Goal: Transaction & Acquisition: Purchase product/service

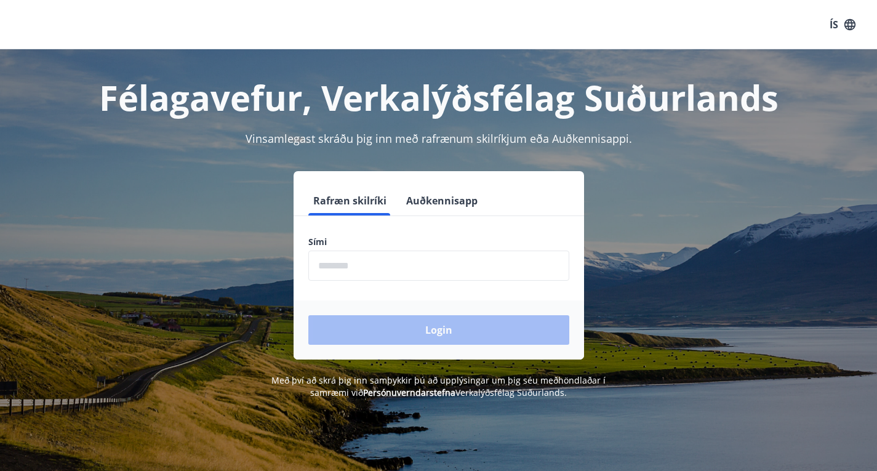
click at [441, 270] on input "phone" at bounding box center [438, 265] width 261 height 30
click at [459, 196] on button "Auðkennisapp" at bounding box center [441, 201] width 81 height 30
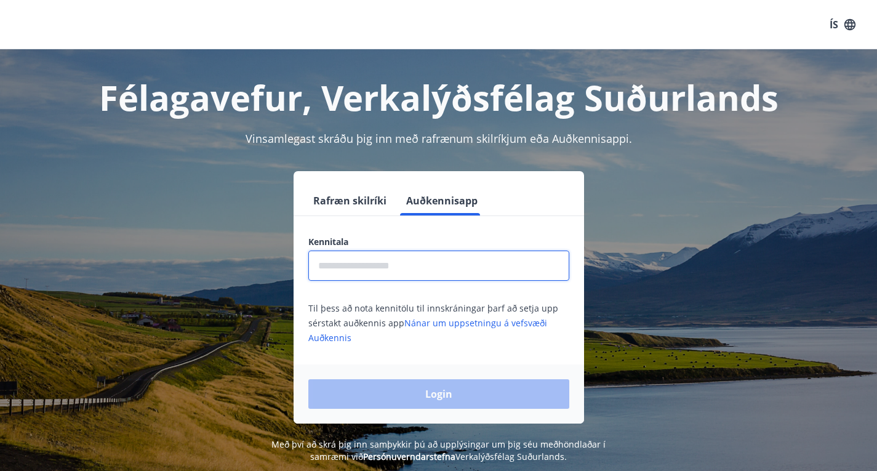
click at [422, 261] on input "text" at bounding box center [438, 265] width 261 height 30
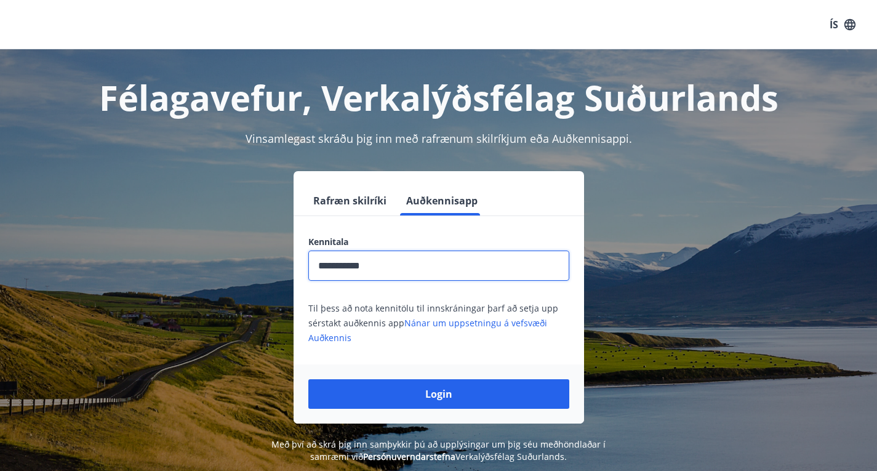
click at [422, 261] on input "**********" at bounding box center [438, 265] width 261 height 30
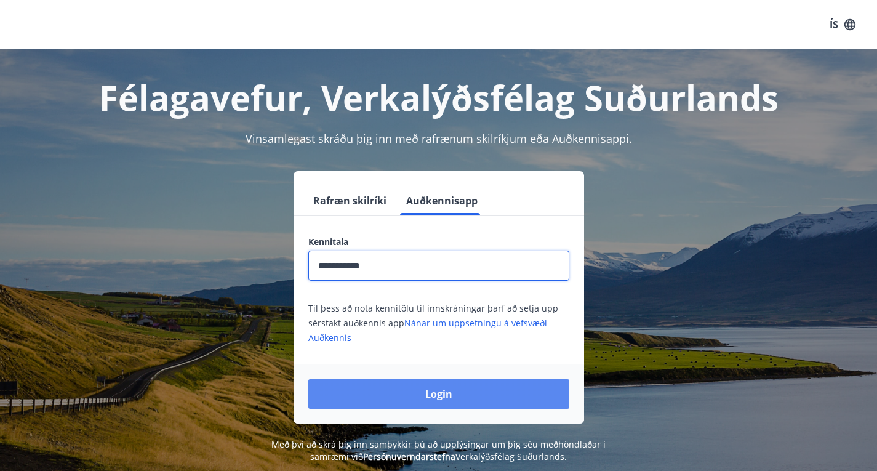
type input "**********"
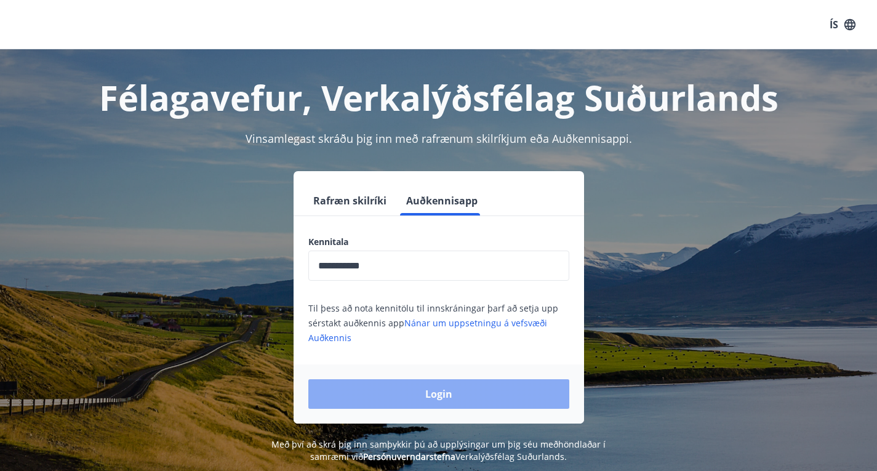
click at [441, 398] on button "Login" at bounding box center [438, 394] width 261 height 30
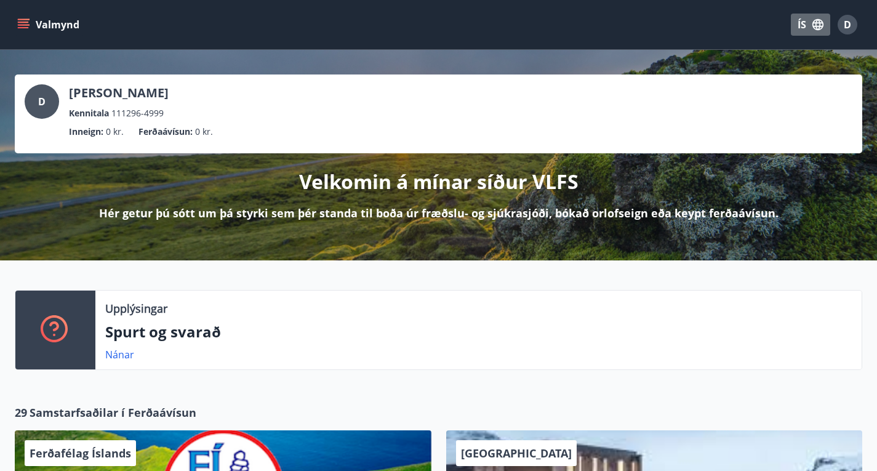
click at [804, 23] on button "ÍS" at bounding box center [810, 25] width 39 height 22
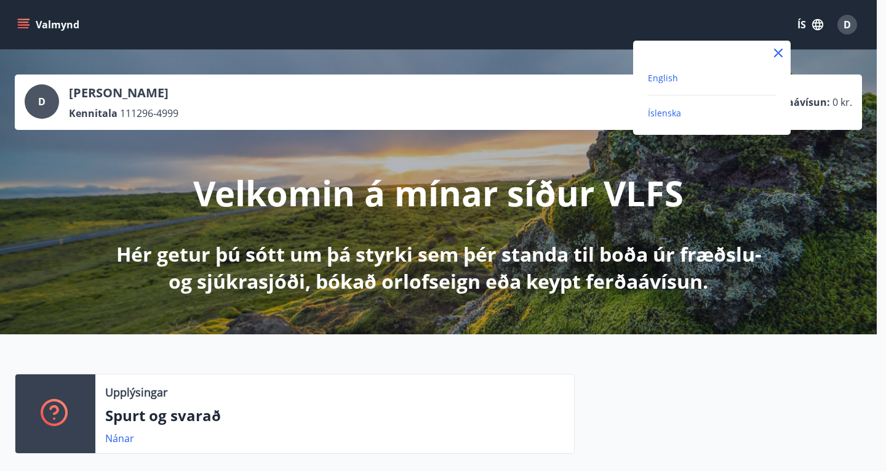
click at [667, 77] on span "English" at bounding box center [663, 78] width 30 height 12
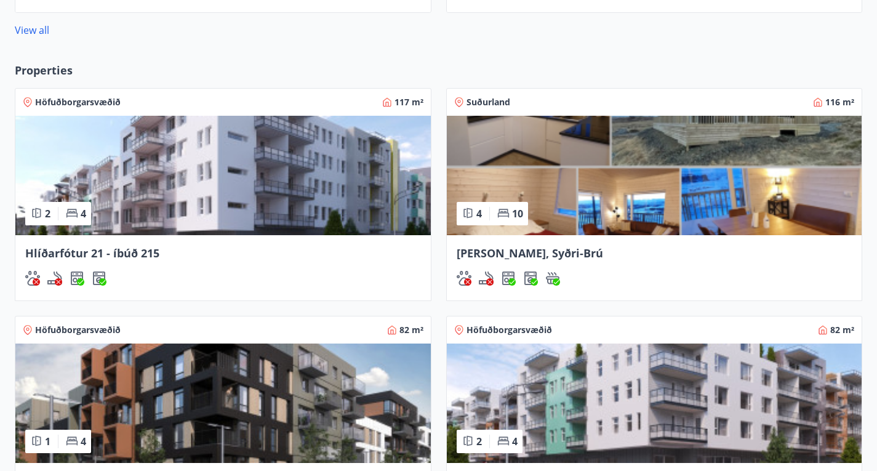
scroll to position [745, 0]
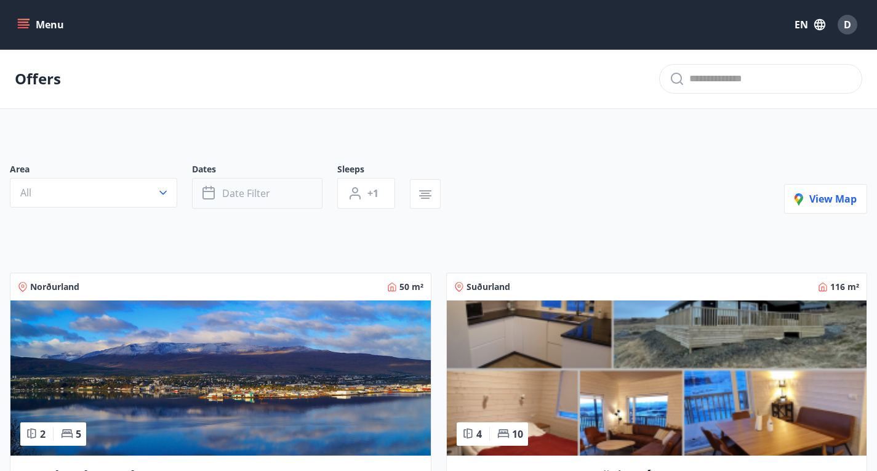
click at [244, 200] on span "Date filter" at bounding box center [246, 193] width 48 height 14
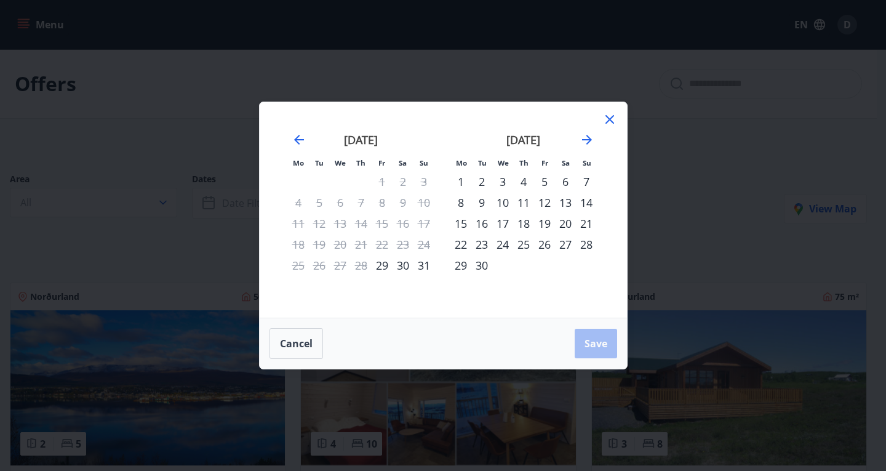
click at [485, 223] on div "16" at bounding box center [481, 223] width 21 height 21
click at [588, 220] on div "21" at bounding box center [586, 223] width 21 height 21
click at [489, 225] on div "16" at bounding box center [481, 223] width 21 height 21
click at [516, 223] on div "18" at bounding box center [523, 223] width 21 height 21
click at [599, 341] on span "Save" at bounding box center [596, 344] width 23 height 14
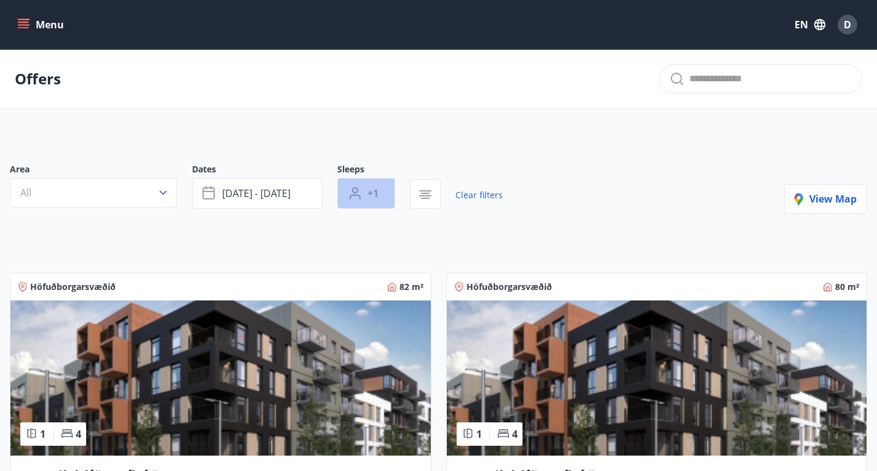
click at [383, 209] on button "+1" at bounding box center [366, 193] width 58 height 31
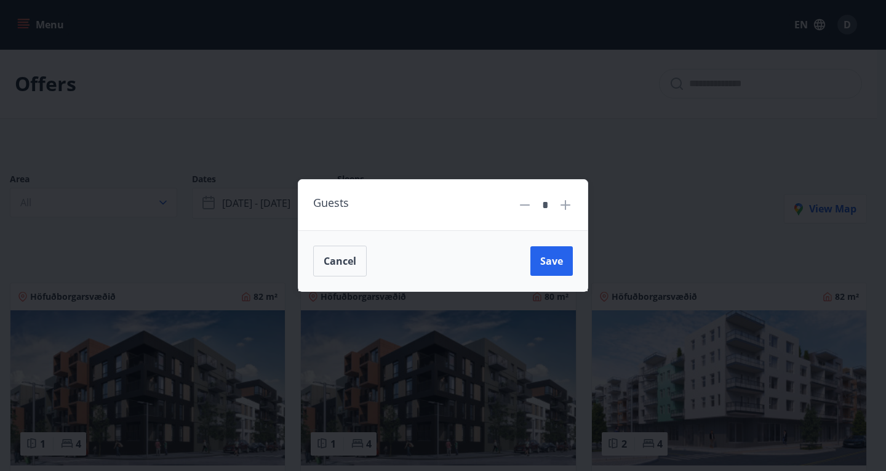
click at [561, 207] on icon at bounding box center [565, 205] width 15 height 15
type input "*"
click at [558, 247] on button "Save" at bounding box center [552, 261] width 42 height 30
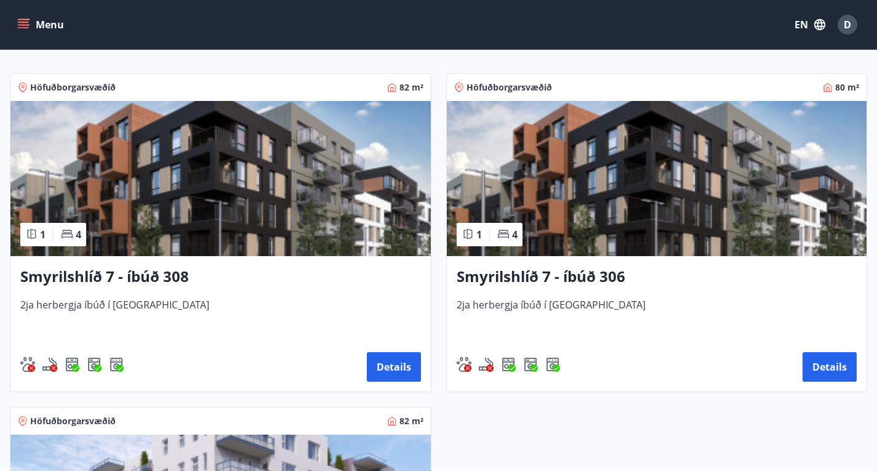
scroll to position [201, 0]
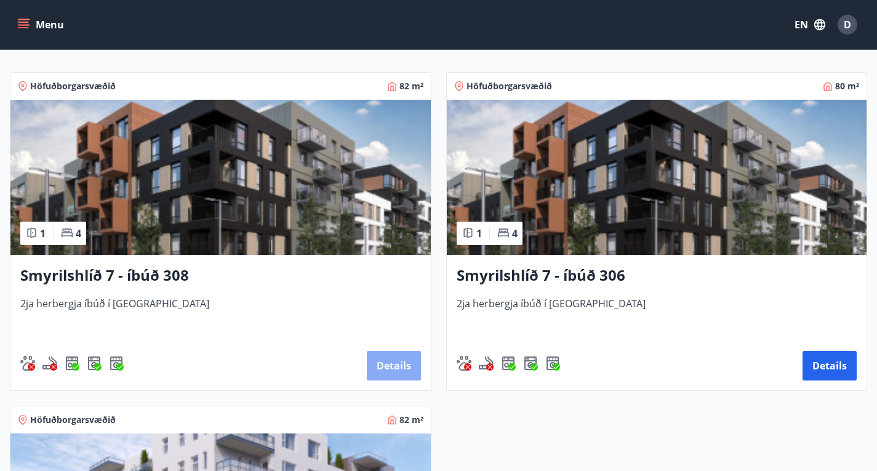
click at [367, 374] on button "Details" at bounding box center [394, 366] width 54 height 30
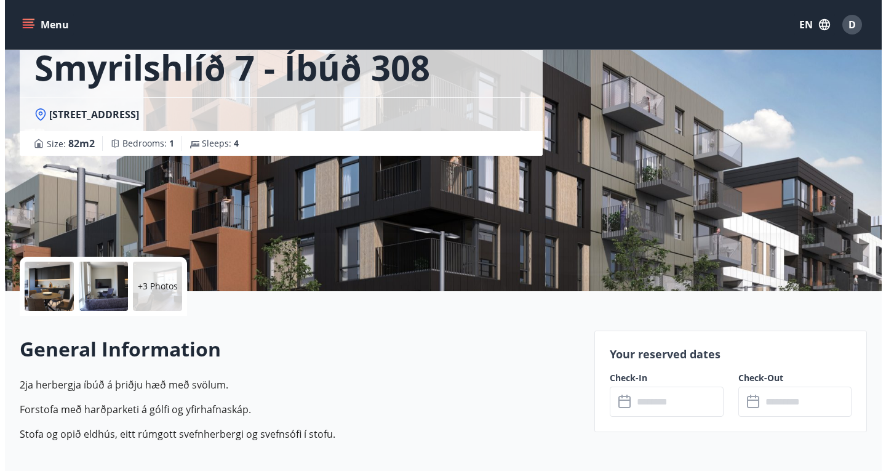
scroll to position [77, 0]
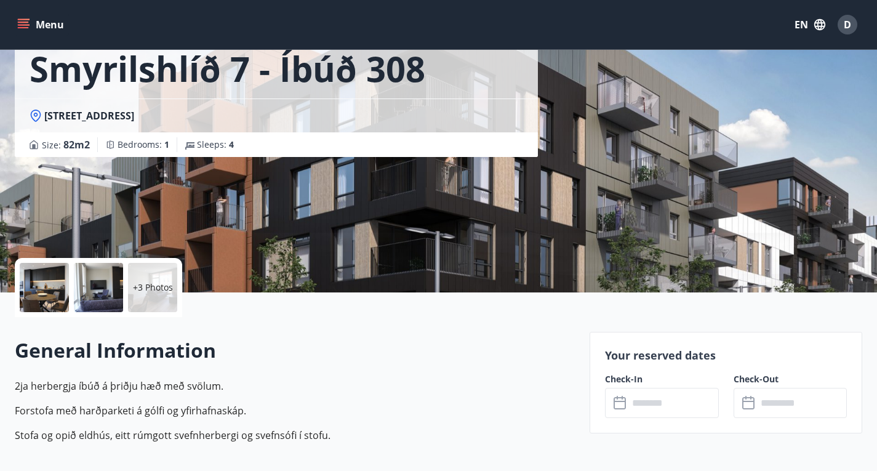
click at [42, 298] on div at bounding box center [44, 287] width 49 height 49
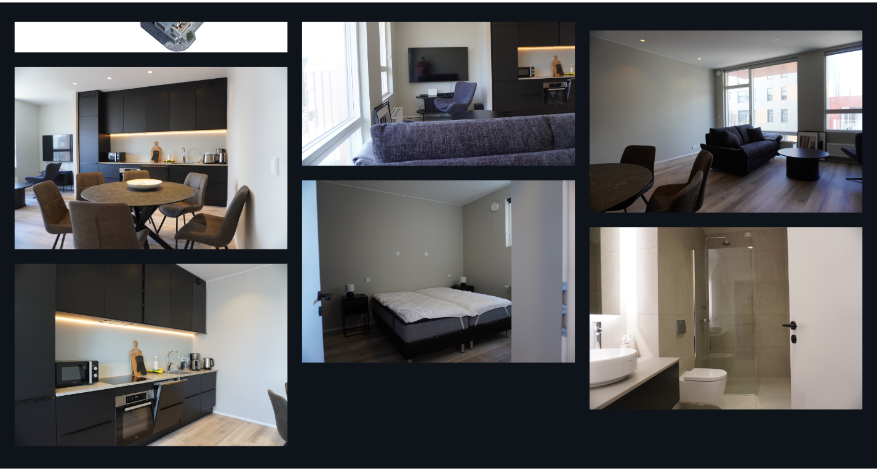
scroll to position [0, 0]
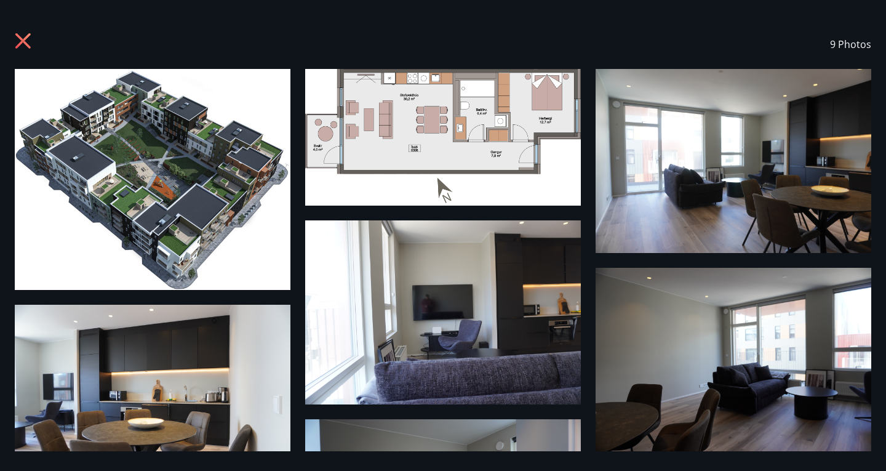
click at [26, 50] on icon at bounding box center [25, 43] width 20 height 20
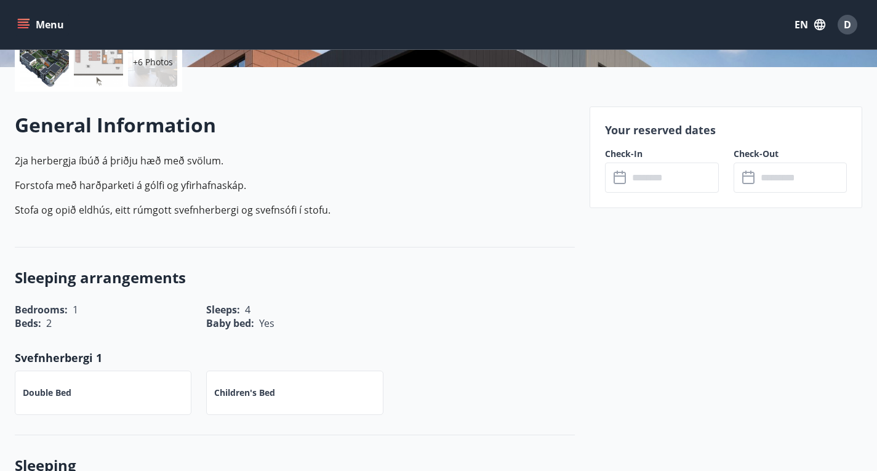
scroll to position [420, 0]
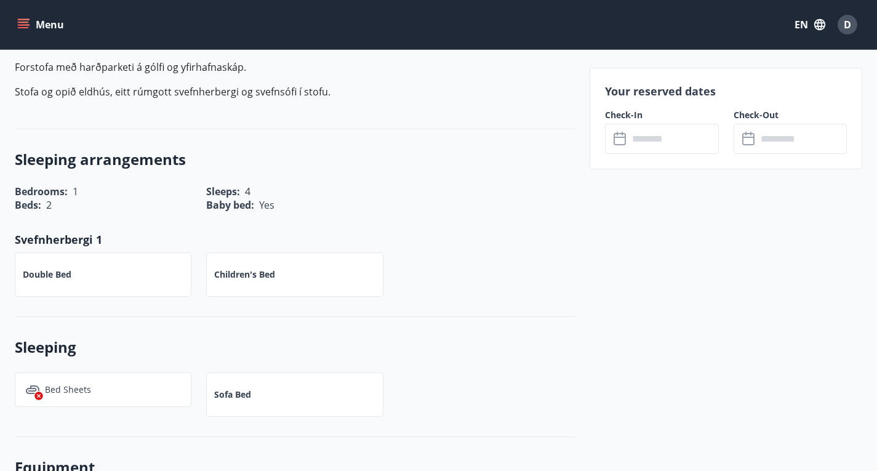
click at [644, 132] on input "text" at bounding box center [673, 139] width 90 height 30
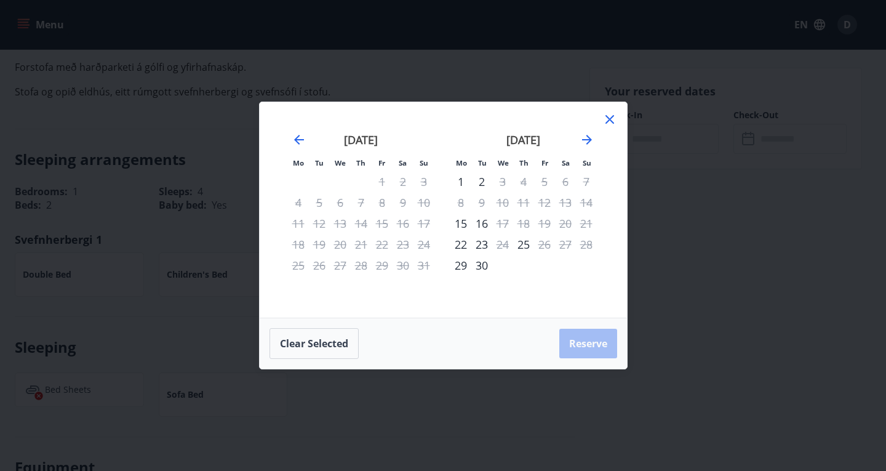
click at [609, 114] on icon at bounding box center [610, 119] width 15 height 15
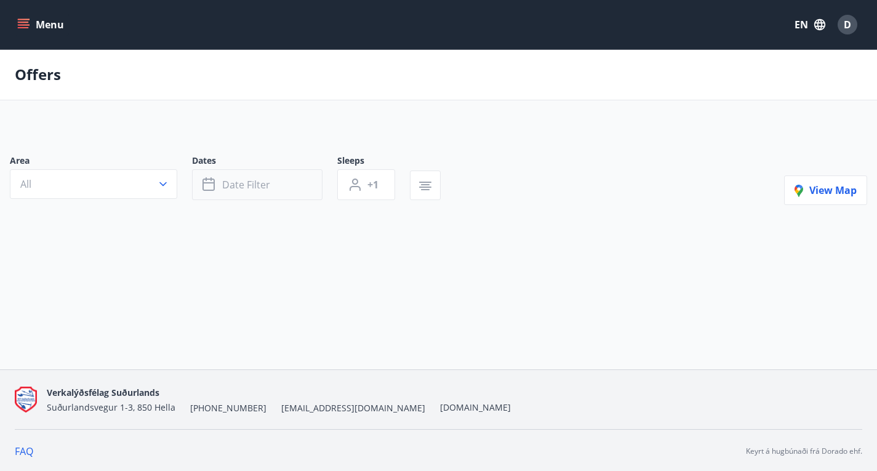
type input "*"
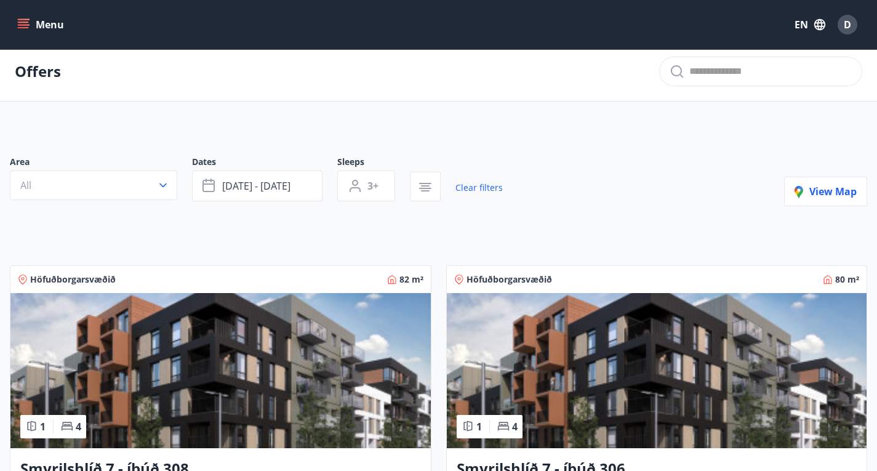
scroll to position [7, 0]
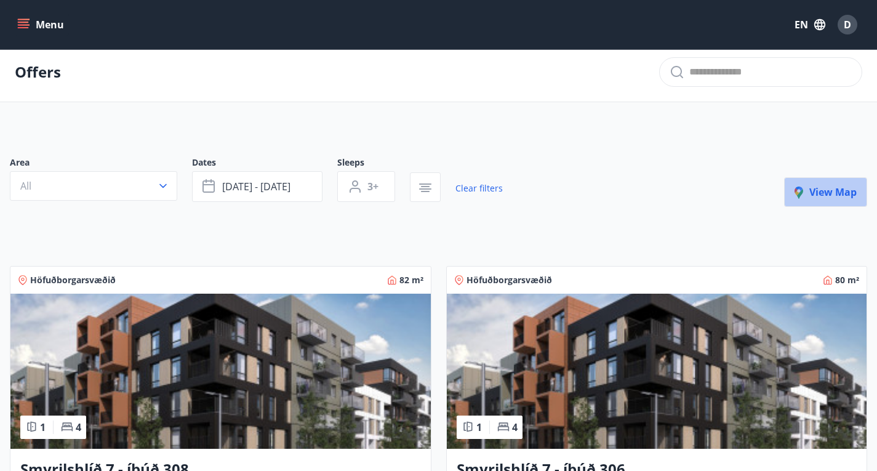
click at [843, 199] on span "View map" at bounding box center [826, 192] width 62 height 14
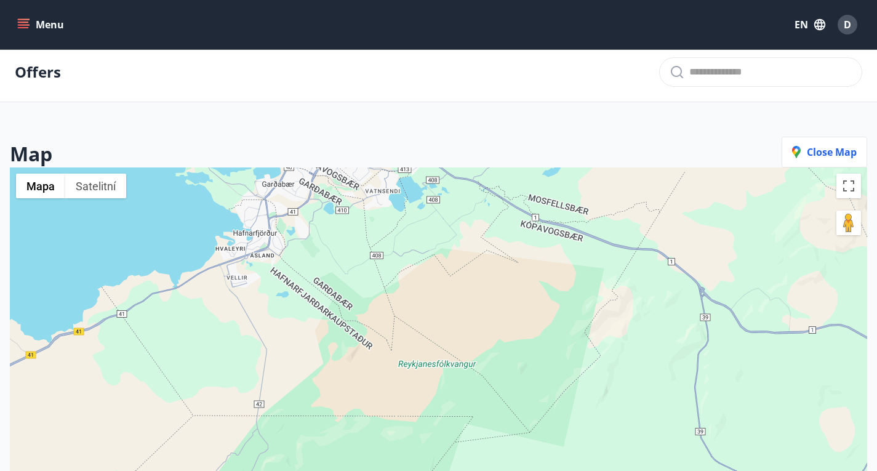
drag, startPoint x: 719, startPoint y: 345, endPoint x: 326, endPoint y: 179, distance: 427.5
click at [326, 179] on div at bounding box center [438, 402] width 857 height 471
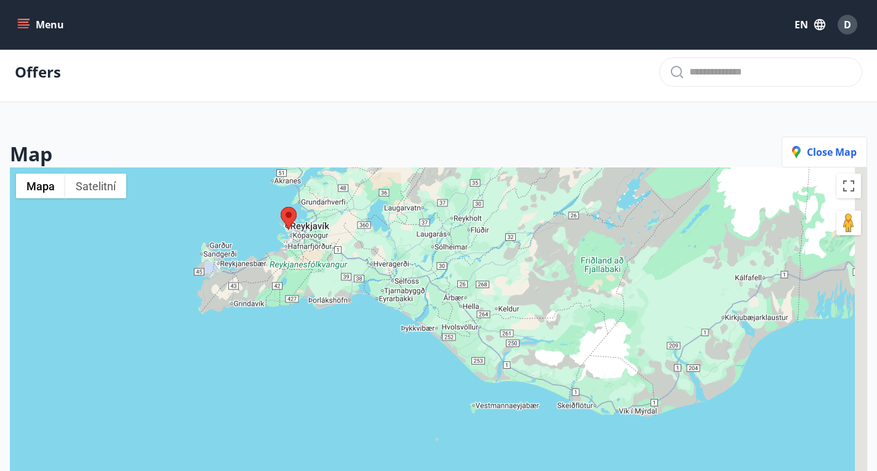
drag, startPoint x: 625, startPoint y: 360, endPoint x: 454, endPoint y: 328, distance: 174.7
click at [454, 328] on div at bounding box center [438, 402] width 857 height 471
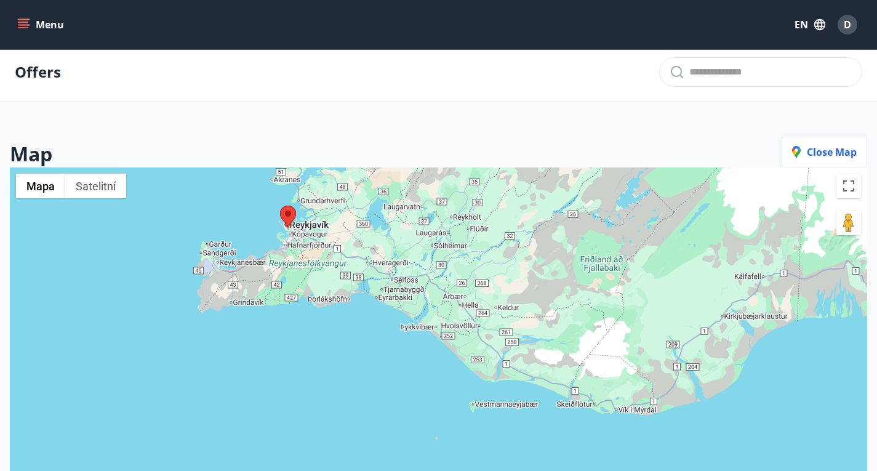
click at [677, 100] on div "Offers" at bounding box center [438, 72] width 877 height 60
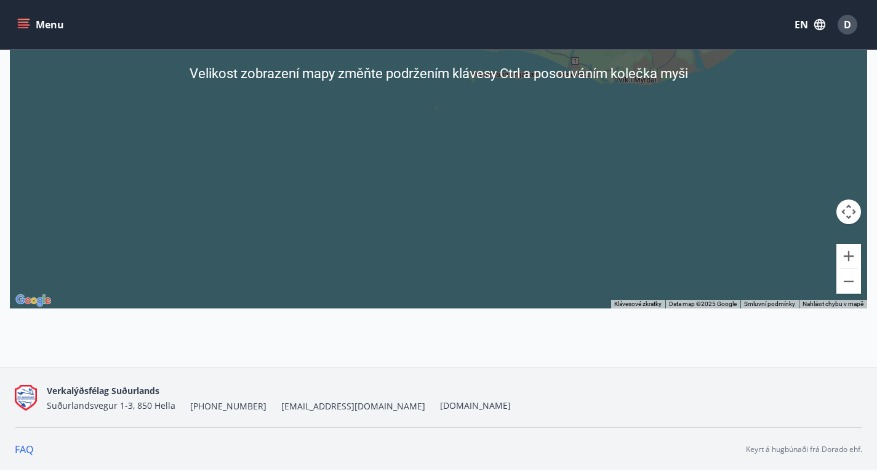
scroll to position [0, 0]
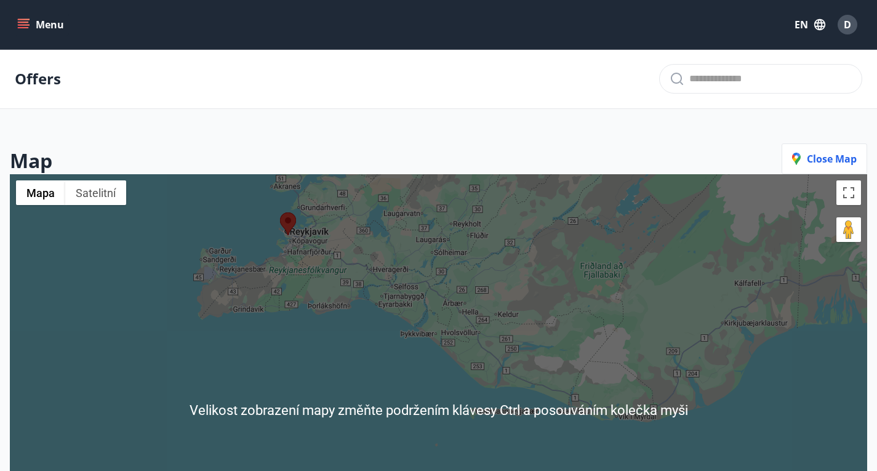
click at [54, 81] on p "Offers" at bounding box center [38, 78] width 46 height 21
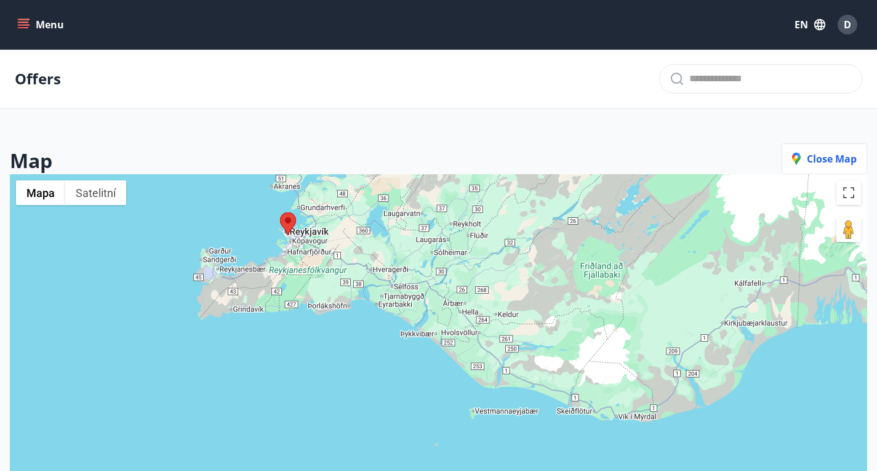
click at [24, 24] on icon "menu" at bounding box center [25, 24] width 14 height 1
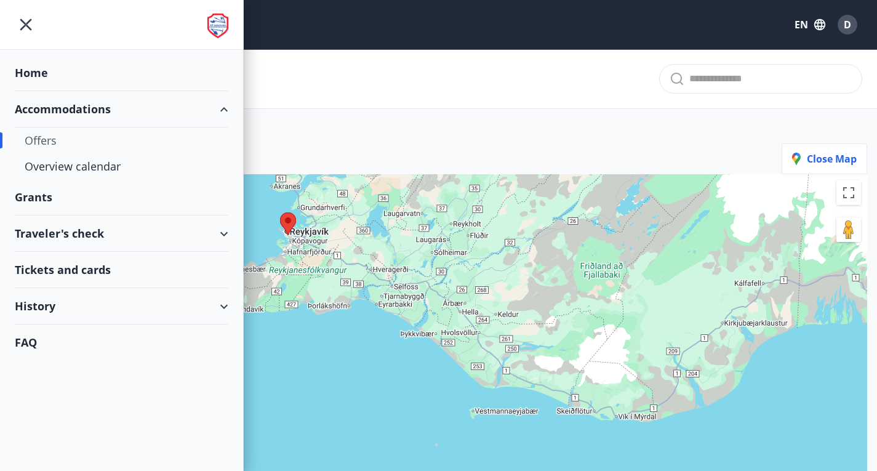
click at [44, 135] on div "Offers" at bounding box center [122, 140] width 194 height 26
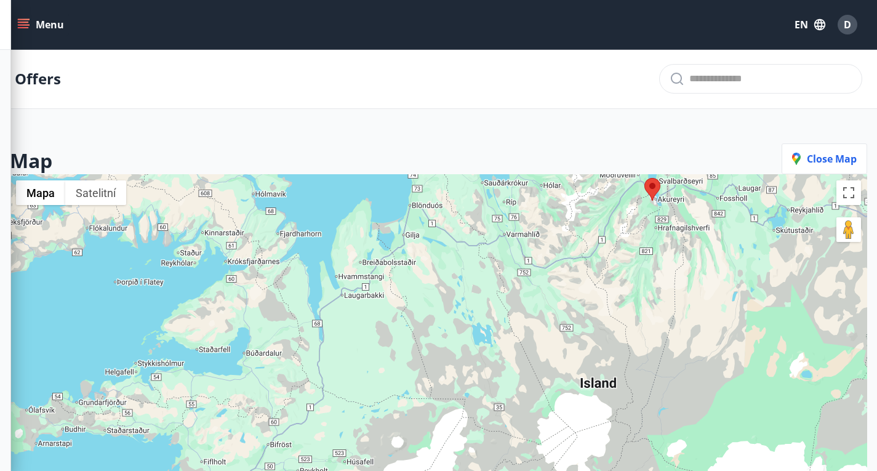
click at [540, 152] on div "Map Close map ← Posunout doleva → Posunout doprava ↑ Posunout nahoru ↓ Posunout…" at bounding box center [438, 394] width 877 height 521
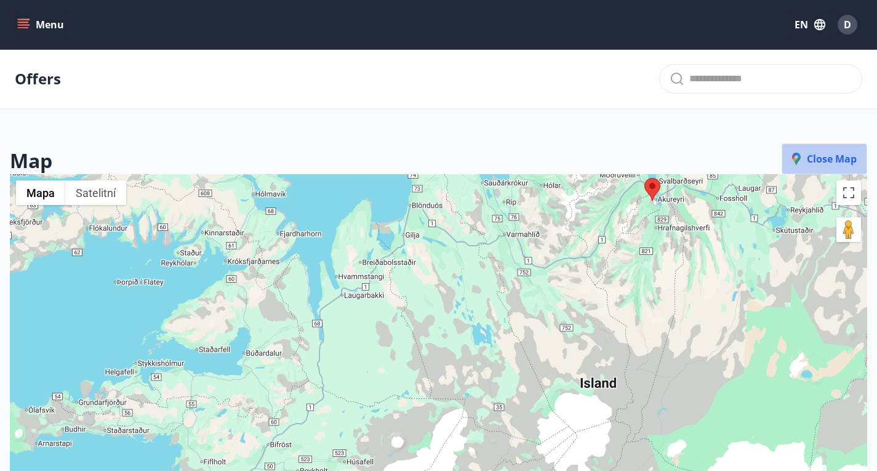
click at [836, 166] on span "Close map" at bounding box center [824, 159] width 65 height 14
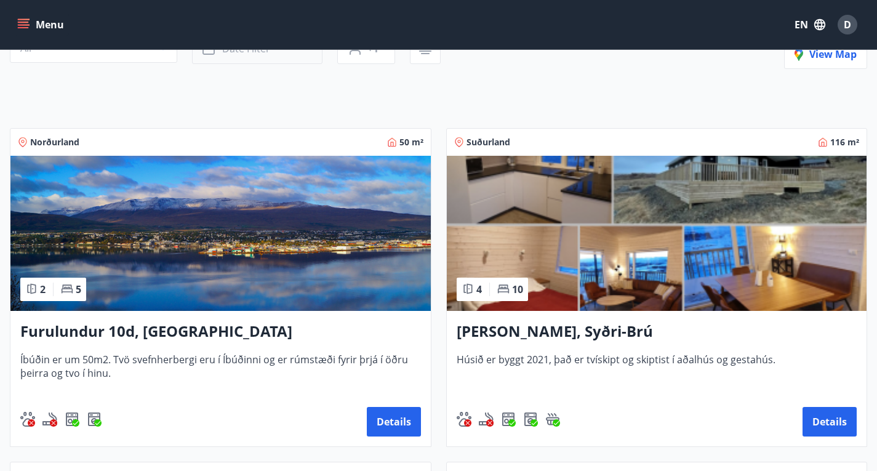
scroll to position [145, 0]
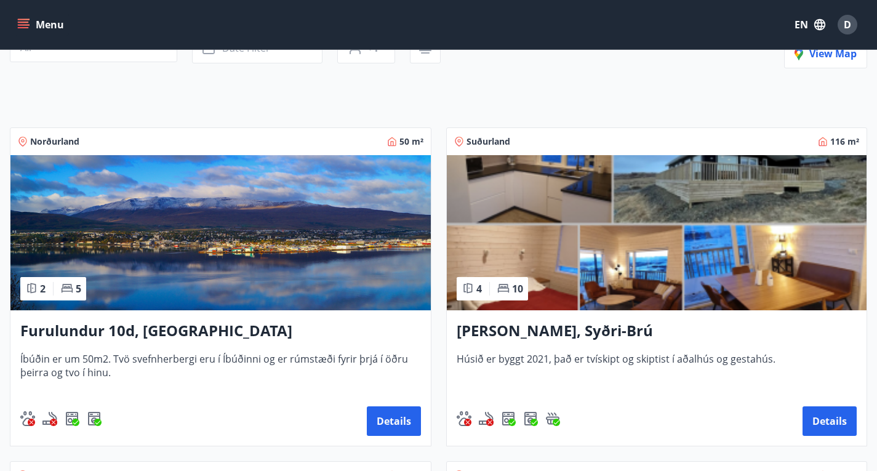
click at [496, 273] on img at bounding box center [657, 232] width 420 height 155
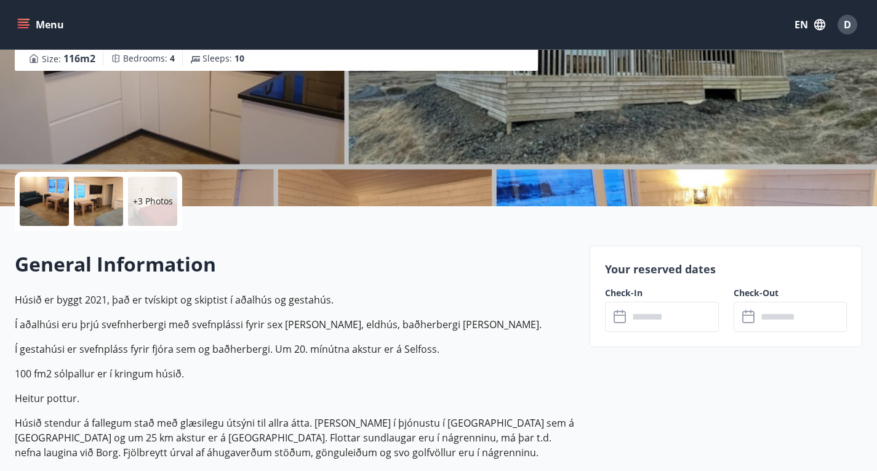
scroll to position [175, 0]
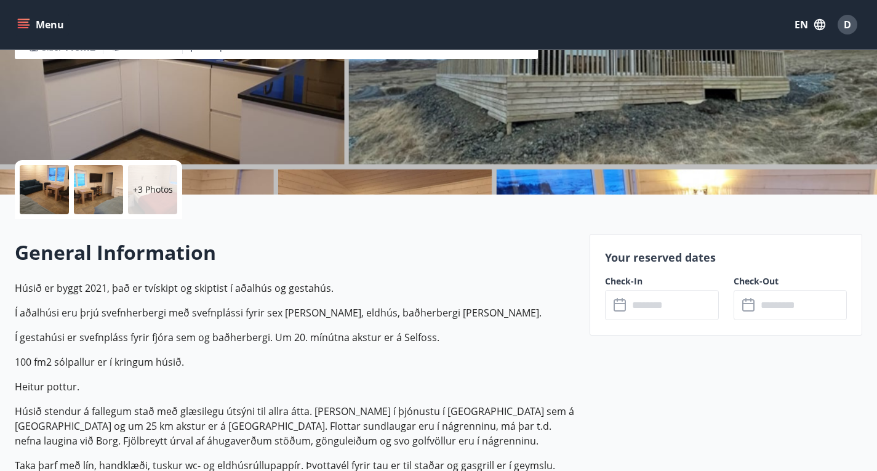
click at [657, 323] on div "Your reserved dates Check-In ​ ​ Check-Out ​ ​" at bounding box center [726, 285] width 273 height 102
click at [665, 312] on input "text" at bounding box center [673, 305] width 90 height 30
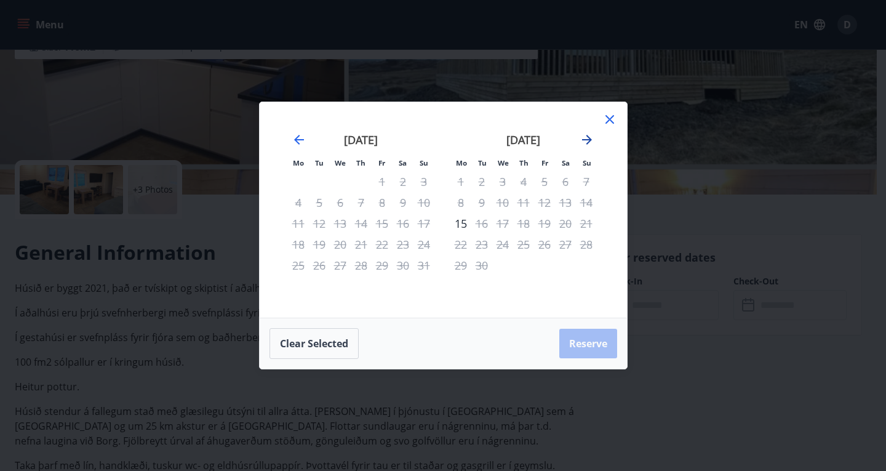
click at [589, 139] on icon "Move forward to switch to the next month." at bounding box center [587, 140] width 10 height 10
click at [612, 116] on icon at bounding box center [610, 119] width 9 height 9
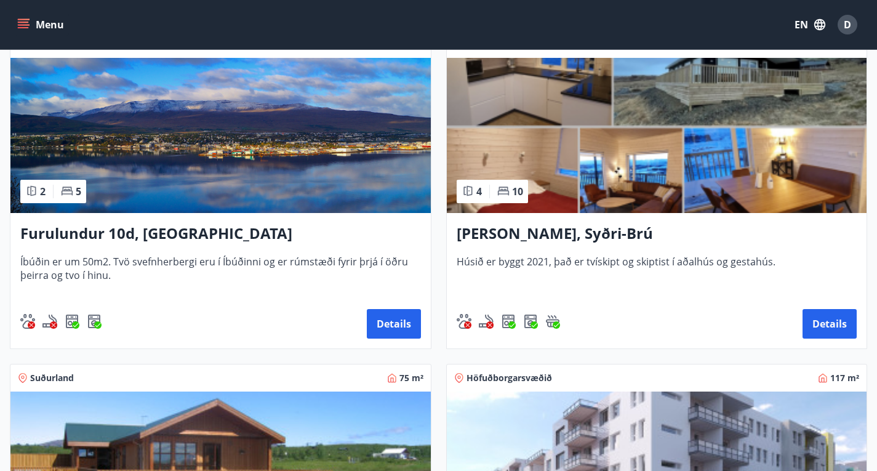
scroll to position [242, 0]
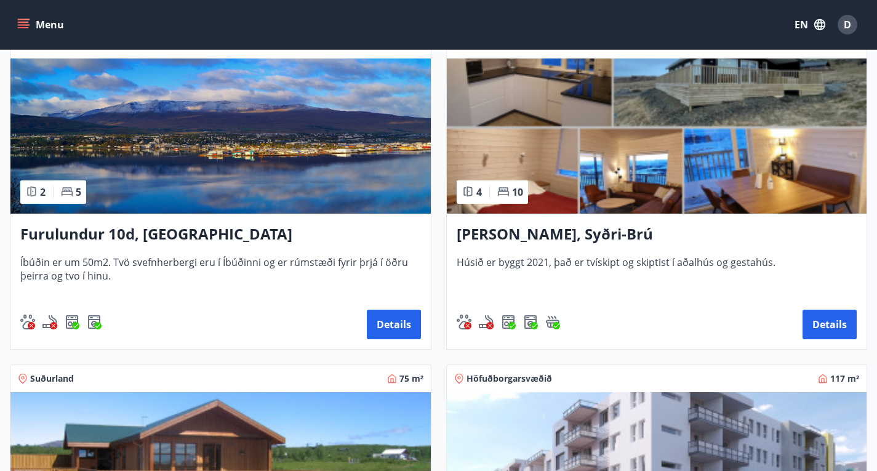
click at [431, 392] on img at bounding box center [220, 469] width 420 height 155
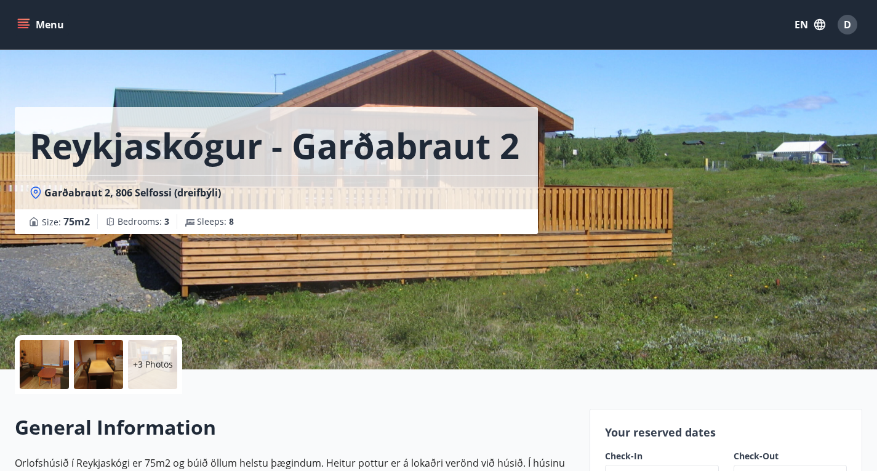
click at [88, 369] on div at bounding box center [98, 364] width 49 height 49
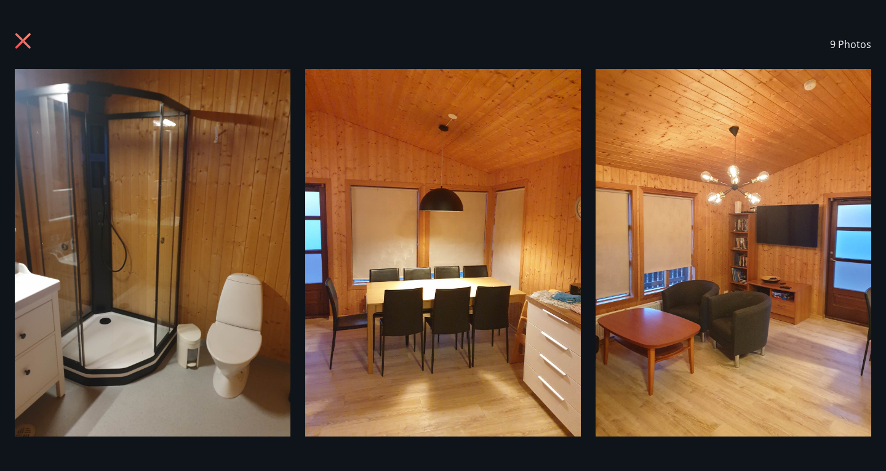
click at [33, 46] on icon at bounding box center [25, 43] width 20 height 20
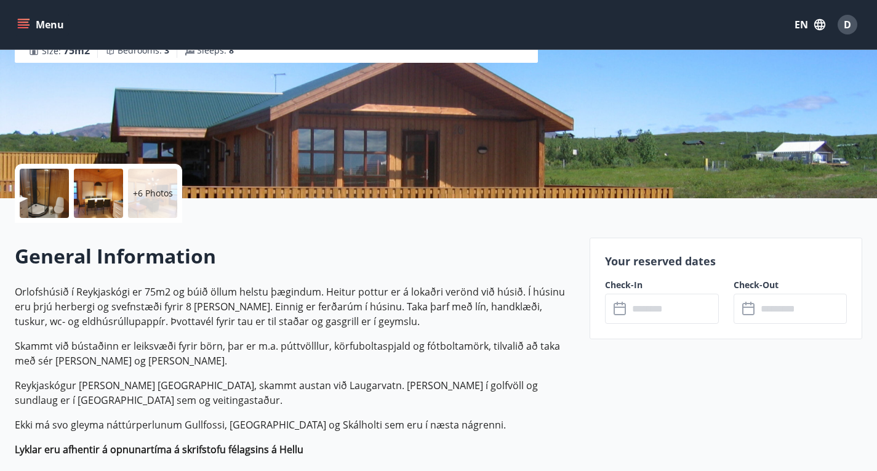
scroll to position [257, 0]
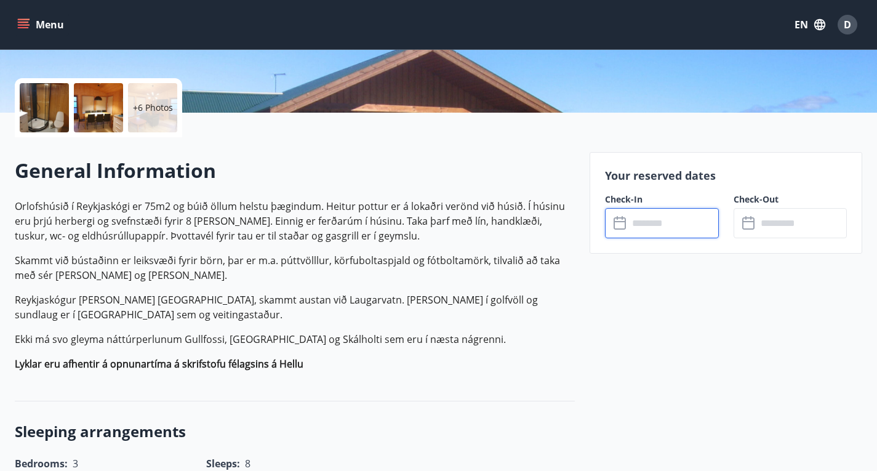
click at [689, 225] on input "text" at bounding box center [673, 223] width 90 height 30
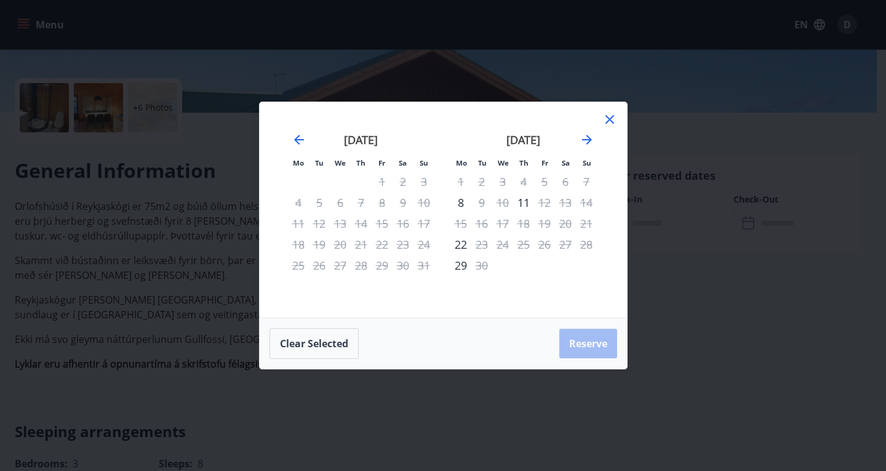
click at [610, 116] on icon at bounding box center [610, 119] width 15 height 15
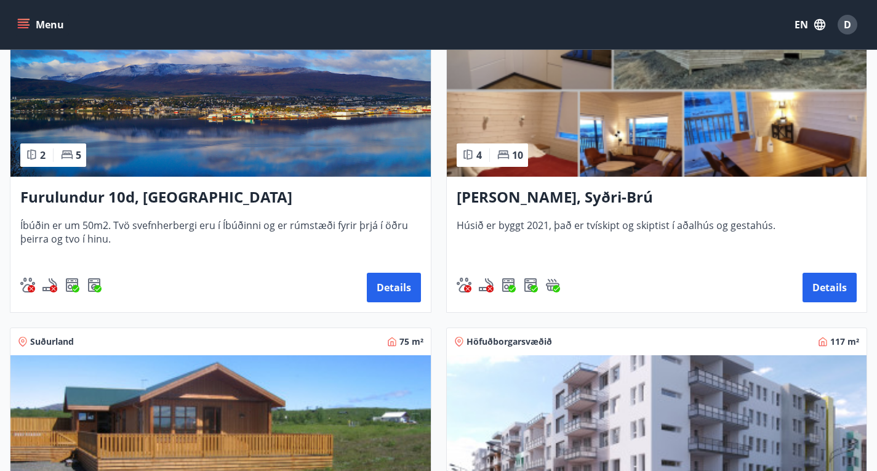
scroll to position [183, 0]
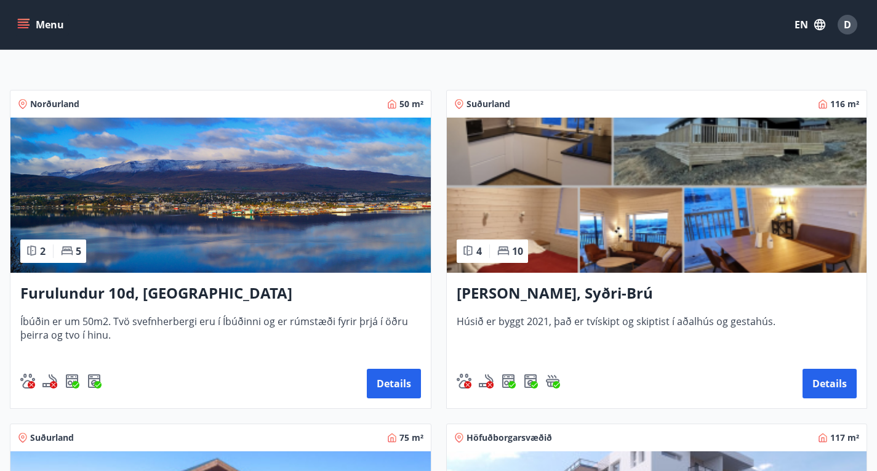
click at [127, 305] on h3 "Furulundur 10d, [GEOGRAPHIC_DATA]" at bounding box center [220, 293] width 401 height 22
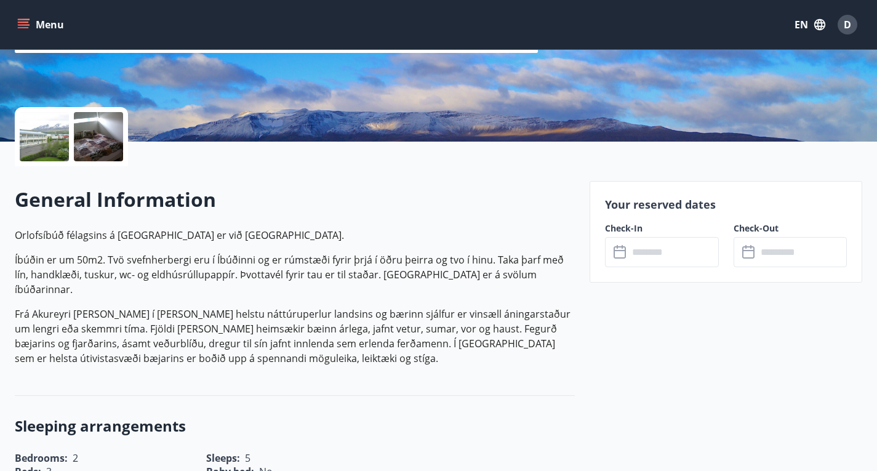
scroll to position [227, 0]
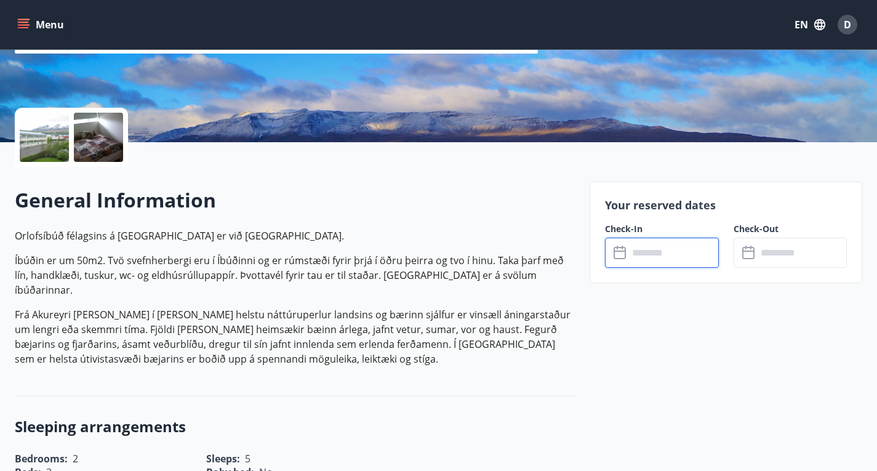
click at [651, 255] on input "text" at bounding box center [673, 253] width 90 height 30
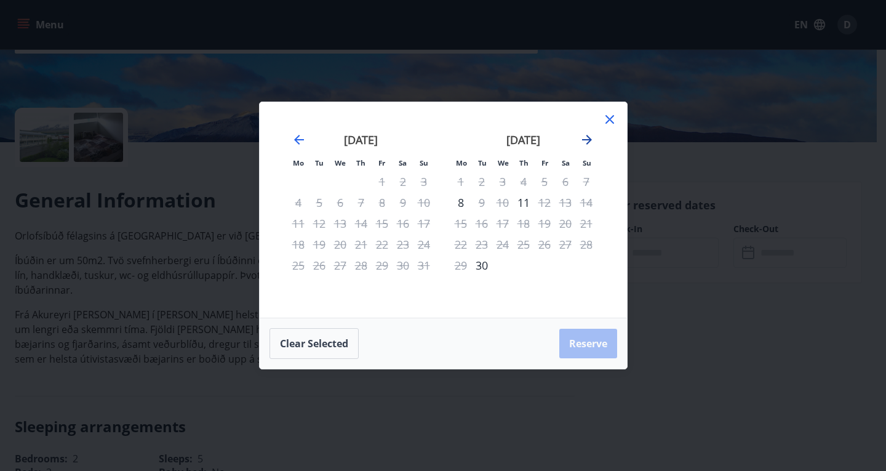
click at [586, 136] on icon "Move forward to switch to the next month." at bounding box center [587, 140] width 10 height 10
click at [611, 115] on icon at bounding box center [610, 119] width 15 height 15
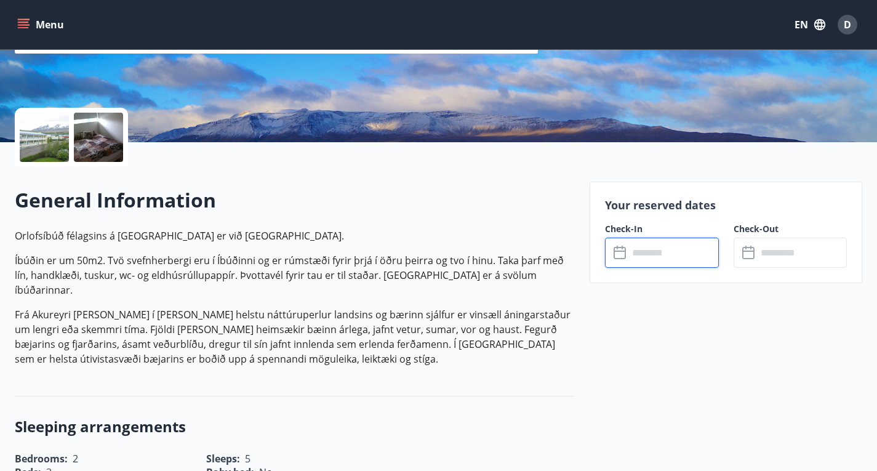
scroll to position [0, 0]
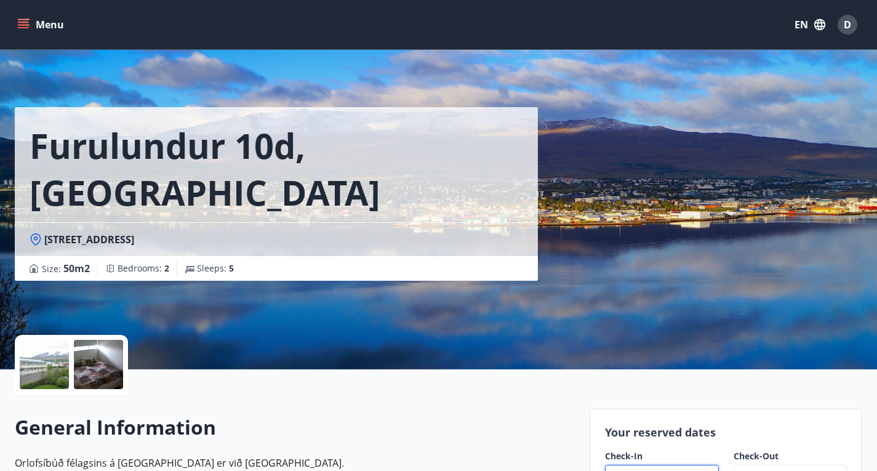
click at [46, 22] on button "Menu" at bounding box center [42, 25] width 54 height 22
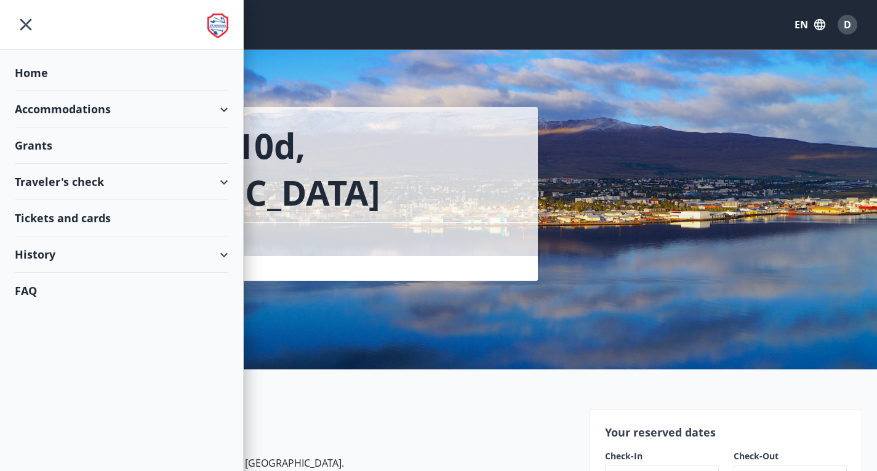
click at [74, 103] on div "Accommodations" at bounding box center [122, 109] width 214 height 36
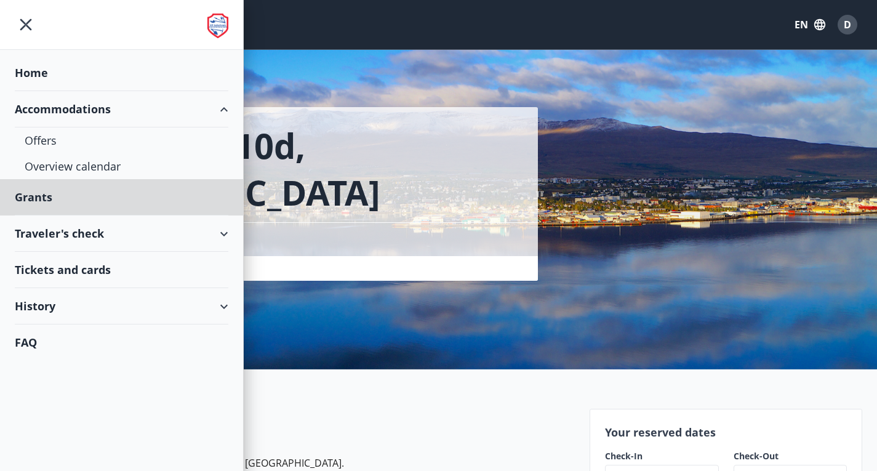
click at [36, 70] on div "Home" at bounding box center [122, 73] width 214 height 36
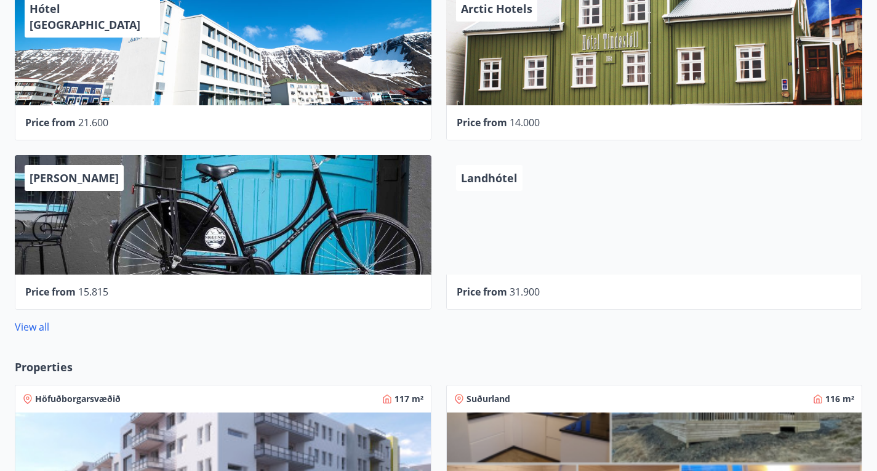
scroll to position [436, 0]
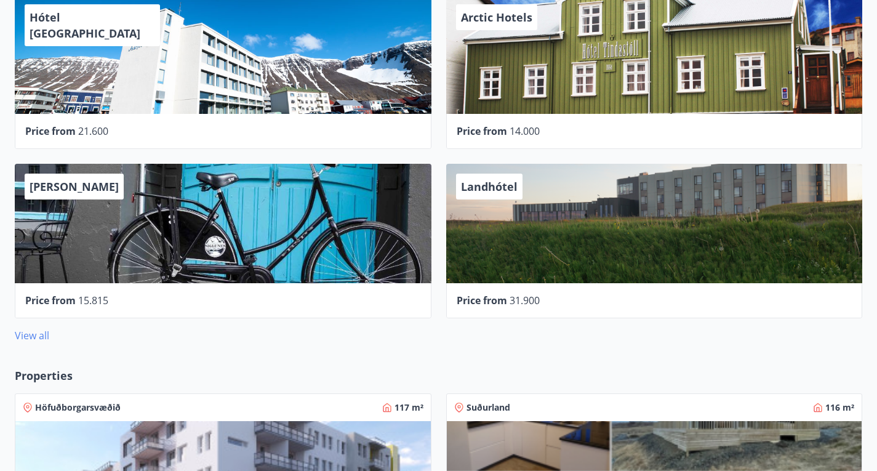
click at [35, 329] on link "View all" at bounding box center [32, 336] width 34 height 14
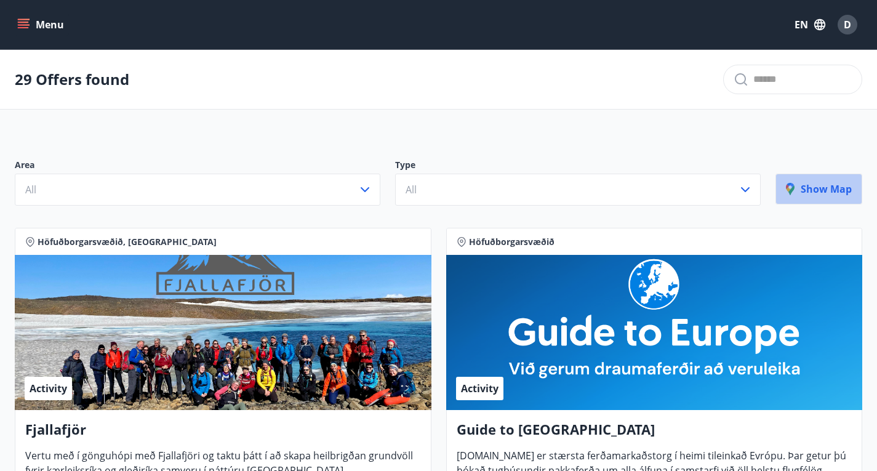
click at [834, 194] on p "Show map" at bounding box center [819, 189] width 66 height 14
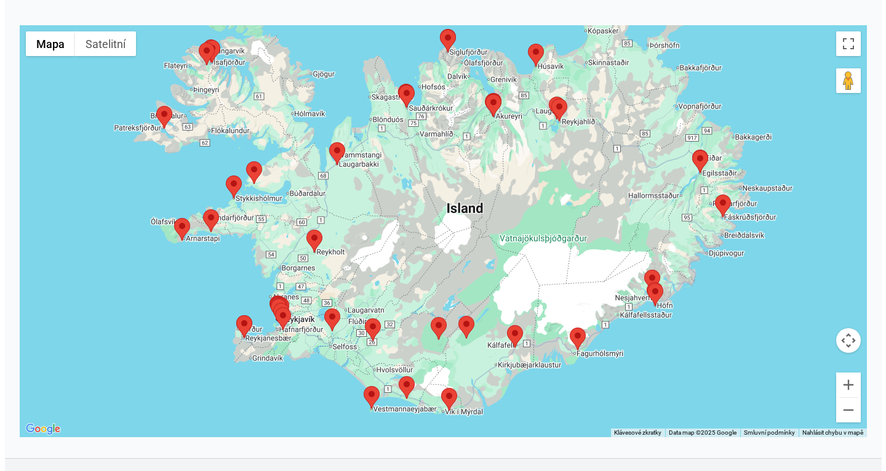
scroll to position [199, 0]
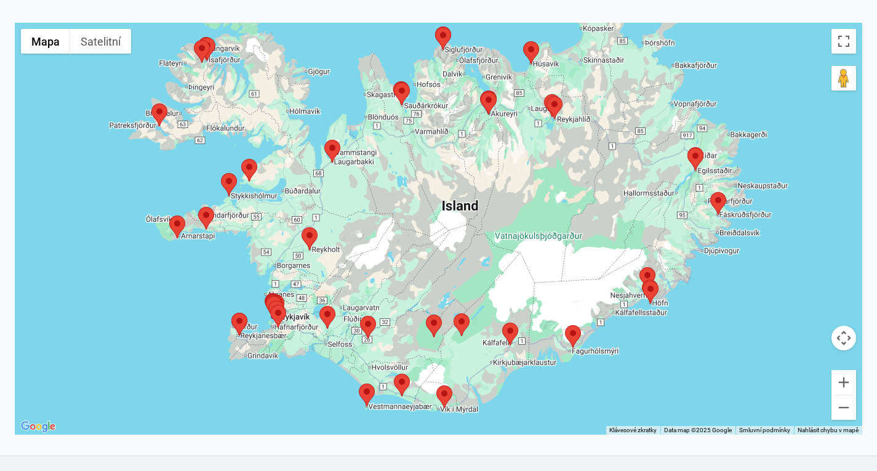
click at [319, 306] on area at bounding box center [319, 306] width 0 height 0
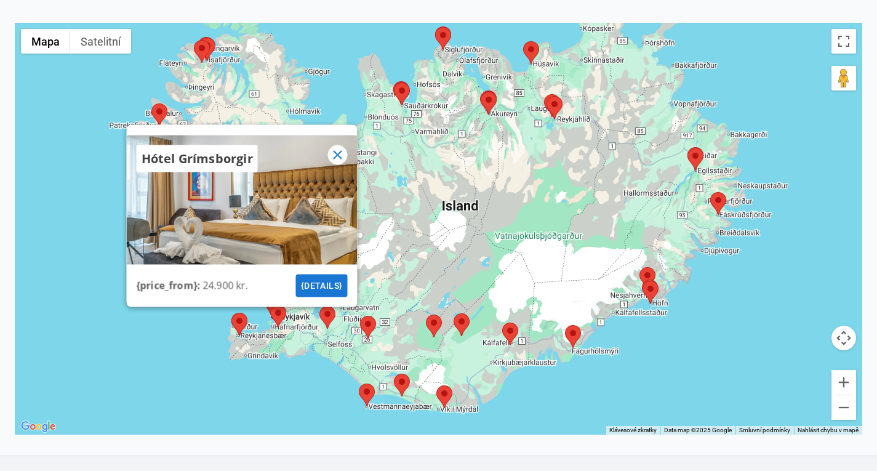
click at [336, 161] on icon at bounding box center [337, 154] width 15 height 15
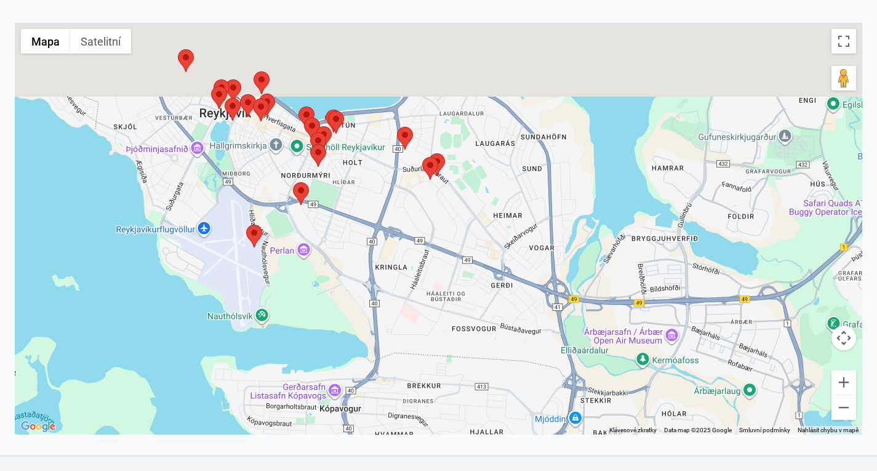
drag, startPoint x: 260, startPoint y: 188, endPoint x: 323, endPoint y: 294, distance: 123.9
click at [323, 294] on div at bounding box center [438, 229] width 847 height 412
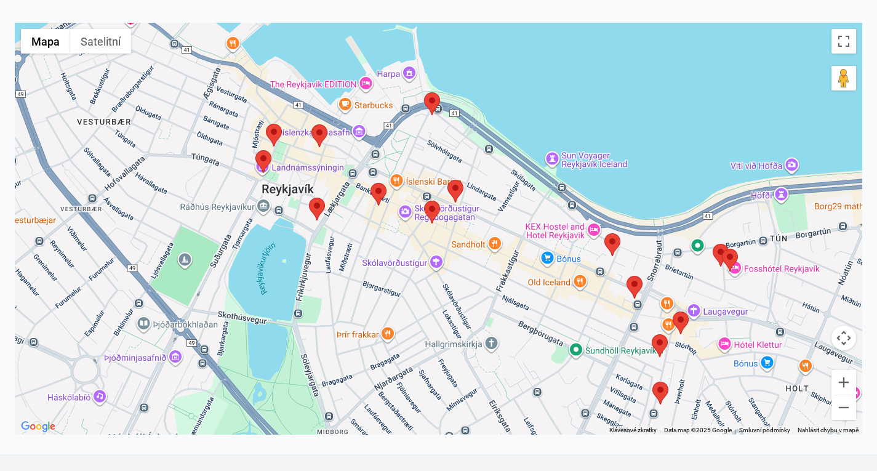
drag, startPoint x: 330, startPoint y: 159, endPoint x: 309, endPoint y: 311, distance: 153.5
click at [309, 311] on div at bounding box center [438, 229] width 847 height 412
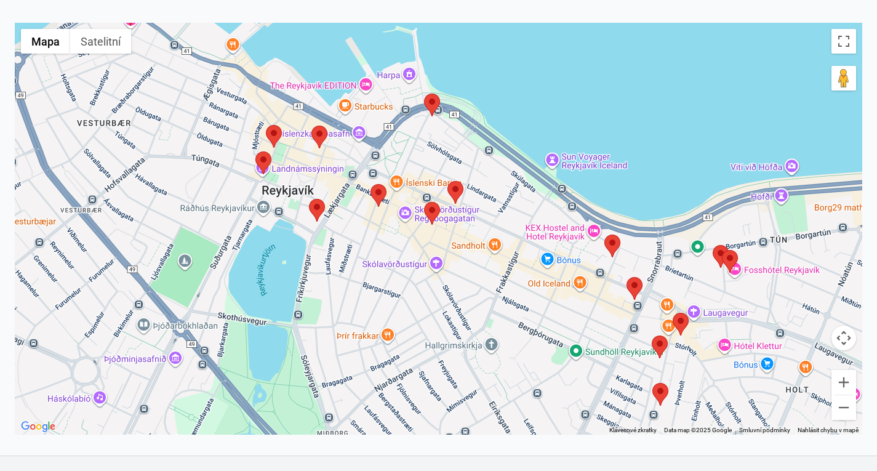
click at [371, 184] on area at bounding box center [371, 184] width 0 height 0
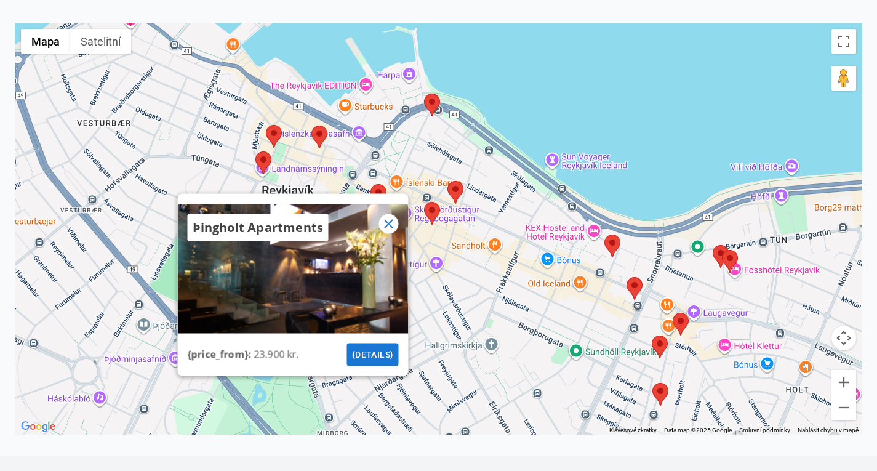
click at [424, 202] on area at bounding box center [424, 202] width 0 height 0
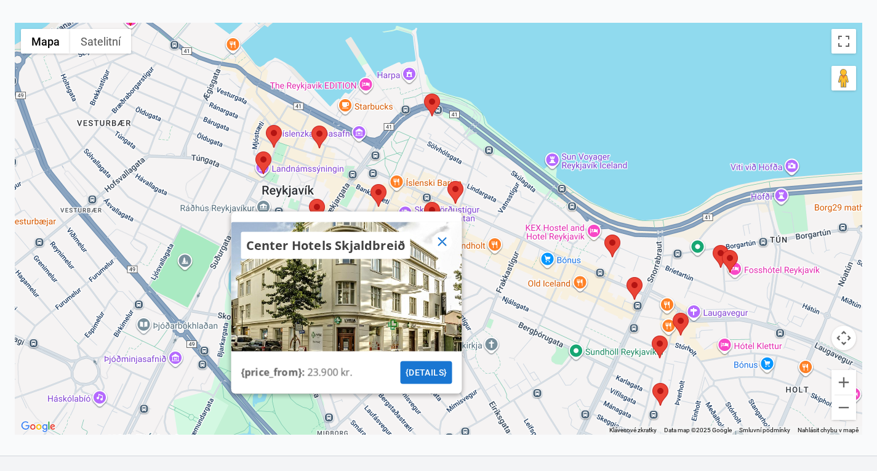
click at [447, 181] on area at bounding box center [447, 181] width 0 height 0
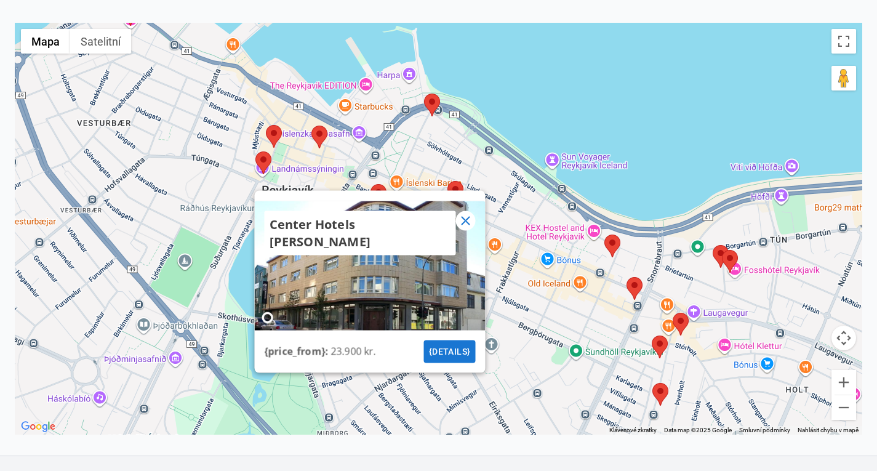
click at [255, 151] on area at bounding box center [255, 151] width 0 height 0
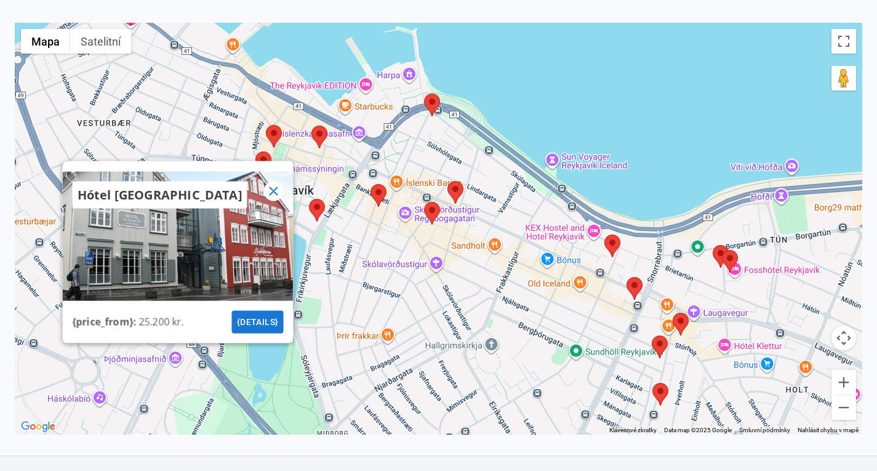
click at [266, 125] on area at bounding box center [266, 125] width 0 height 0
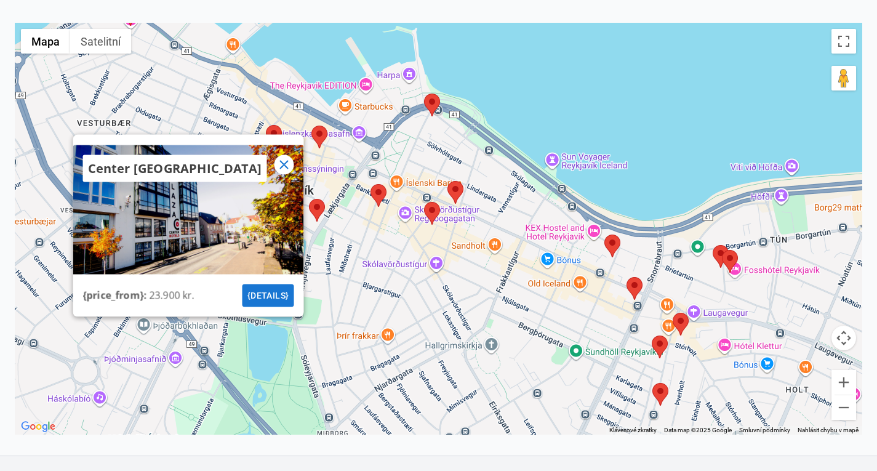
click at [311, 126] on area at bounding box center [311, 126] width 0 height 0
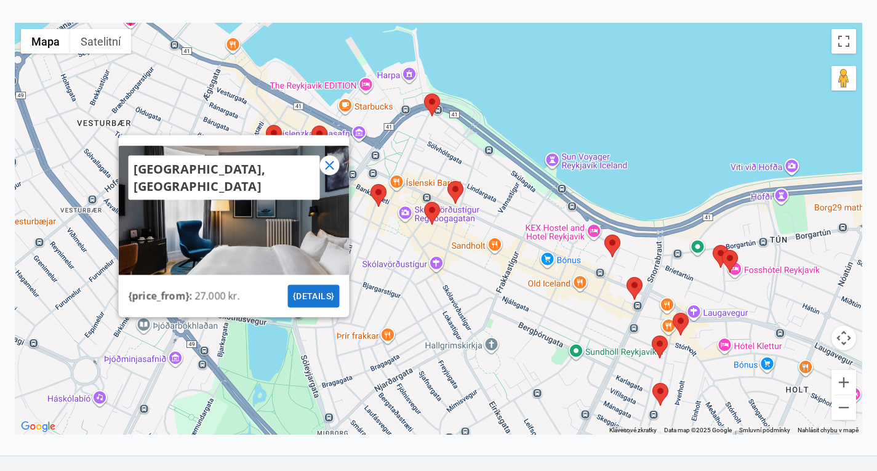
click at [604, 234] on area at bounding box center [604, 234] width 0 height 0
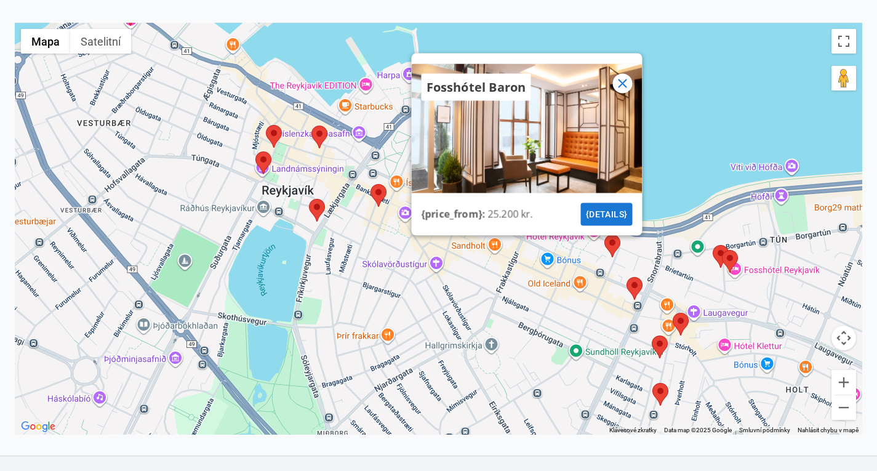
click at [652, 383] on area at bounding box center [652, 383] width 0 height 0
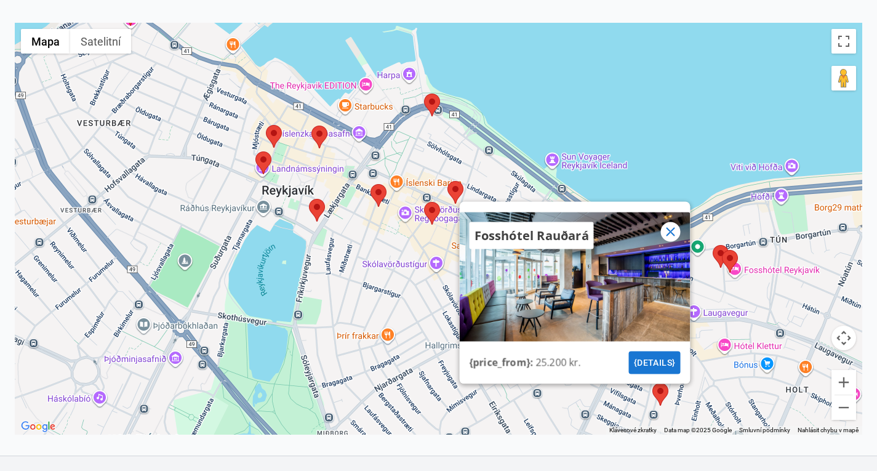
click at [671, 238] on icon at bounding box center [670, 231] width 15 height 15
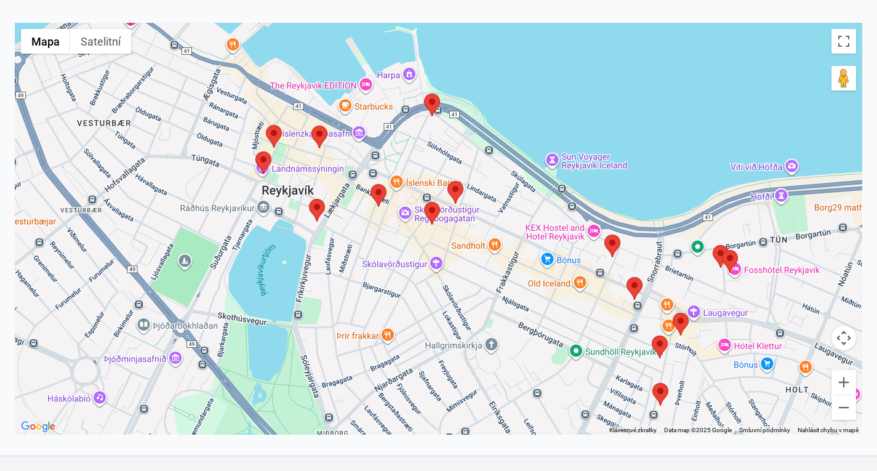
click at [652, 335] on area at bounding box center [652, 335] width 0 height 0
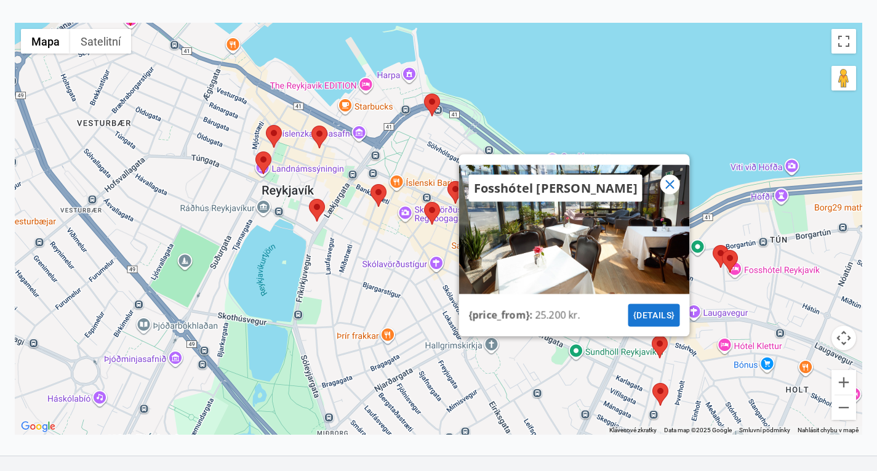
click at [722, 250] on area at bounding box center [722, 250] width 0 height 0
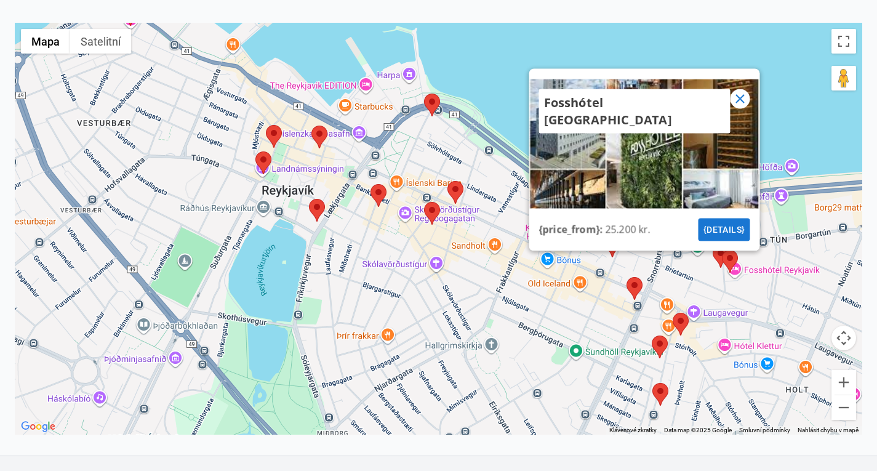
click at [739, 103] on icon at bounding box center [739, 98] width 9 height 9
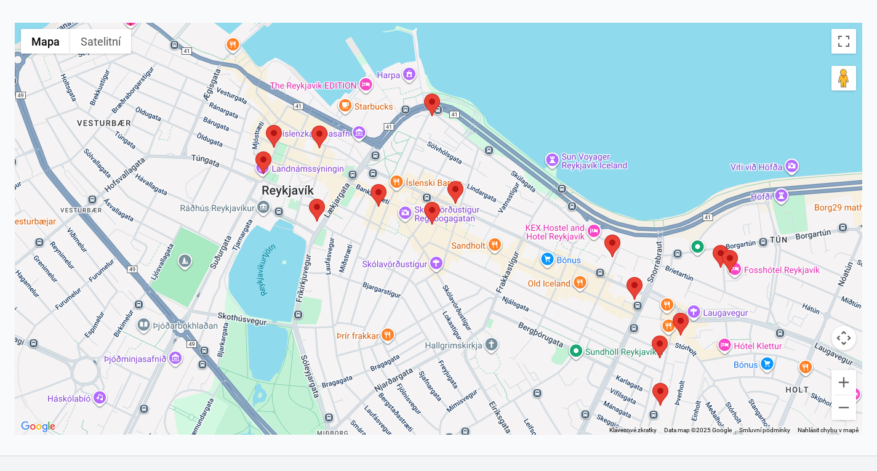
click at [255, 151] on area at bounding box center [255, 151] width 0 height 0
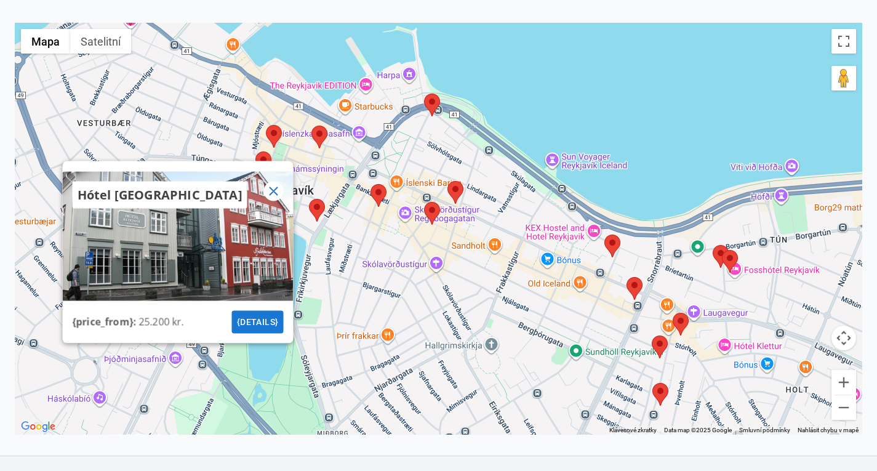
click at [266, 125] on area at bounding box center [266, 125] width 0 height 0
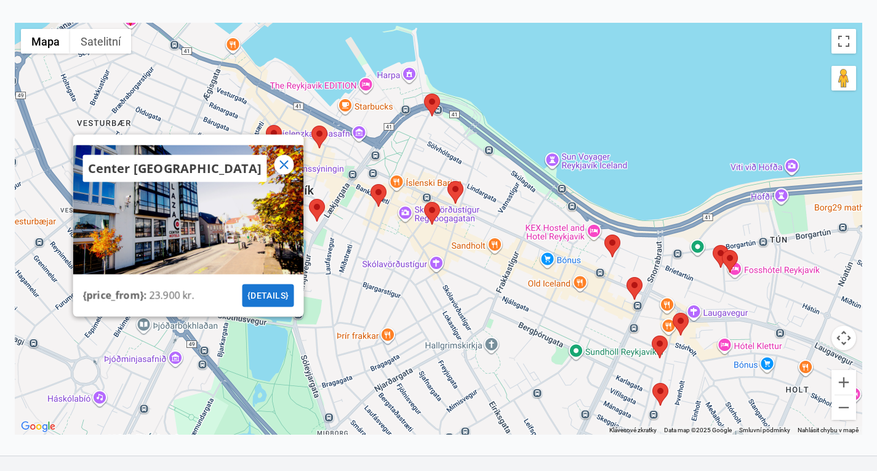
click at [652, 383] on area at bounding box center [652, 383] width 0 height 0
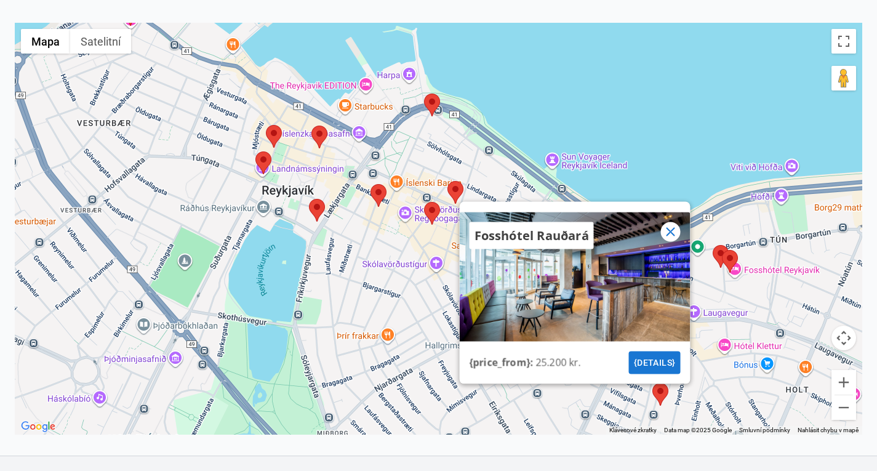
click at [668, 239] on icon at bounding box center [670, 231] width 15 height 15
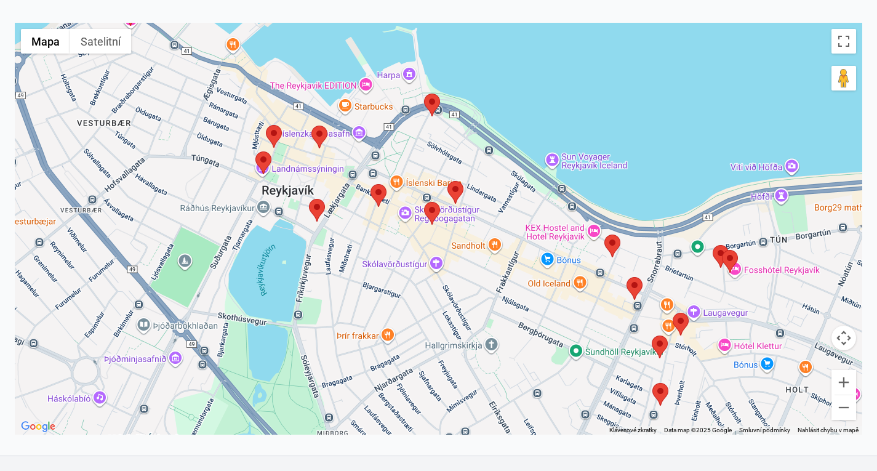
click at [652, 335] on area at bounding box center [652, 335] width 0 height 0
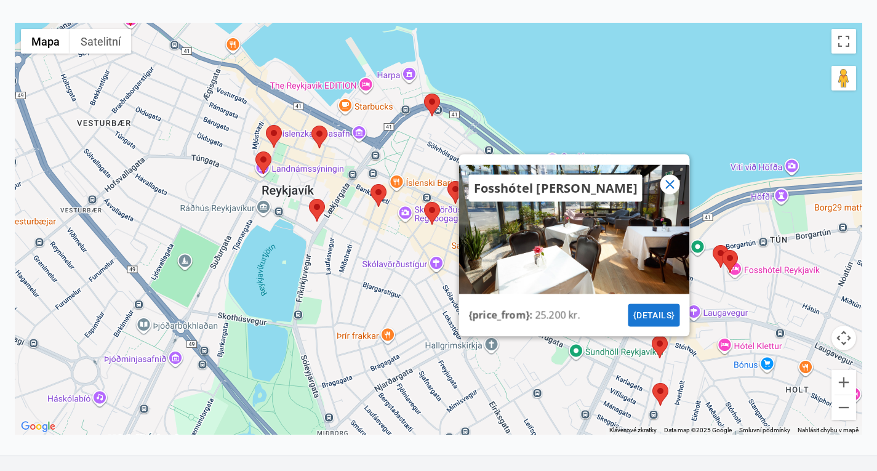
click at [670, 191] on icon at bounding box center [669, 184] width 15 height 15
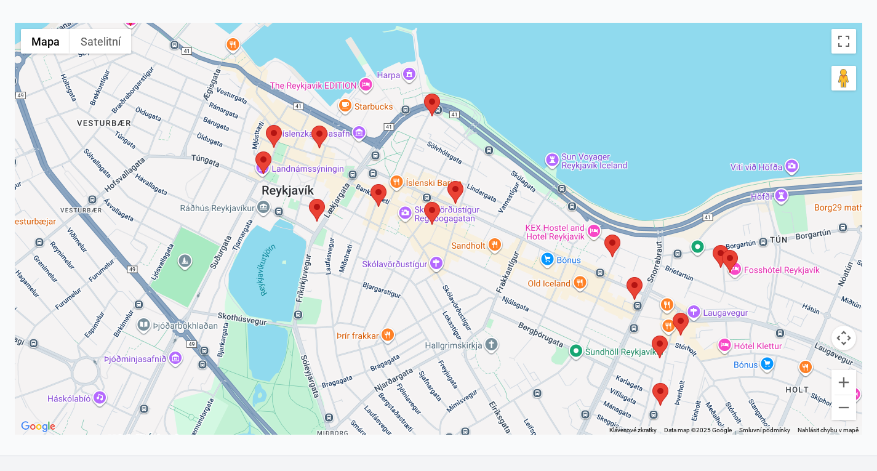
click at [673, 313] on area at bounding box center [673, 313] width 0 height 0
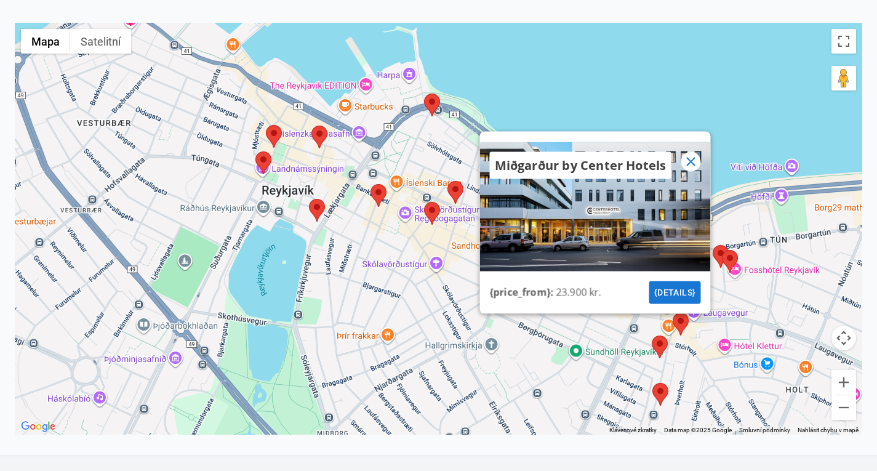
click at [692, 166] on icon at bounding box center [690, 161] width 9 height 9
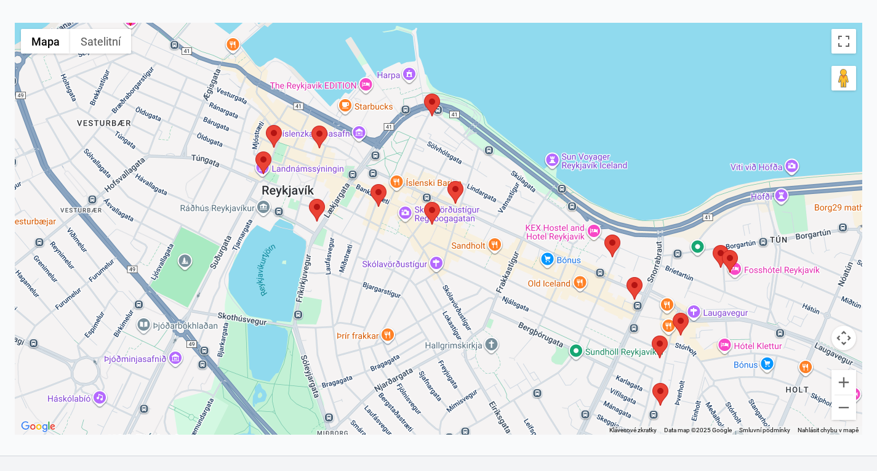
click at [282, 148] on div "K pohybu mezi prvky slouží klávesy se šipkami." at bounding box center [438, 229] width 847 height 412
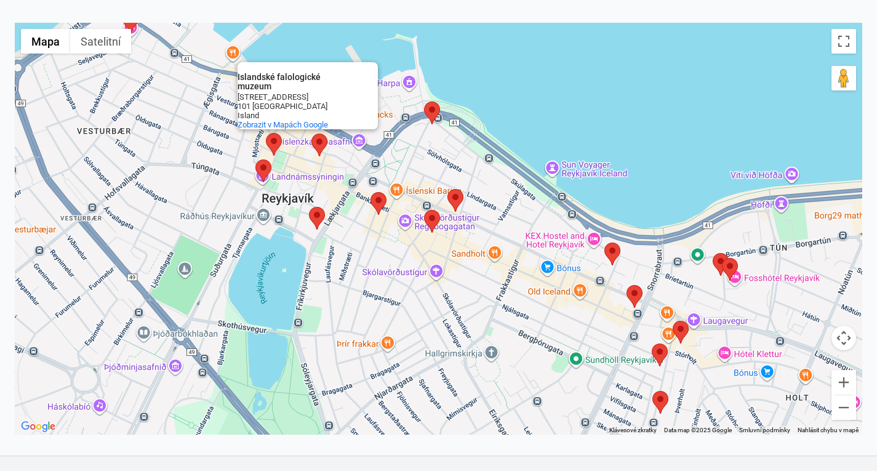
click at [266, 133] on area at bounding box center [266, 133] width 0 height 0
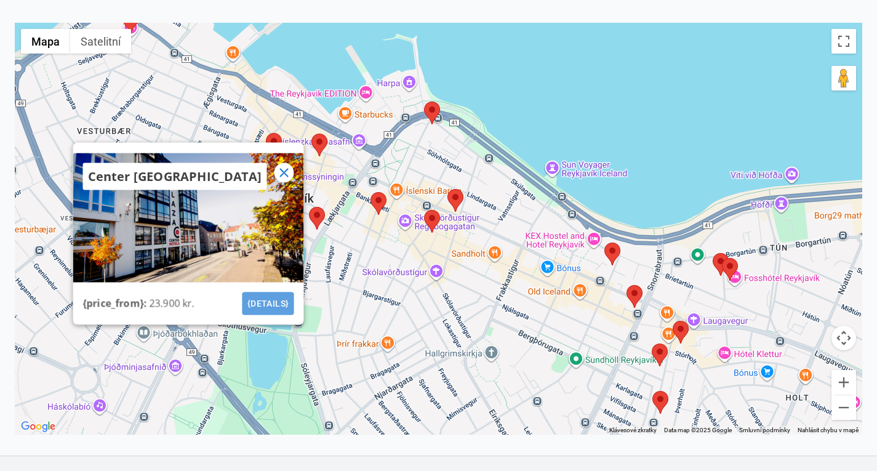
click at [249, 313] on button "{details}" at bounding box center [268, 303] width 52 height 23
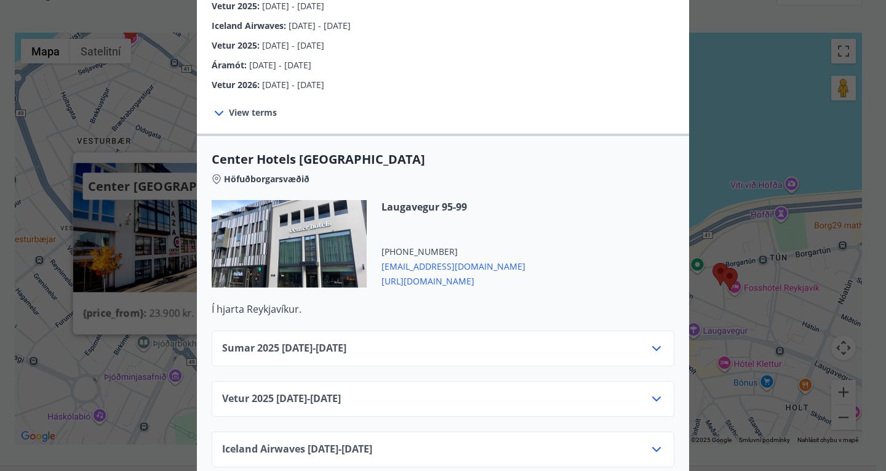
scroll to position [373, 0]
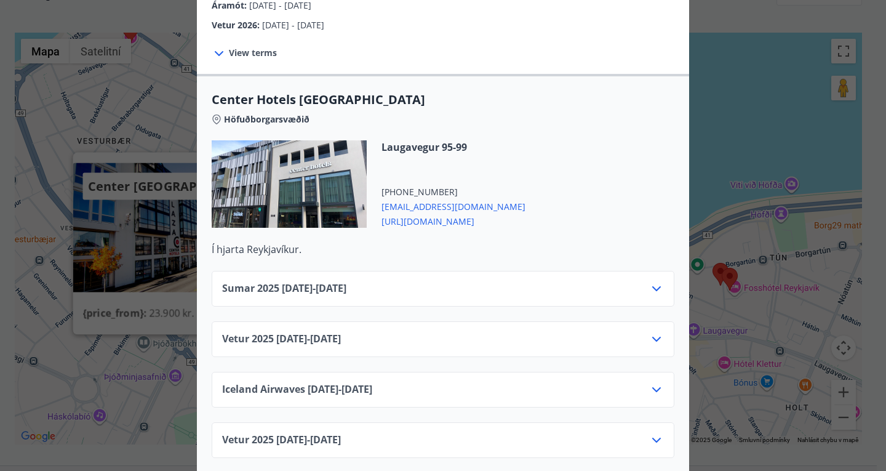
click at [413, 281] on div "Sumar [PHONE_NUMBER][DATE] - [DATE]" at bounding box center [443, 293] width 442 height 25
click at [651, 281] on icon at bounding box center [656, 288] width 15 height 15
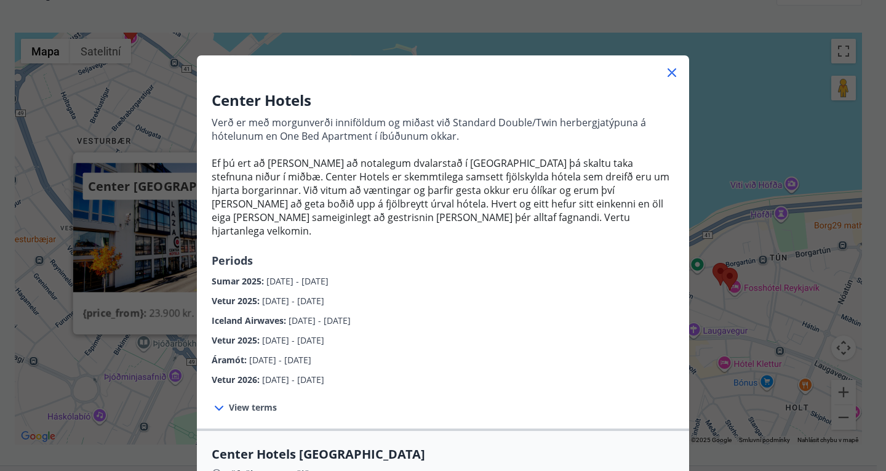
scroll to position [15, 0]
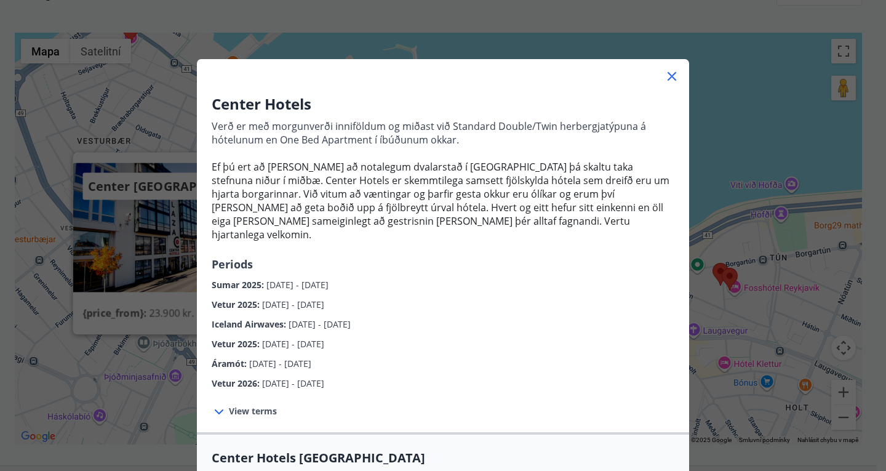
click at [665, 73] on icon at bounding box center [672, 76] width 15 height 15
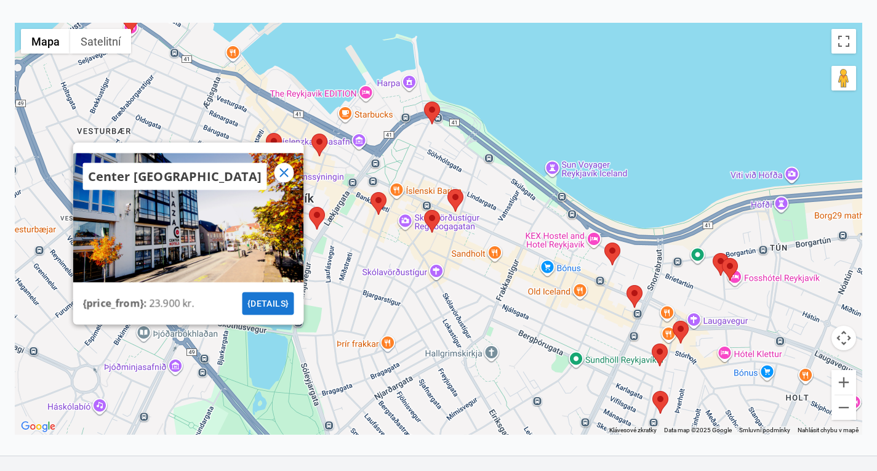
click at [652, 343] on area at bounding box center [652, 343] width 0 height 0
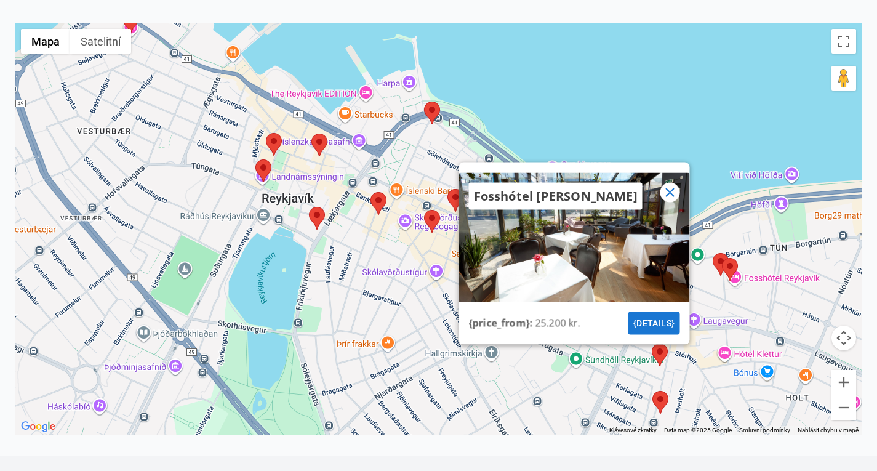
click at [652, 391] on area at bounding box center [652, 391] width 0 height 0
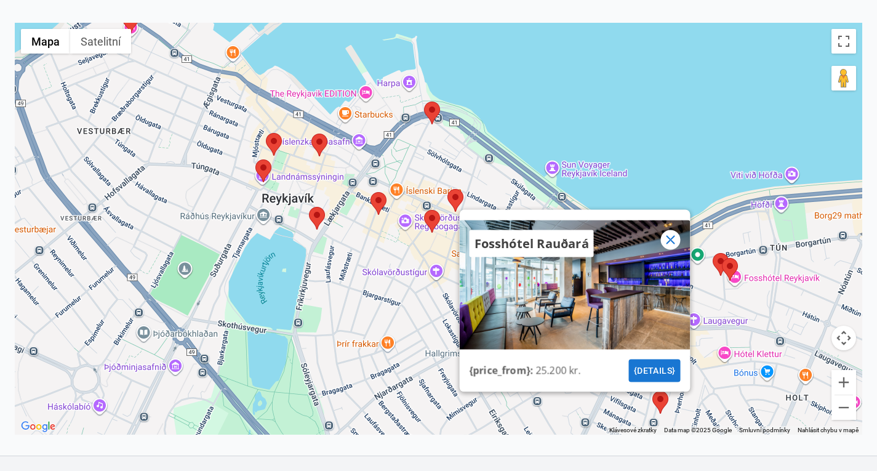
click at [673, 247] on icon at bounding box center [670, 239] width 15 height 15
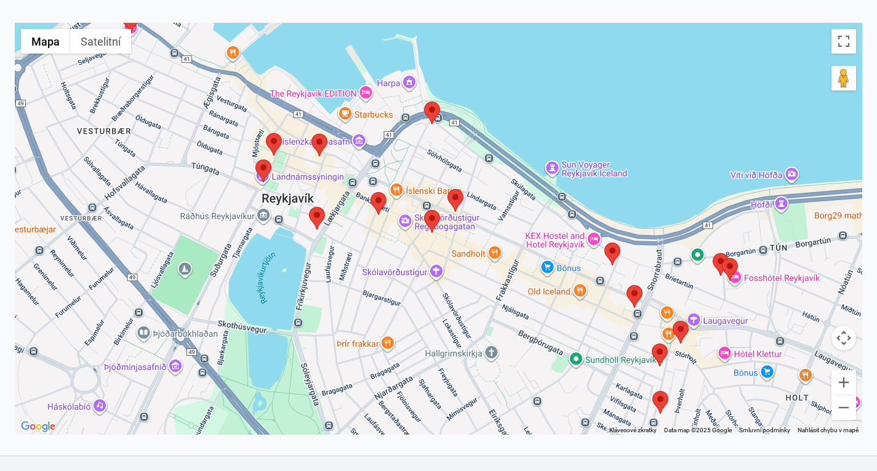
click at [673, 321] on area at bounding box center [673, 321] width 0 height 0
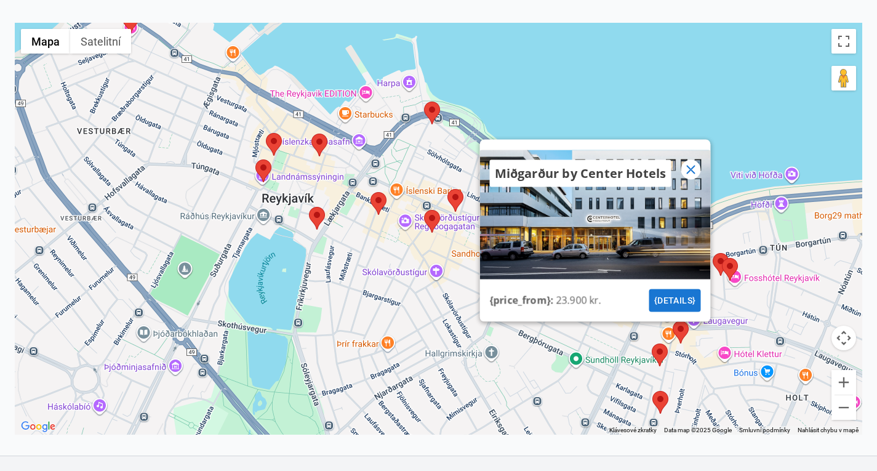
click at [722, 258] on area at bounding box center [722, 258] width 0 height 0
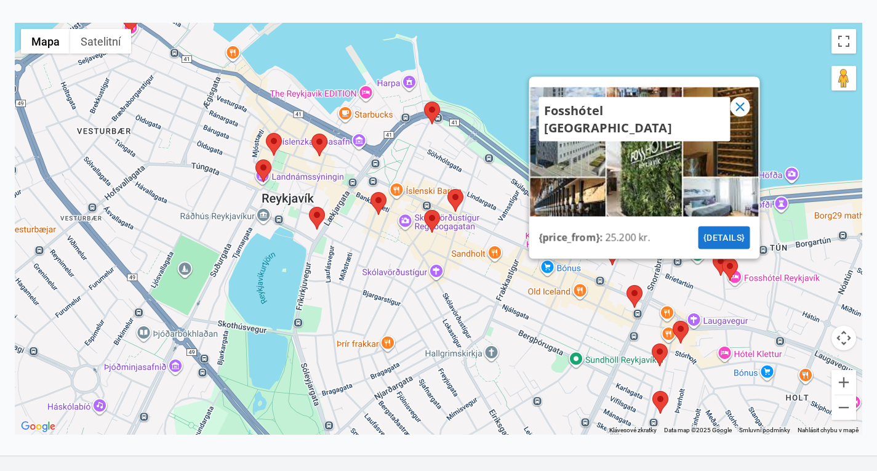
click at [713, 253] on area at bounding box center [713, 253] width 0 height 0
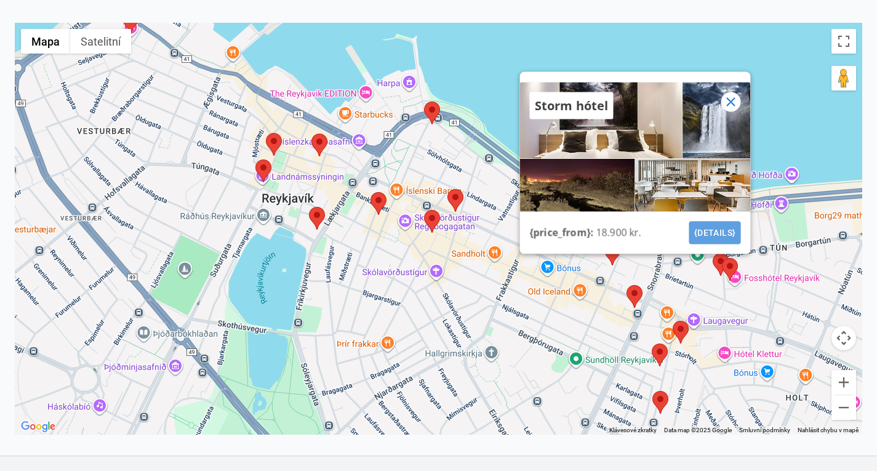
click at [716, 238] on button "{details}" at bounding box center [715, 232] width 52 height 23
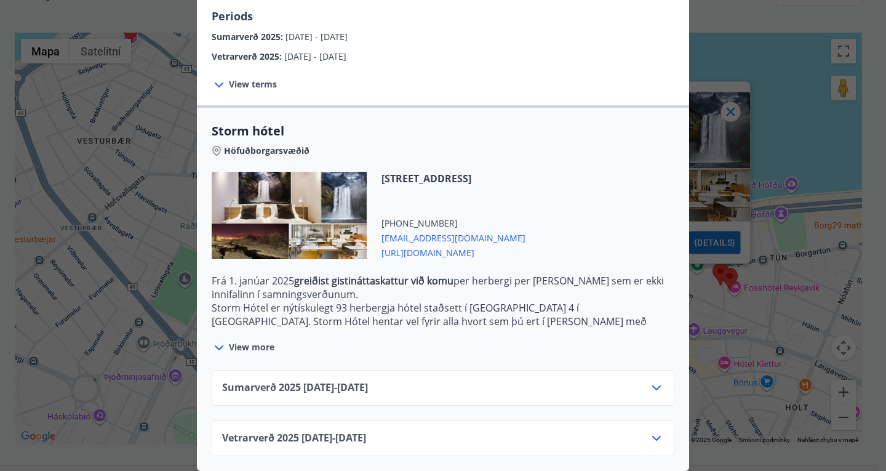
scroll to position [217, 0]
click at [497, 387] on div "Sumarverð [PHONE_NUMBER][DATE] - [DATE]" at bounding box center [443, 392] width 442 height 25
click at [649, 380] on icon at bounding box center [656, 387] width 15 height 15
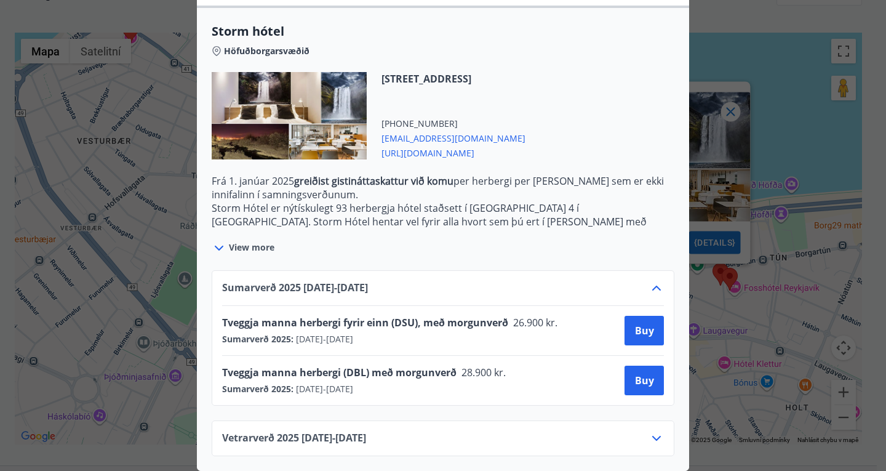
scroll to position [317, 0]
click at [449, 366] on span "Tveggja manna herbergi (DBL) með morgunverð" at bounding box center [339, 373] width 234 height 14
drag, startPoint x: 505, startPoint y: 312, endPoint x: 215, endPoint y: 320, distance: 290.0
click at [215, 320] on div "Sumarverð 2025 16.05.25 - 30.09.25 Tveggja manna herbergi fyrir einn (DSU), með…" at bounding box center [443, 337] width 463 height 135
copy span "Tveggja manna herbergi fyrir einn (DSU), með morgunverð"
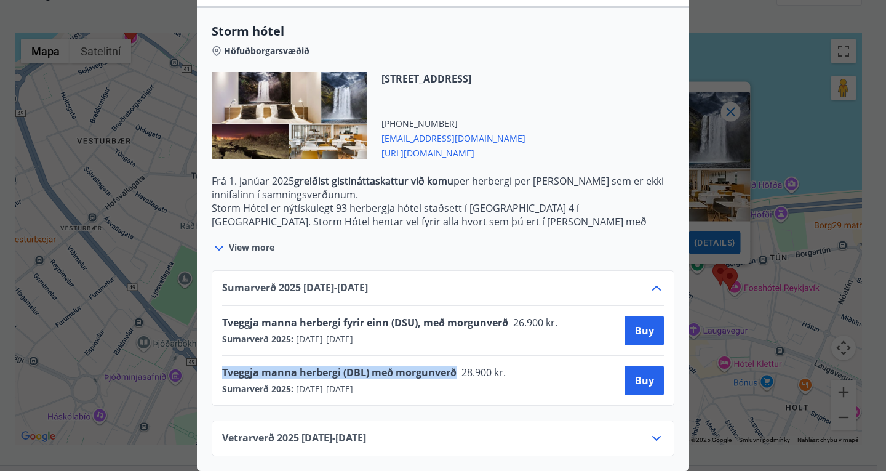
drag, startPoint x: 451, startPoint y: 359, endPoint x: 212, endPoint y: 358, distance: 238.8
click at [212, 358] on div "Sumarverð 2025 16.05.25 - 30.09.25 Tveggja manna herbergi fyrir einn (DSU), með…" at bounding box center [443, 337] width 463 height 135
copy span "Tveggja manna herbergi (DBL) með morgunverð"
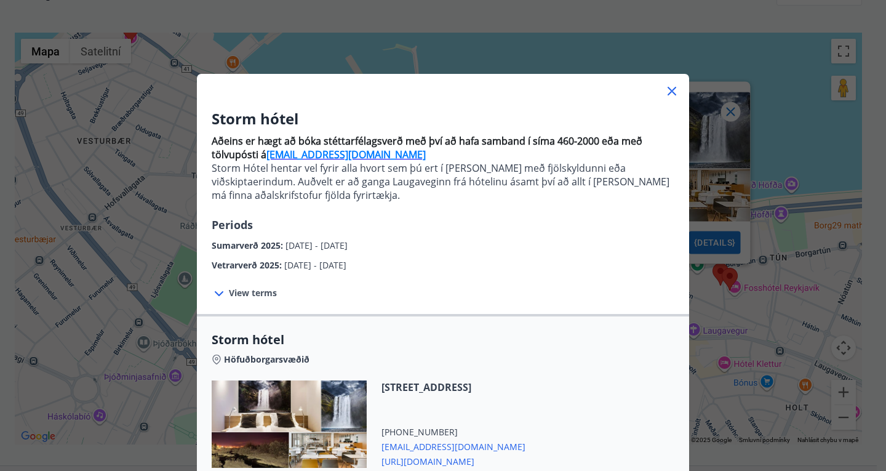
click at [736, 204] on div "Storm hótel Aðeins er hægt að bóka stéttarfélagsverð með því að hafa samband í …" at bounding box center [443, 235] width 886 height 471
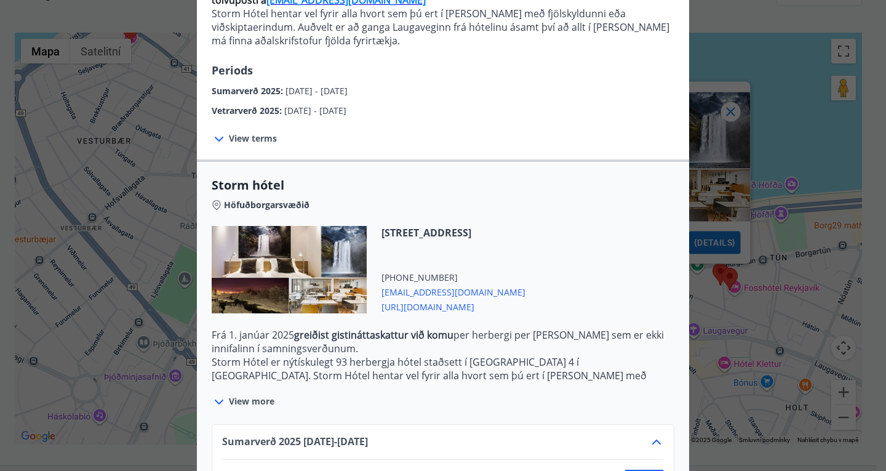
scroll to position [156, 0]
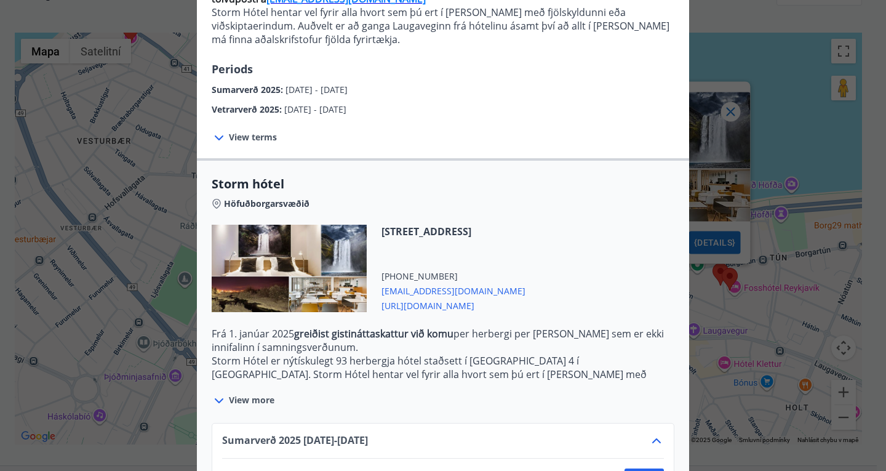
click at [311, 251] on div at bounding box center [289, 268] width 155 height 87
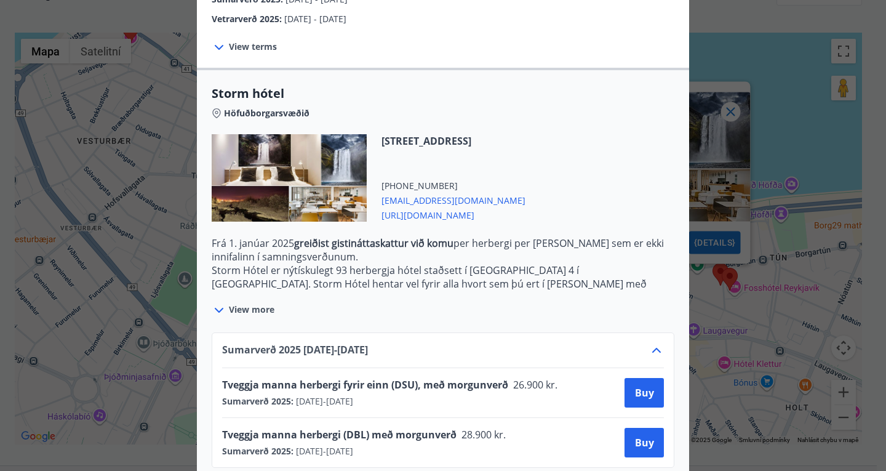
scroll to position [247, 0]
click at [433, 199] on span "[EMAIL_ADDRESS][DOMAIN_NAME]" at bounding box center [454, 198] width 144 height 15
click at [453, 214] on span "[URL][DOMAIN_NAME]" at bounding box center [454, 213] width 144 height 15
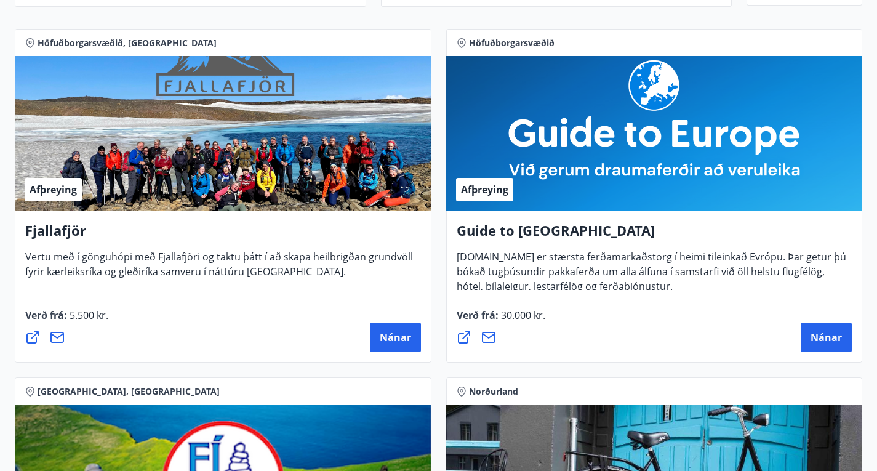
scroll to position [198, 0]
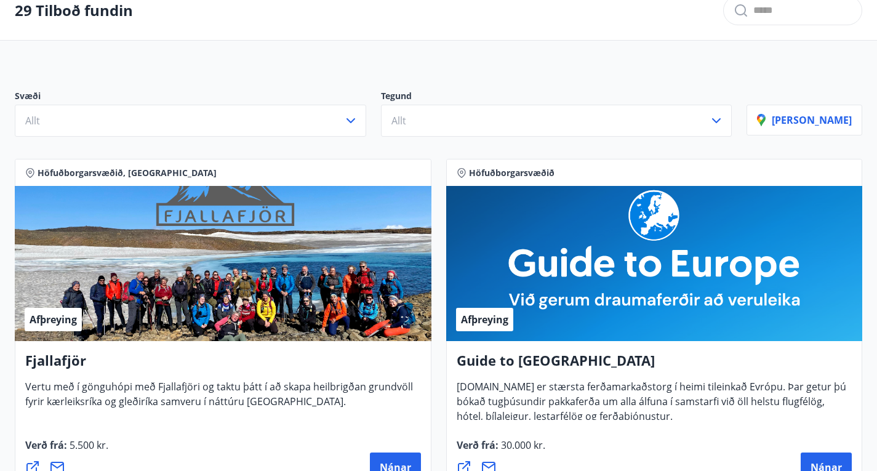
scroll to position [0, 0]
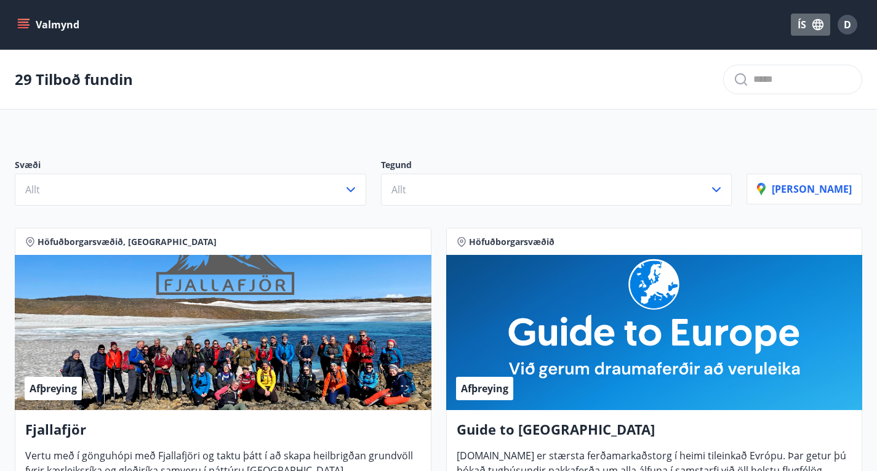
click at [804, 24] on button "ÍS" at bounding box center [810, 25] width 39 height 22
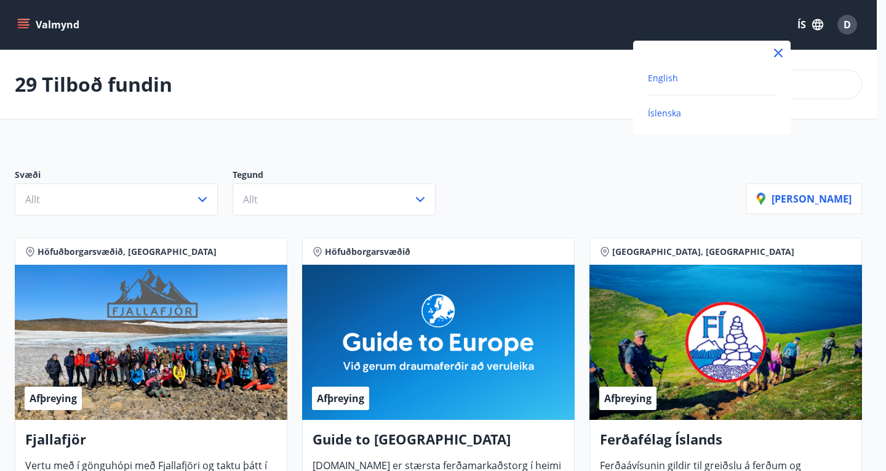
click at [673, 74] on span "English" at bounding box center [663, 78] width 30 height 12
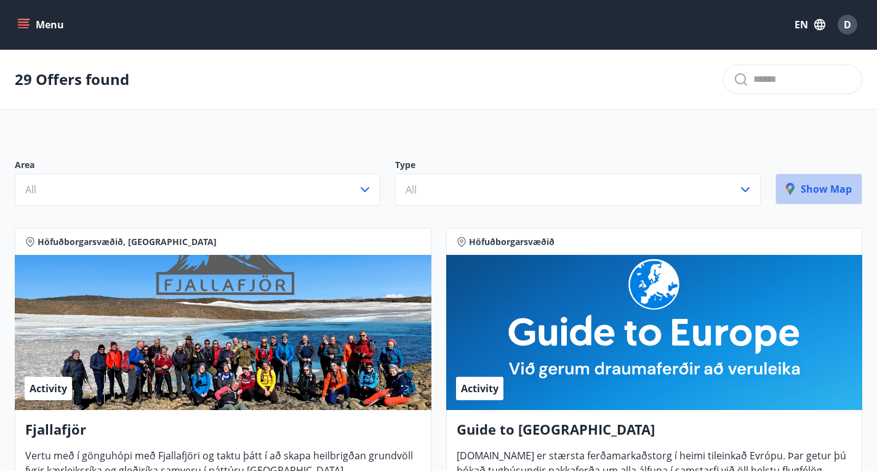
click at [819, 196] on p "Show map" at bounding box center [819, 189] width 66 height 14
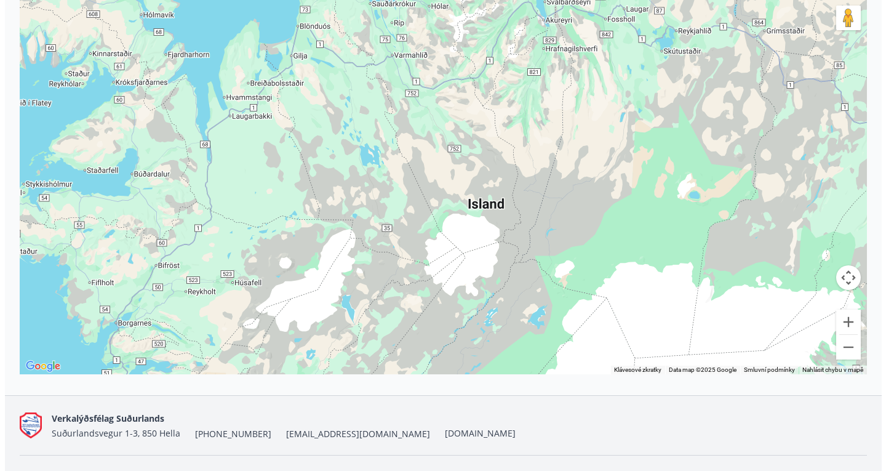
scroll to position [260, 0]
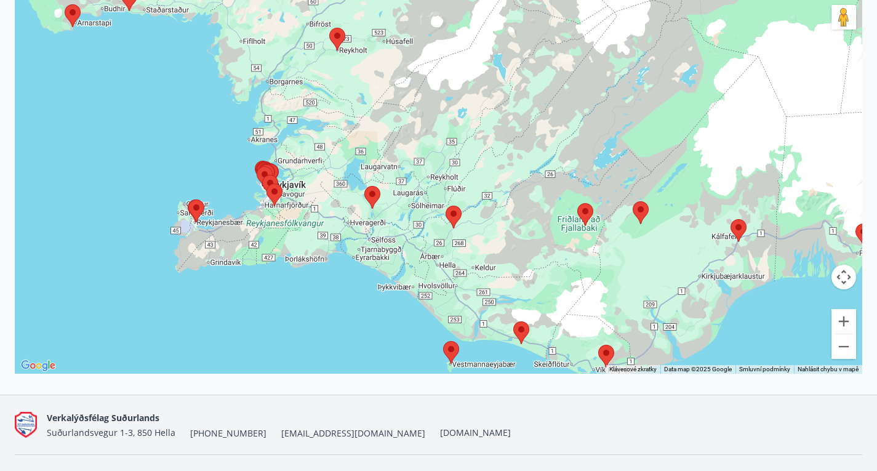
drag, startPoint x: 270, startPoint y: 301, endPoint x: 430, endPoint y: 55, distance: 293.6
click at [430, 55] on div at bounding box center [438, 168] width 847 height 412
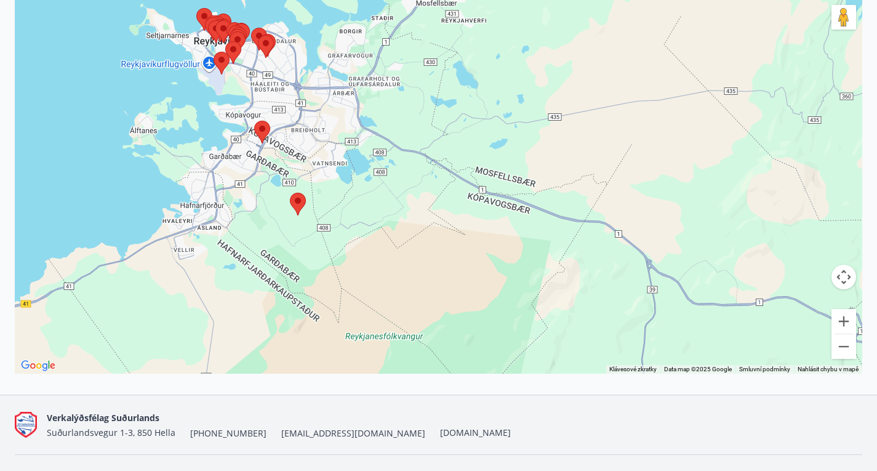
click at [290, 193] on area at bounding box center [290, 193] width 0 height 0
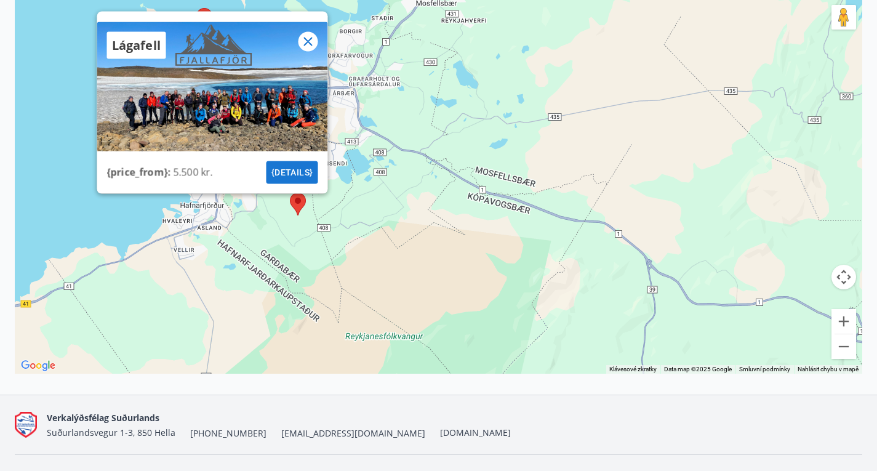
click at [307, 46] on icon at bounding box center [307, 41] width 15 height 15
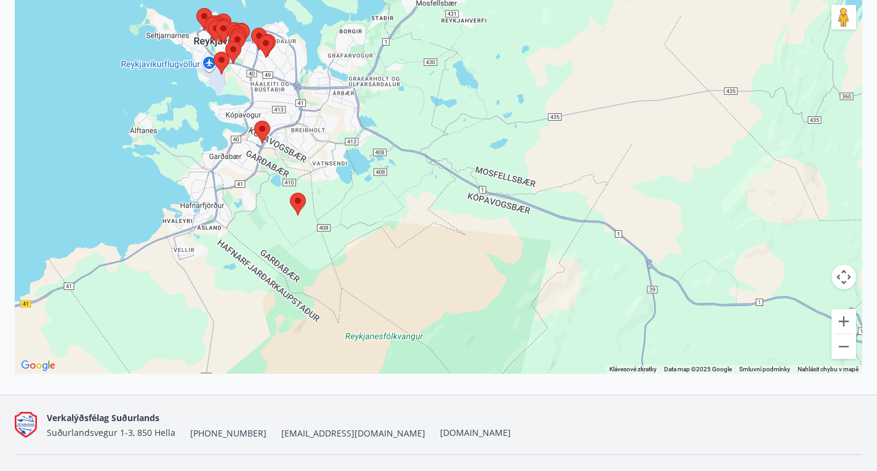
click at [254, 121] on area at bounding box center [254, 121] width 0 height 0
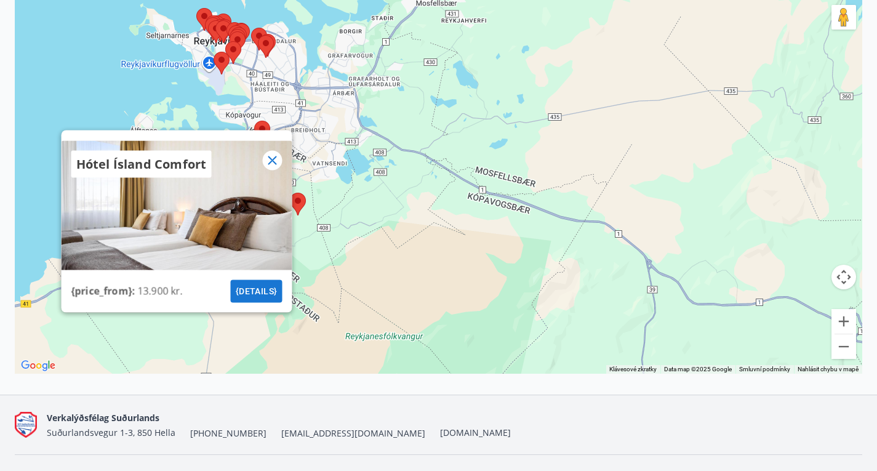
click at [161, 103] on div "Hótel Ísland Comfort {price_from} : 13.900 kr. {details}" at bounding box center [438, 168] width 847 height 412
click at [273, 167] on icon at bounding box center [272, 160] width 15 height 15
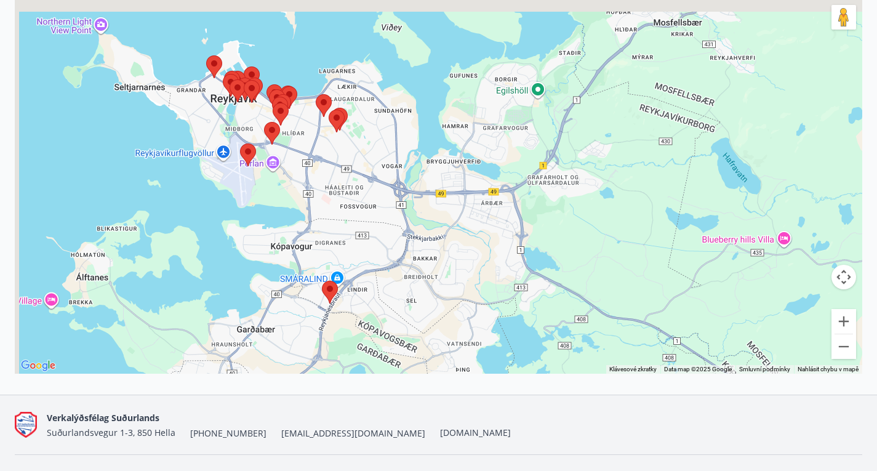
drag, startPoint x: 278, startPoint y: 114, endPoint x: 314, endPoint y: 247, distance: 137.6
click at [314, 247] on div at bounding box center [438, 168] width 847 height 412
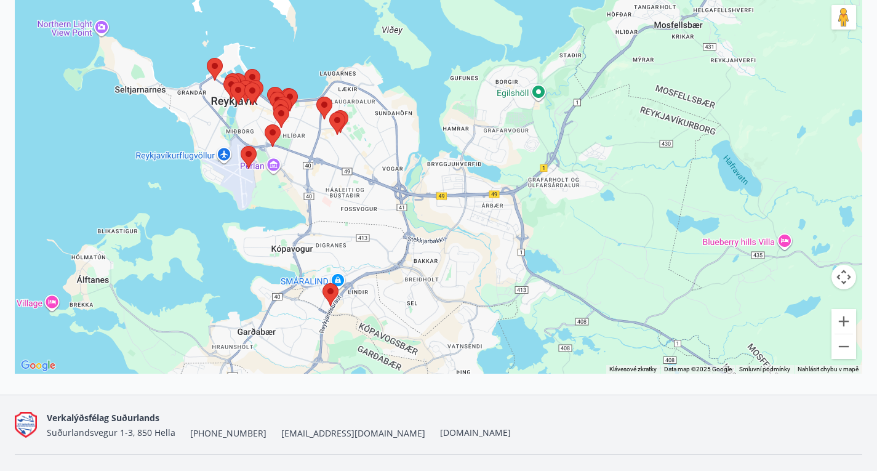
click at [241, 146] on area at bounding box center [241, 146] width 0 height 0
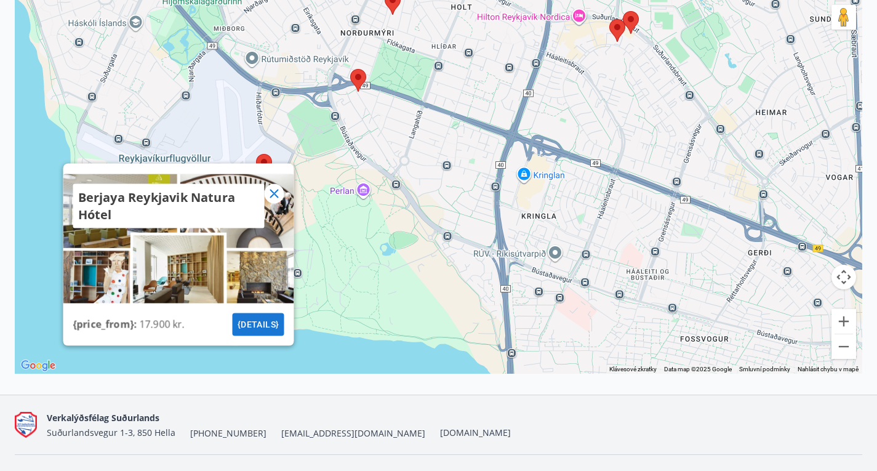
drag, startPoint x: 419, startPoint y: 272, endPoint x: 375, endPoint y: 179, distance: 102.7
click at [375, 179] on div "Berjaya Reykjavik Natura Hótel {price_from} : 17.900 kr. {details}" at bounding box center [438, 168] width 847 height 412
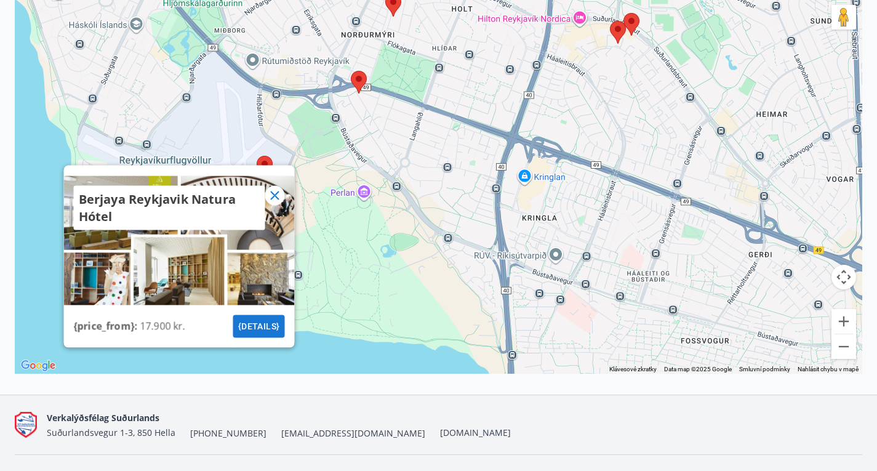
click at [351, 71] on area at bounding box center [351, 71] width 0 height 0
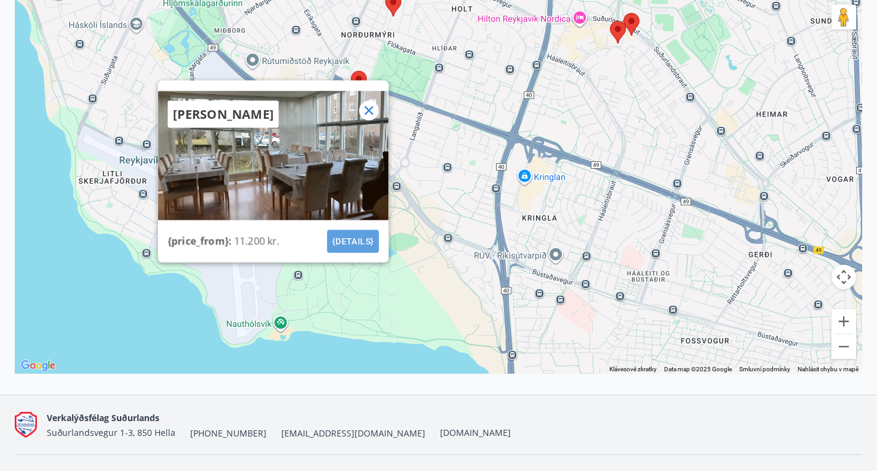
click at [346, 250] on button "{details}" at bounding box center [353, 241] width 52 height 23
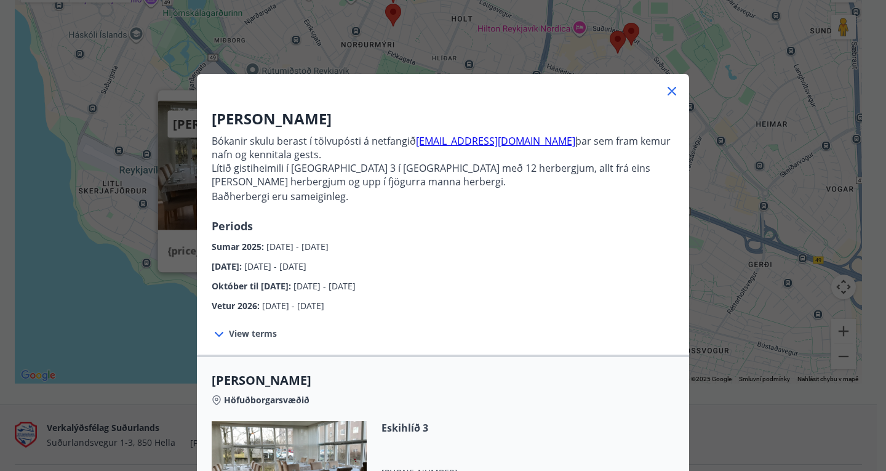
click at [670, 90] on icon at bounding box center [672, 91] width 15 height 15
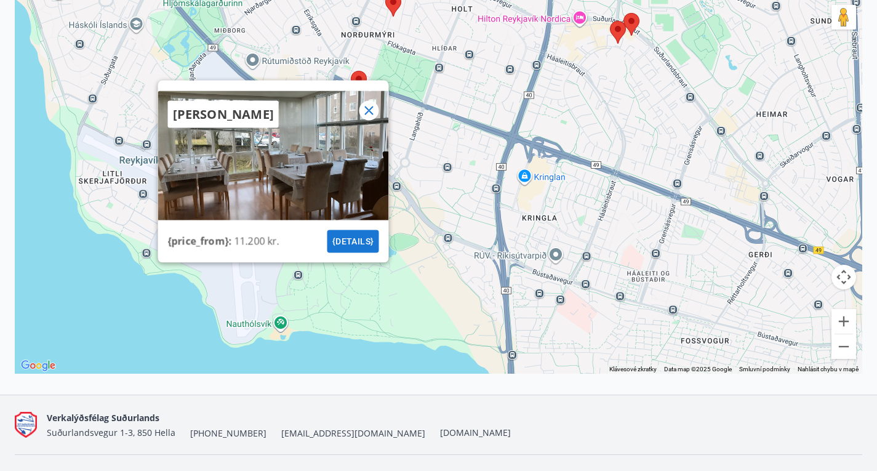
click at [373, 118] on icon at bounding box center [368, 110] width 15 height 15
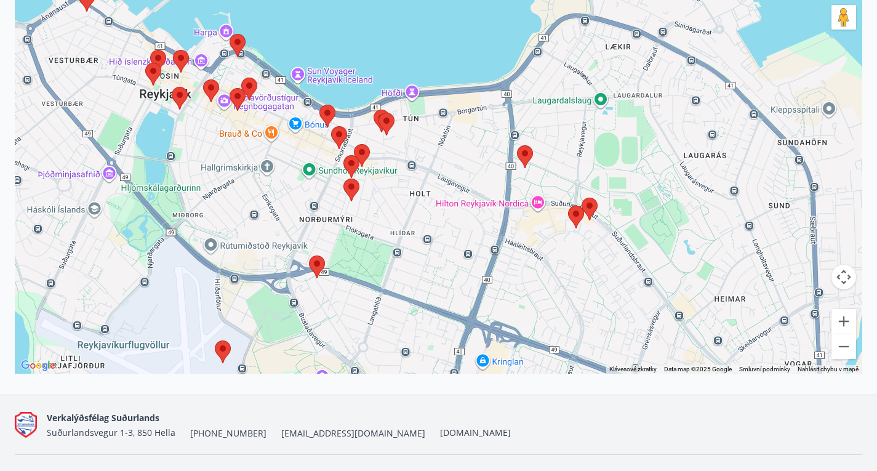
drag, startPoint x: 456, startPoint y: 190, endPoint x: 414, endPoint y: 374, distance: 189.3
click at [414, 374] on div at bounding box center [438, 168] width 847 height 412
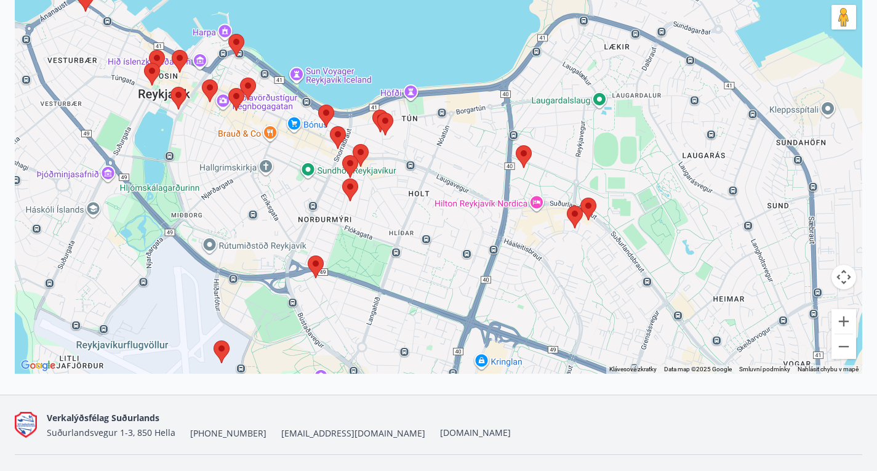
click at [342, 178] on area at bounding box center [342, 178] width 0 height 0
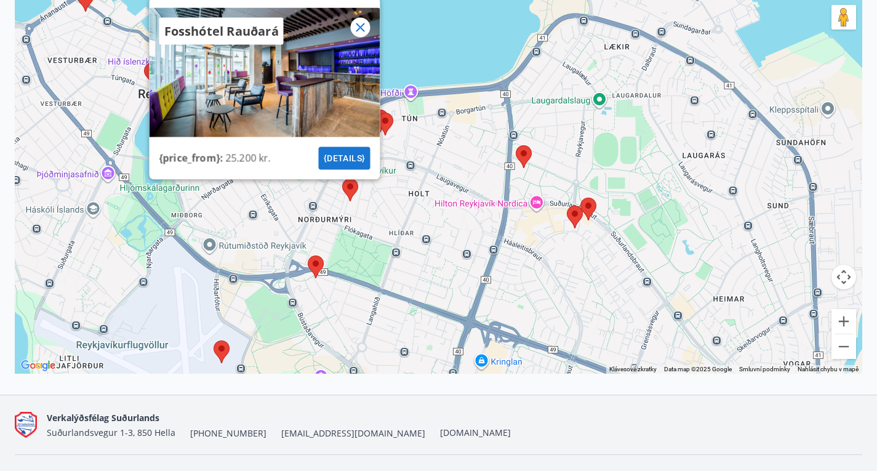
click at [567, 206] on area at bounding box center [567, 206] width 0 height 0
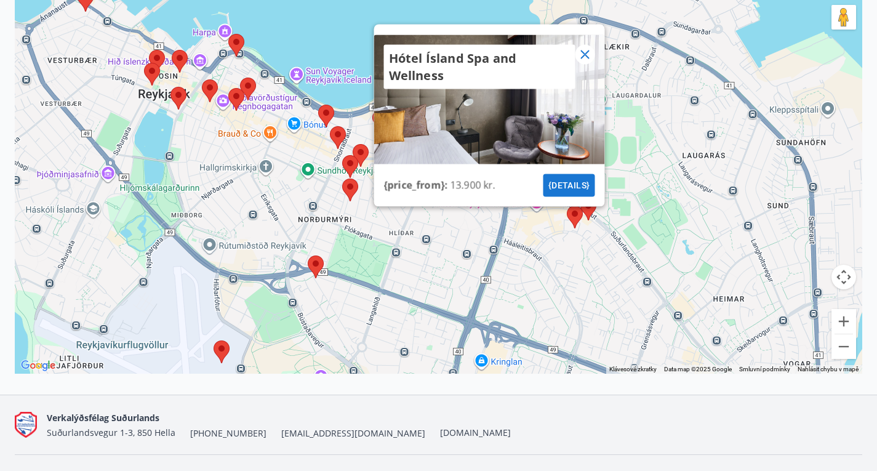
click at [580, 198] on area at bounding box center [580, 198] width 0 height 0
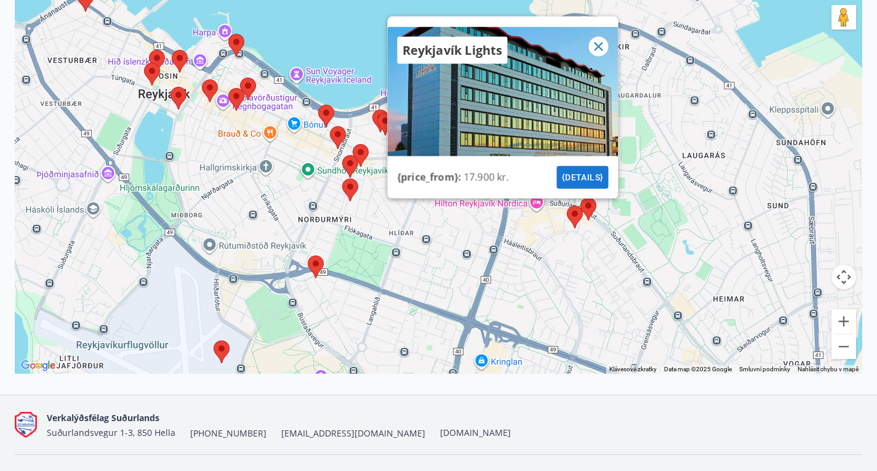
click at [435, 233] on div "Reykjavík Lights {price_from} : 17.900 kr. {details}" at bounding box center [438, 168] width 847 height 412
click at [599, 50] on icon at bounding box center [598, 46] width 9 height 9
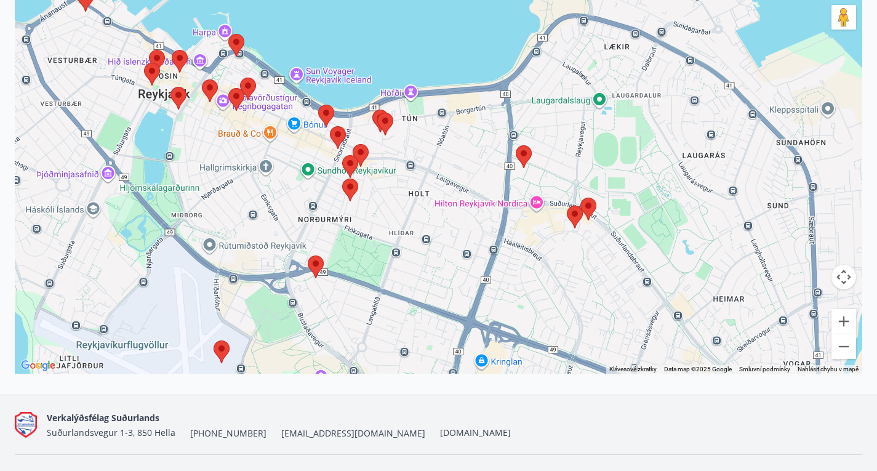
click at [516, 145] on area at bounding box center [516, 145] width 0 height 0
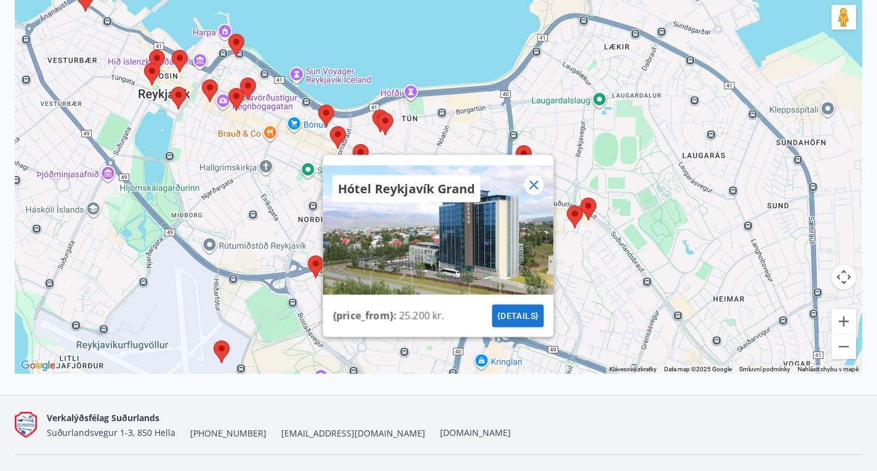
click at [377, 113] on area at bounding box center [377, 113] width 0 height 0
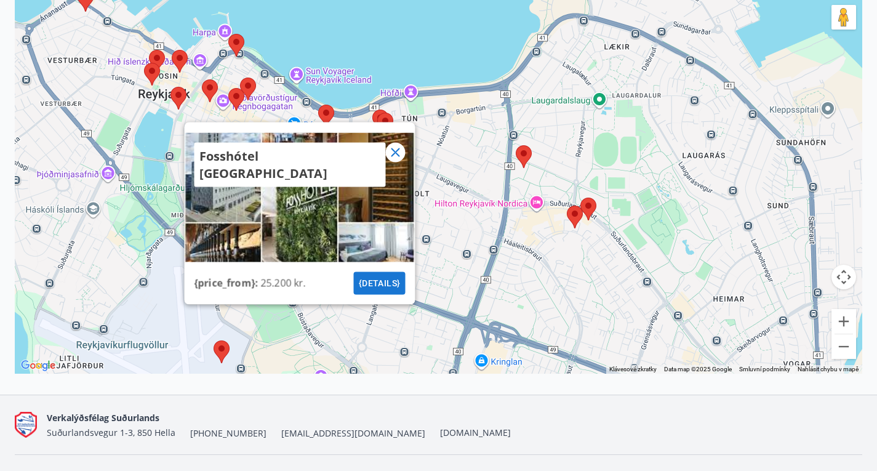
click at [398, 159] on icon at bounding box center [395, 152] width 15 height 15
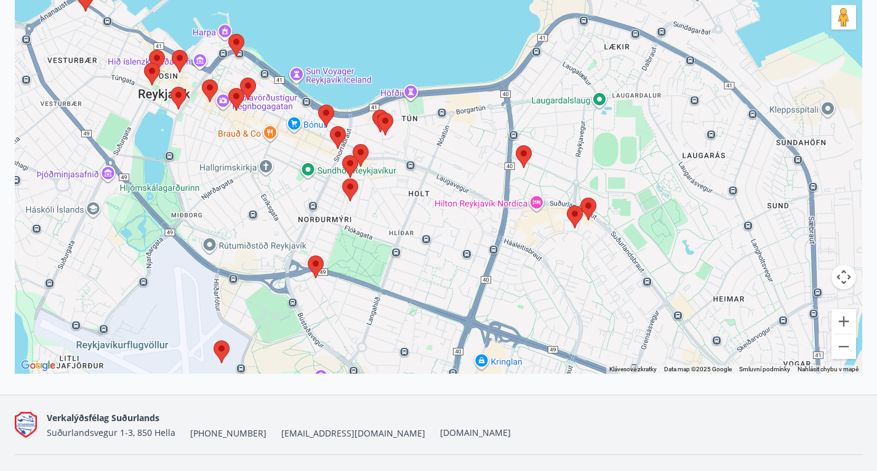
click at [330, 126] on area at bounding box center [330, 126] width 0 height 0
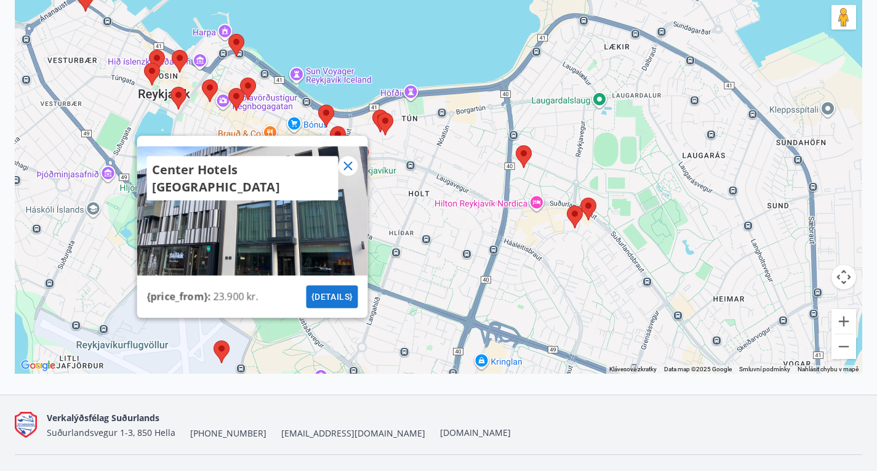
click at [359, 178] on div "Center Hotels [GEOGRAPHIC_DATA]" at bounding box center [252, 178] width 231 height 64
click at [349, 173] on icon at bounding box center [347, 165] width 15 height 15
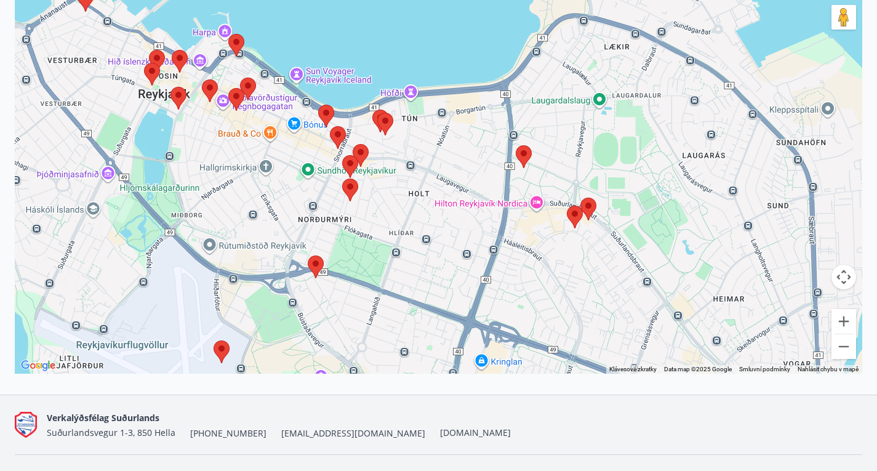
click at [342, 178] on area at bounding box center [342, 178] width 0 height 0
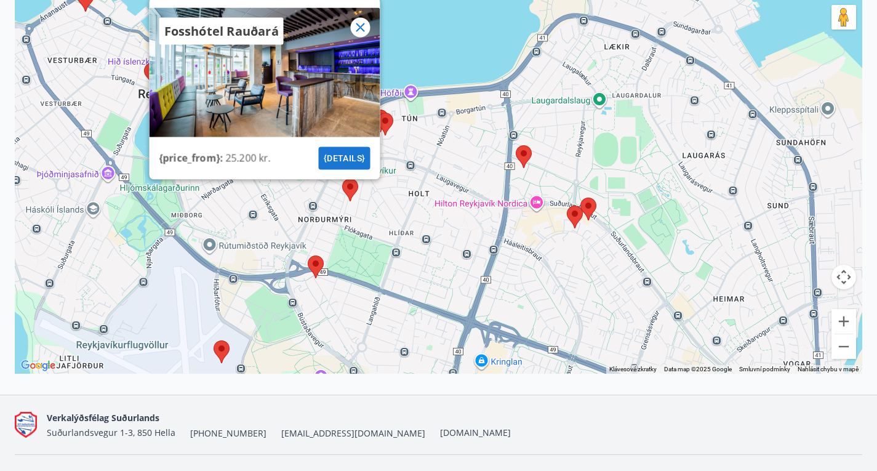
click at [361, 34] on icon at bounding box center [360, 27] width 15 height 15
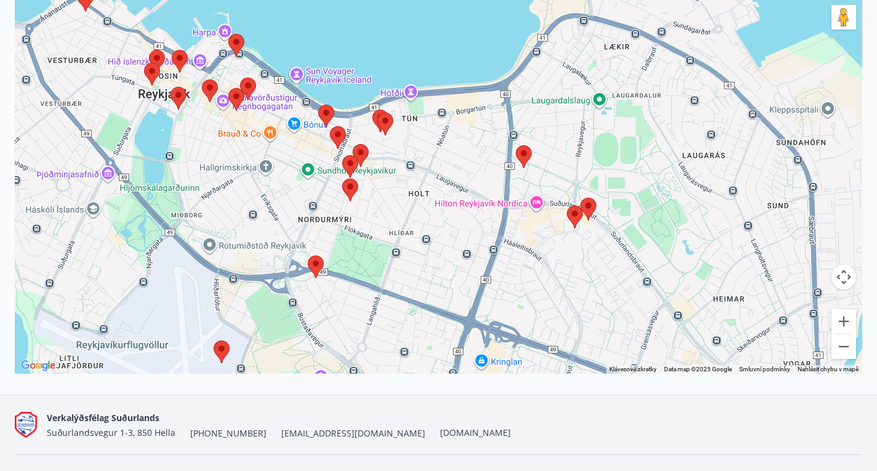
click at [342, 155] on area at bounding box center [342, 155] width 0 height 0
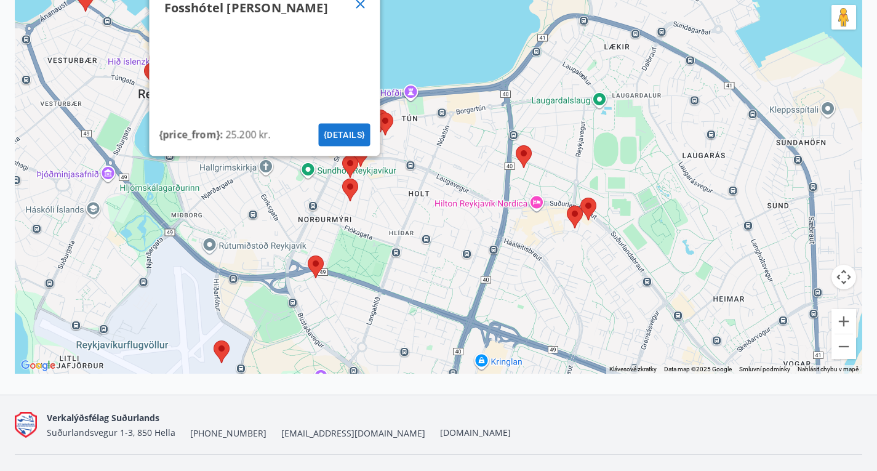
click at [361, 11] on icon at bounding box center [360, 3] width 15 height 15
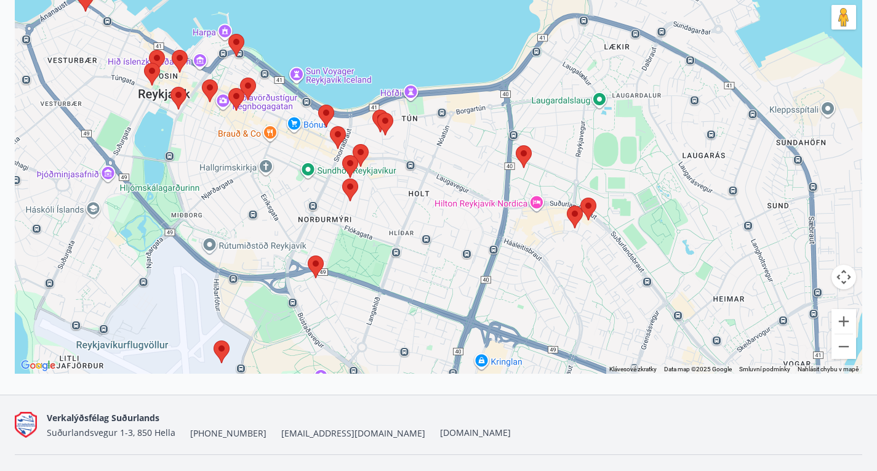
click at [353, 144] on area at bounding box center [353, 144] width 0 height 0
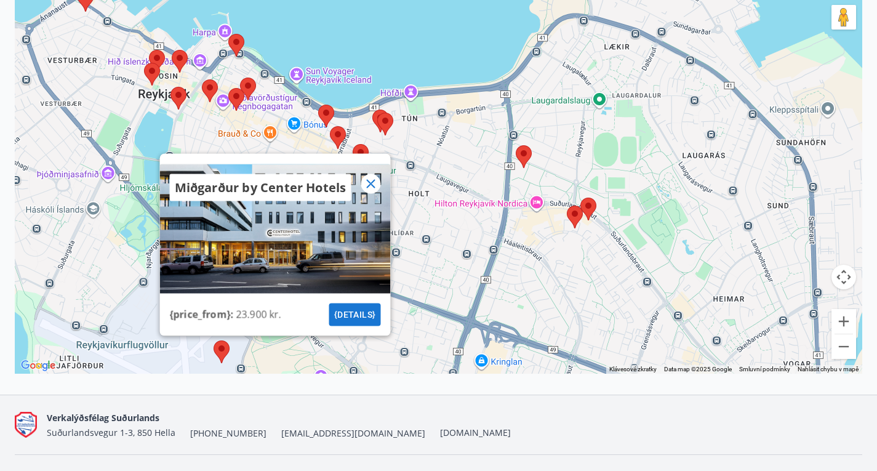
click at [318, 105] on area at bounding box center [318, 105] width 0 height 0
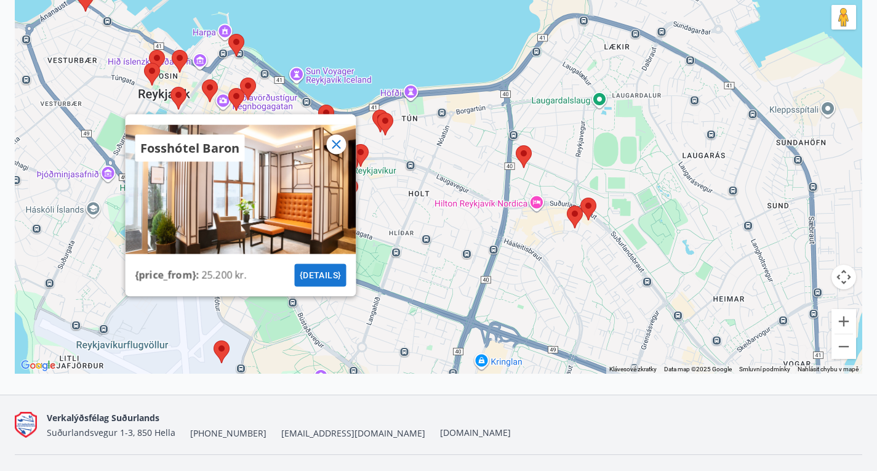
click at [377, 130] on img at bounding box center [385, 124] width 16 height 23
click at [377, 113] on area at bounding box center [377, 113] width 0 height 0
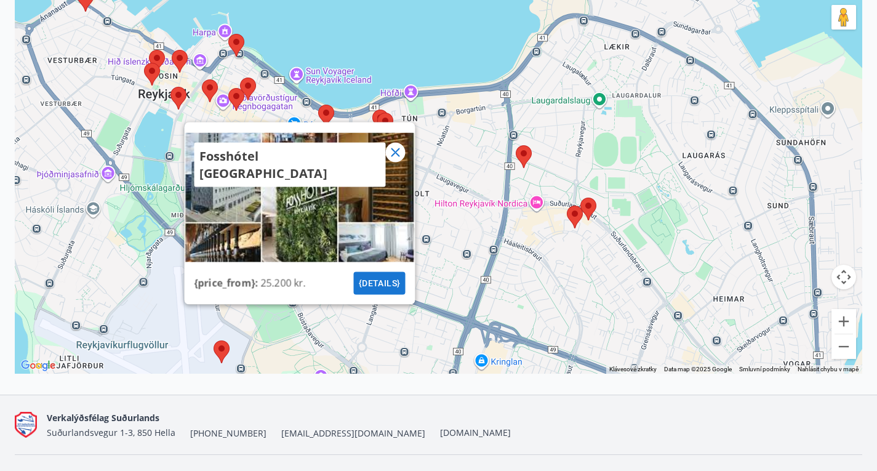
click at [372, 110] on area at bounding box center [372, 110] width 0 height 0
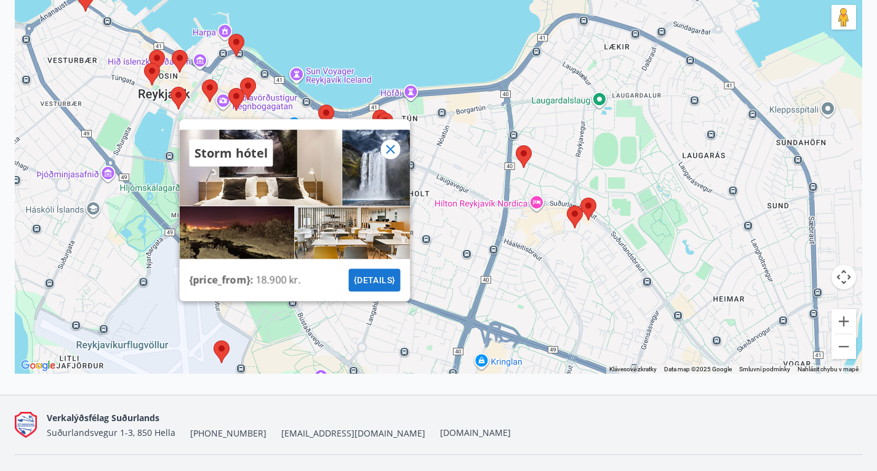
click at [202, 79] on area at bounding box center [202, 79] width 0 height 0
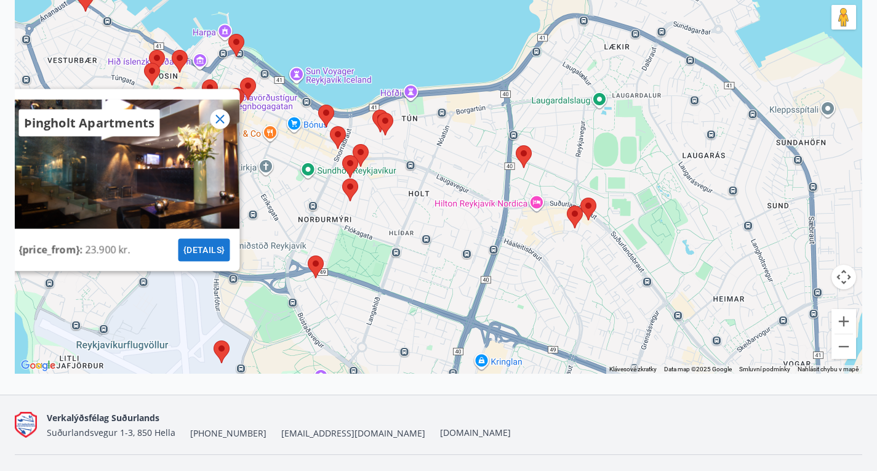
click at [214, 340] on area at bounding box center [214, 340] width 0 height 0
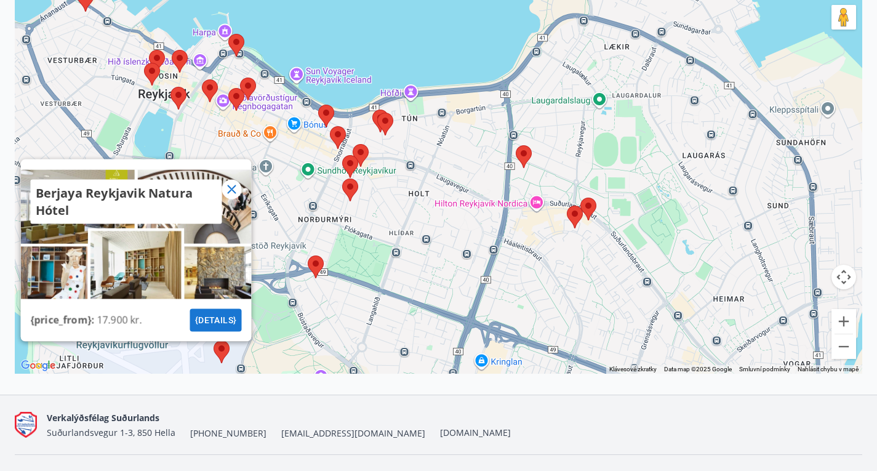
click at [308, 255] on area at bounding box center [308, 255] width 0 height 0
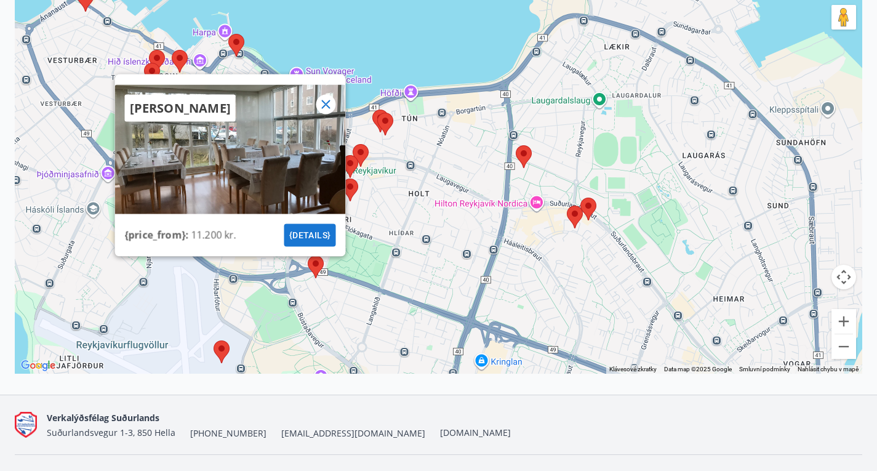
click at [329, 106] on div at bounding box center [326, 104] width 20 height 20
click at [324, 108] on icon at bounding box center [325, 104] width 9 height 9
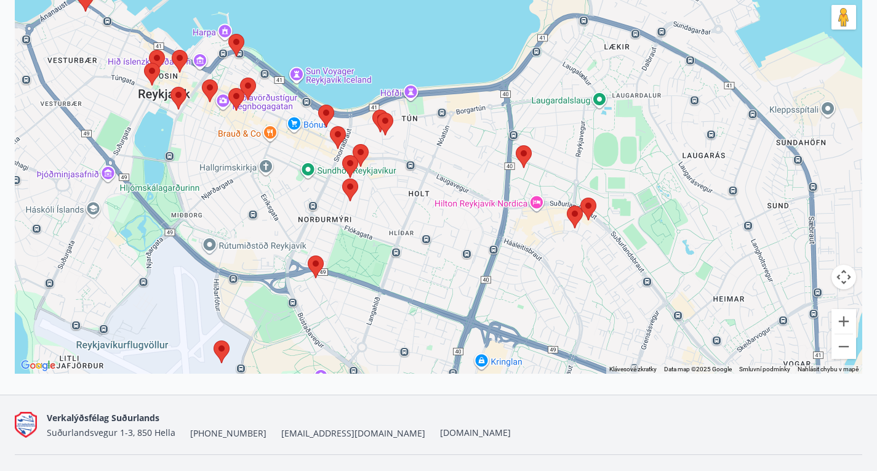
click at [214, 340] on area at bounding box center [214, 340] width 0 height 0
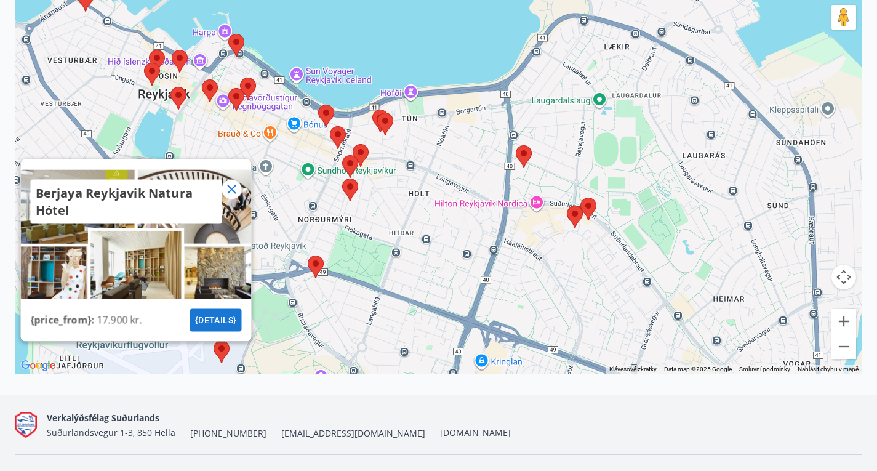
click at [230, 196] on icon at bounding box center [231, 189] width 15 height 15
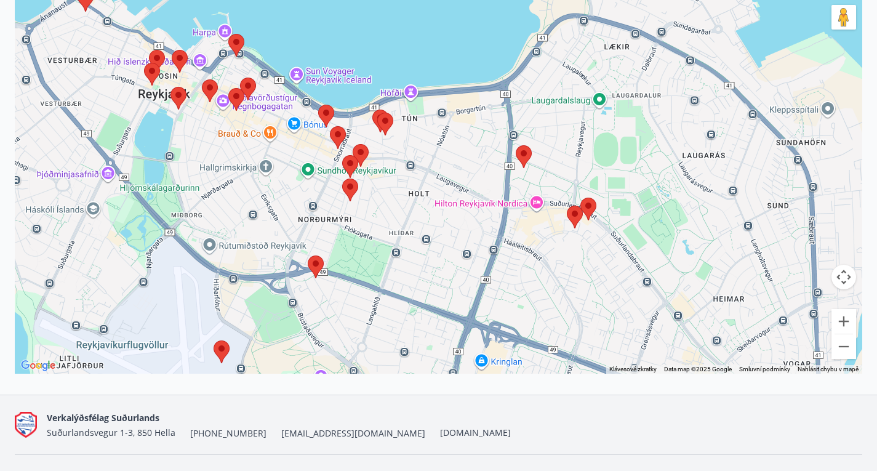
click at [308, 255] on area at bounding box center [308, 255] width 0 height 0
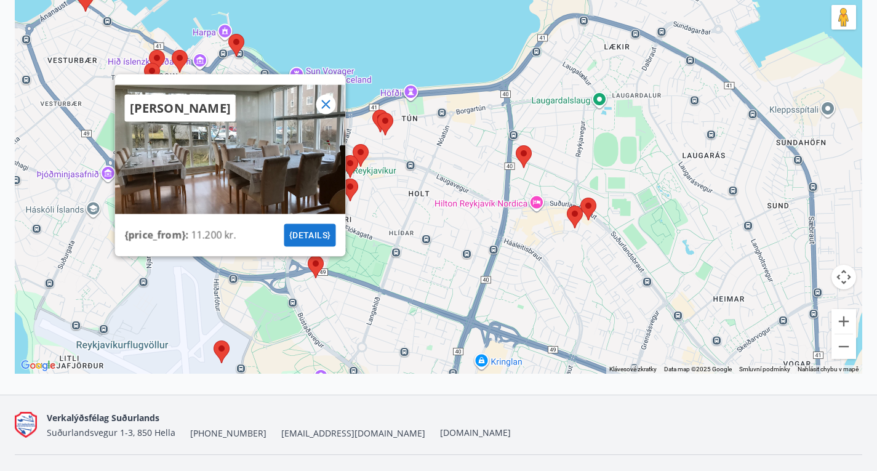
click at [567, 206] on area at bounding box center [567, 206] width 0 height 0
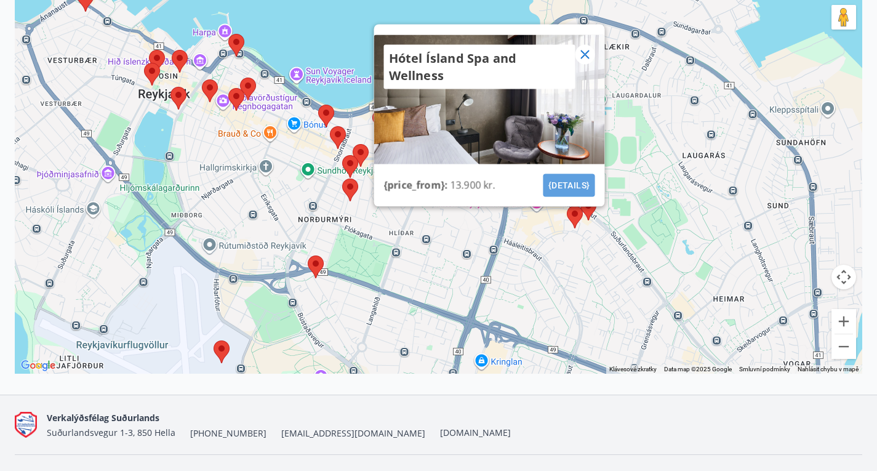
click at [566, 196] on button "{details}" at bounding box center [569, 185] width 52 height 23
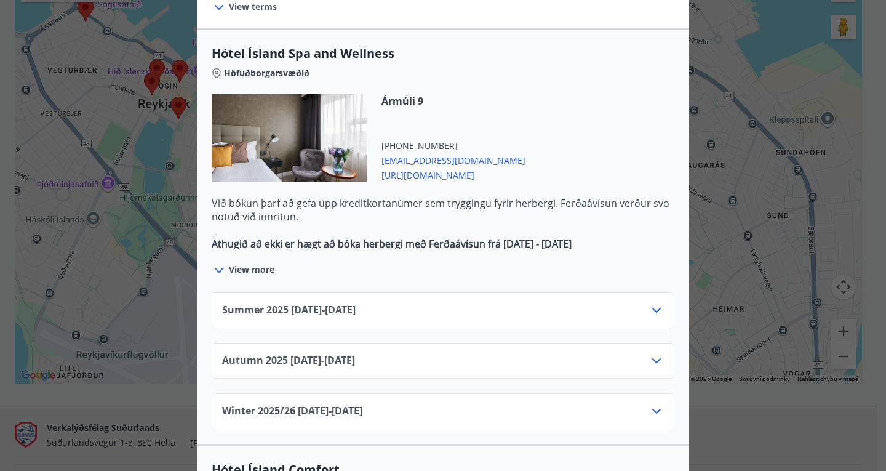
scroll to position [679, 0]
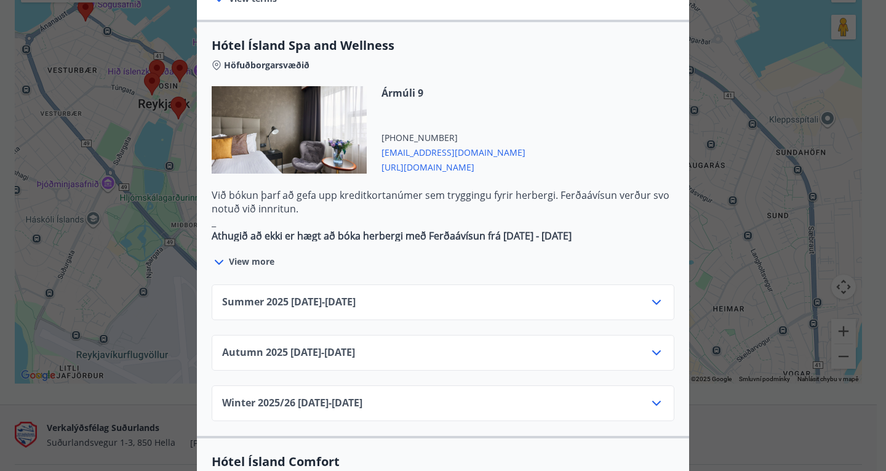
click at [501, 295] on div "Summer [PHONE_NUMBER][DATE] - [DATE]" at bounding box center [443, 307] width 442 height 25
click at [649, 295] on icon at bounding box center [656, 302] width 15 height 15
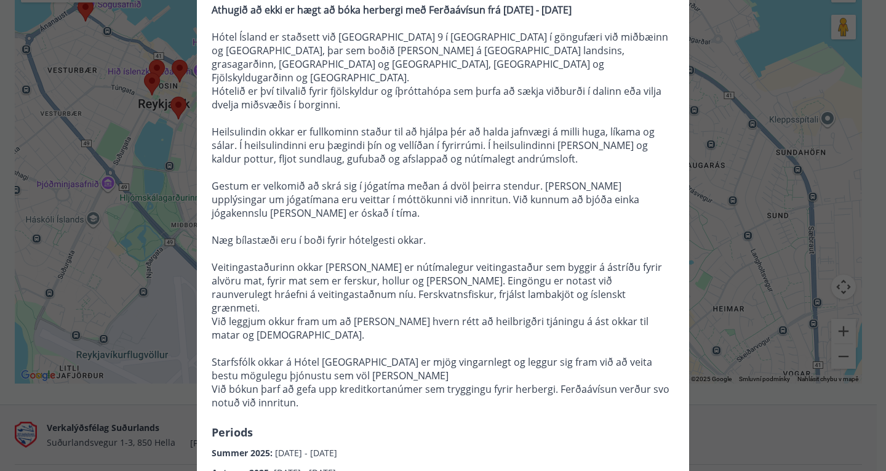
scroll to position [0, 0]
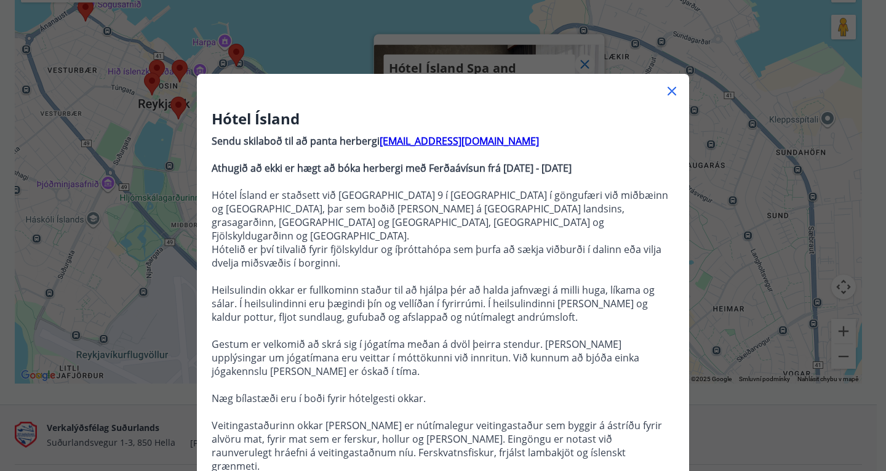
click at [665, 89] on icon at bounding box center [672, 91] width 15 height 15
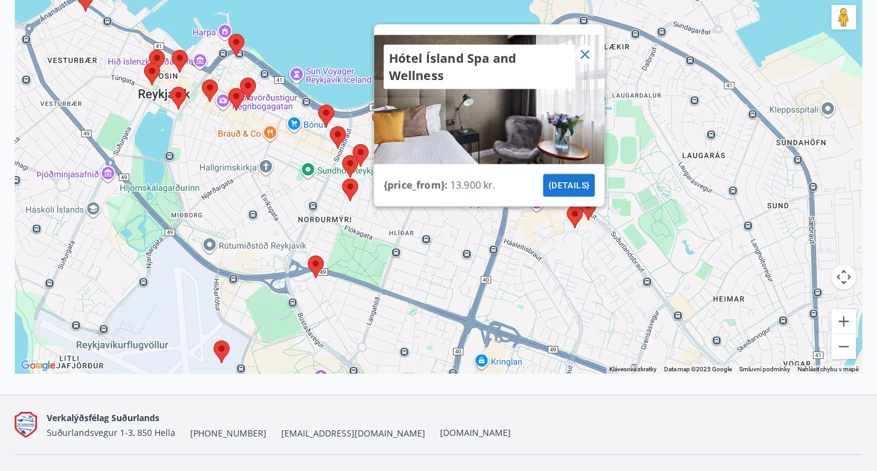
click at [585, 55] on icon at bounding box center [585, 55] width 2 height 2
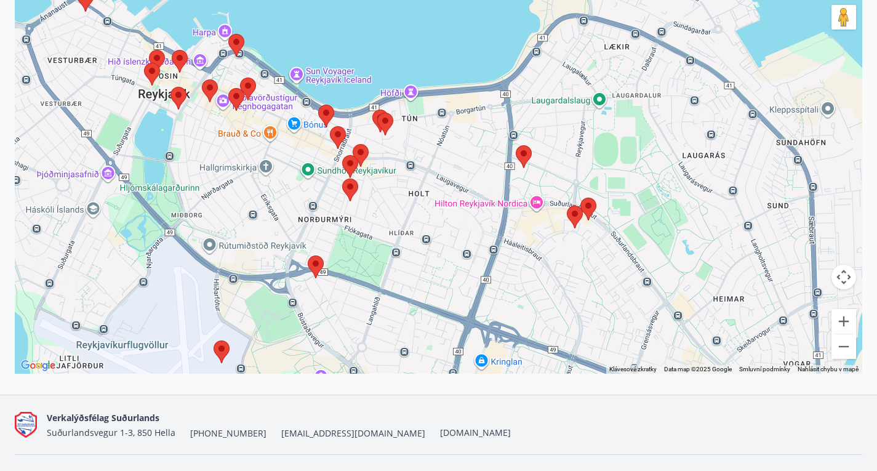
click at [567, 206] on area at bounding box center [567, 206] width 0 height 0
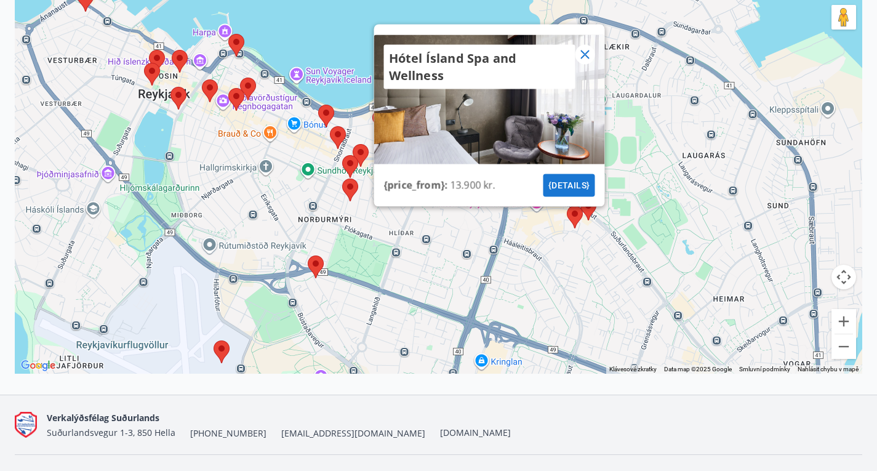
click at [580, 198] on area at bounding box center [580, 198] width 0 height 0
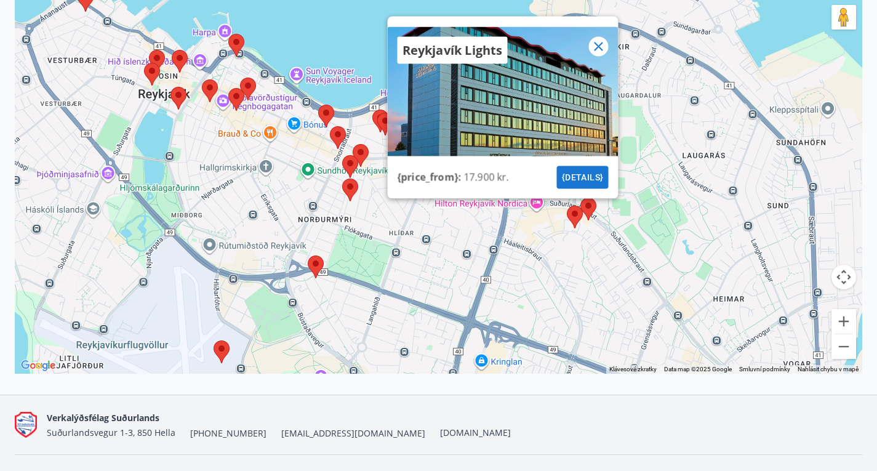
click at [599, 51] on icon at bounding box center [598, 46] width 15 height 15
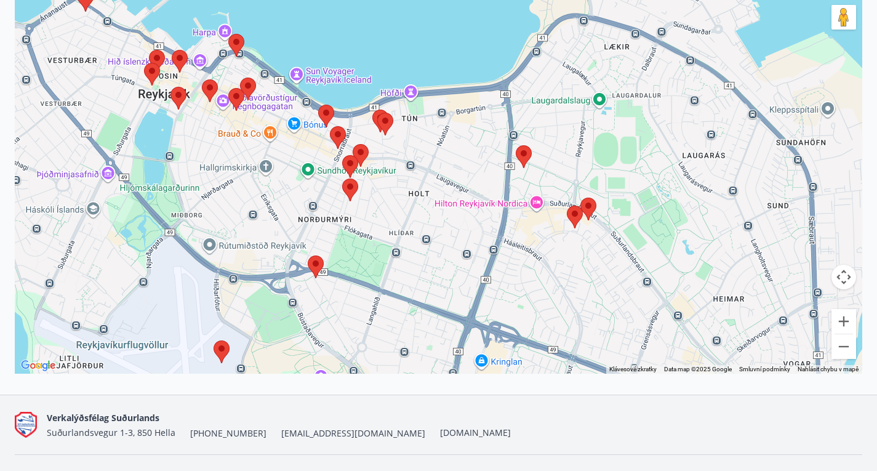
click at [516, 145] on area at bounding box center [516, 145] width 0 height 0
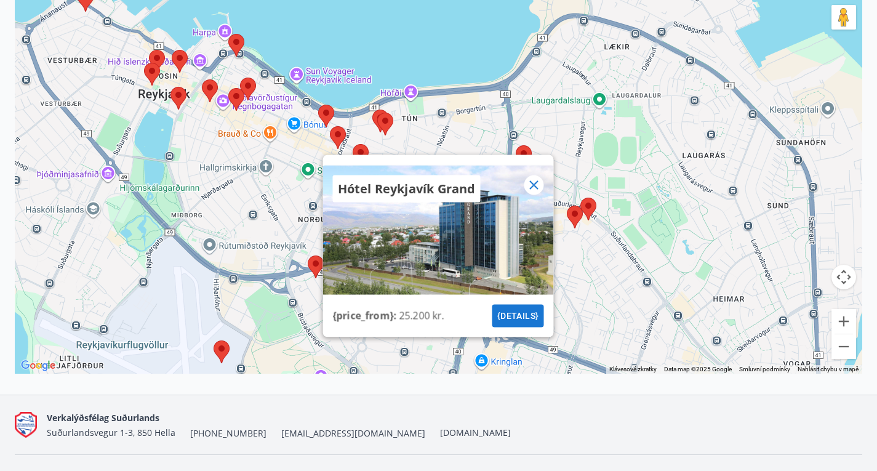
click at [529, 192] on icon at bounding box center [533, 184] width 15 height 15
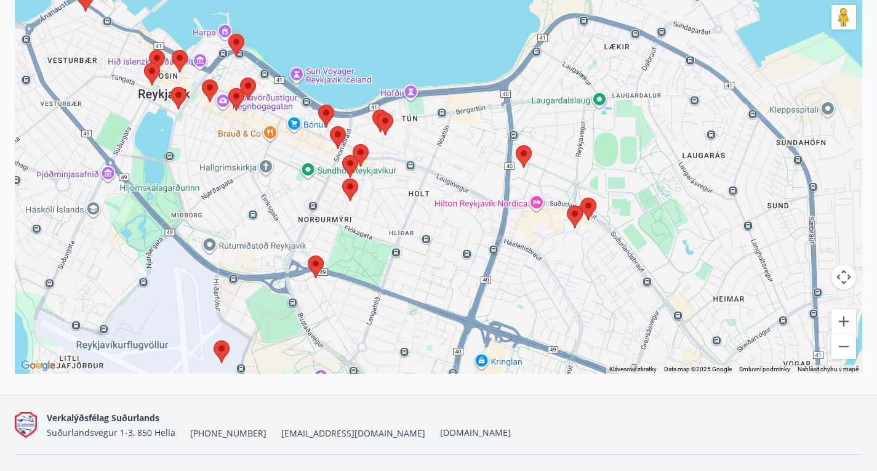
click at [342, 178] on area at bounding box center [342, 178] width 0 height 0
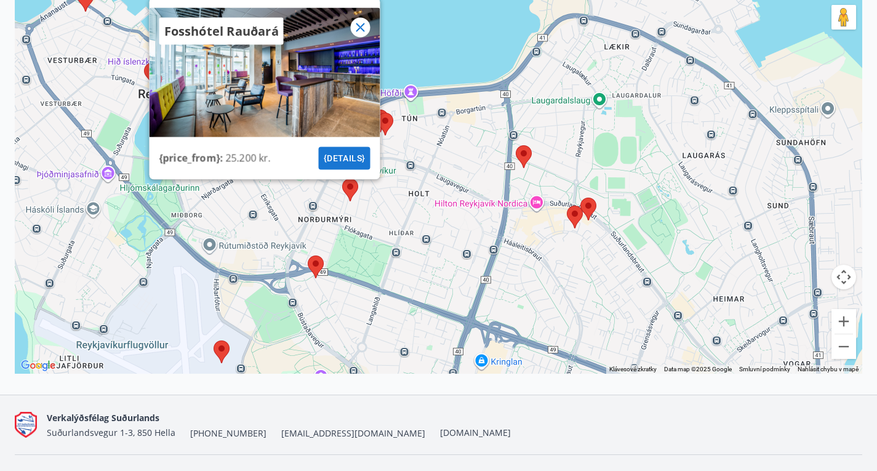
click at [364, 31] on icon at bounding box center [360, 27] width 9 height 9
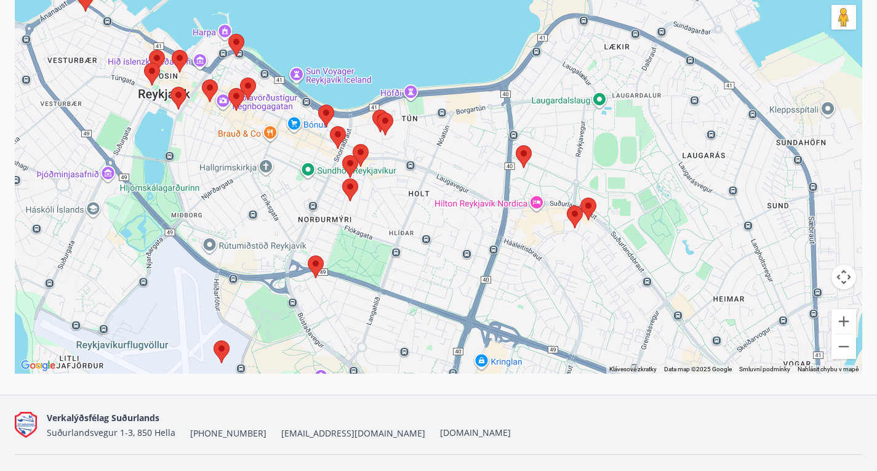
click at [342, 155] on area at bounding box center [342, 155] width 0 height 0
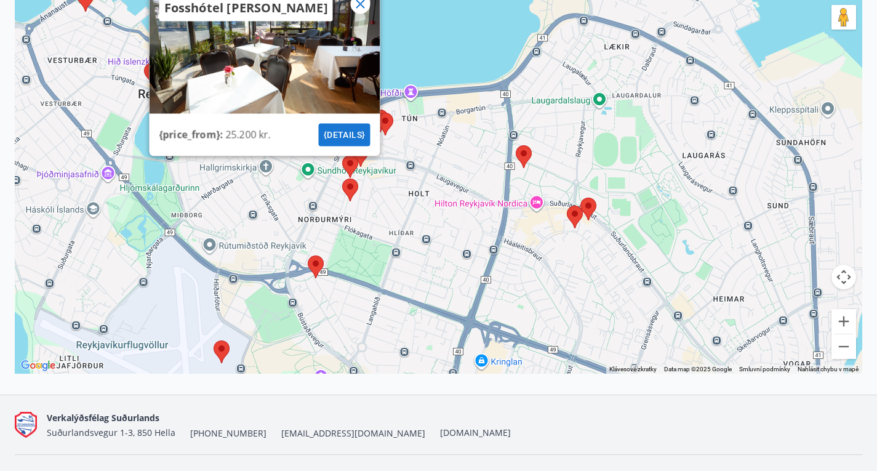
click at [359, 7] on icon at bounding box center [360, 3] width 15 height 15
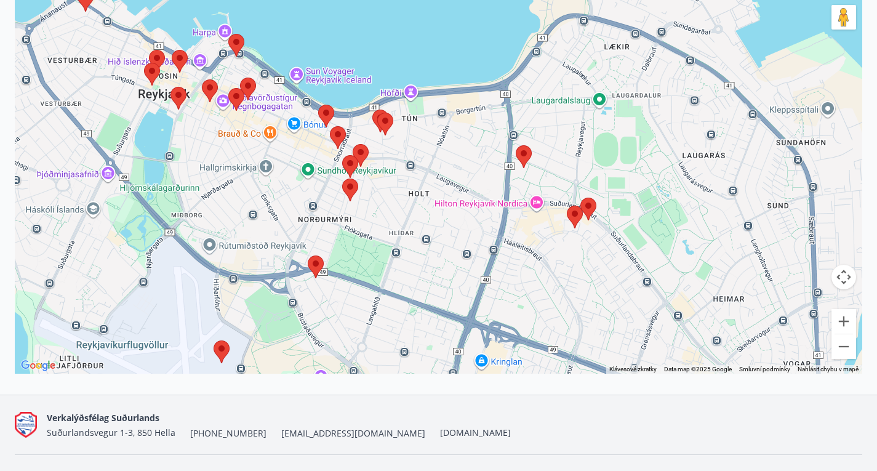
click at [359, 7] on div at bounding box center [438, 168] width 847 height 412
click at [372, 110] on area at bounding box center [372, 110] width 0 height 0
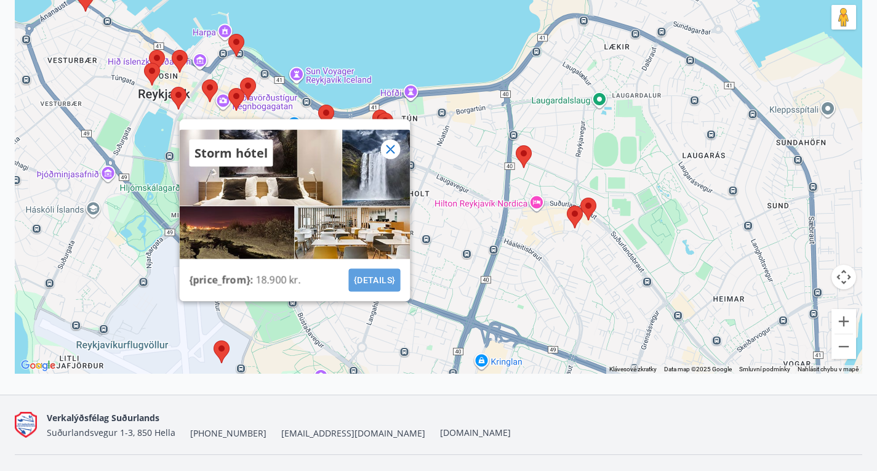
click at [372, 285] on button "{details}" at bounding box center [374, 279] width 52 height 23
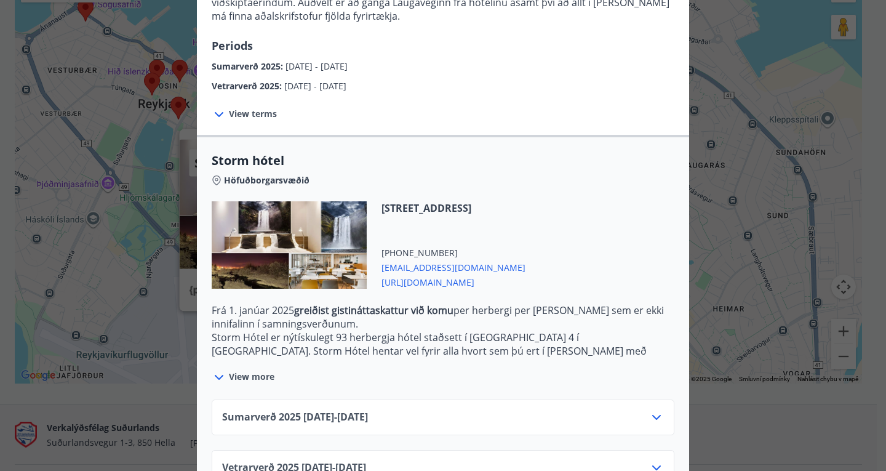
scroll to position [217, 0]
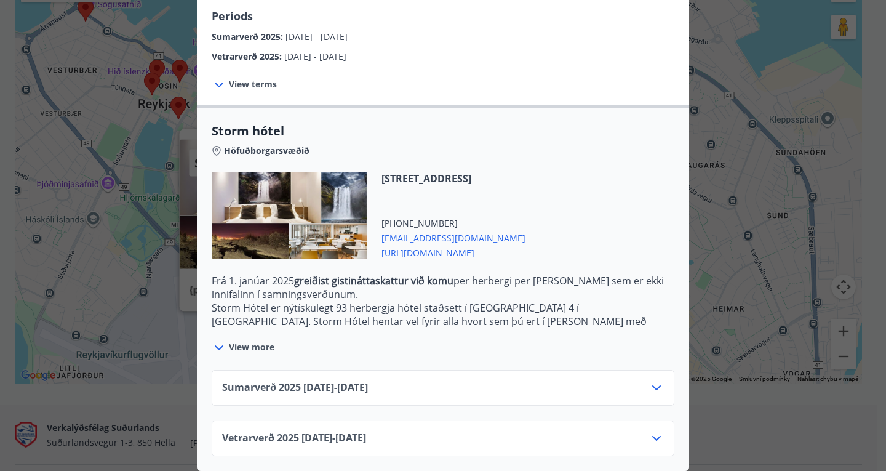
click at [479, 380] on div "Sumarverð [PHONE_NUMBER][DATE] - [DATE]" at bounding box center [443, 392] width 442 height 25
click at [653, 380] on icon at bounding box center [656, 387] width 15 height 15
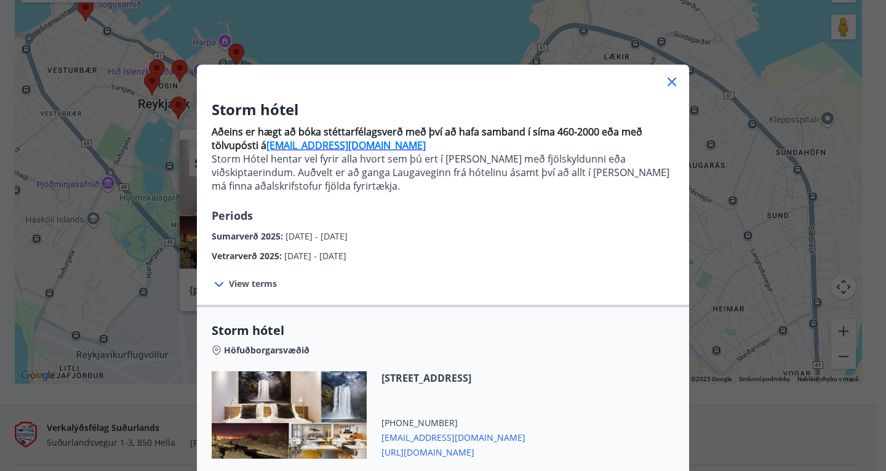
scroll to position [0, 0]
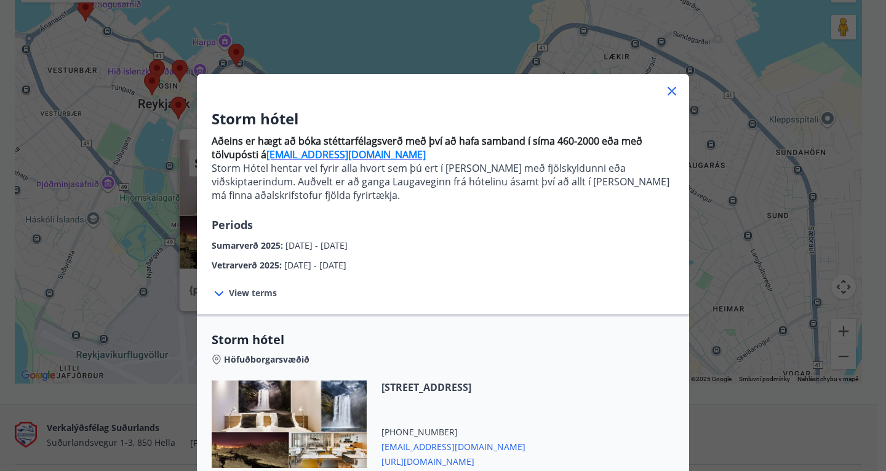
click at [668, 87] on icon at bounding box center [672, 91] width 15 height 15
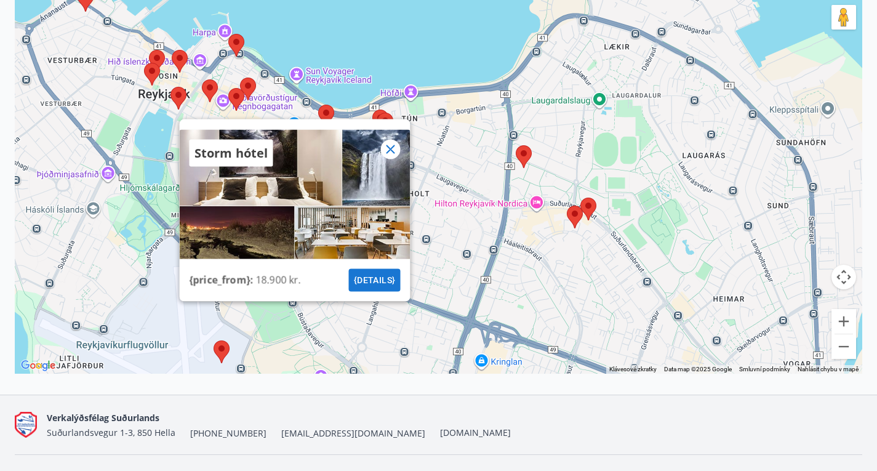
click at [396, 156] on icon at bounding box center [390, 149] width 15 height 15
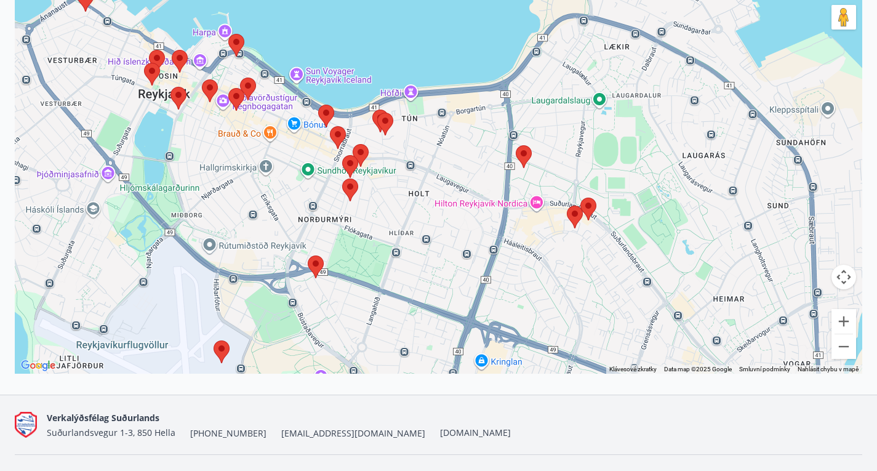
click at [228, 88] on area at bounding box center [228, 88] width 0 height 0
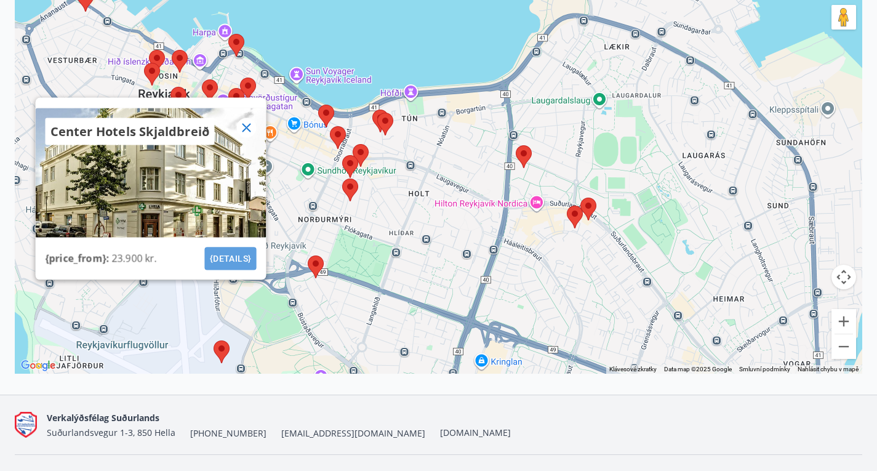
click at [231, 267] on button "{details}" at bounding box center [230, 258] width 52 height 23
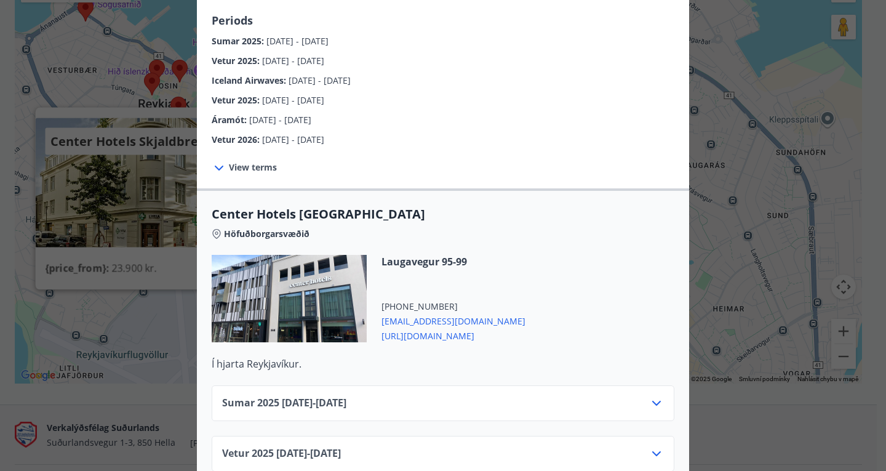
scroll to position [274, 0]
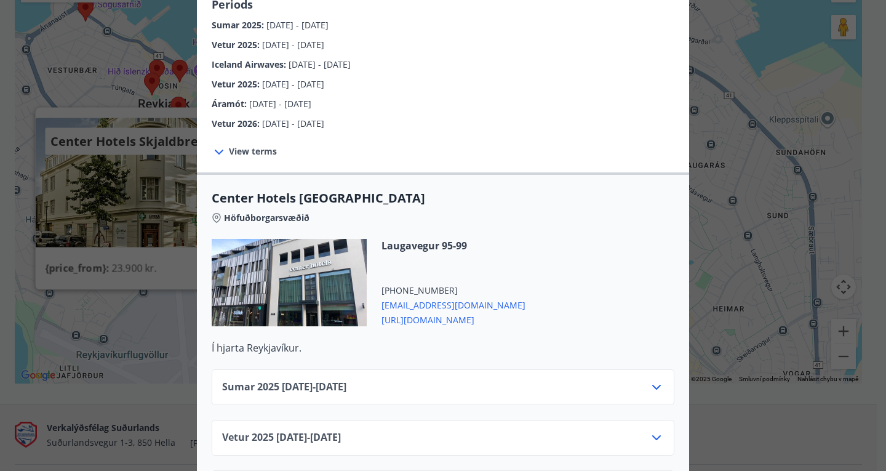
click at [479, 380] on div "Sumar [PHONE_NUMBER][DATE] - [DATE]" at bounding box center [443, 392] width 442 height 25
click at [633, 380] on div "Sumar [PHONE_NUMBER][DATE] - [DATE]" at bounding box center [443, 392] width 442 height 25
click at [657, 380] on icon at bounding box center [656, 387] width 15 height 15
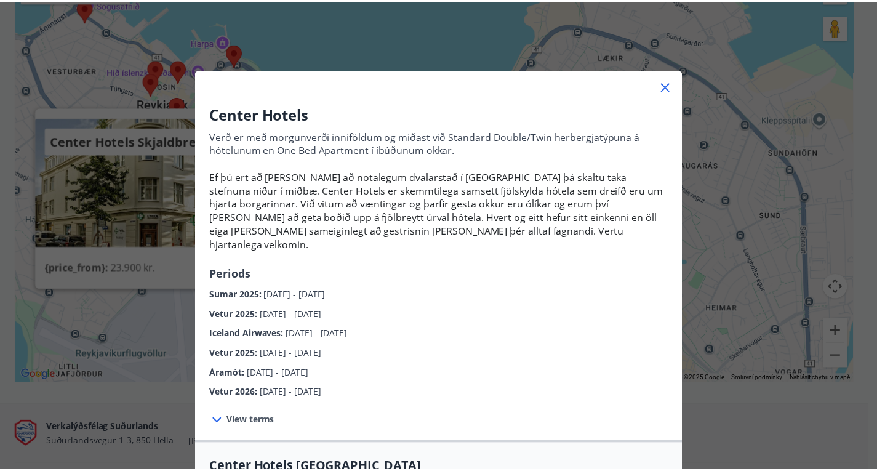
scroll to position [0, 0]
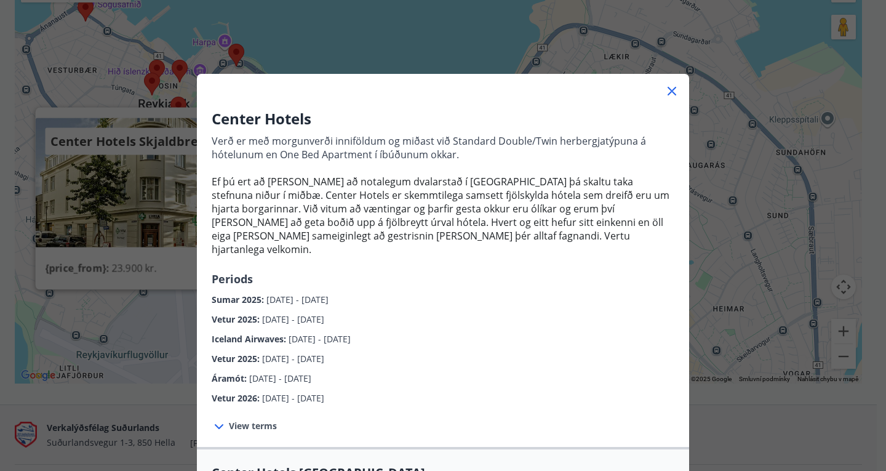
click at [667, 89] on icon at bounding box center [672, 91] width 15 height 15
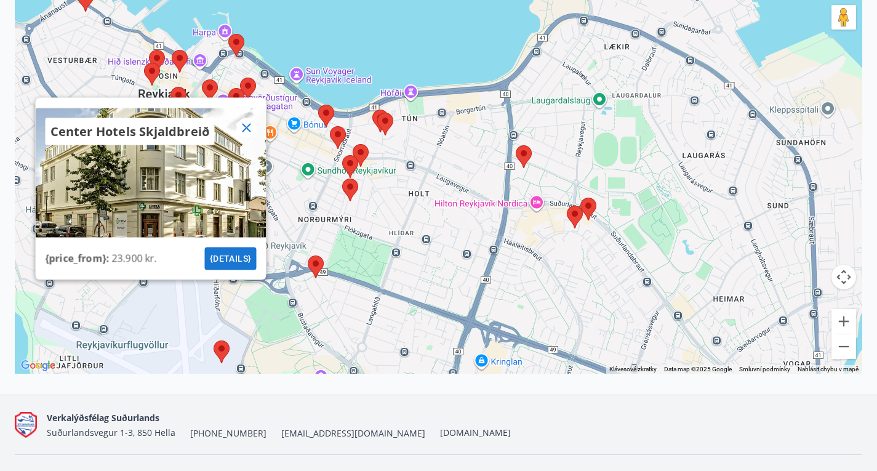
click at [246, 132] on icon at bounding box center [246, 127] width 9 height 9
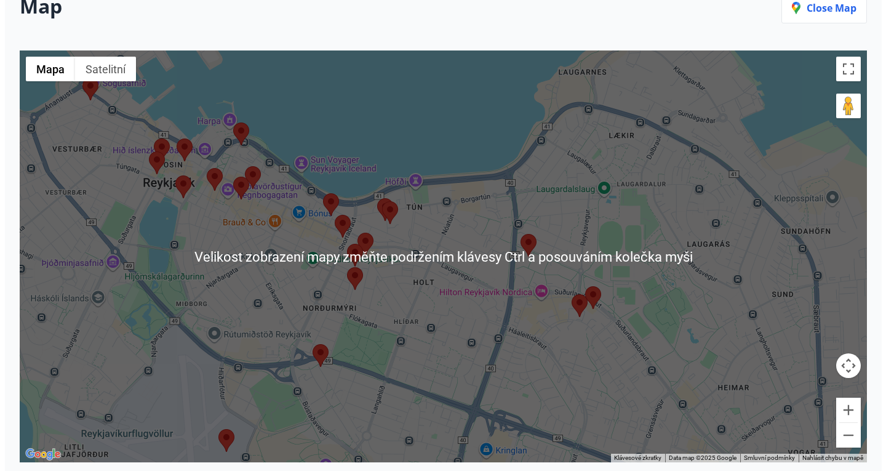
scroll to position [185, 0]
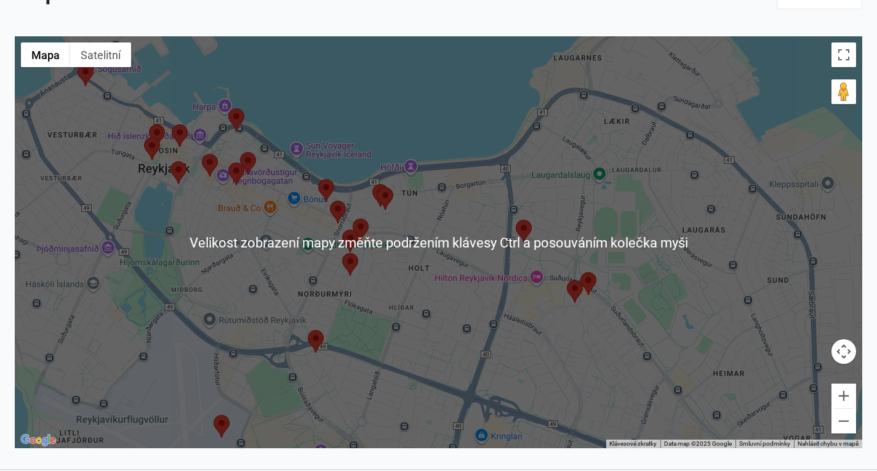
click at [516, 220] on area at bounding box center [516, 220] width 0 height 0
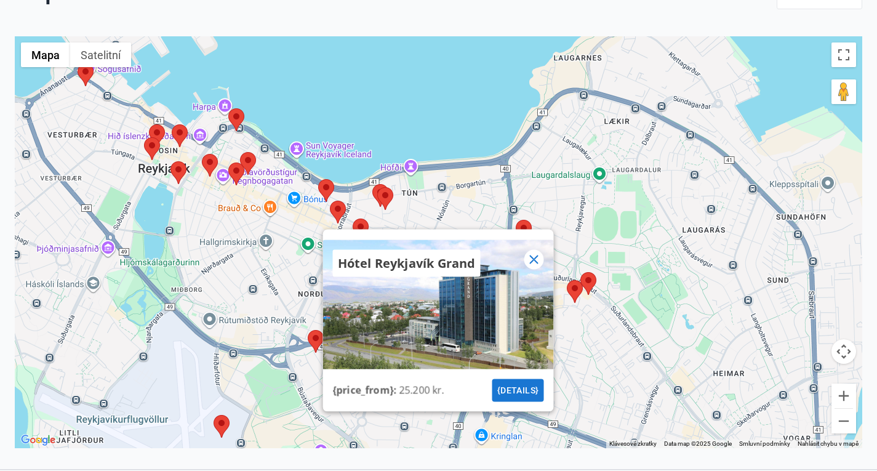
click at [372, 184] on area at bounding box center [372, 184] width 0 height 0
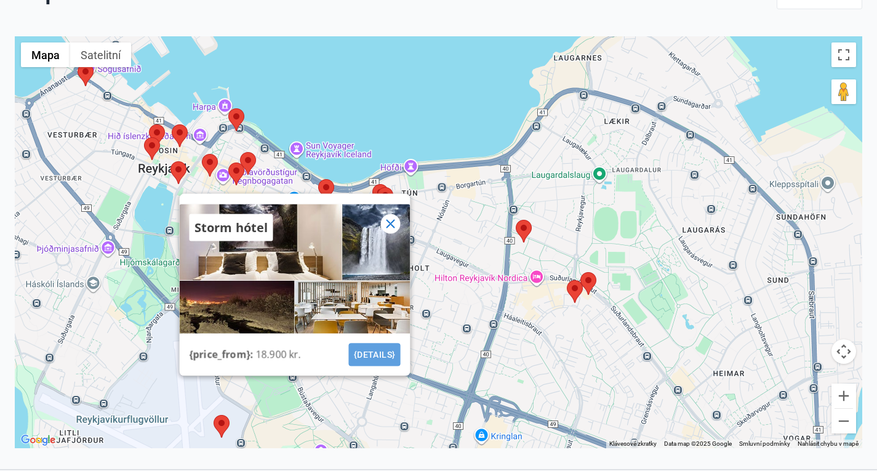
click at [393, 366] on button "{details}" at bounding box center [374, 354] width 52 height 23
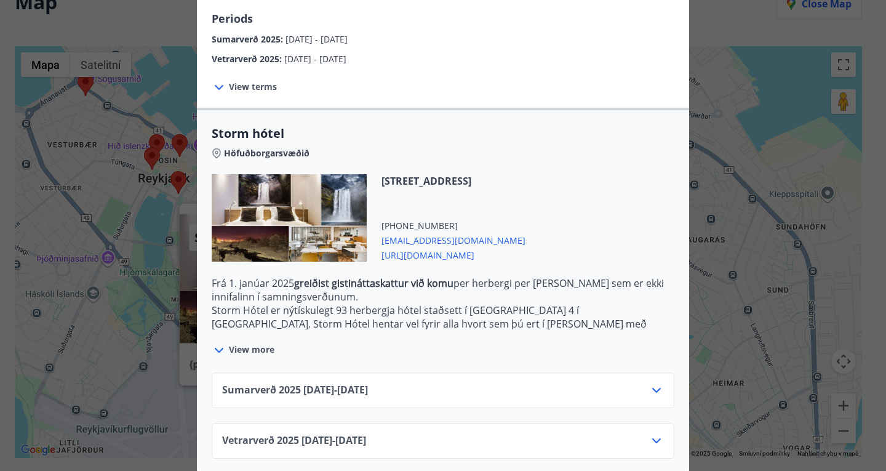
scroll to position [217, 0]
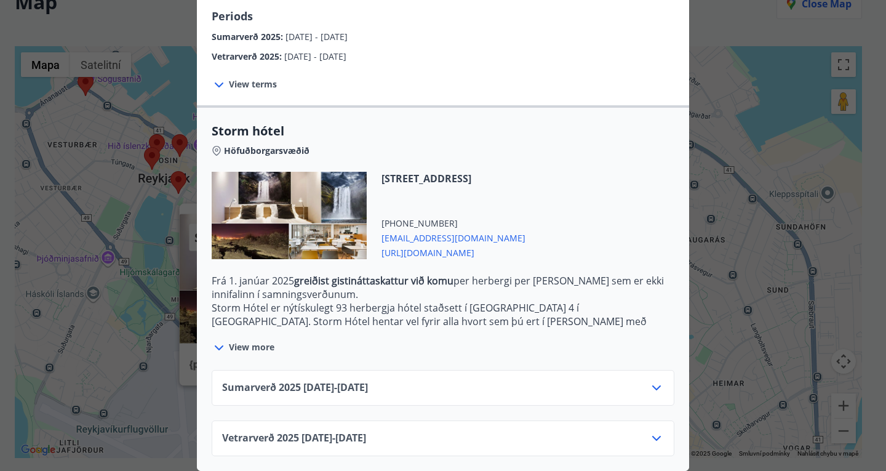
click at [563, 380] on div "Sumarverð [PHONE_NUMBER][DATE] - [DATE]" at bounding box center [443, 392] width 442 height 25
click at [652, 380] on icon at bounding box center [656, 387] width 15 height 15
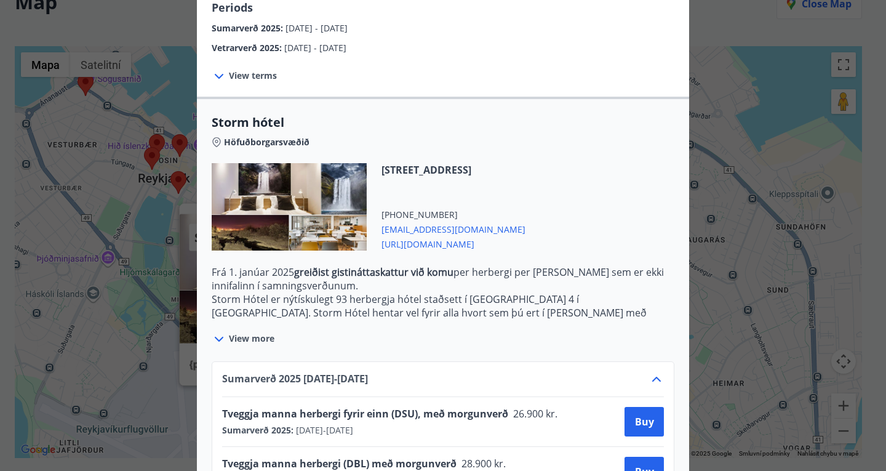
scroll to position [317, 0]
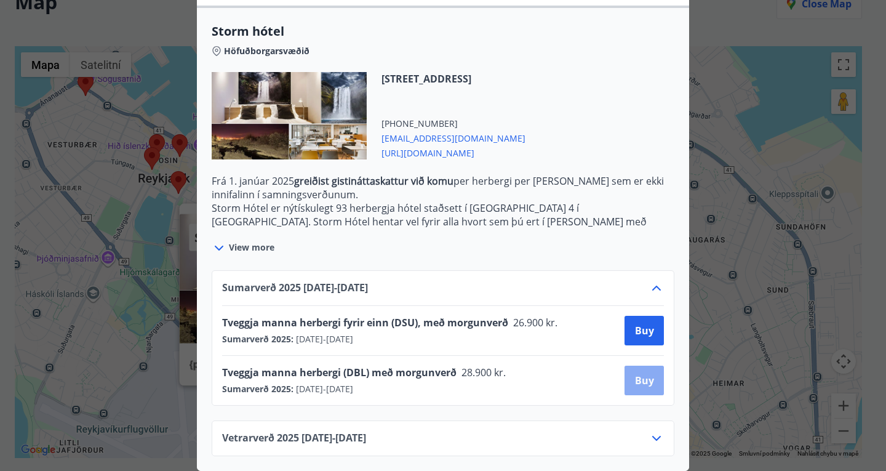
click at [635, 374] on span "Buy" at bounding box center [644, 381] width 19 height 14
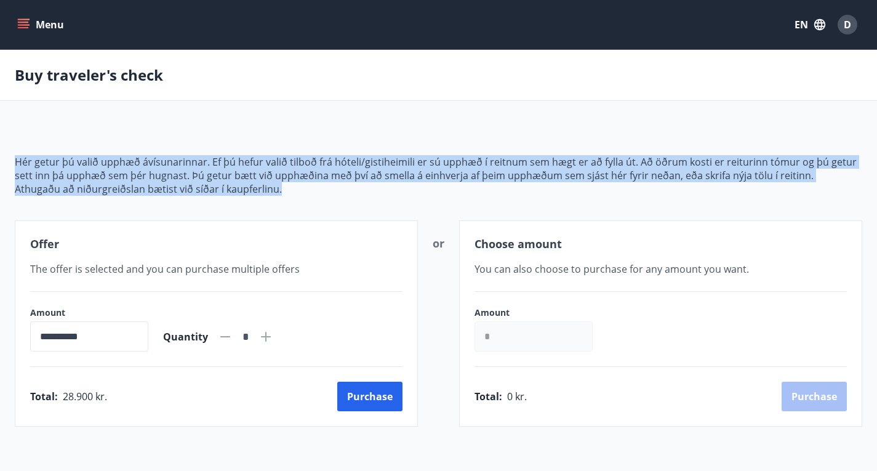
drag, startPoint x: 13, startPoint y: 174, endPoint x: 307, endPoint y: 219, distance: 297.6
click at [307, 219] on div "**********" at bounding box center [438, 276] width 877 height 301
copy span "Hér getur þú valið upphæð ávísunarinnar. Ef þú hefur valið tilboð frá hóteli/gi…"
click at [382, 196] on p "Athugaðu að niðurgreiðslan bætist við síðar í kaupferlinu." at bounding box center [438, 189] width 847 height 14
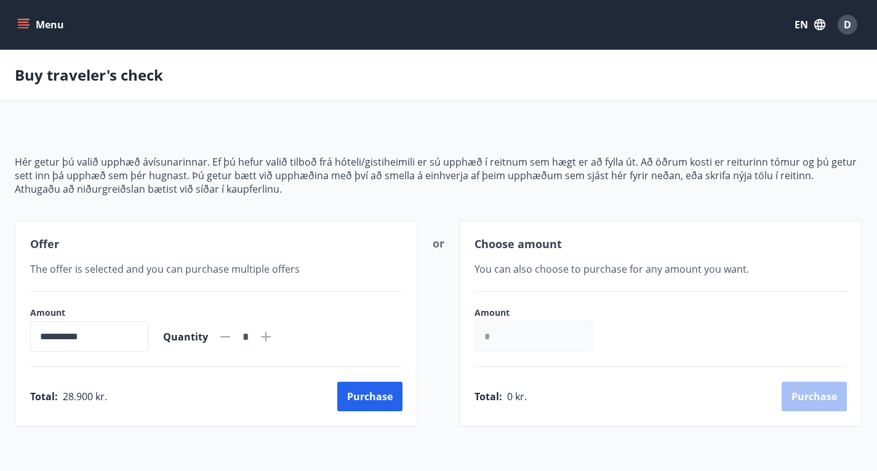
click at [273, 344] on icon at bounding box center [265, 336] width 15 height 15
type input "*"
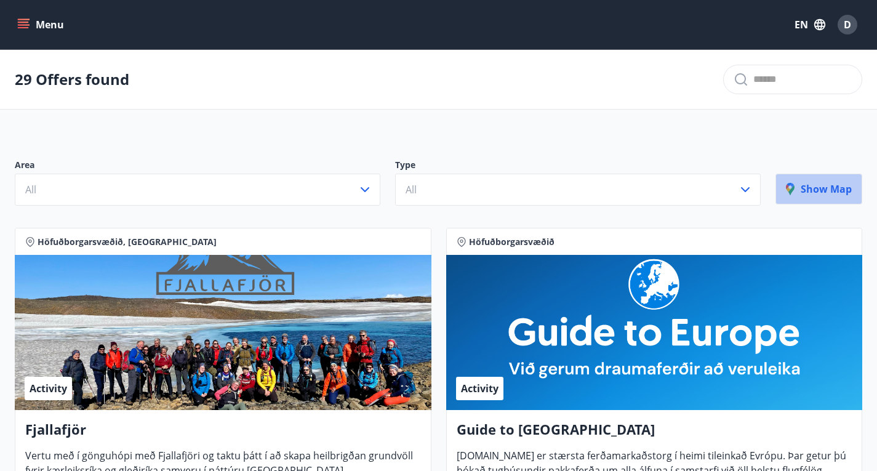
click at [839, 196] on p "Show map" at bounding box center [819, 189] width 66 height 14
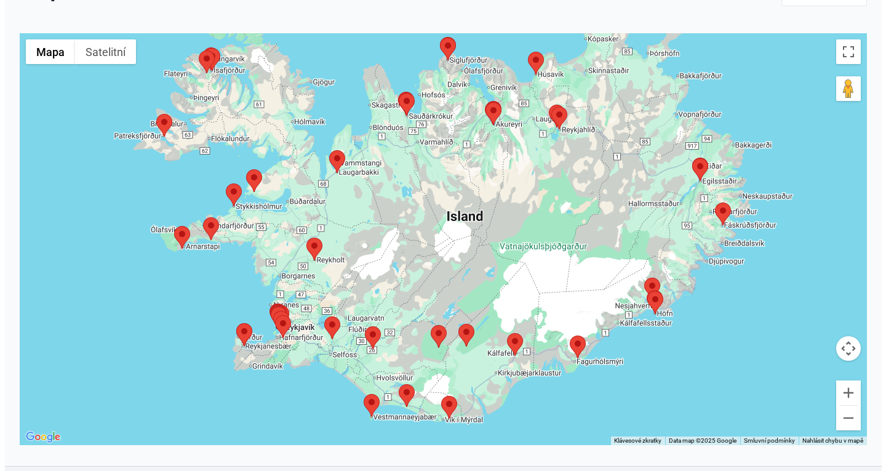
scroll to position [191, 0]
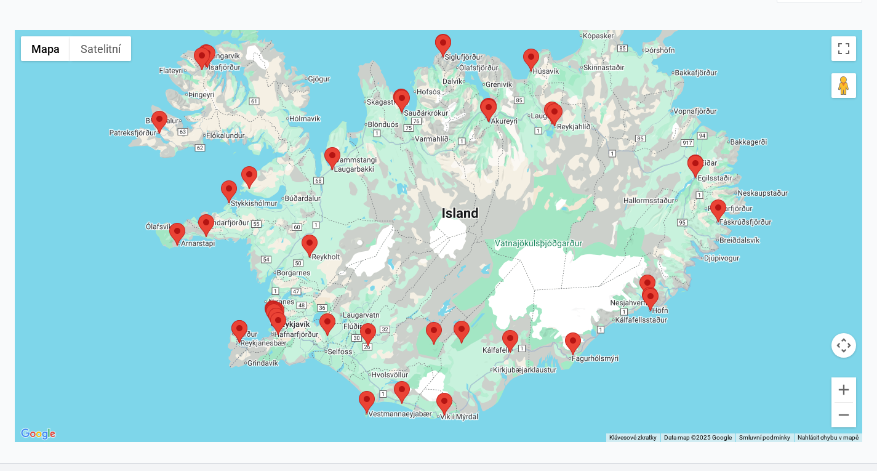
click at [266, 342] on div at bounding box center [438, 236] width 847 height 412
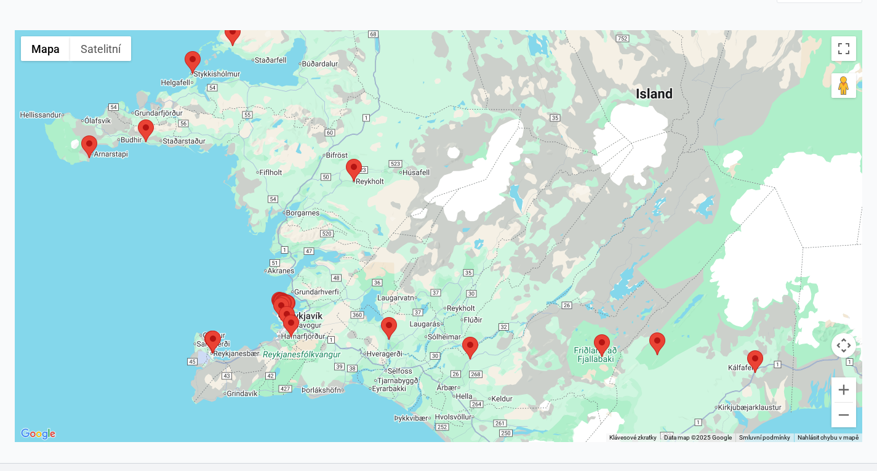
click at [287, 350] on div at bounding box center [438, 236] width 847 height 412
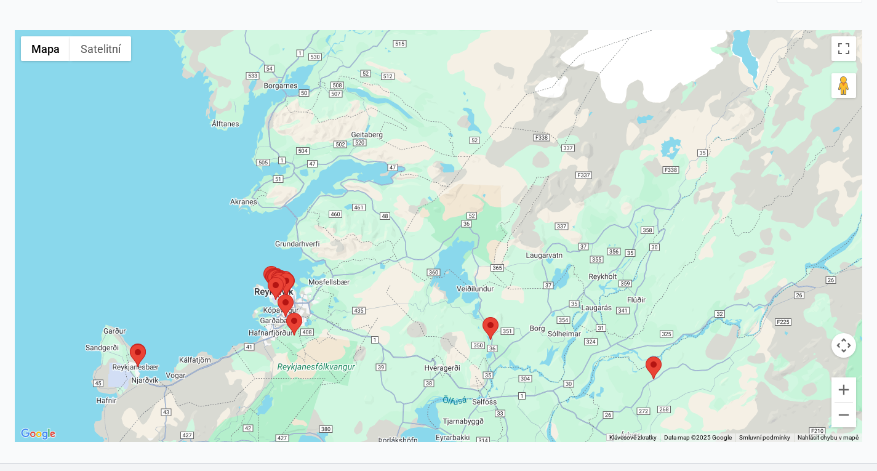
click at [287, 350] on div at bounding box center [438, 236] width 847 height 412
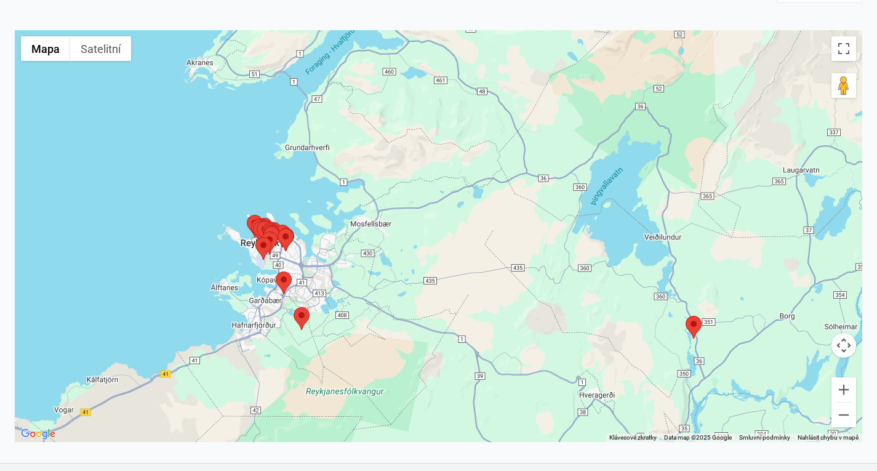
click at [252, 311] on div at bounding box center [438, 236] width 847 height 412
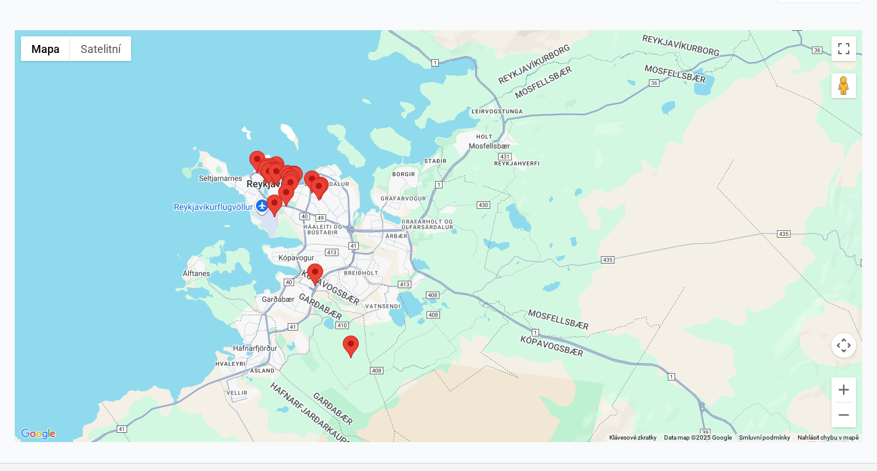
click at [278, 256] on div at bounding box center [438, 236] width 847 height 412
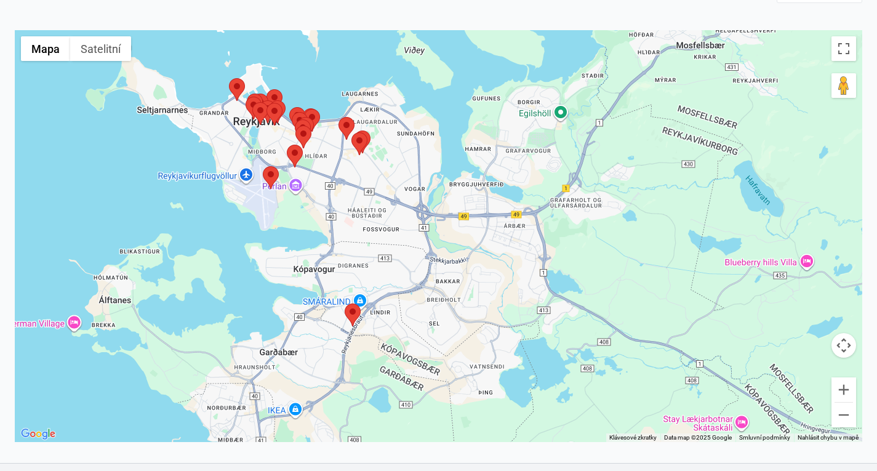
click at [284, 194] on div at bounding box center [438, 236] width 847 height 412
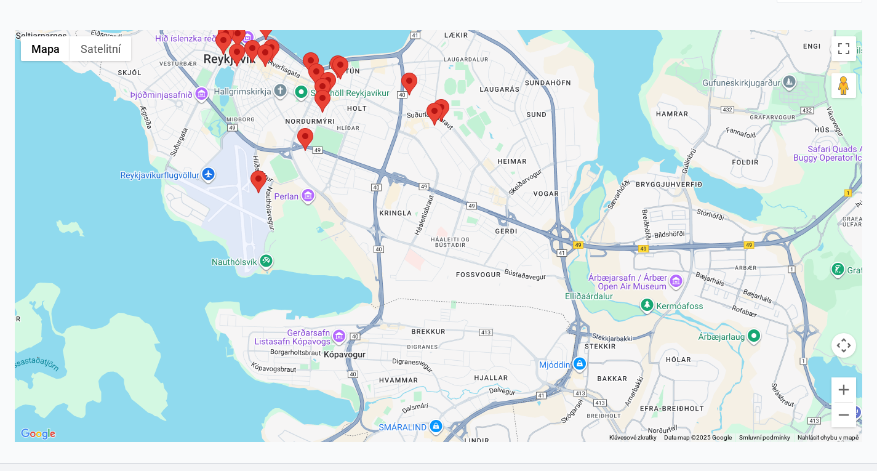
click at [261, 131] on div at bounding box center [438, 236] width 847 height 412
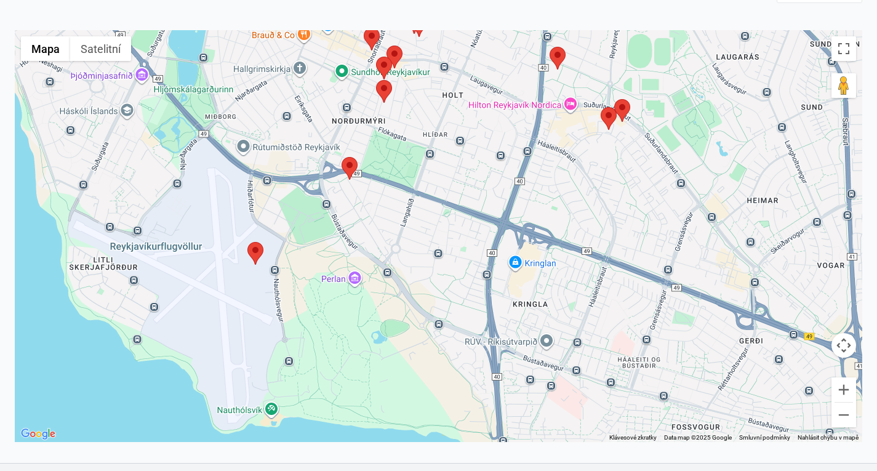
click at [247, 242] on area at bounding box center [247, 242] width 0 height 0
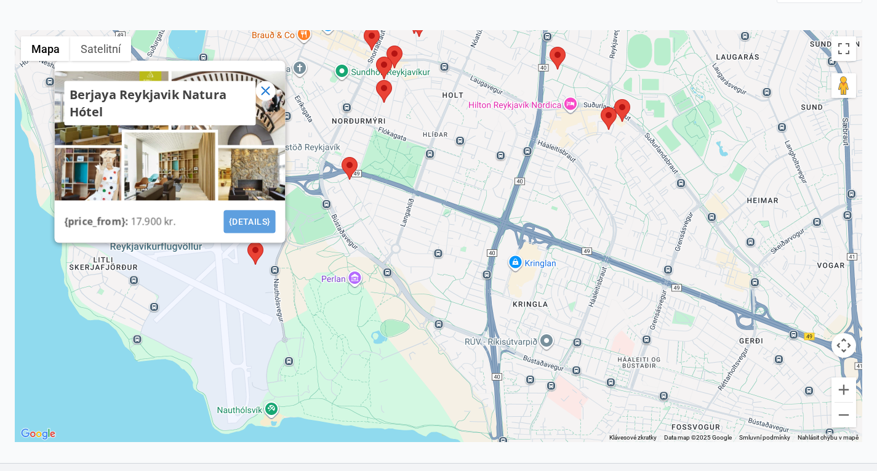
click at [256, 231] on button "{details}" at bounding box center [249, 221] width 52 height 23
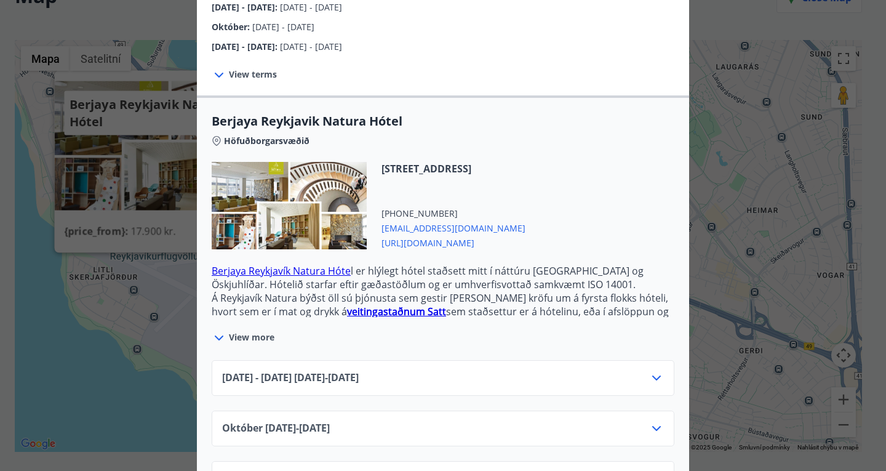
scroll to position [241, 0]
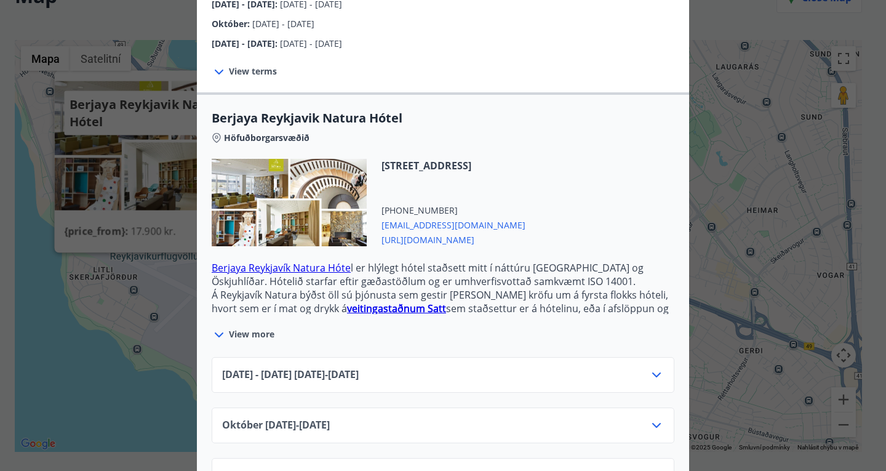
click at [506, 367] on div "[DATE] - [DATE] [DATE] - [DATE]" at bounding box center [443, 379] width 442 height 25
click at [654, 372] on icon at bounding box center [656, 374] width 9 height 5
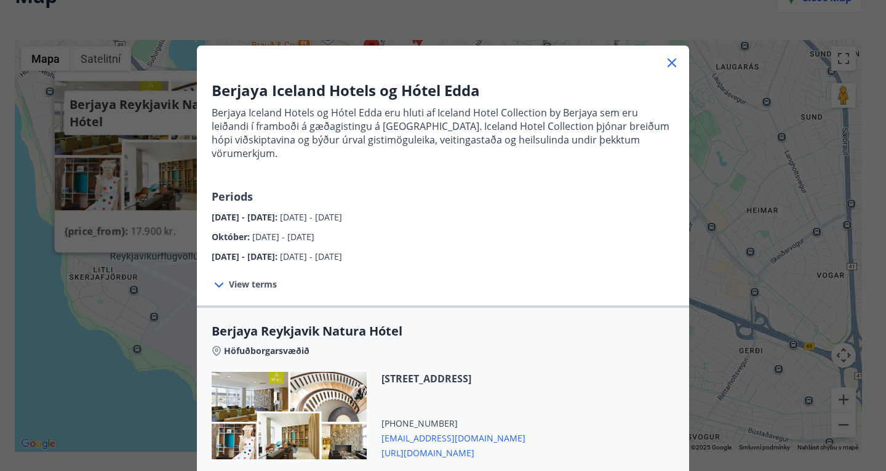
scroll to position [0, 0]
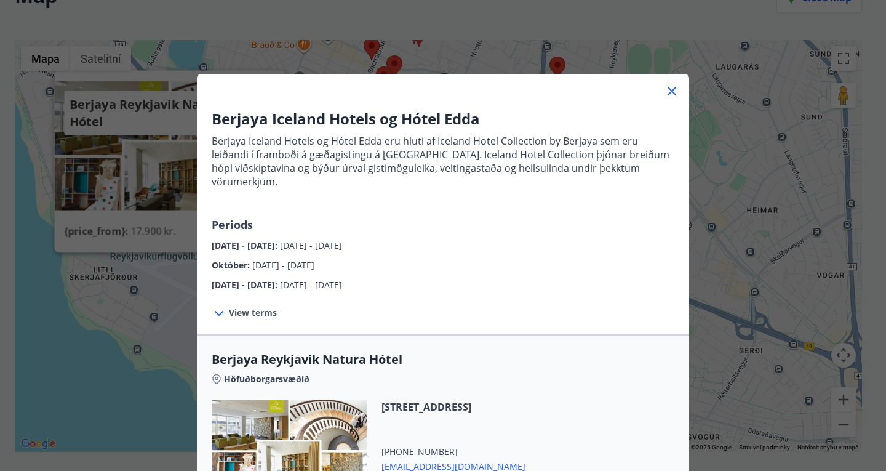
click at [668, 89] on icon at bounding box center [672, 91] width 15 height 15
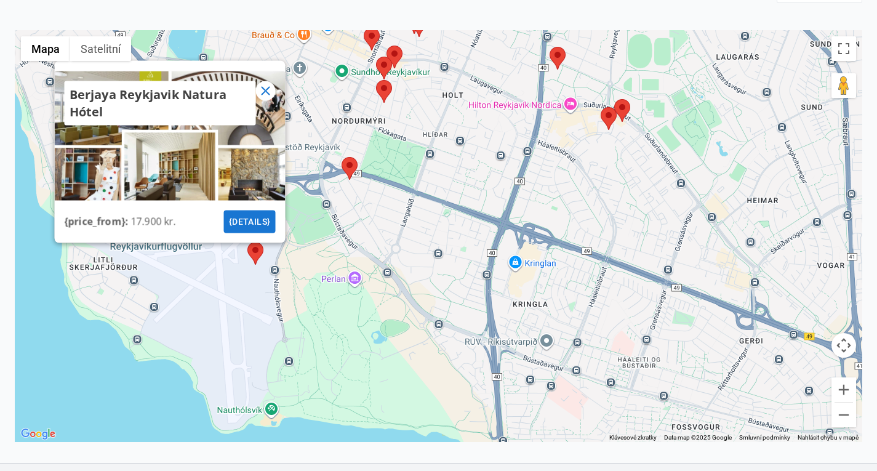
click at [342, 157] on area at bounding box center [342, 157] width 0 height 0
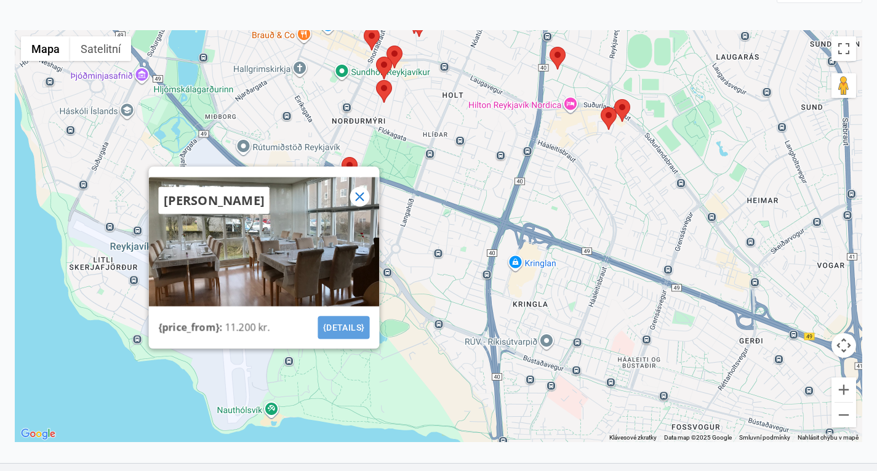
click at [356, 336] on button "{details}" at bounding box center [344, 327] width 52 height 23
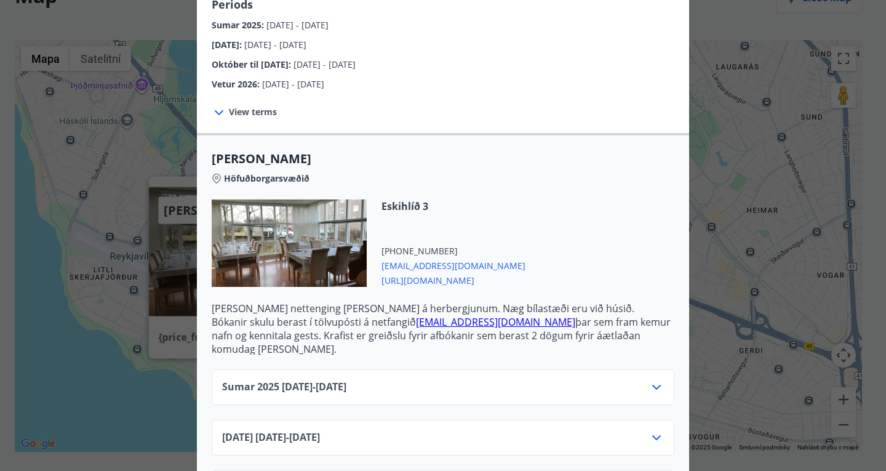
scroll to position [252, 0]
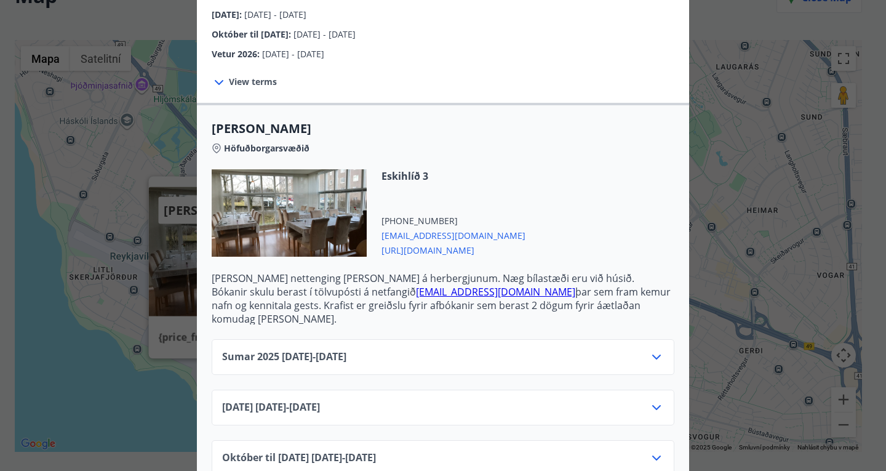
click at [547, 350] on div "Sumar [PHONE_NUMBER][DATE] - [DATE]" at bounding box center [443, 362] width 442 height 25
click at [657, 350] on icon at bounding box center [656, 357] width 15 height 15
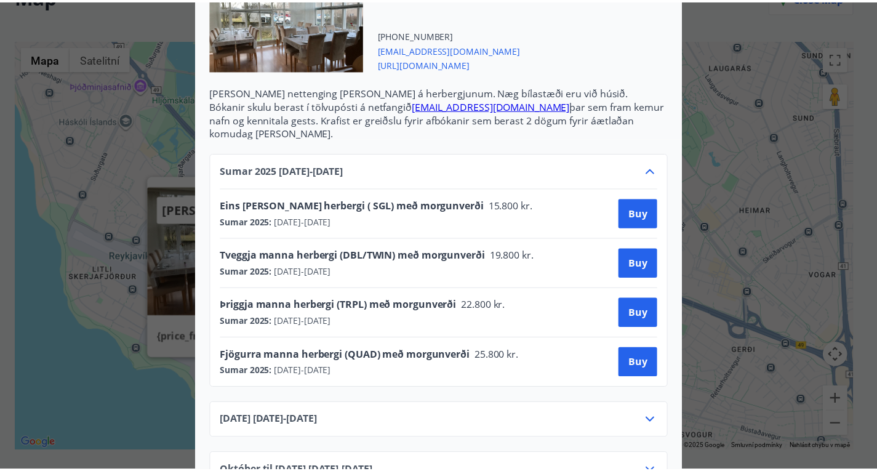
scroll to position [0, 0]
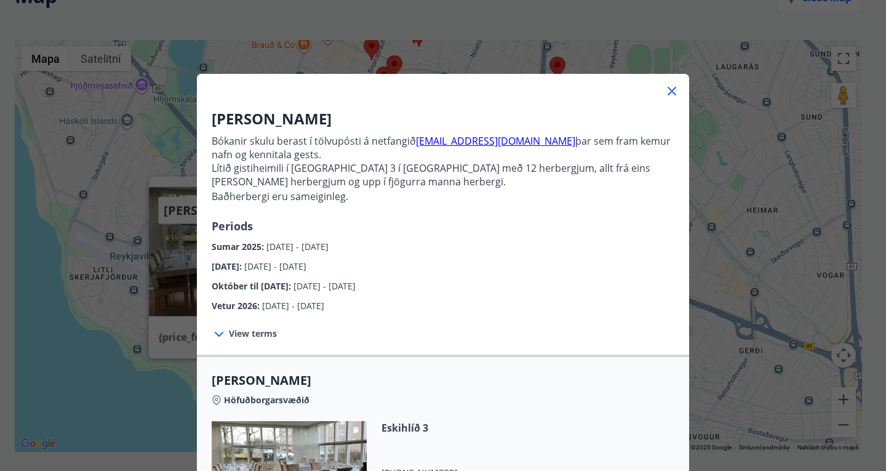
click at [743, 81] on div "Alba gistiheimili Bókanir skulu berast í tölvupósti á netfangið [EMAIL_ADDRESS]…" at bounding box center [443, 235] width 886 height 471
click at [665, 88] on icon at bounding box center [672, 91] width 15 height 15
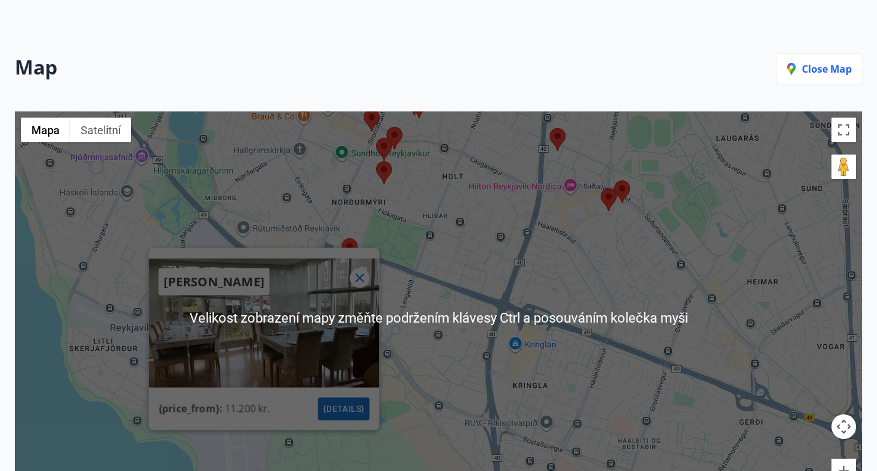
scroll to position [110, 0]
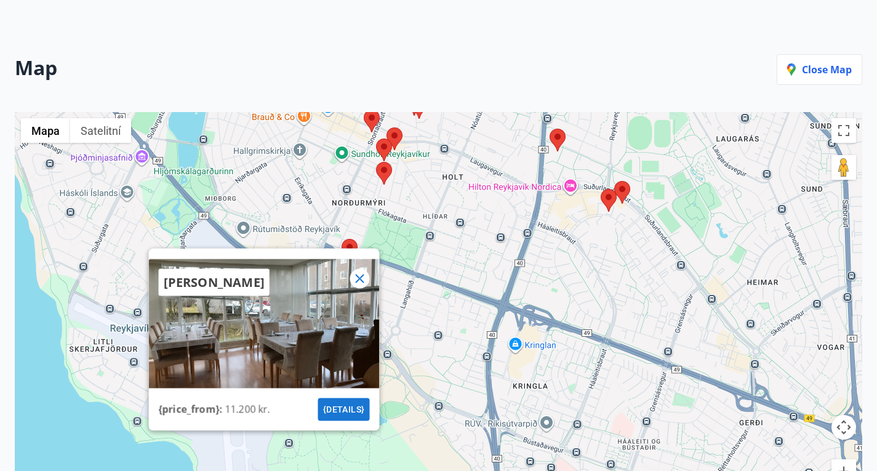
click at [364, 286] on icon at bounding box center [359, 278] width 15 height 15
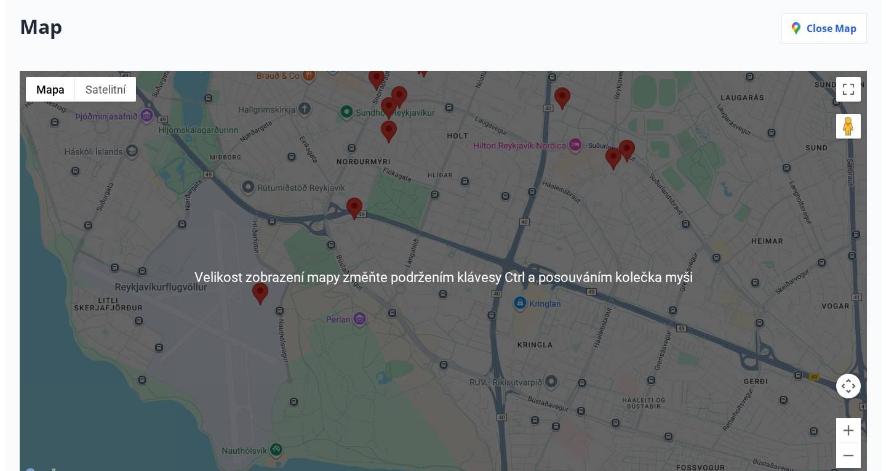
scroll to position [142, 0]
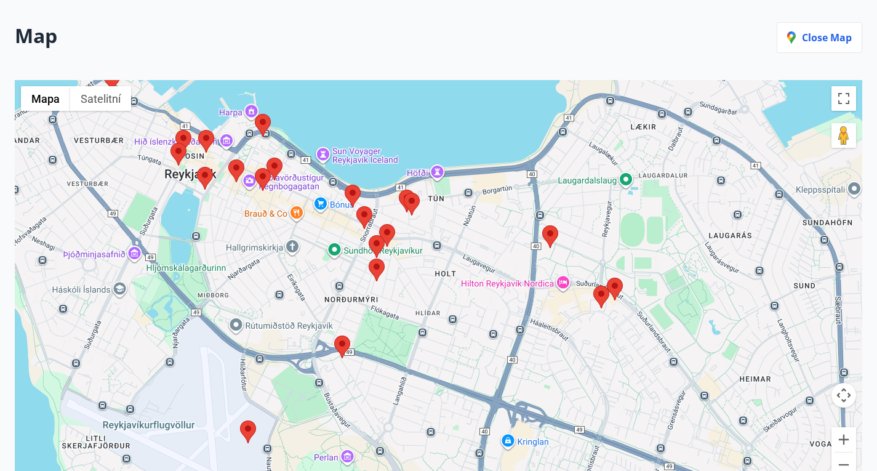
drag, startPoint x: 501, startPoint y: 203, endPoint x: 492, endPoint y: 347, distance: 144.3
click at [492, 347] on div at bounding box center [438, 286] width 847 height 412
click at [399, 189] on area at bounding box center [399, 189] width 0 height 0
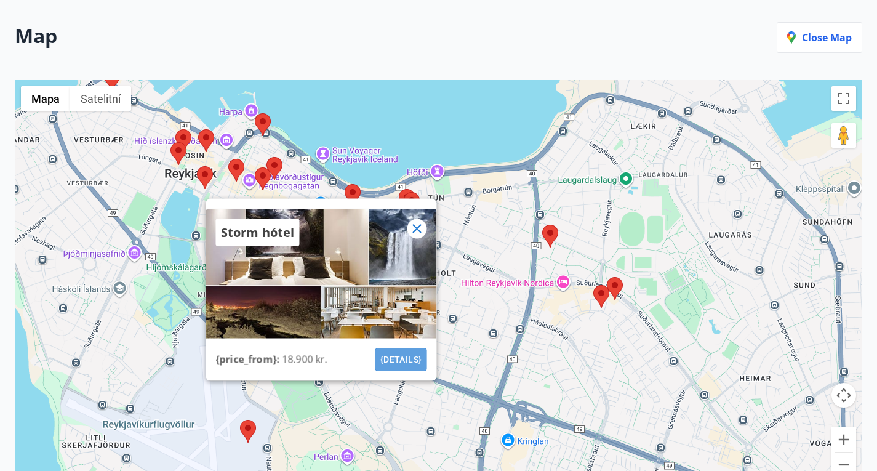
click at [422, 367] on button "{details}" at bounding box center [401, 359] width 52 height 23
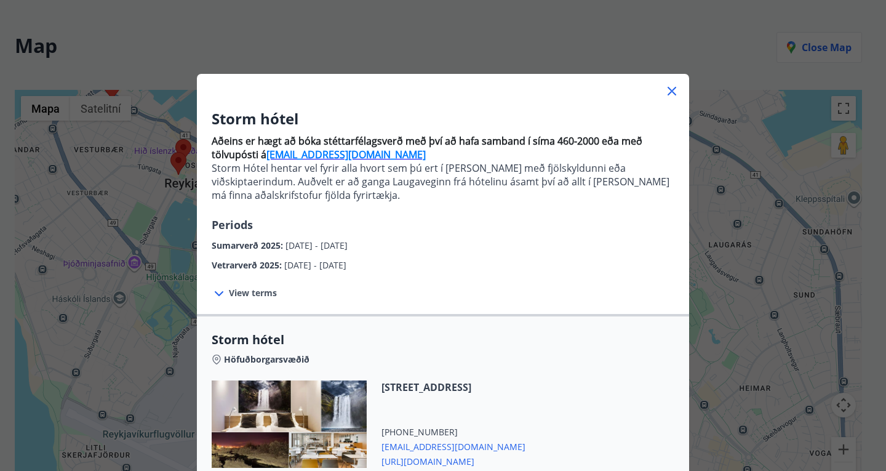
scroll to position [217, 0]
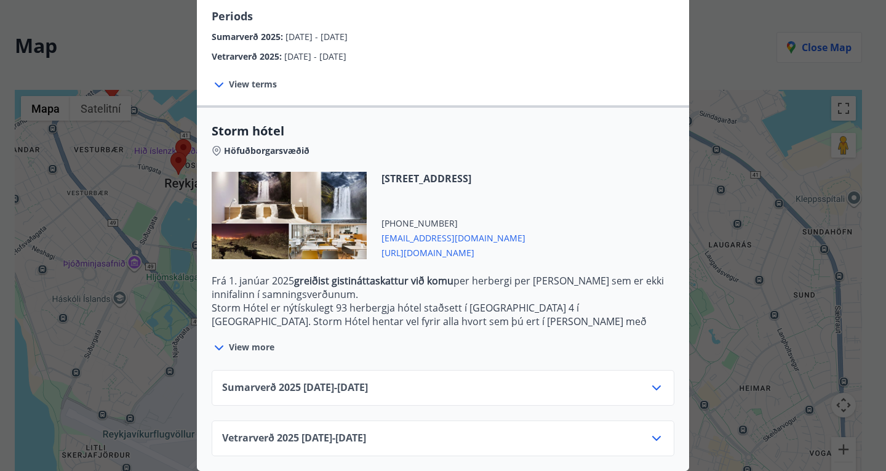
click at [223, 77] on div at bounding box center [220, 84] width 17 height 16
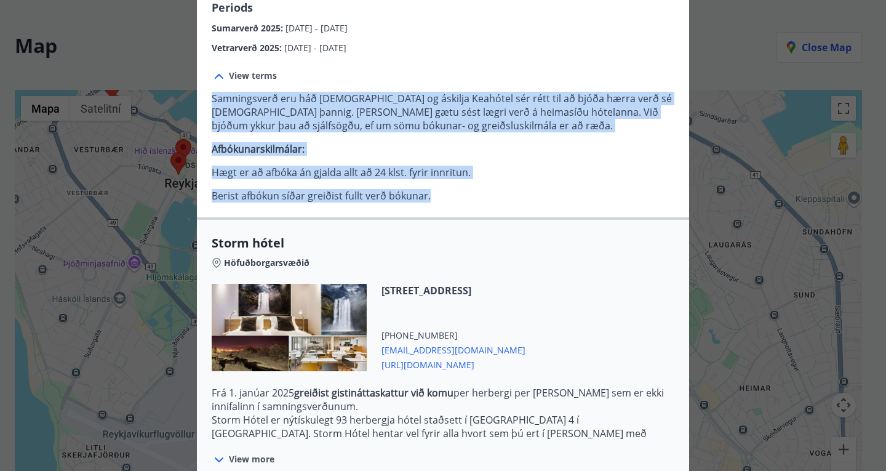
drag, startPoint x: 204, startPoint y: 96, endPoint x: 479, endPoint y: 198, distance: 294.0
click at [479, 198] on div "View terms Samningsverð eru háð bókunarstöðu og áskilja Keahótel sér rétt til a…" at bounding box center [443, 136] width 492 height 162
copy p "Samningsverð eru háð [DEMOGRAPHIC_DATA] og áskilja Keahótel sér rétt til að bjó…"
click at [499, 207] on div "View terms Samningsverð eru háð bókunarstöðu og áskilja Keahótel sér rétt til a…" at bounding box center [443, 136] width 492 height 162
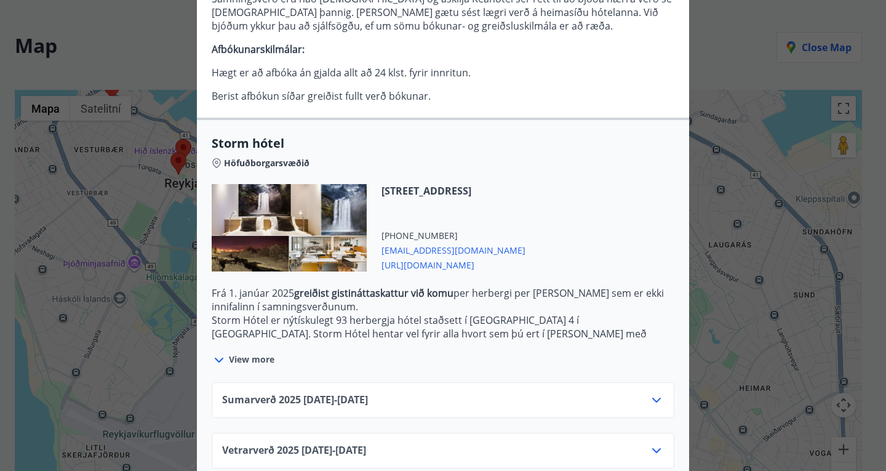
scroll to position [338, 0]
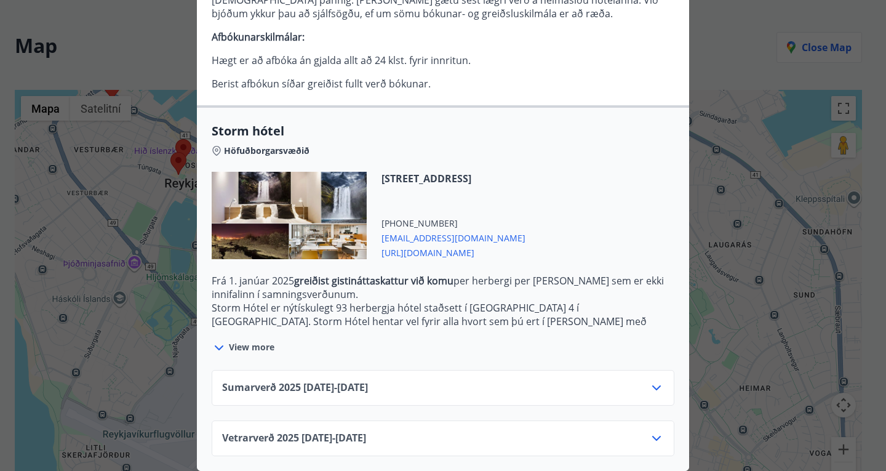
click at [537, 380] on div "Sumarverð [PHONE_NUMBER][DATE] - [DATE]" at bounding box center [443, 392] width 442 height 25
click at [649, 380] on icon at bounding box center [656, 387] width 15 height 15
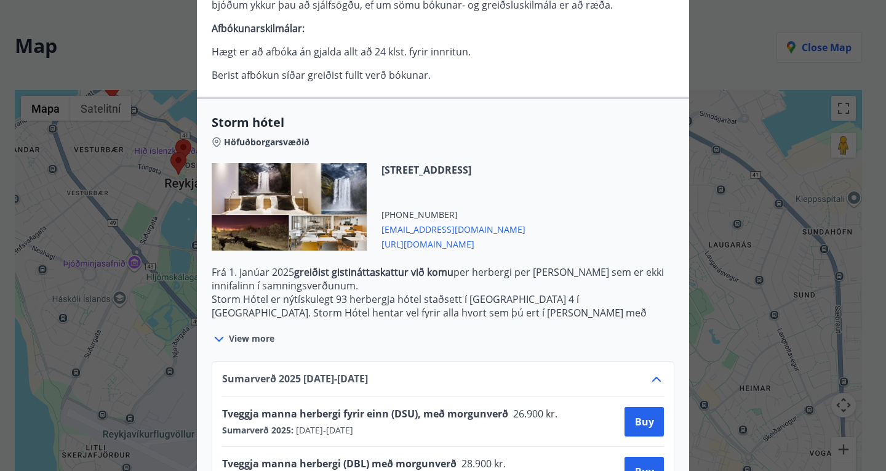
scroll to position [438, 0]
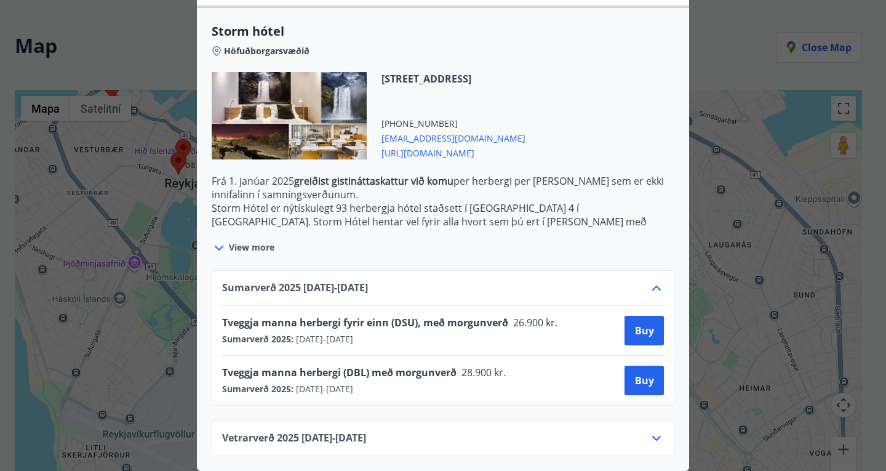
click at [649, 431] on icon at bounding box center [656, 438] width 15 height 15
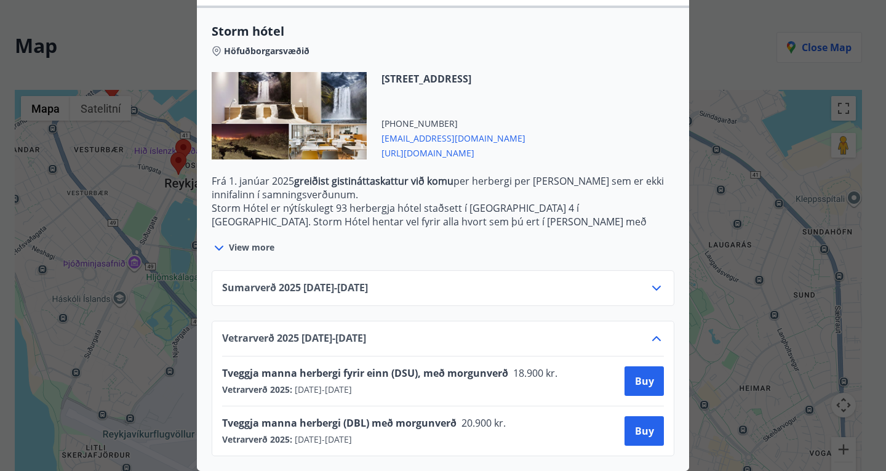
click at [652, 281] on icon at bounding box center [656, 288] width 15 height 15
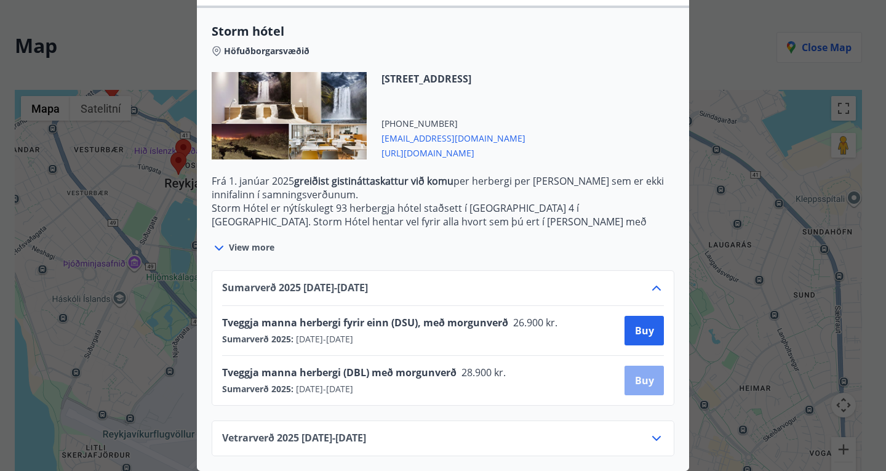
click at [627, 372] on button "Buy" at bounding box center [644, 381] width 39 height 30
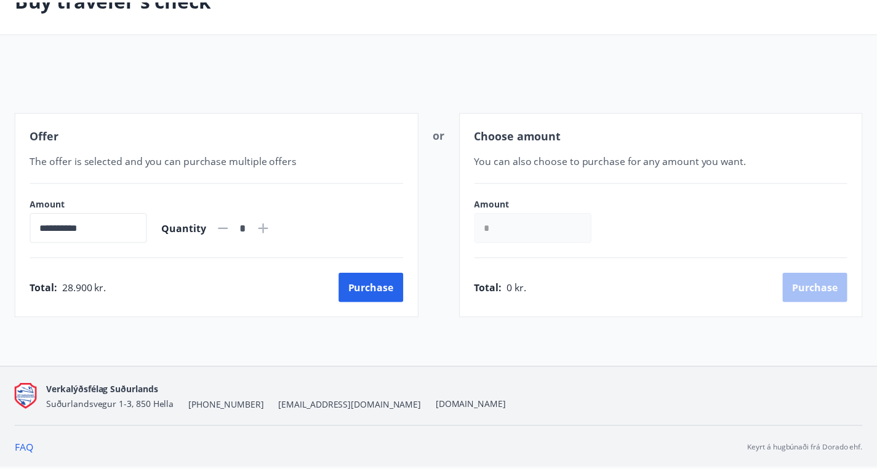
scroll to position [83, 0]
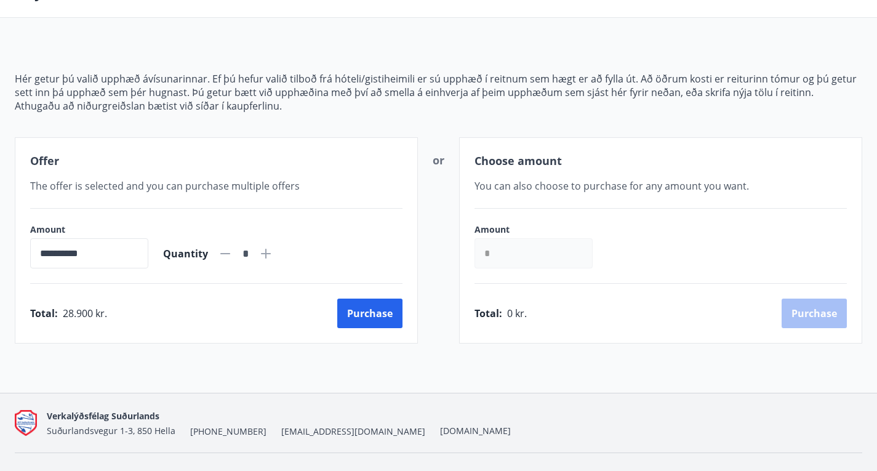
click at [273, 261] on icon at bounding box center [265, 253] width 15 height 15
type input "*"
click at [367, 328] on button "Purchase" at bounding box center [369, 313] width 65 height 30
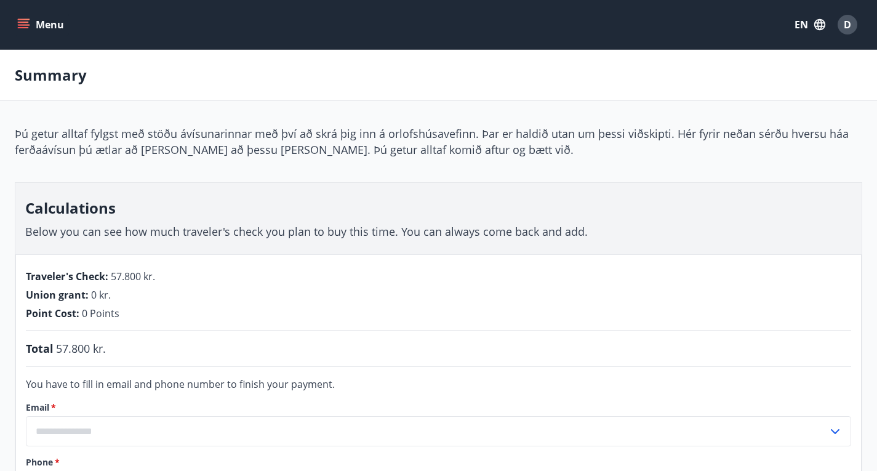
click at [36, 22] on button "Menu" at bounding box center [42, 25] width 54 height 22
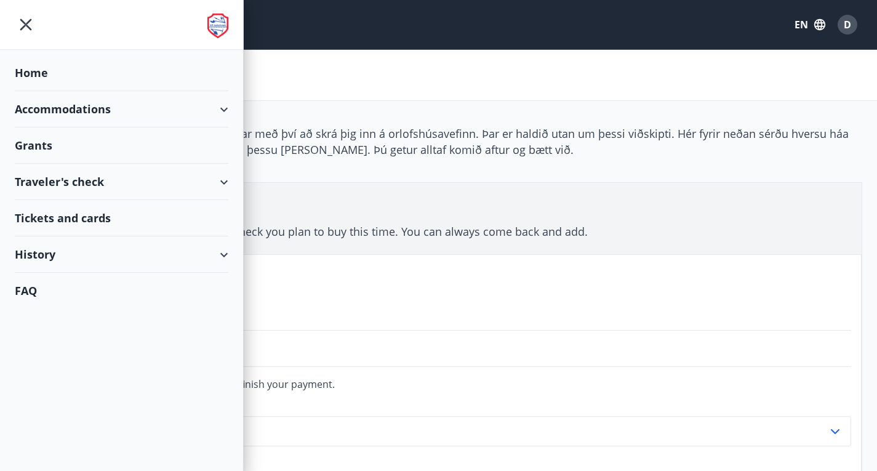
click at [76, 103] on div "Accommodations" at bounding box center [122, 109] width 214 height 36
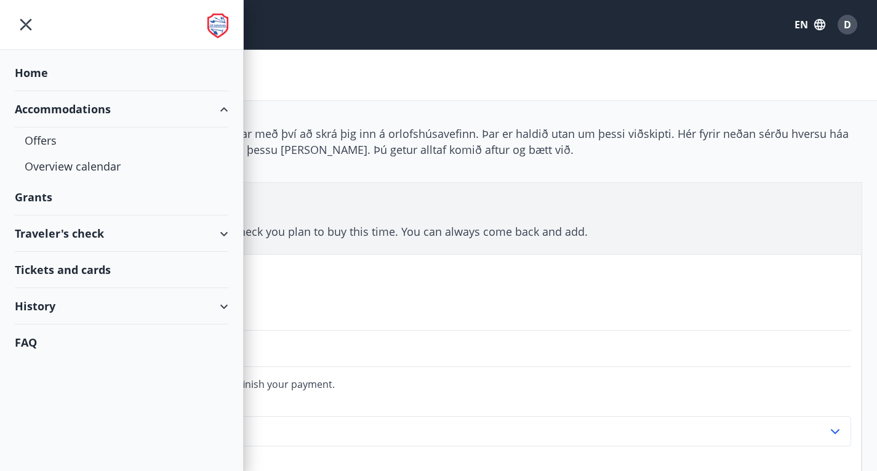
click at [186, 229] on div "Traveler's check" at bounding box center [122, 233] width 214 height 36
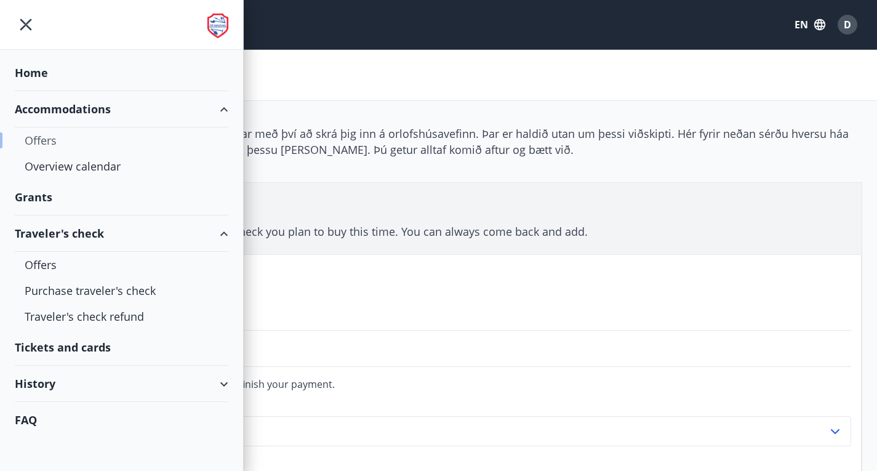
click at [42, 142] on div "Offers" at bounding box center [122, 140] width 194 height 26
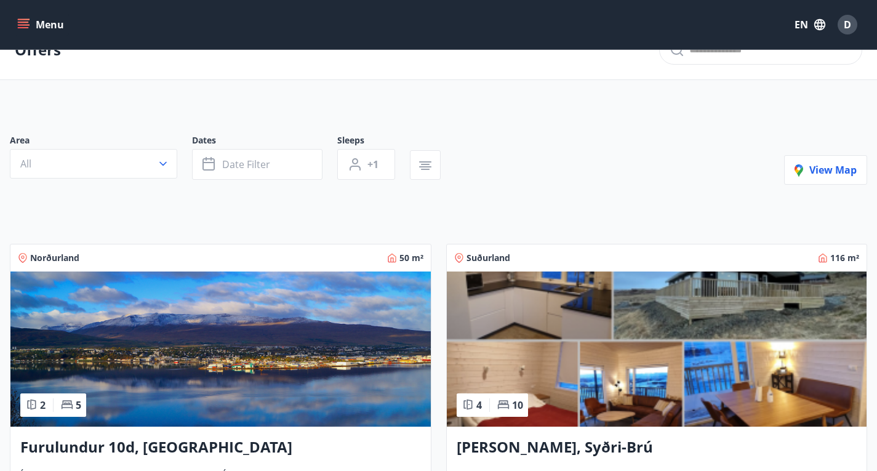
scroll to position [31, 0]
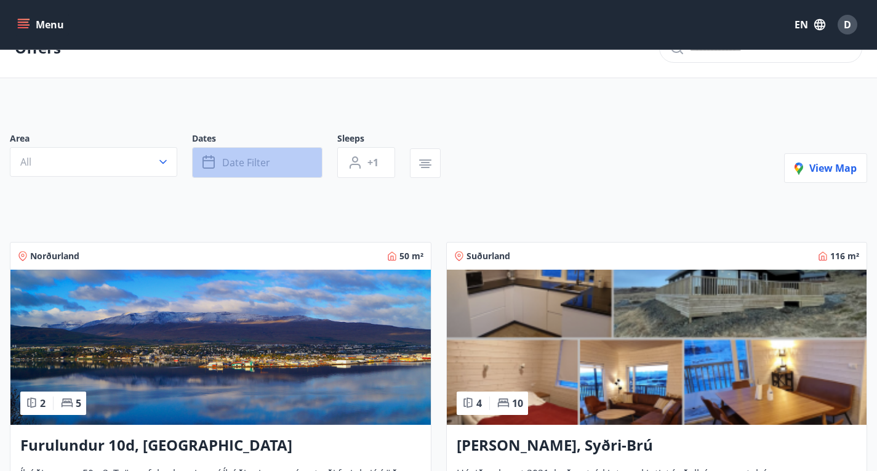
click at [238, 164] on button "Date filter" at bounding box center [257, 162] width 130 height 31
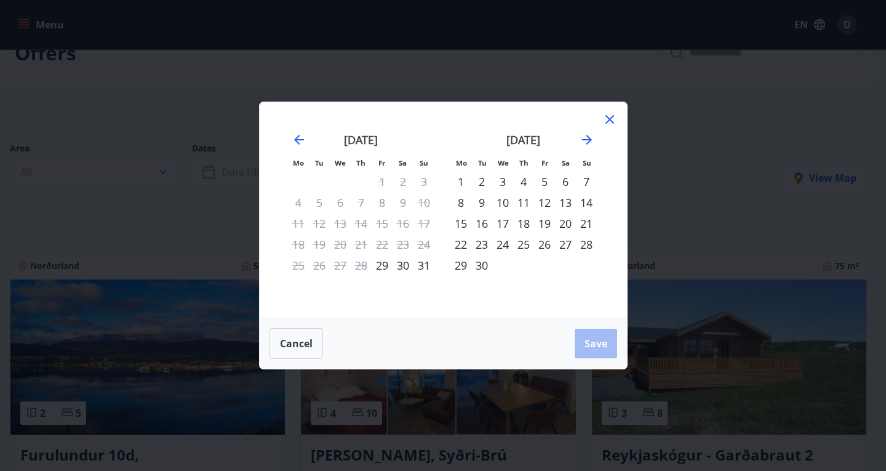
click at [585, 199] on div "14" at bounding box center [586, 202] width 21 height 21
click at [487, 218] on div "16" at bounding box center [481, 223] width 21 height 21
click at [599, 341] on span "Save" at bounding box center [596, 344] width 23 height 14
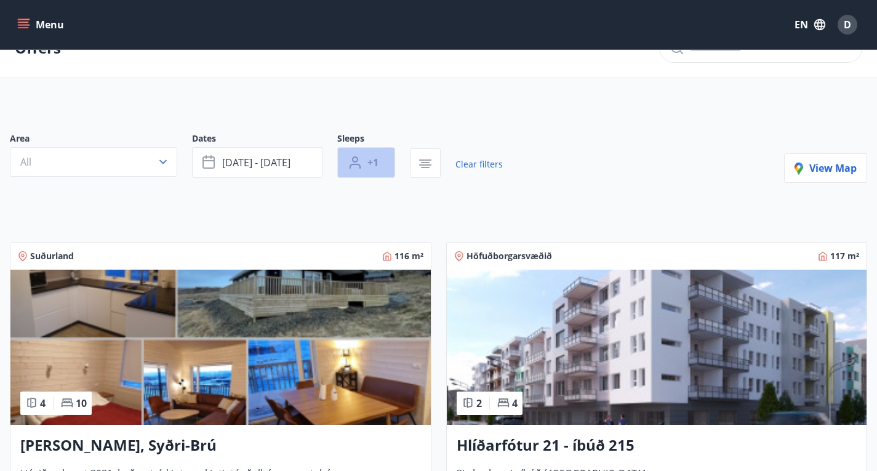
click at [378, 169] on span "+1" at bounding box center [372, 163] width 11 height 14
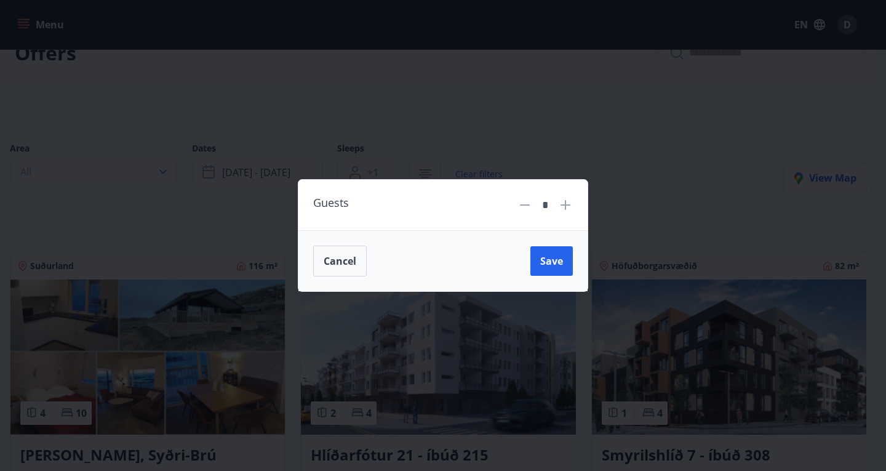
click at [559, 207] on icon at bounding box center [565, 205] width 15 height 15
type input "*"
drag, startPoint x: 559, startPoint y: 244, endPoint x: 557, endPoint y: 264, distance: 19.8
click at [557, 264] on div "Cancel Save" at bounding box center [442, 260] width 289 height 61
click at [557, 264] on span "Save" at bounding box center [551, 261] width 23 height 14
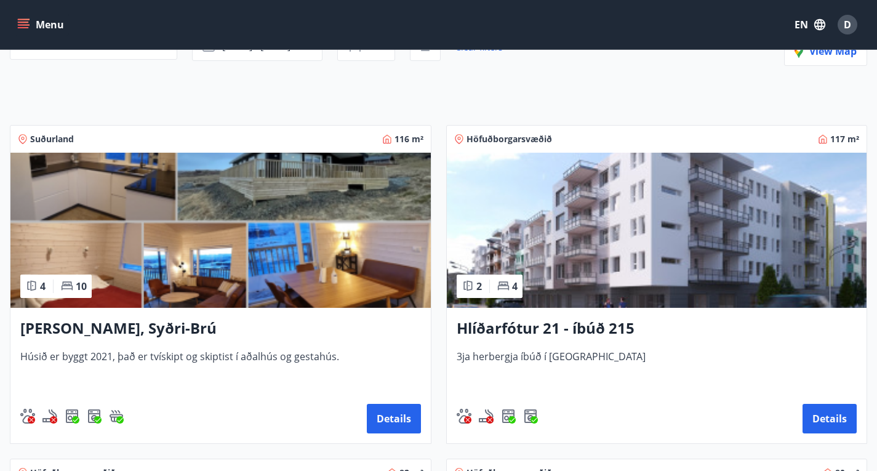
scroll to position [147, 0]
click at [462, 262] on img at bounding box center [657, 230] width 420 height 155
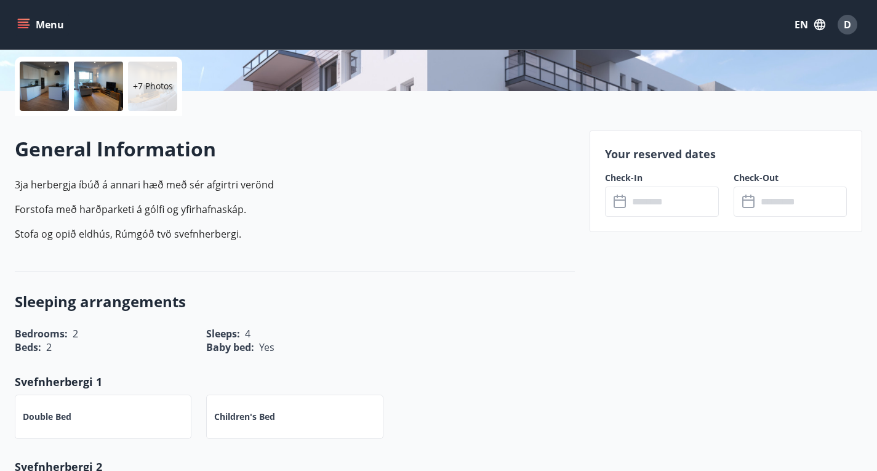
scroll to position [279, 0]
click at [646, 200] on input "text" at bounding box center [673, 201] width 90 height 30
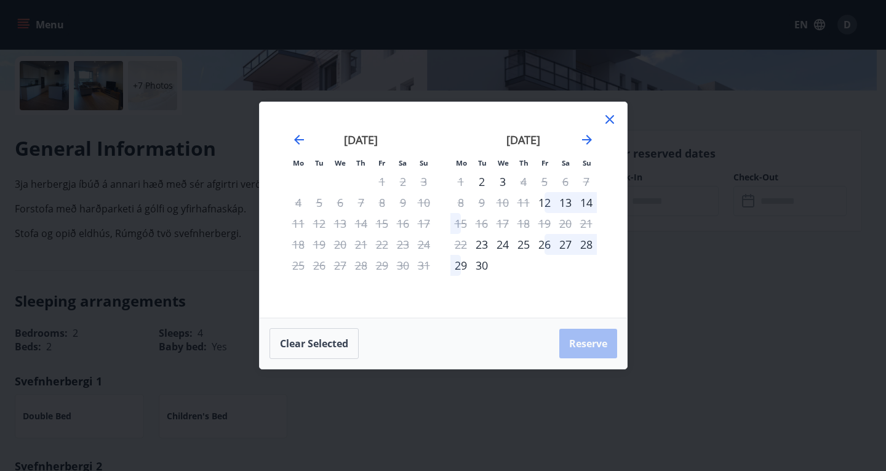
click at [591, 200] on div "14" at bounding box center [586, 202] width 21 height 21
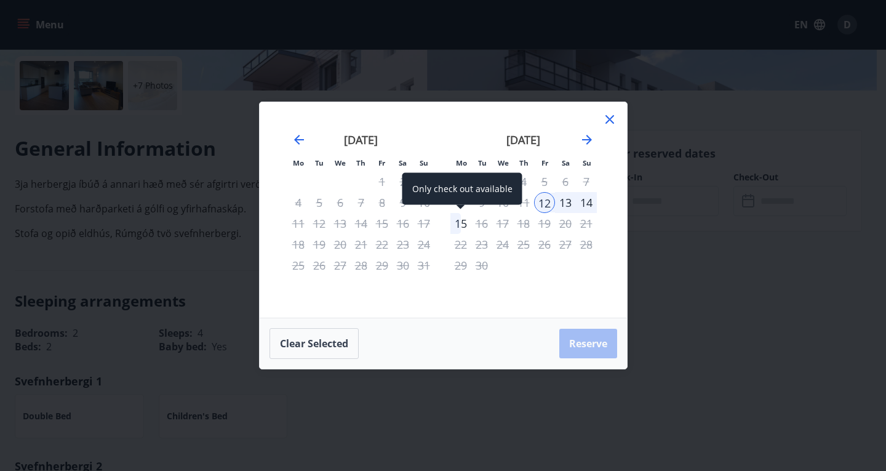
click at [465, 225] on div "15" at bounding box center [461, 223] width 21 height 21
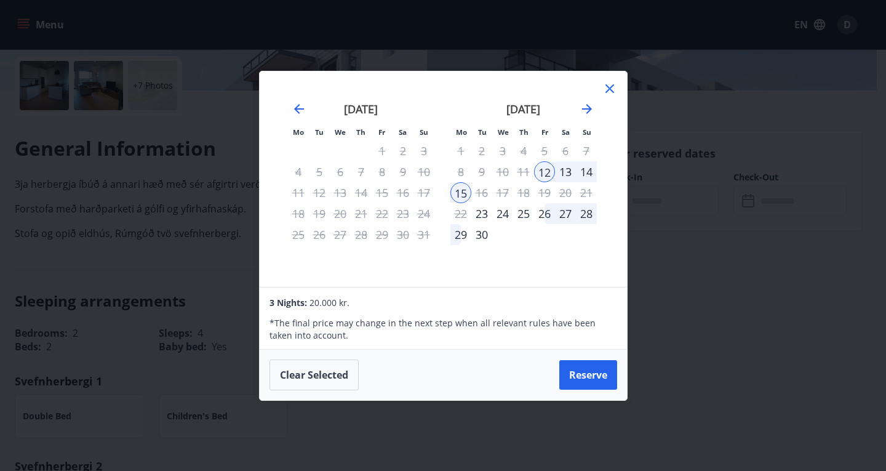
click at [588, 175] on div "14" at bounding box center [586, 171] width 21 height 21
drag, startPoint x: 541, startPoint y: 170, endPoint x: 585, endPoint y: 175, distance: 44.7
click at [585, 175] on tr "8 9 10 11 12 13 14" at bounding box center [524, 171] width 146 height 21
click at [585, 175] on div "14" at bounding box center [586, 171] width 21 height 21
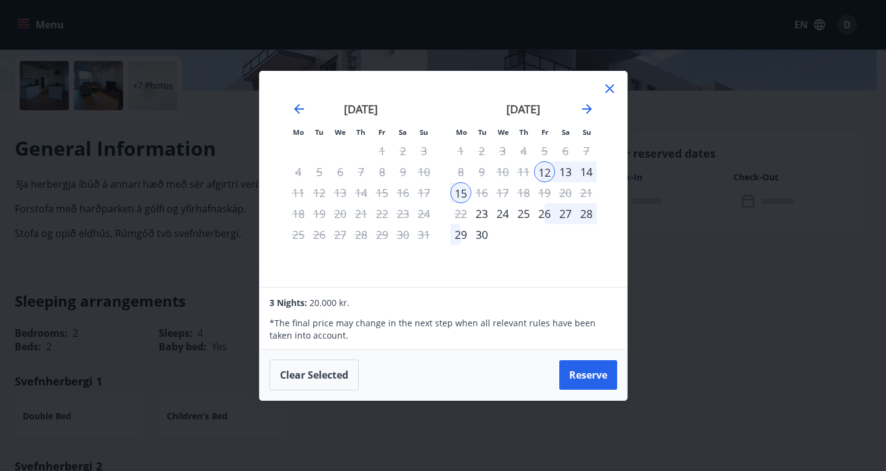
click at [588, 169] on div "14" at bounding box center [586, 171] width 21 height 21
click at [324, 379] on button "Clear selected" at bounding box center [314, 374] width 89 height 31
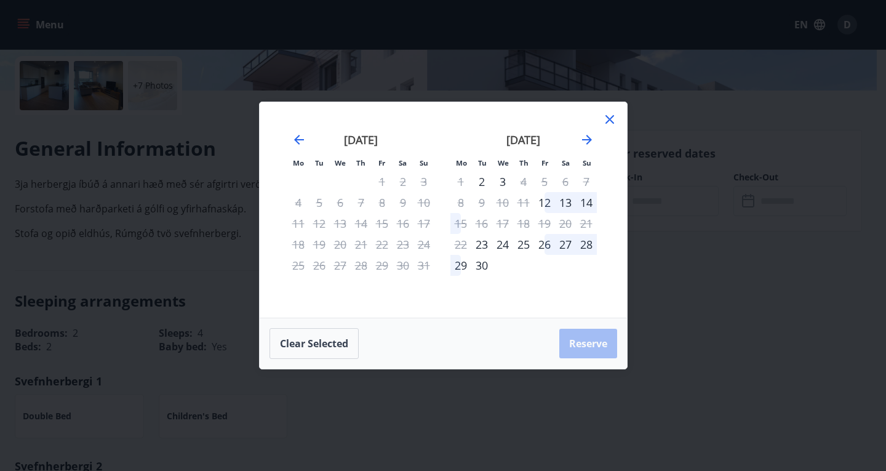
click at [584, 202] on div "14" at bounding box center [586, 202] width 21 height 21
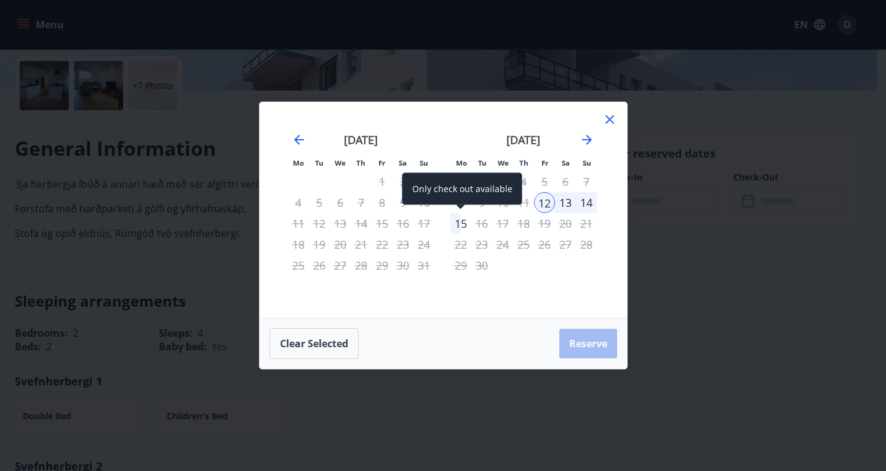
click at [463, 223] on div "15" at bounding box center [461, 223] width 21 height 21
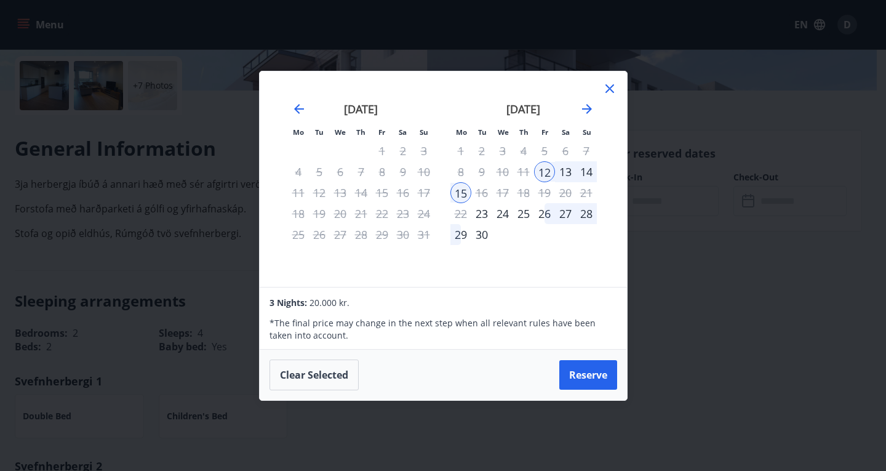
click at [612, 89] on icon at bounding box center [610, 88] width 15 height 15
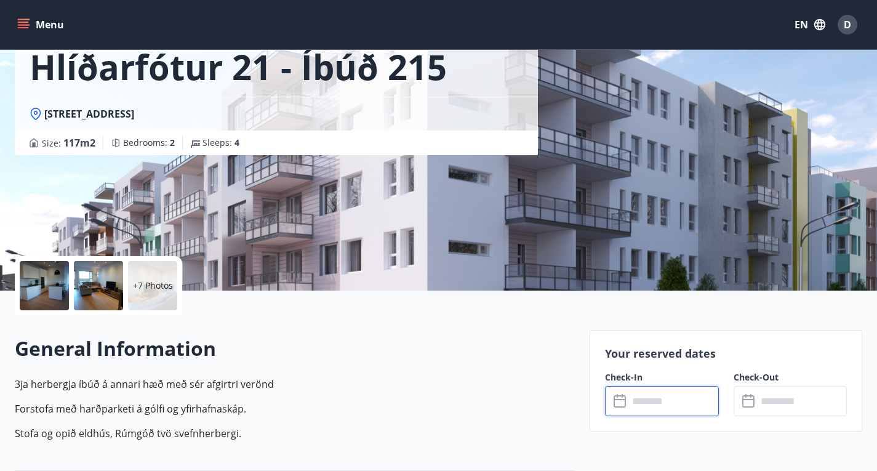
scroll to position [0, 0]
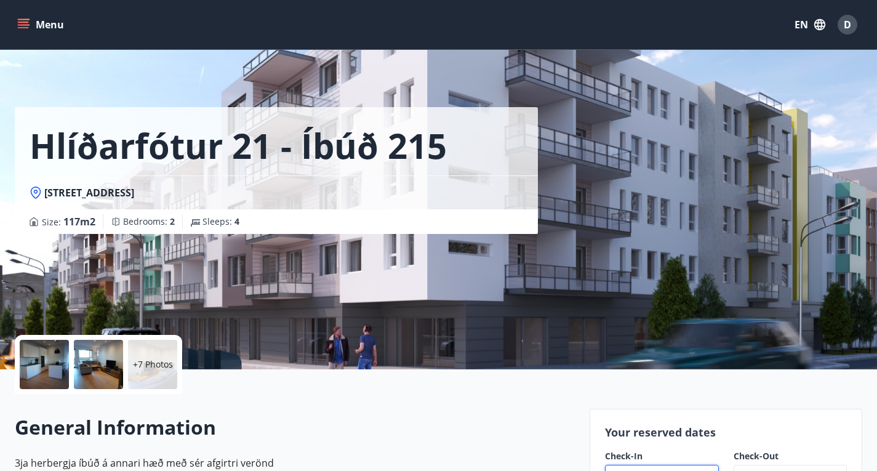
click at [18, 40] on div "Menu EN D" at bounding box center [438, 24] width 877 height 49
click at [24, 26] on icon "menu" at bounding box center [23, 24] width 12 height 12
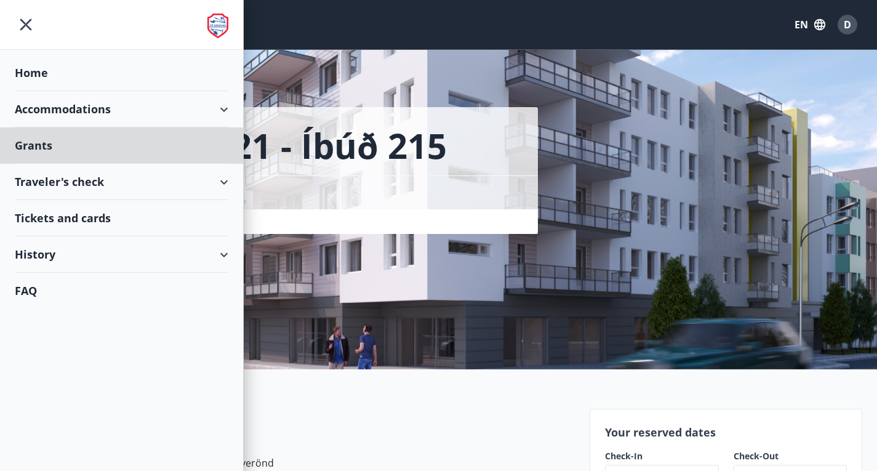
click at [55, 78] on div "Home" at bounding box center [122, 73] width 214 height 36
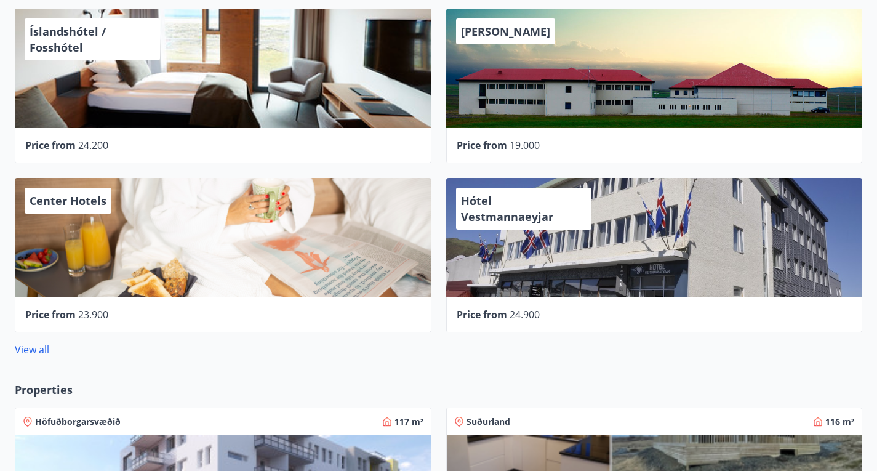
scroll to position [422, 0]
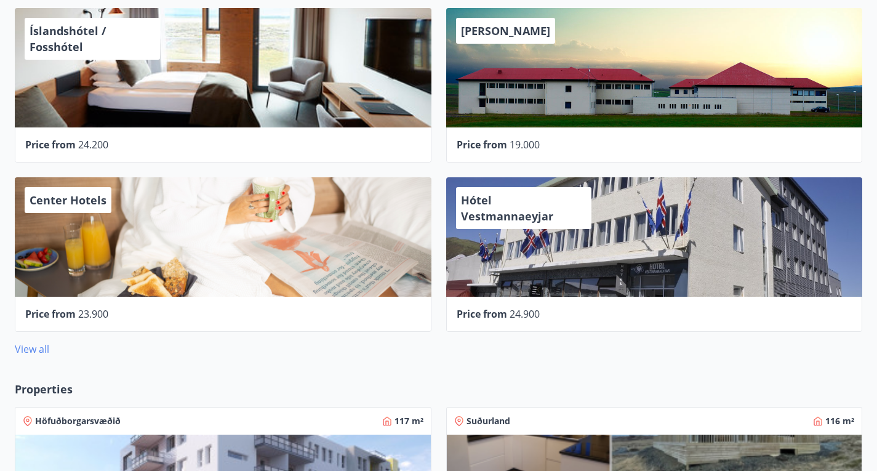
click at [31, 342] on link "View all" at bounding box center [32, 349] width 34 height 14
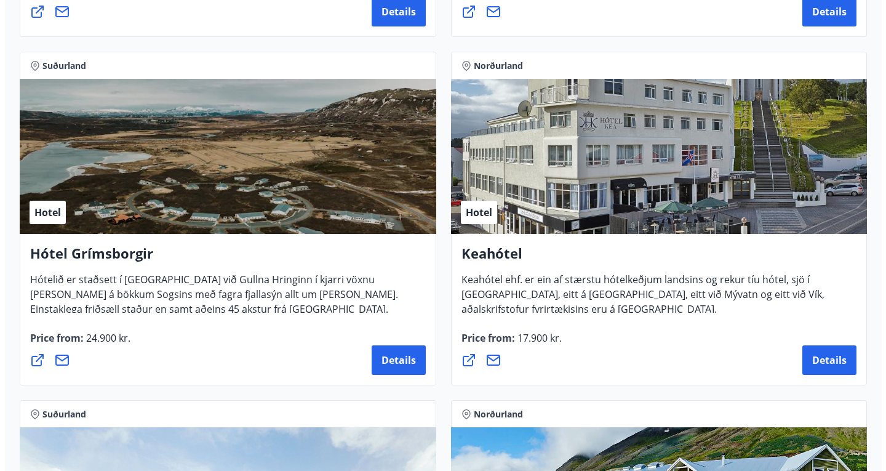
scroll to position [875, 0]
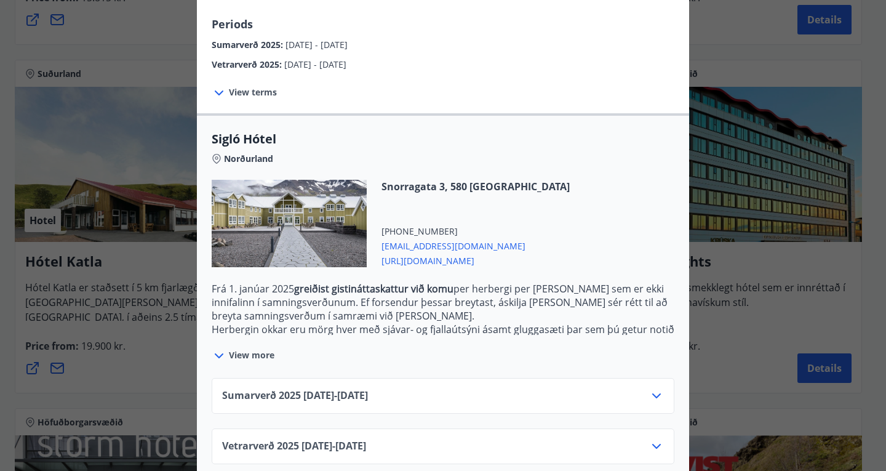
scroll to position [231, 0]
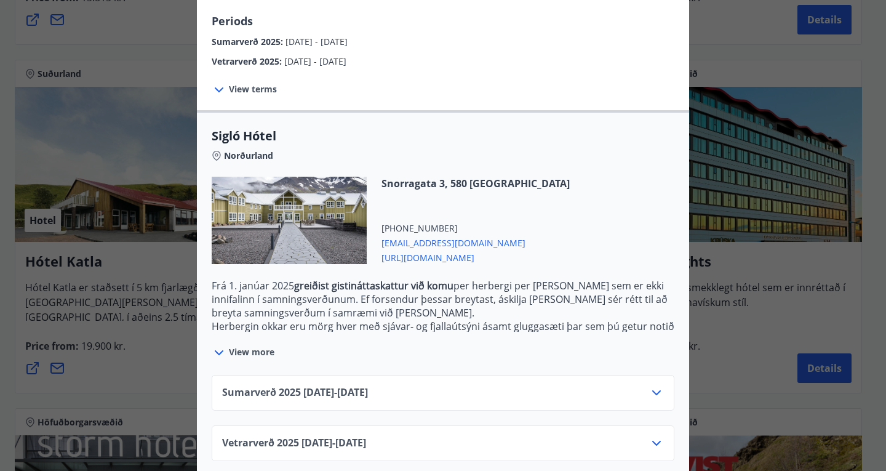
click at [532, 385] on div "Sumarverð [PHONE_NUMBER][DATE] - [DATE]" at bounding box center [443, 397] width 442 height 25
click at [654, 390] on icon at bounding box center [656, 392] width 9 height 5
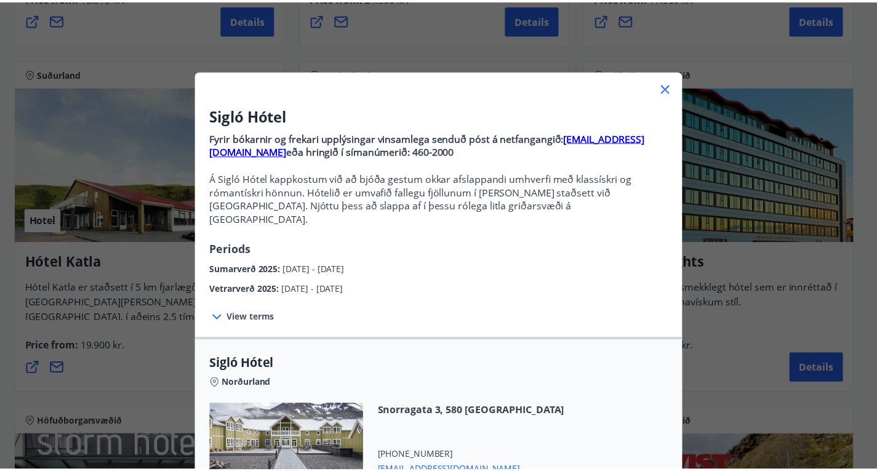
scroll to position [0, 0]
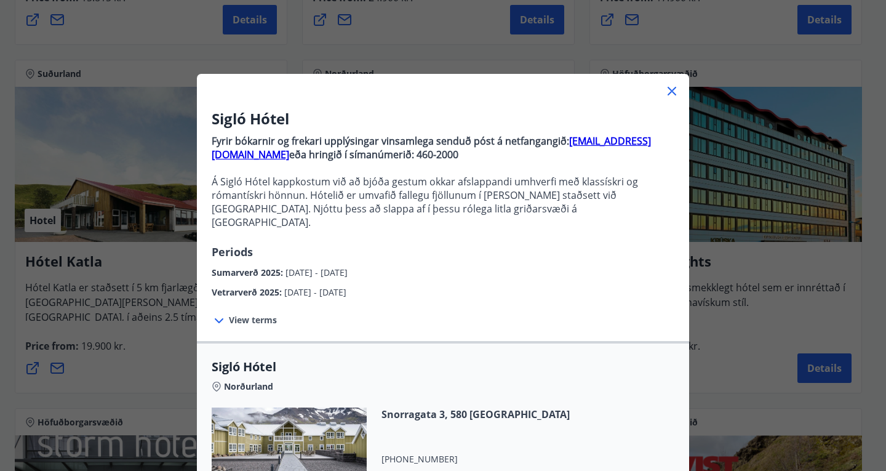
click at [665, 92] on icon at bounding box center [672, 91] width 15 height 15
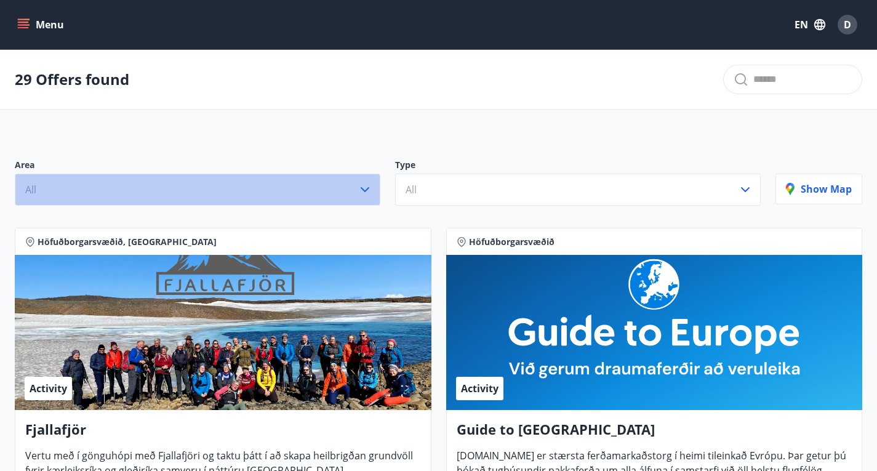
click at [358, 194] on icon "button" at bounding box center [365, 189] width 15 height 15
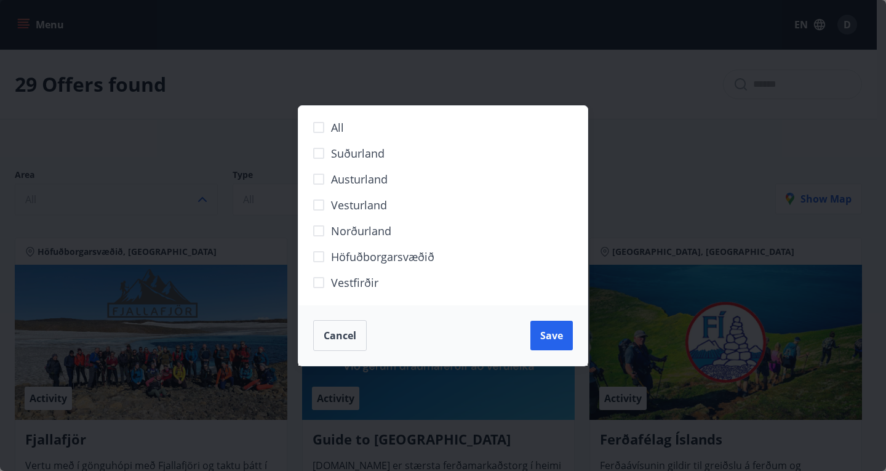
click at [231, 117] on div "All Suðurland [GEOGRAPHIC_DATA] [GEOGRAPHIC_DATA] Norðurland Höfuðborgarsvæðið …" at bounding box center [443, 235] width 886 height 471
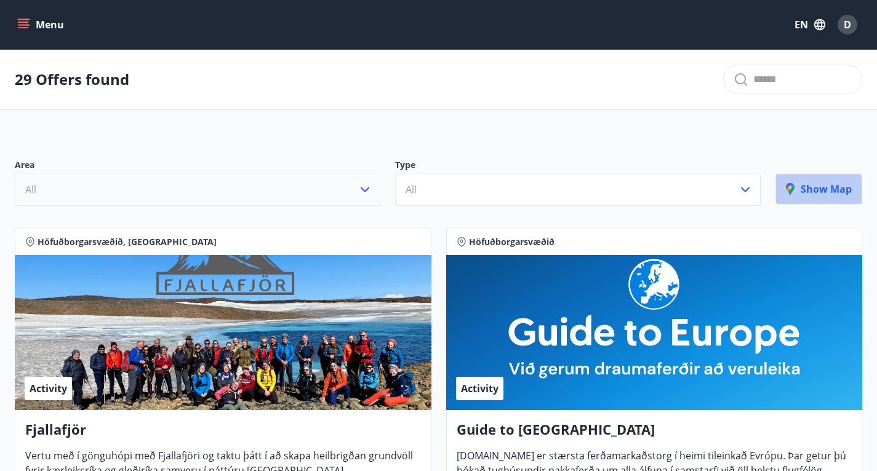
click at [803, 196] on p "Show map" at bounding box center [819, 189] width 66 height 14
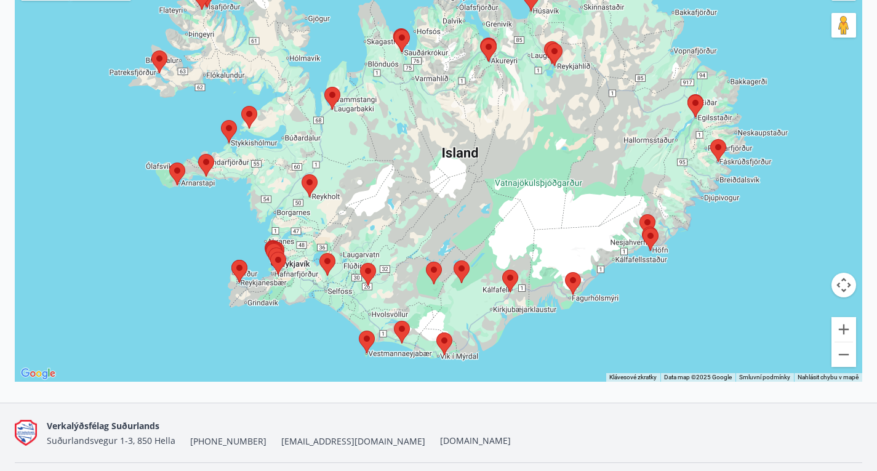
scroll to position [253, 0]
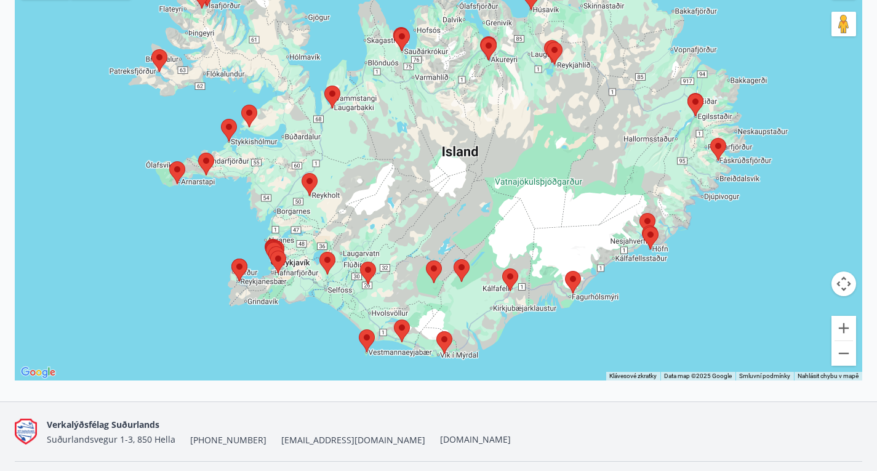
click at [436, 331] on area at bounding box center [436, 331] width 0 height 0
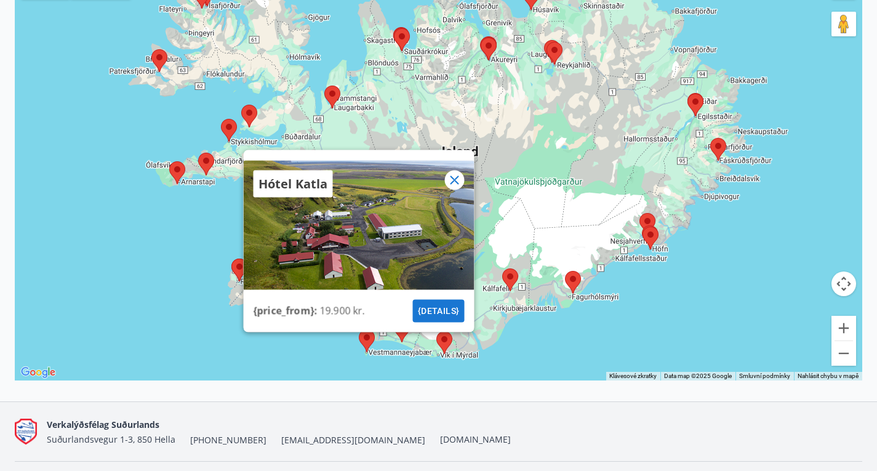
click at [455, 184] on icon at bounding box center [454, 179] width 9 height 9
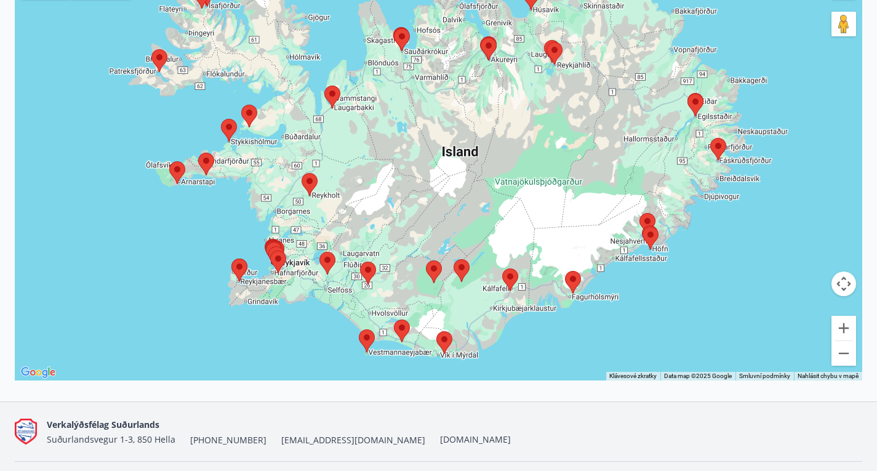
click at [360, 262] on area at bounding box center [360, 262] width 0 height 0
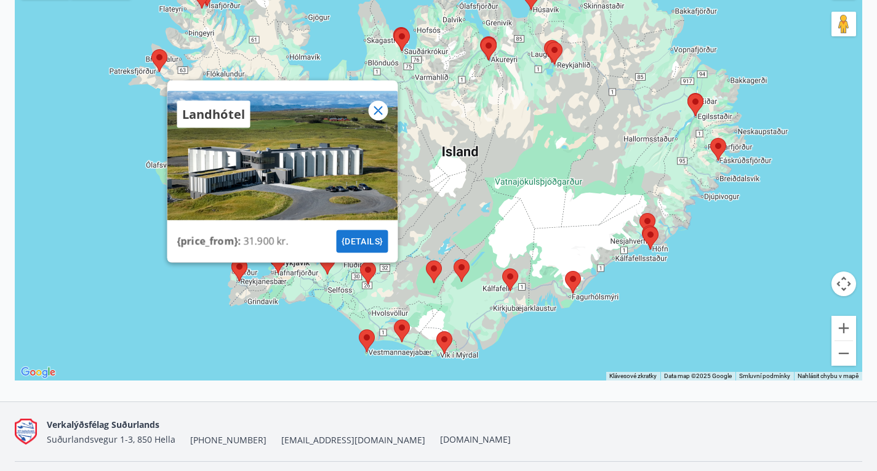
click at [379, 113] on icon at bounding box center [378, 110] width 15 height 15
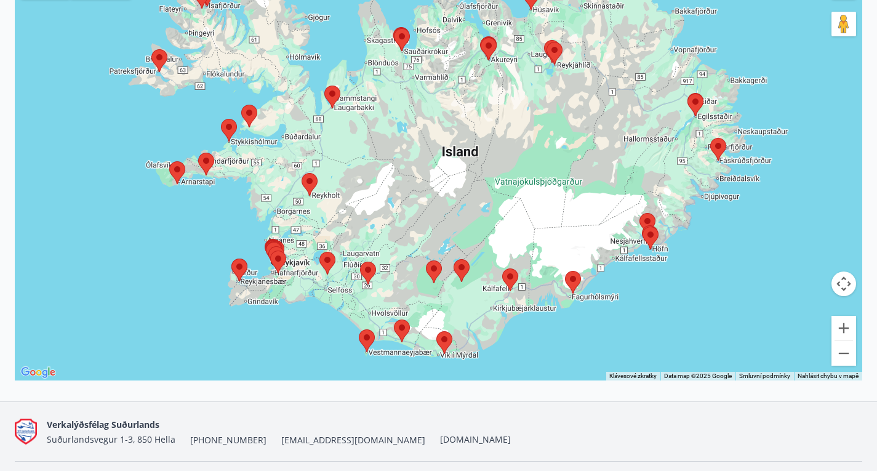
click at [319, 252] on area at bounding box center [319, 252] width 0 height 0
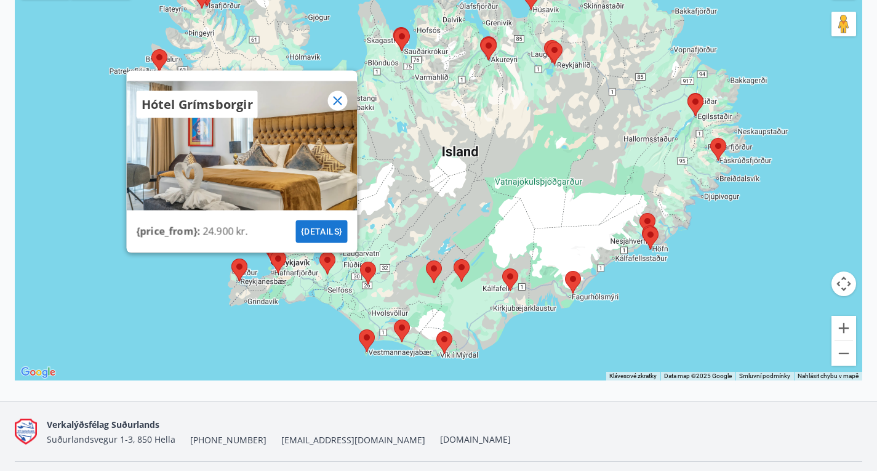
click at [343, 103] on icon at bounding box center [337, 100] width 15 height 15
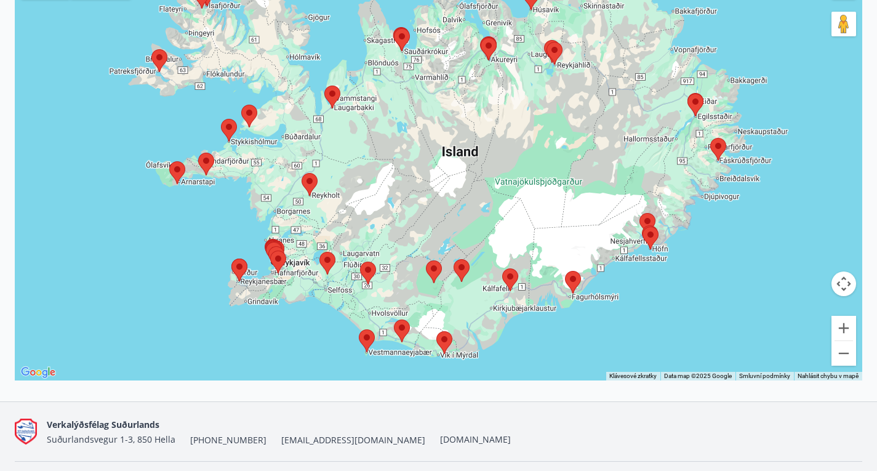
click at [394, 319] on area at bounding box center [394, 319] width 0 height 0
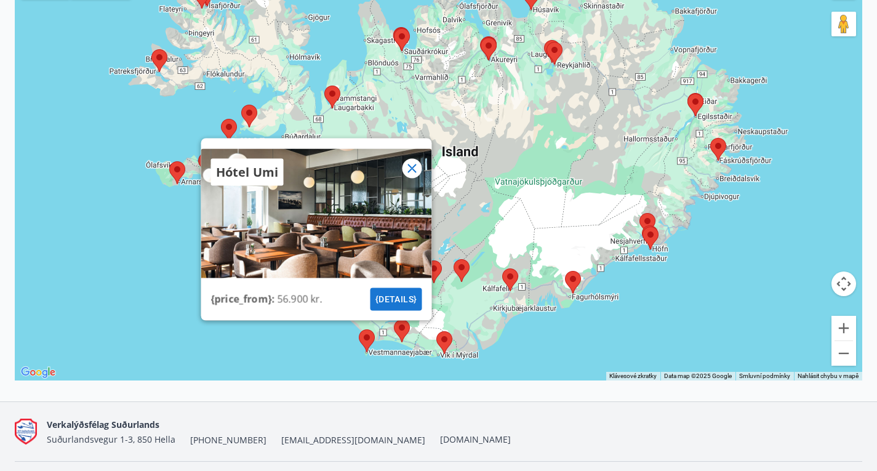
click at [411, 175] on icon at bounding box center [411, 168] width 15 height 15
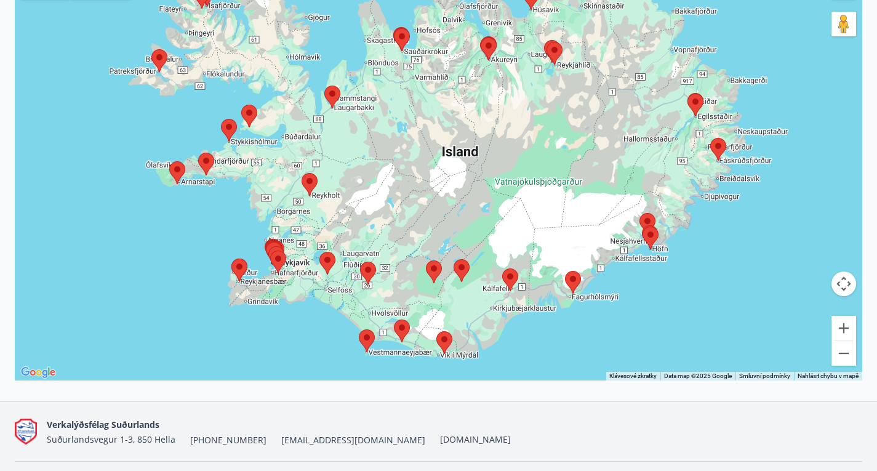
click at [454, 259] on area at bounding box center [454, 259] width 0 height 0
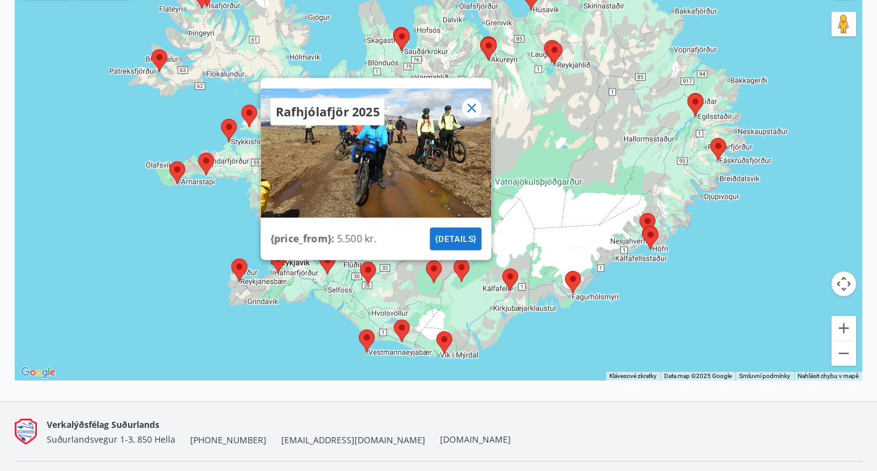
click at [426, 260] on area at bounding box center [426, 260] width 0 height 0
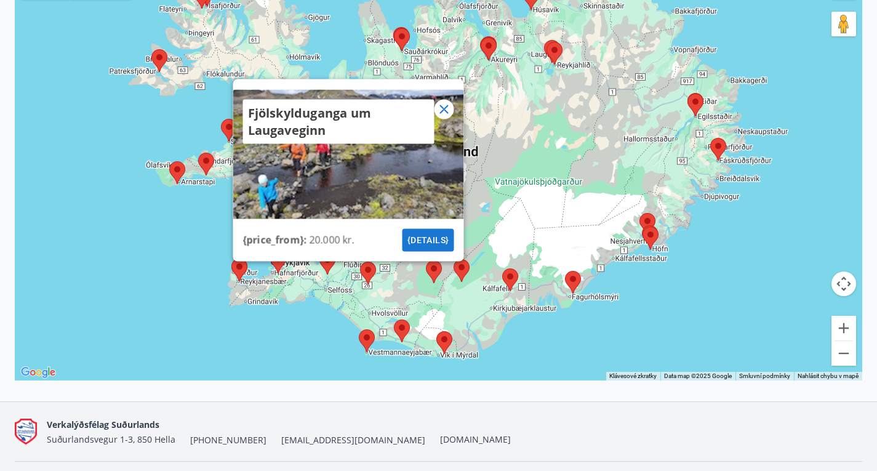
click at [448, 114] on icon at bounding box center [443, 109] width 15 height 15
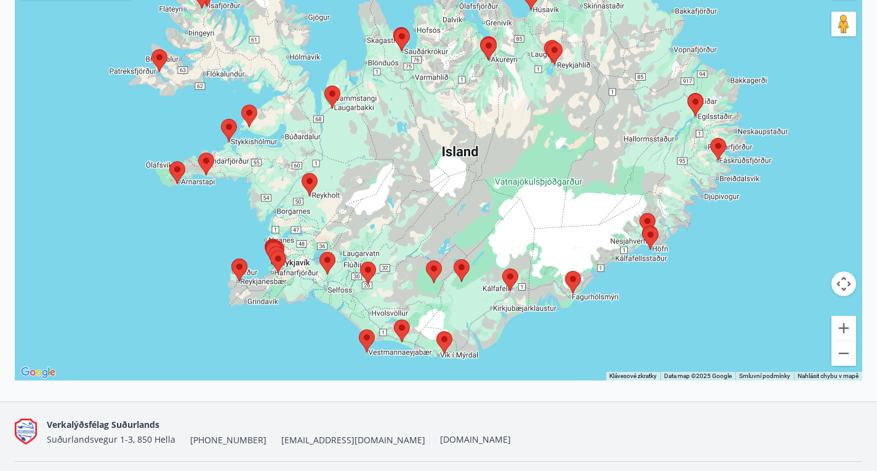
click at [302, 173] on area at bounding box center [302, 173] width 0 height 0
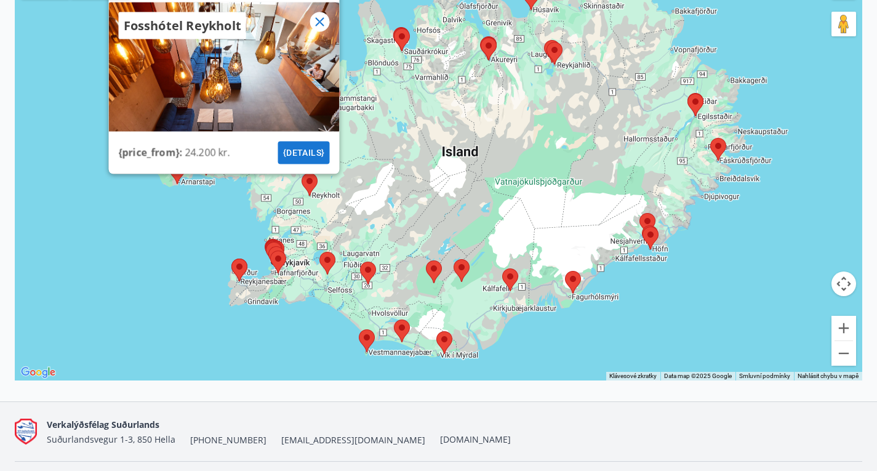
click at [565, 271] on area at bounding box center [565, 271] width 0 height 0
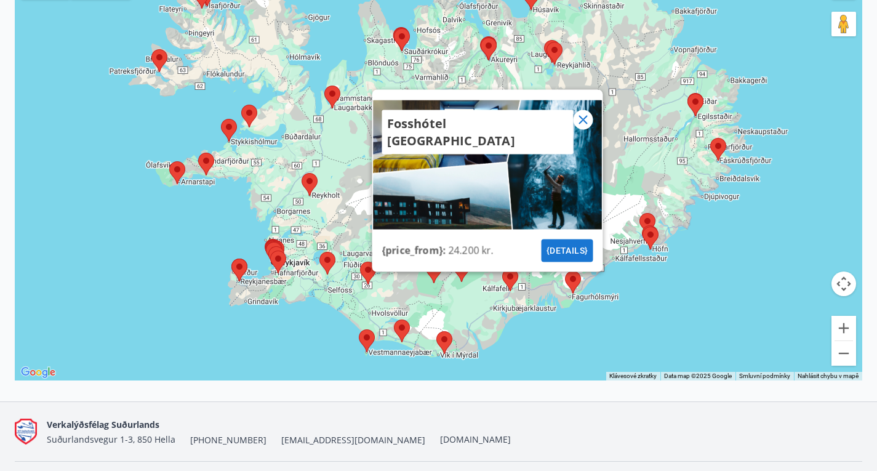
click at [502, 268] on area at bounding box center [502, 268] width 0 height 0
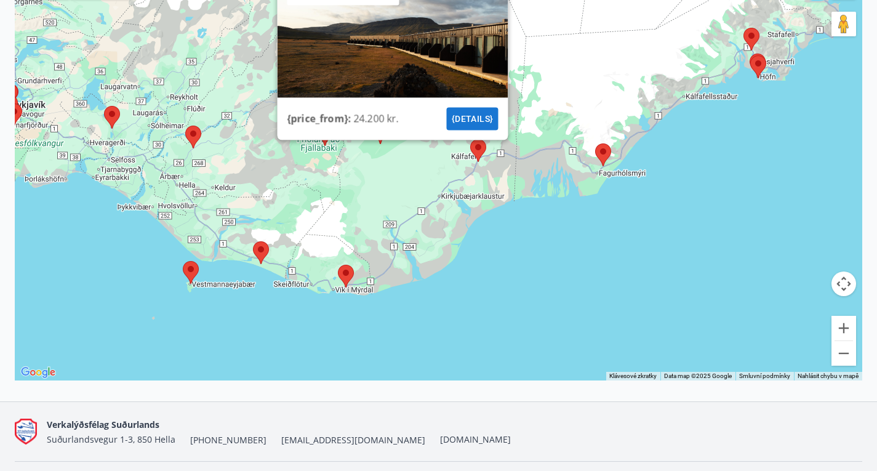
drag, startPoint x: 559, startPoint y: 324, endPoint x: 567, endPoint y: 205, distance: 119.1
click at [567, 205] on div "Fosshótel Núpar {price_from} : 24.200 kr. {details}" at bounding box center [438, 175] width 847 height 412
click at [338, 265] on area at bounding box center [338, 265] width 0 height 0
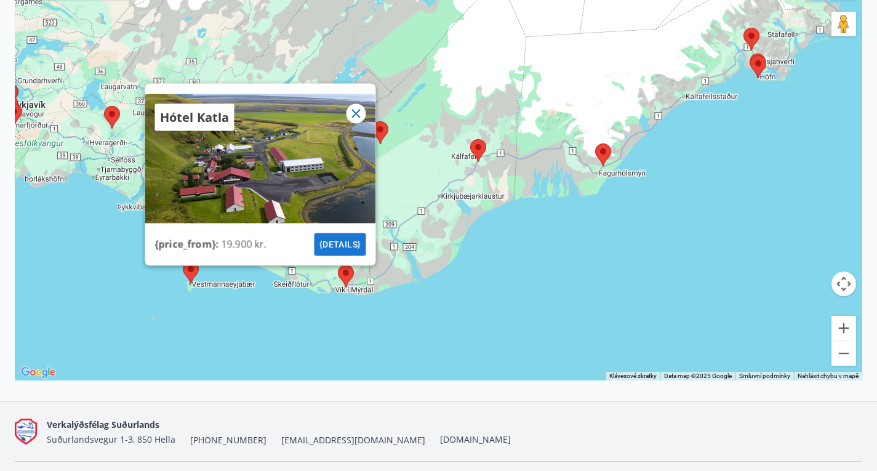
click at [355, 121] on icon at bounding box center [355, 113] width 15 height 15
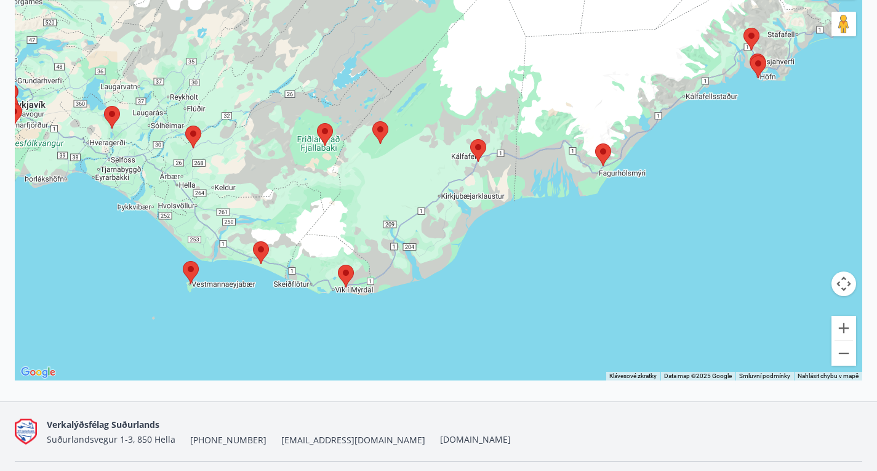
click at [253, 241] on area at bounding box center [253, 241] width 0 height 0
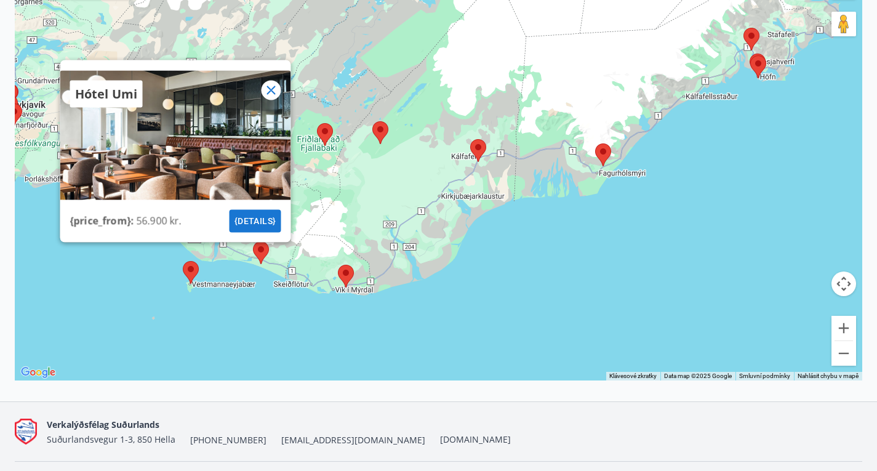
click at [372, 121] on area at bounding box center [372, 121] width 0 height 0
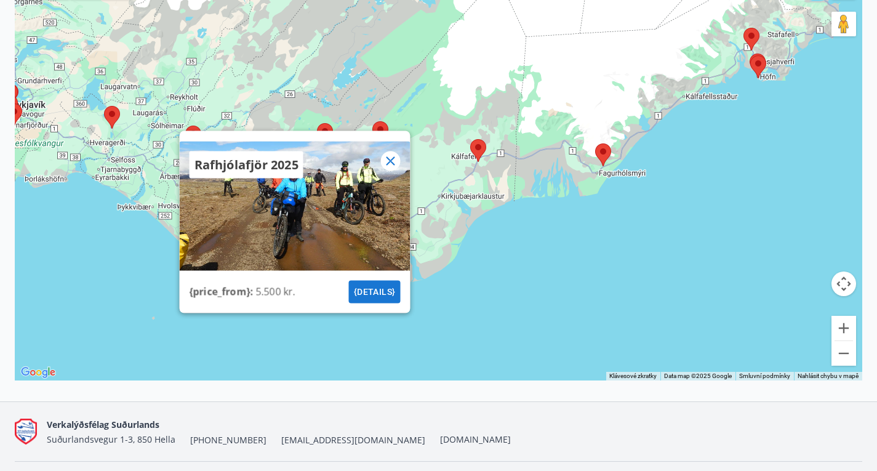
click at [470, 139] on area at bounding box center [470, 139] width 0 height 0
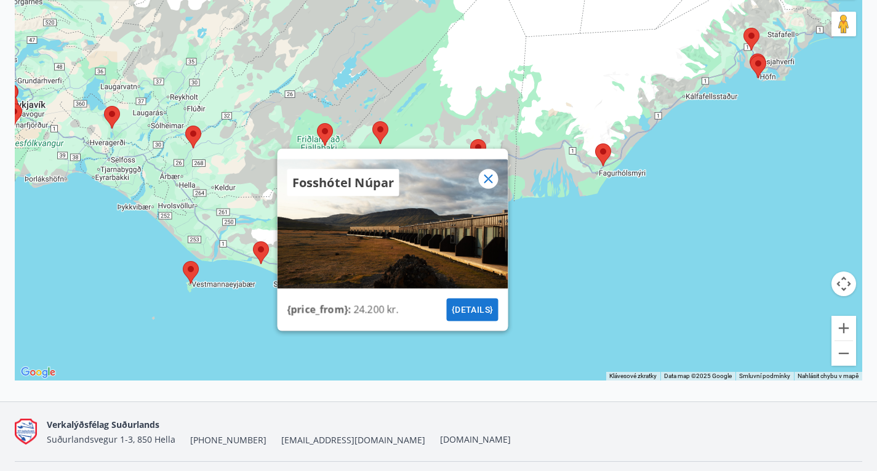
click at [612, 164] on div "Fosshótel Núpar {price_from} : 24.200 kr. {details}" at bounding box center [438, 175] width 847 height 412
click at [595, 143] on area at bounding box center [595, 143] width 0 height 0
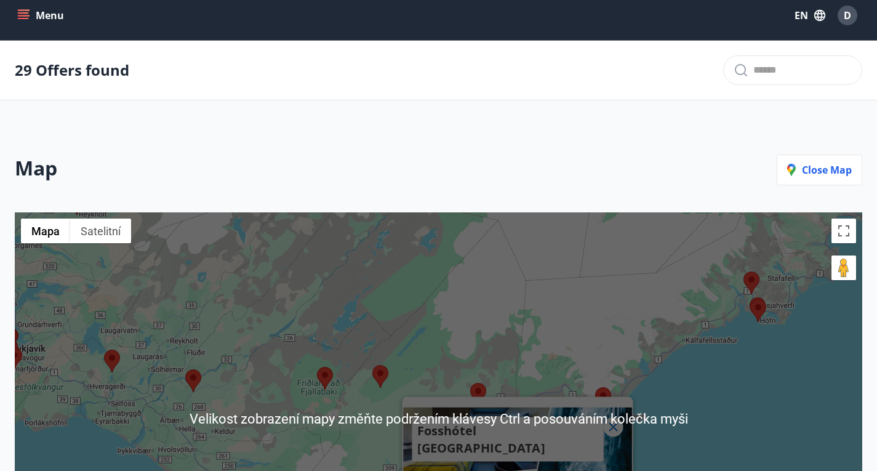
scroll to position [0, 0]
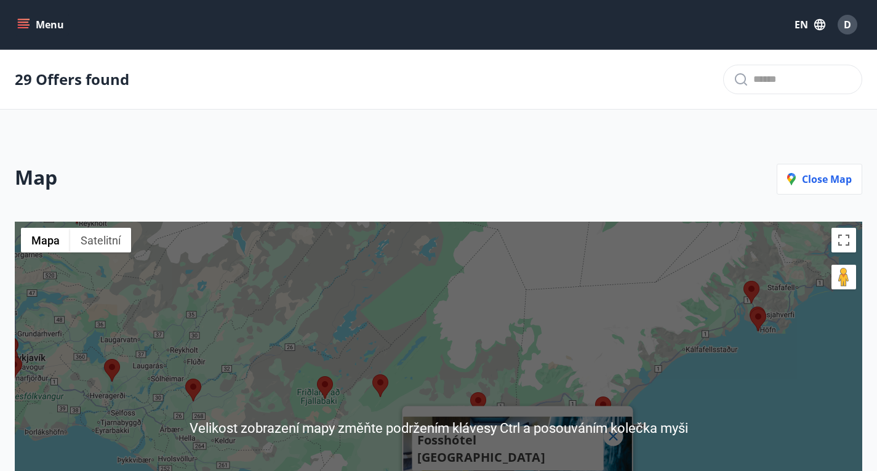
click at [32, 21] on button "Menu" at bounding box center [42, 25] width 54 height 22
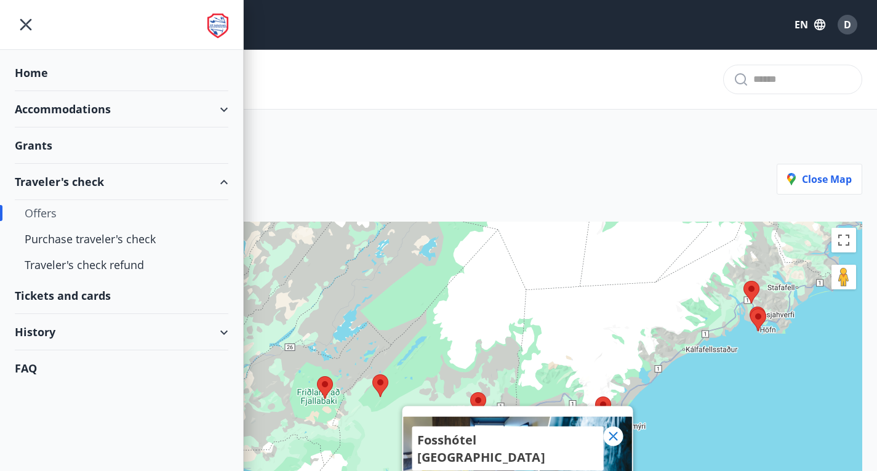
click at [89, 113] on div "Accommodations" at bounding box center [122, 109] width 214 height 36
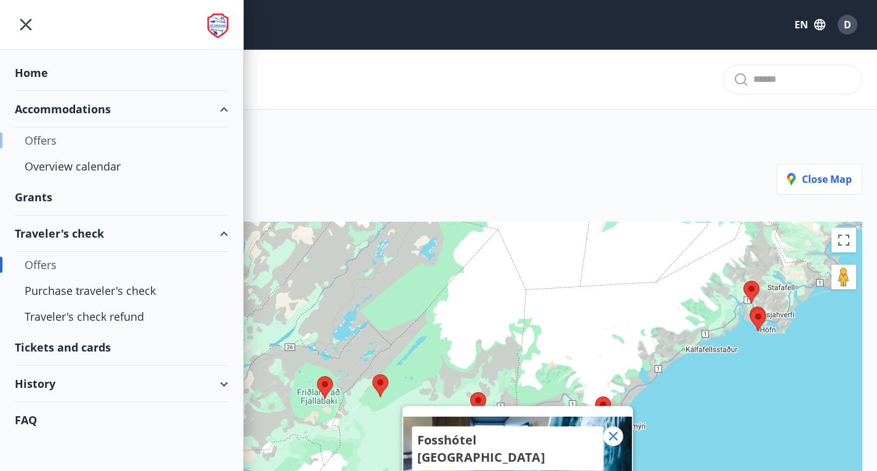
click at [41, 140] on div "Offers" at bounding box center [122, 140] width 194 height 26
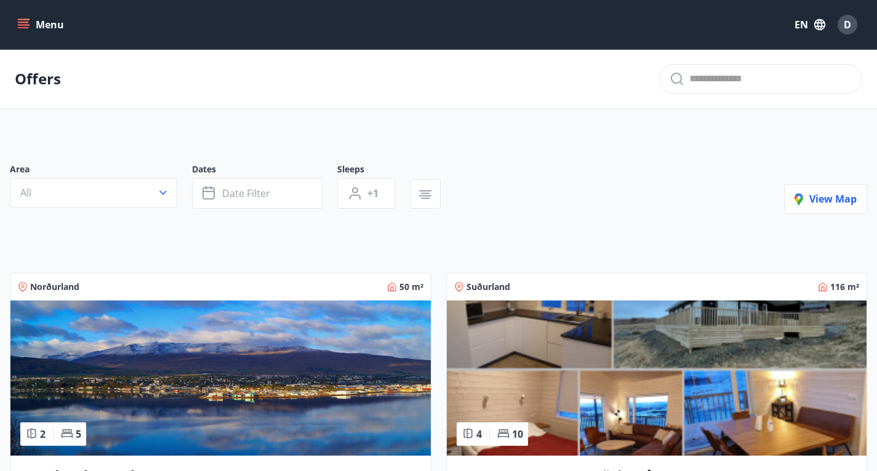
click at [50, 29] on button "Menu" at bounding box center [42, 25] width 54 height 22
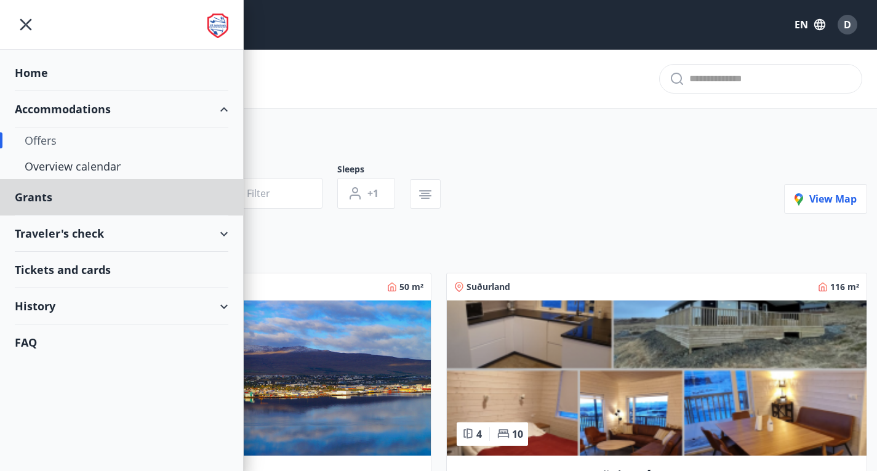
click at [20, 63] on div "Home" at bounding box center [122, 73] width 214 height 36
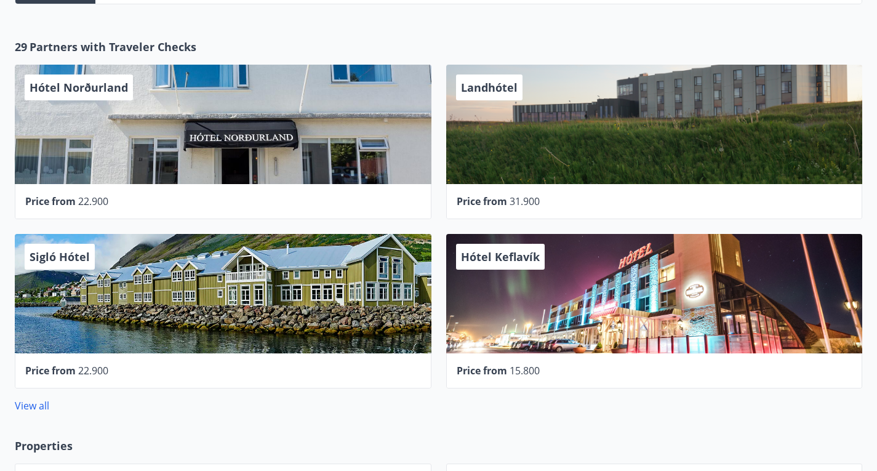
scroll to position [364, 0]
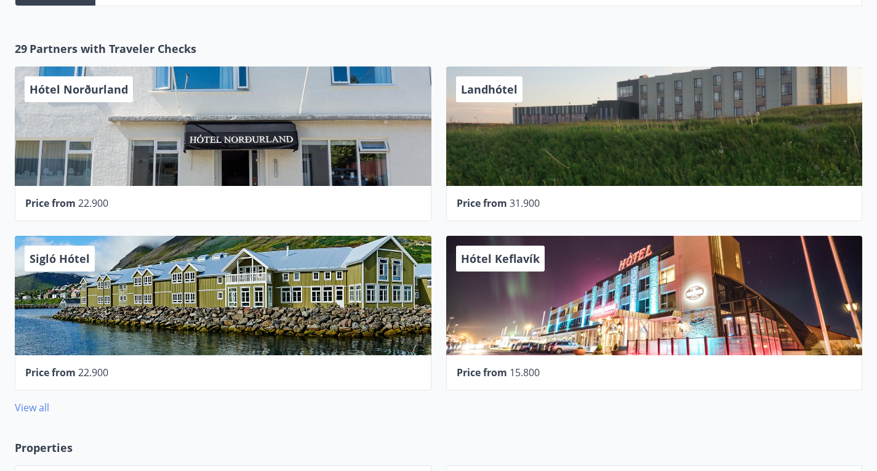
click at [33, 401] on link "View all" at bounding box center [32, 408] width 34 height 14
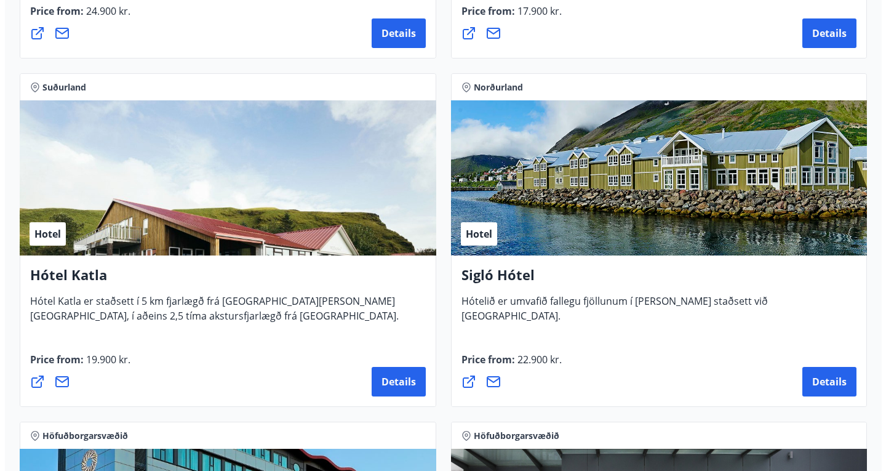
scroll to position [1200, 0]
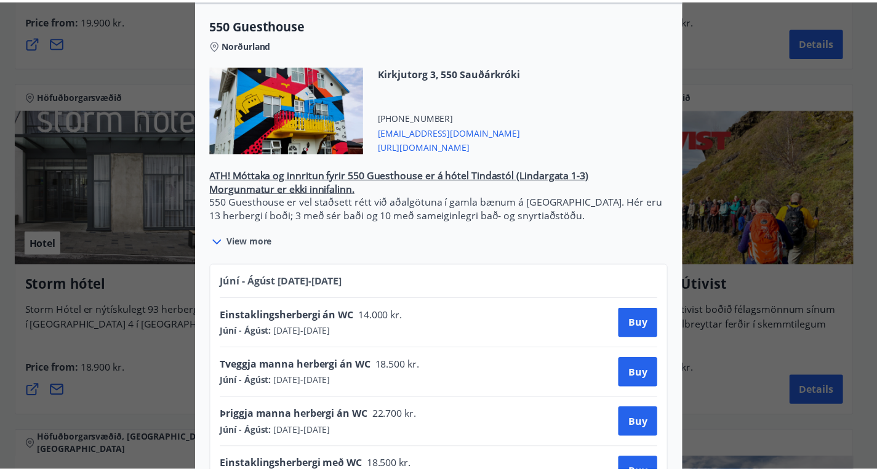
scroll to position [0, 0]
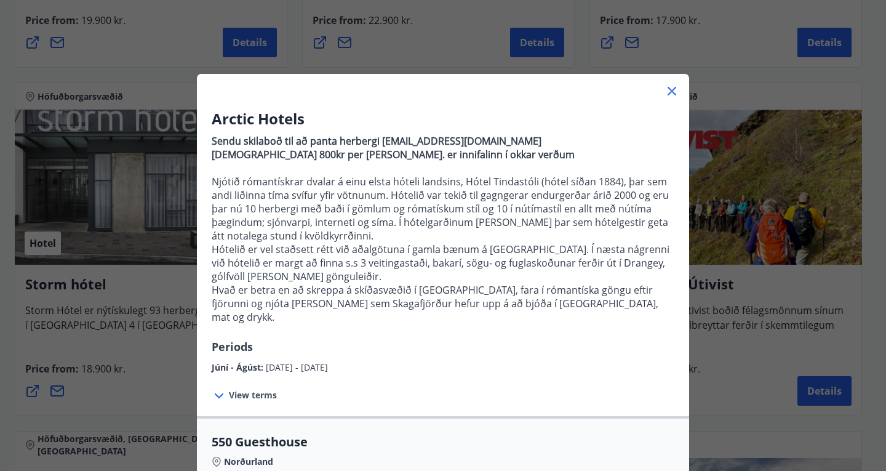
click at [665, 92] on icon at bounding box center [672, 91] width 15 height 15
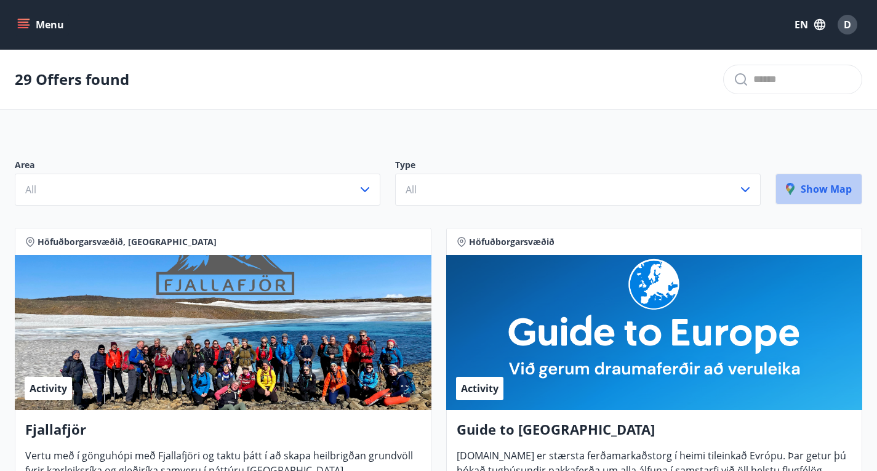
click at [820, 193] on p "Show map" at bounding box center [819, 189] width 66 height 14
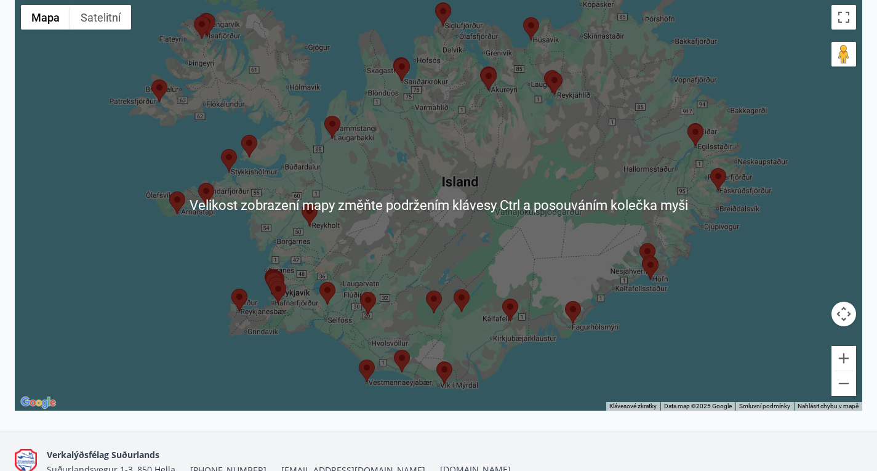
scroll to position [225, 0]
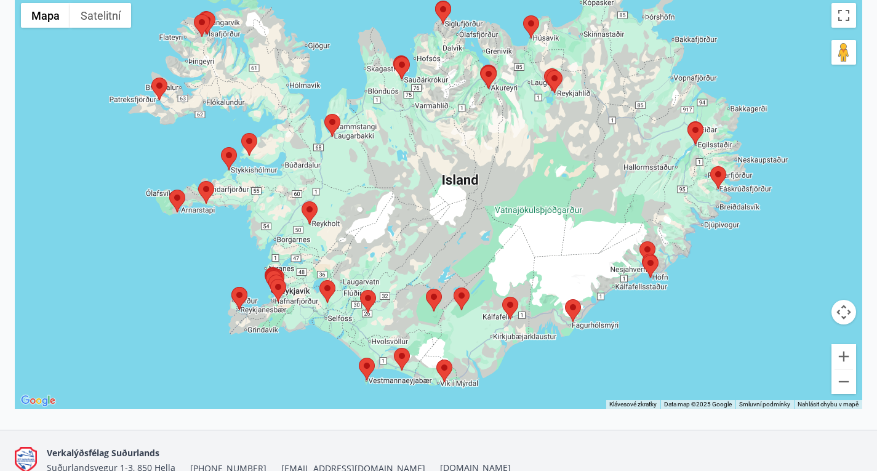
click at [419, 352] on div at bounding box center [438, 203] width 847 height 412
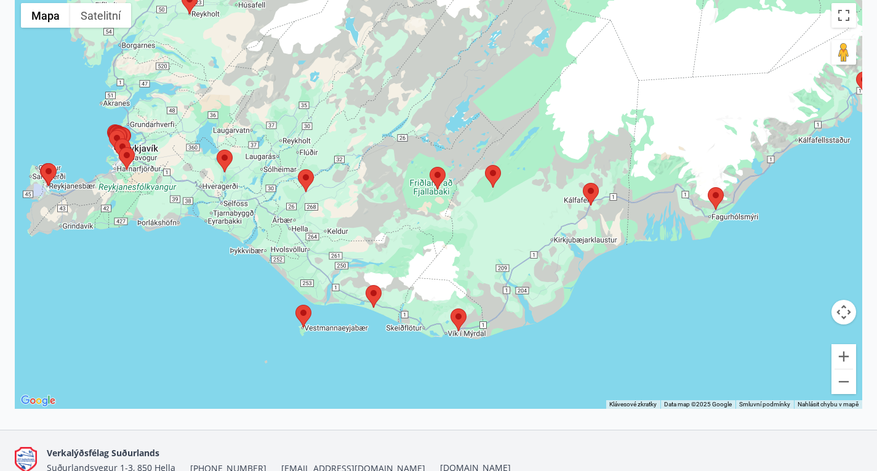
drag, startPoint x: 431, startPoint y: 349, endPoint x: 419, endPoint y: 254, distance: 96.1
click at [419, 254] on div at bounding box center [438, 203] width 847 height 412
click at [295, 305] on area at bounding box center [295, 305] width 0 height 0
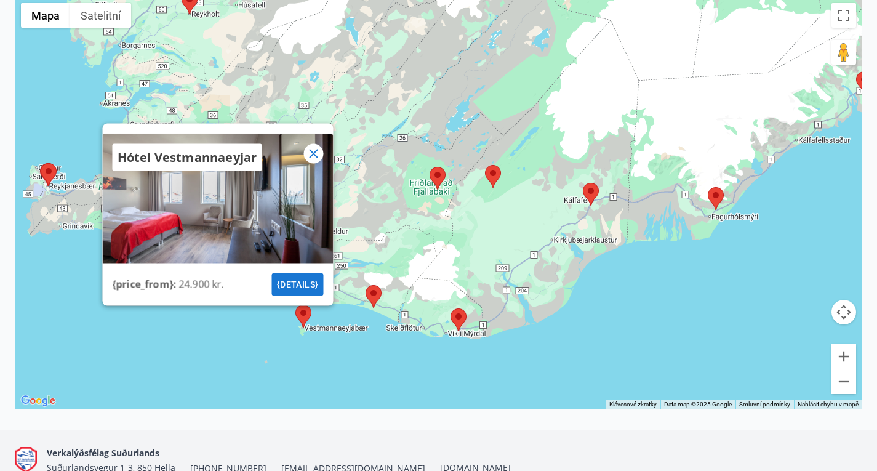
click at [314, 161] on icon at bounding box center [313, 153] width 15 height 15
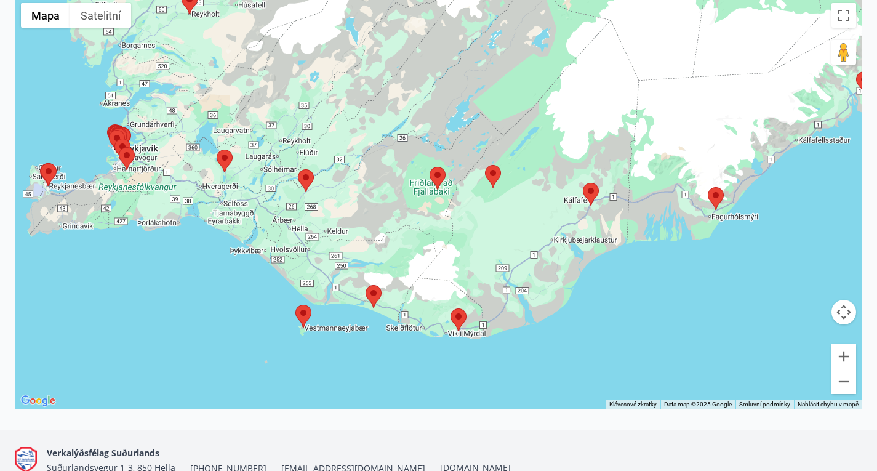
click at [366, 285] on area at bounding box center [366, 285] width 0 height 0
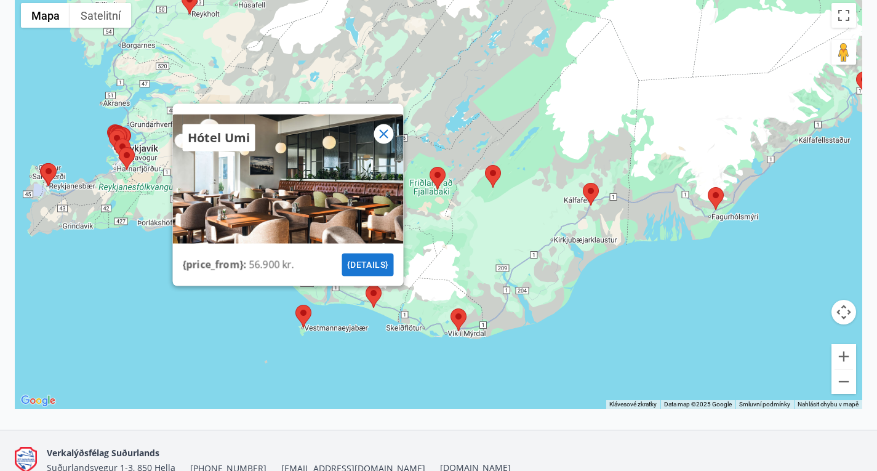
click at [385, 141] on icon at bounding box center [383, 133] width 15 height 15
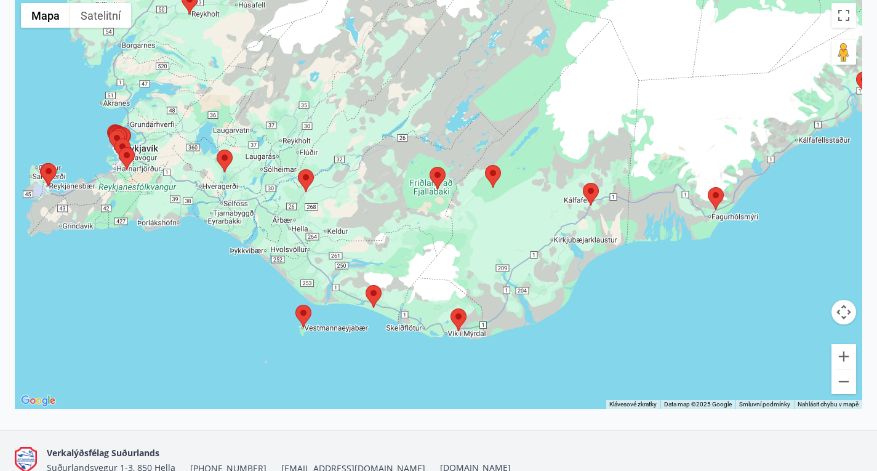
click at [298, 169] on area at bounding box center [298, 169] width 0 height 0
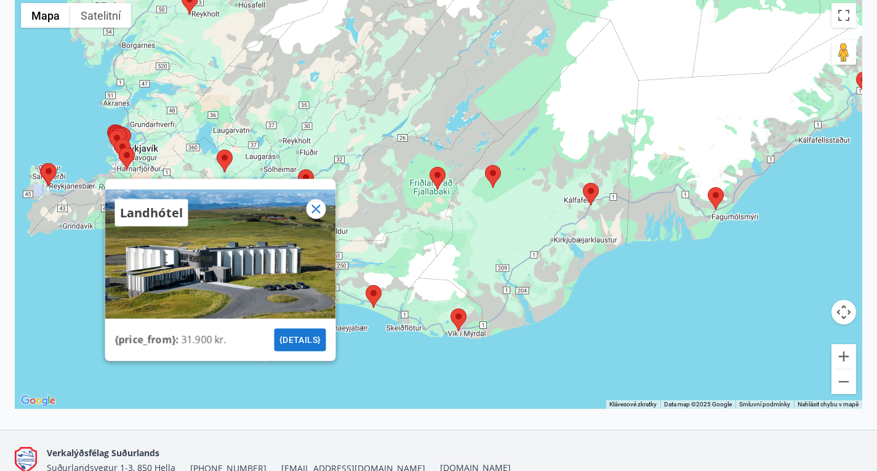
click at [323, 216] on icon at bounding box center [315, 208] width 15 height 15
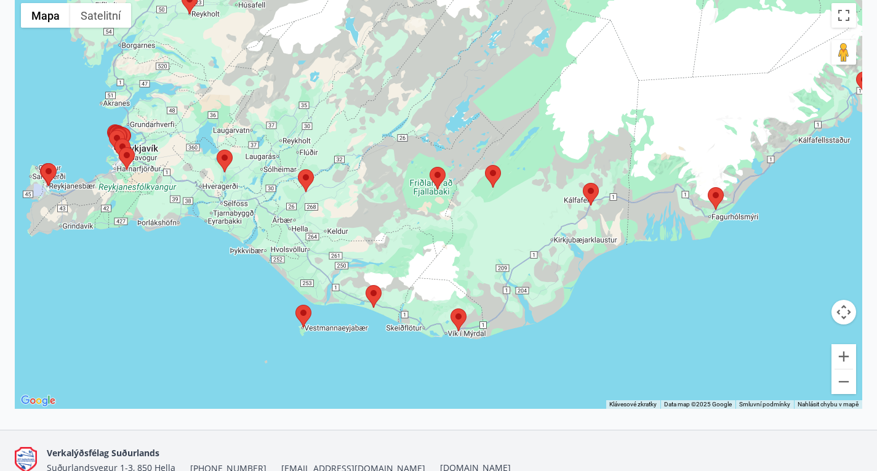
click at [430, 167] on area at bounding box center [430, 167] width 0 height 0
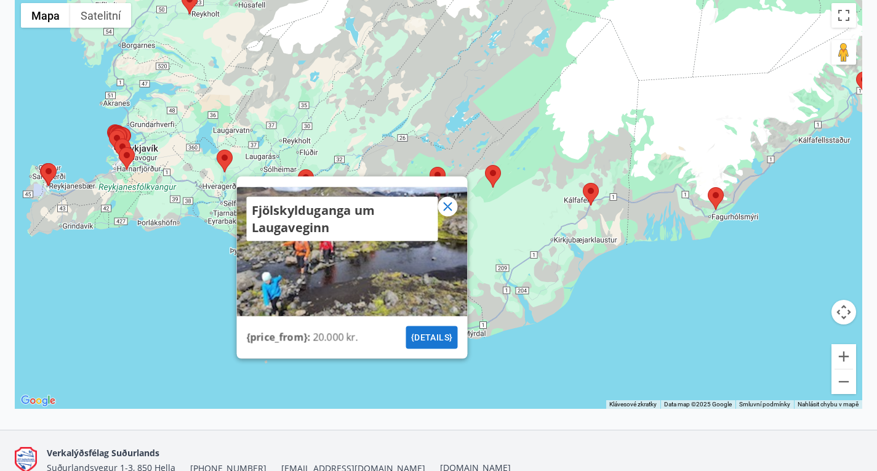
click at [447, 214] on icon at bounding box center [447, 206] width 15 height 15
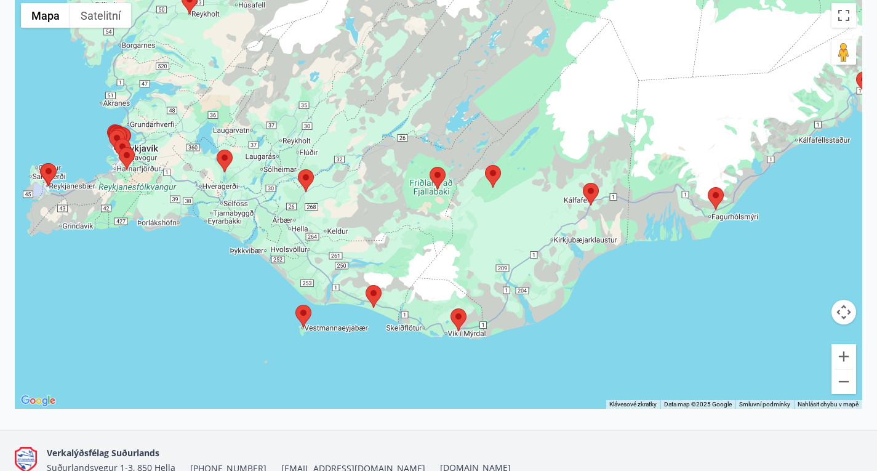
click at [430, 167] on area at bounding box center [430, 167] width 0 height 0
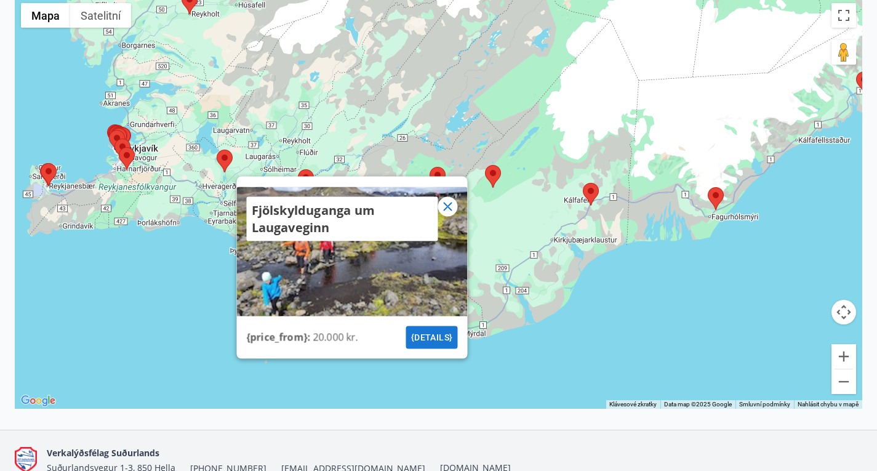
click at [596, 321] on div "Fjölskylduganga um Laugaveginn {price_from} : 20.000 kr. {details}" at bounding box center [438, 203] width 847 height 412
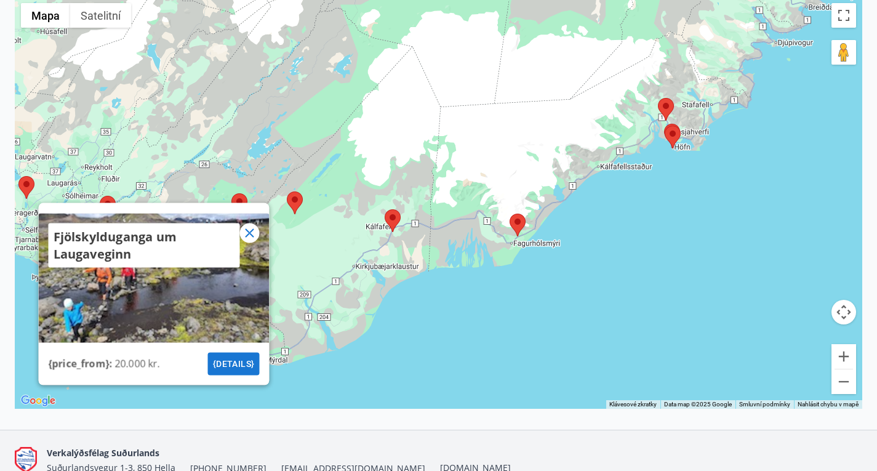
drag, startPoint x: 750, startPoint y: 290, endPoint x: 549, endPoint y: 316, distance: 203.0
click at [549, 316] on div "Fjölskylduganga um Laugaveginn {price_from} : 20.000 kr. {details}" at bounding box center [438, 203] width 847 height 412
click at [665, 126] on area at bounding box center [665, 126] width 0 height 0
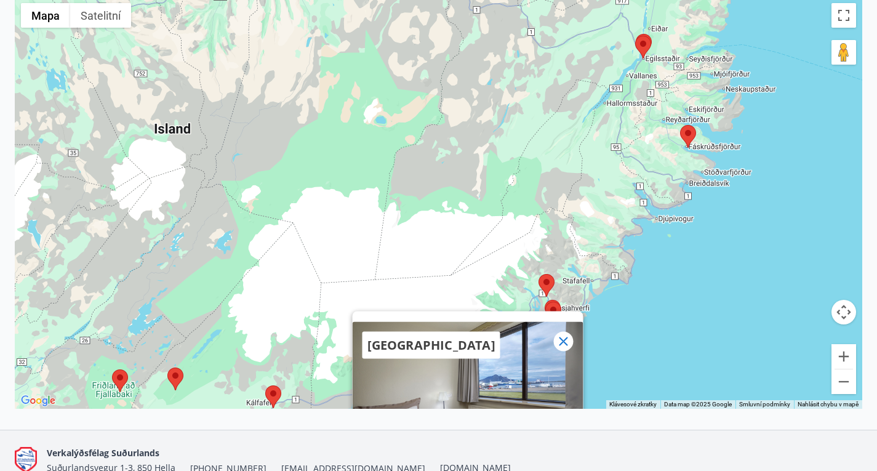
drag, startPoint x: 759, startPoint y: 122, endPoint x: 638, endPoint y: 298, distance: 213.9
click at [638, 298] on div "[GEOGRAPHIC_DATA] {price_from} : 17.900 kr. {details}" at bounding box center [438, 203] width 847 height 412
click at [566, 348] on icon at bounding box center [563, 341] width 15 height 15
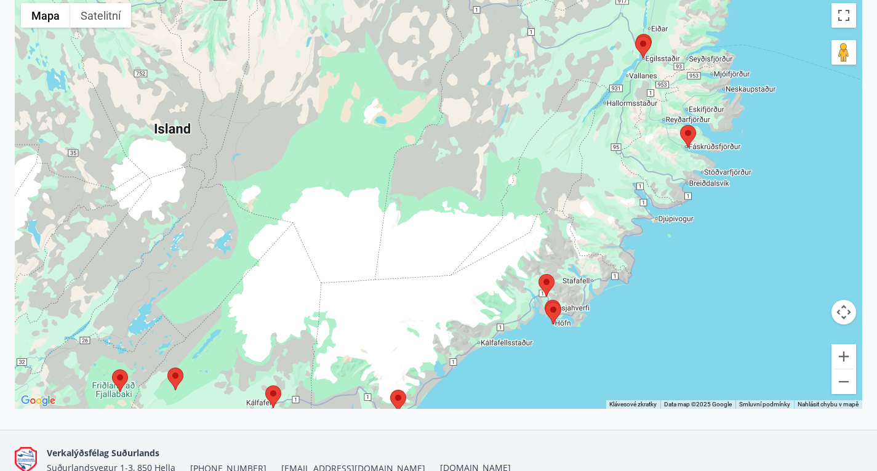
click at [680, 125] on area at bounding box center [680, 125] width 0 height 0
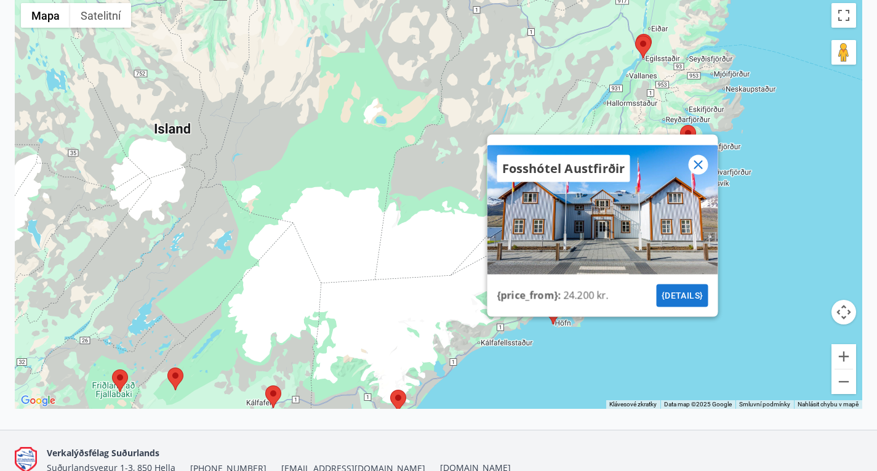
click at [699, 172] on icon at bounding box center [698, 164] width 15 height 15
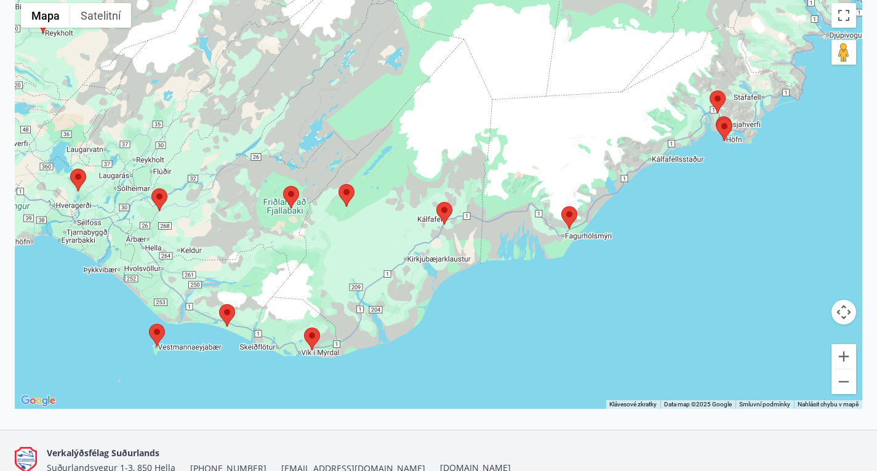
drag, startPoint x: 611, startPoint y: 223, endPoint x: 782, endPoint y: 40, distance: 250.4
click at [782, 40] on div at bounding box center [438, 203] width 847 height 412
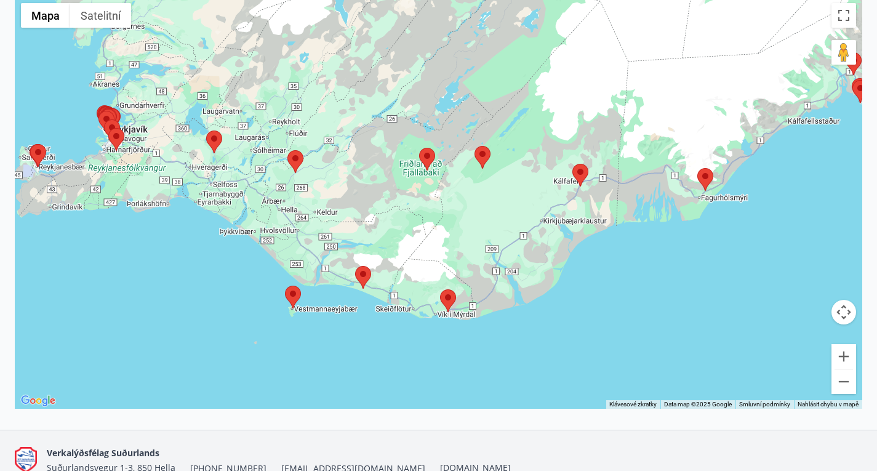
drag, startPoint x: 462, startPoint y: 286, endPoint x: 603, endPoint y: 246, distance: 146.7
click at [603, 246] on div at bounding box center [438, 203] width 847 height 412
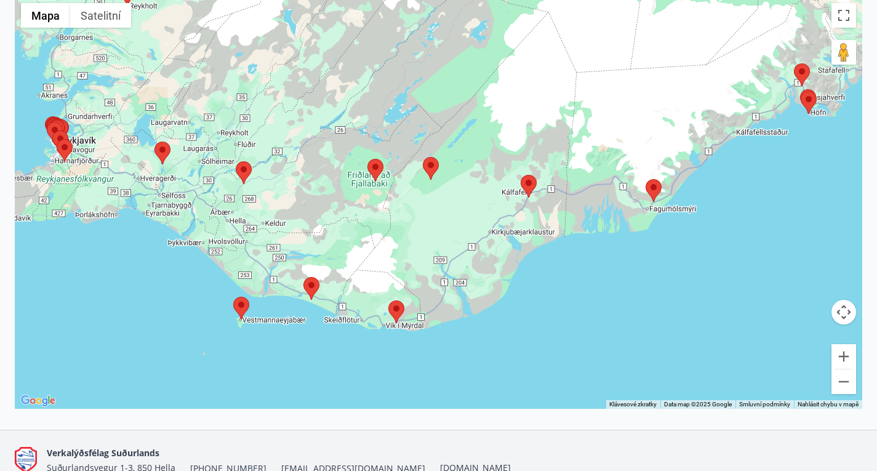
drag, startPoint x: 624, startPoint y: 307, endPoint x: 567, endPoint y: 316, distance: 58.0
click at [567, 316] on div at bounding box center [438, 203] width 847 height 412
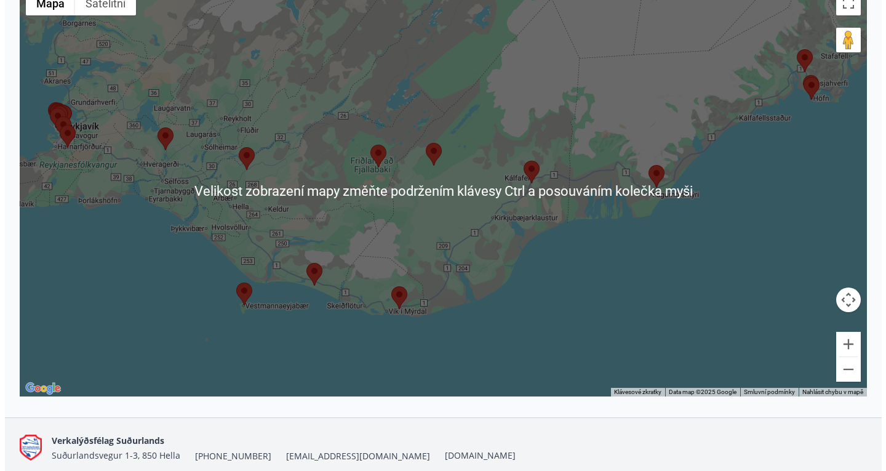
scroll to position [238, 0]
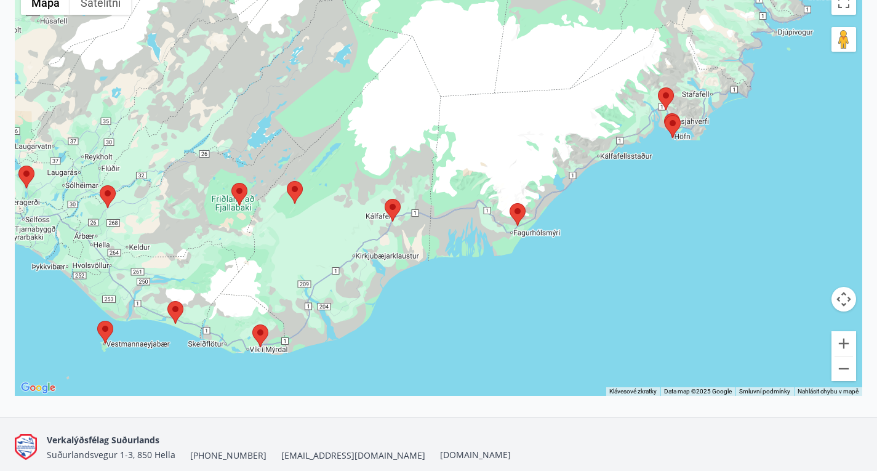
drag, startPoint x: 740, startPoint y: 198, endPoint x: 599, endPoint y: 238, distance: 146.5
click at [599, 238] on div at bounding box center [438, 190] width 847 height 412
click at [665, 115] on area at bounding box center [665, 115] width 0 height 0
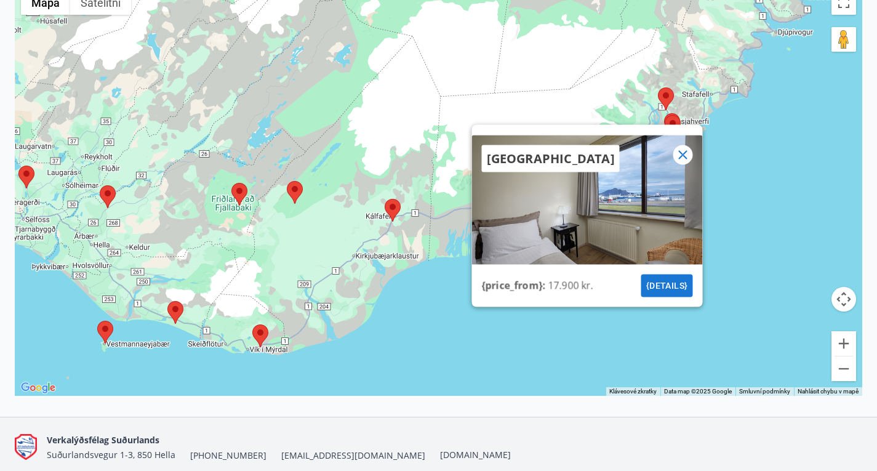
click at [684, 162] on icon at bounding box center [682, 154] width 15 height 15
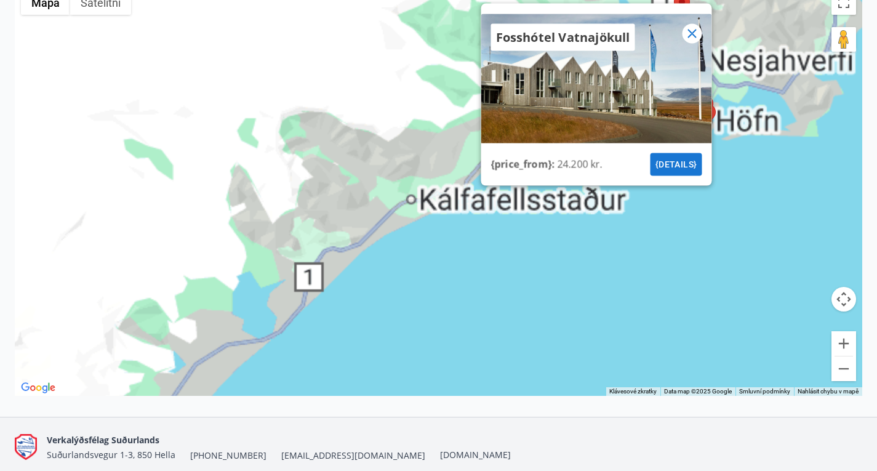
click at [692, 38] on icon at bounding box center [691, 33] width 15 height 15
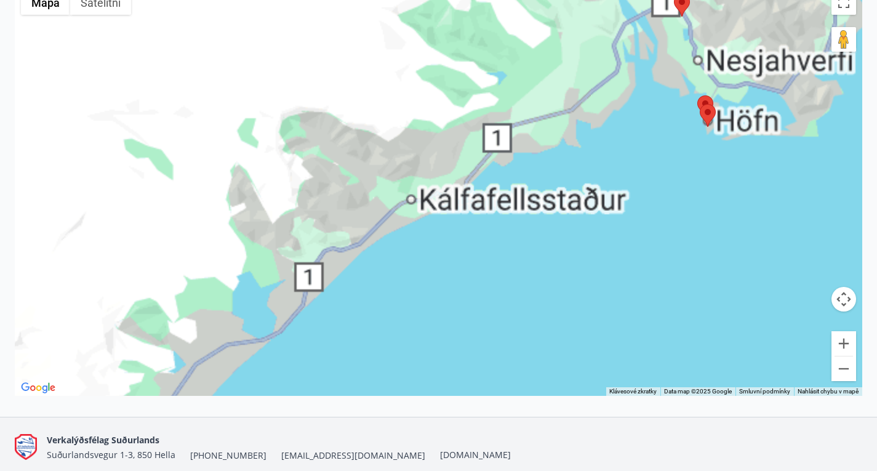
click at [697, 95] on area at bounding box center [697, 95] width 0 height 0
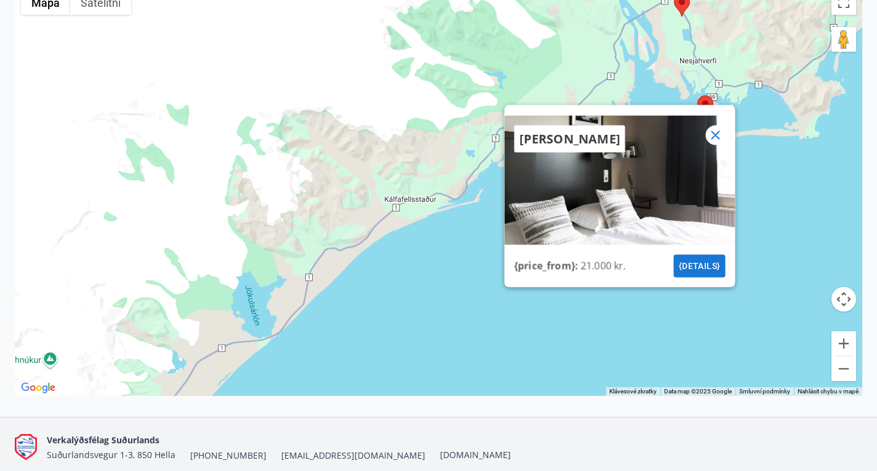
click at [713, 142] on icon at bounding box center [715, 134] width 15 height 15
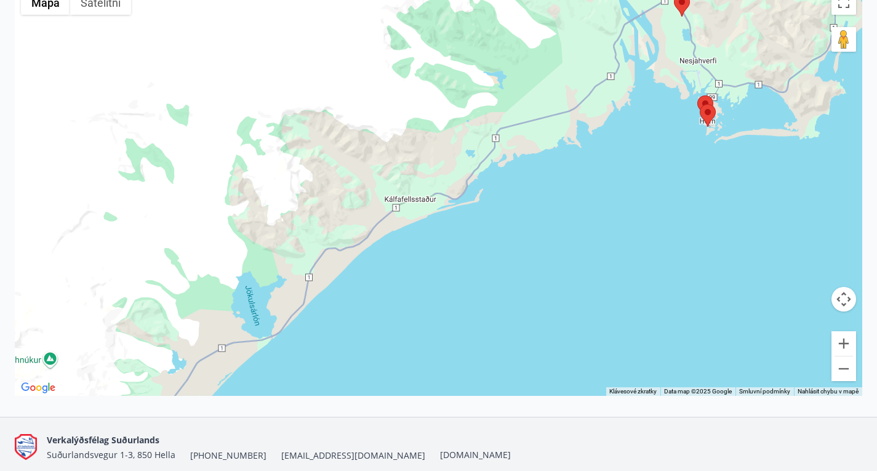
click at [700, 104] on area at bounding box center [700, 104] width 0 height 0
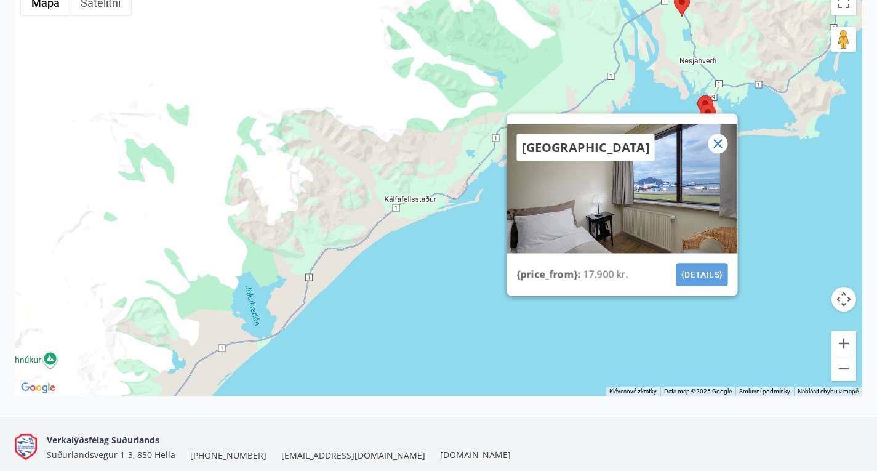
click at [692, 286] on button "{details}" at bounding box center [702, 274] width 52 height 23
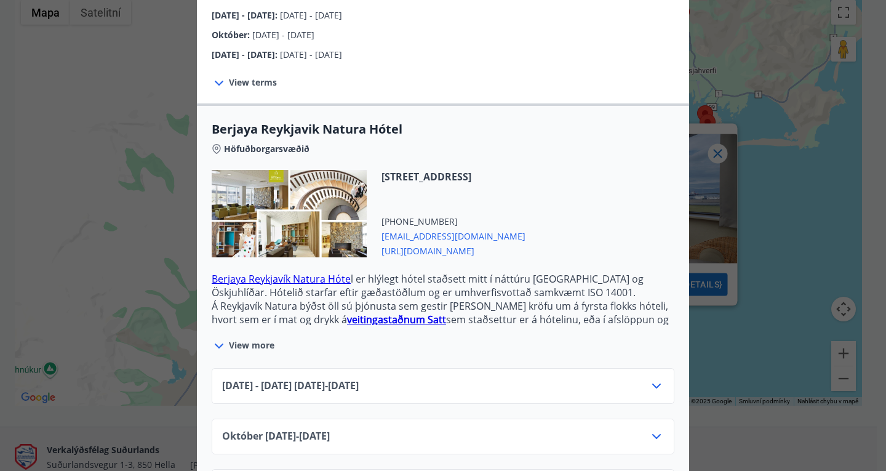
scroll to position [231, 0]
click at [649, 378] on icon at bounding box center [656, 385] width 15 height 15
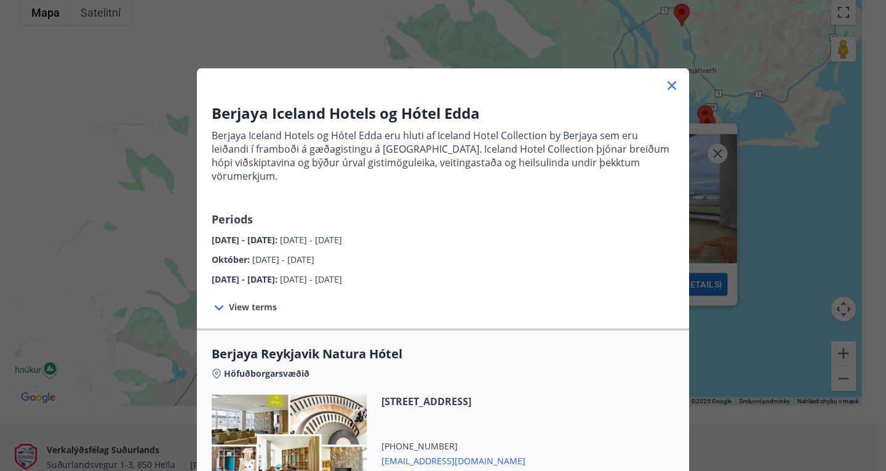
scroll to position [0, 0]
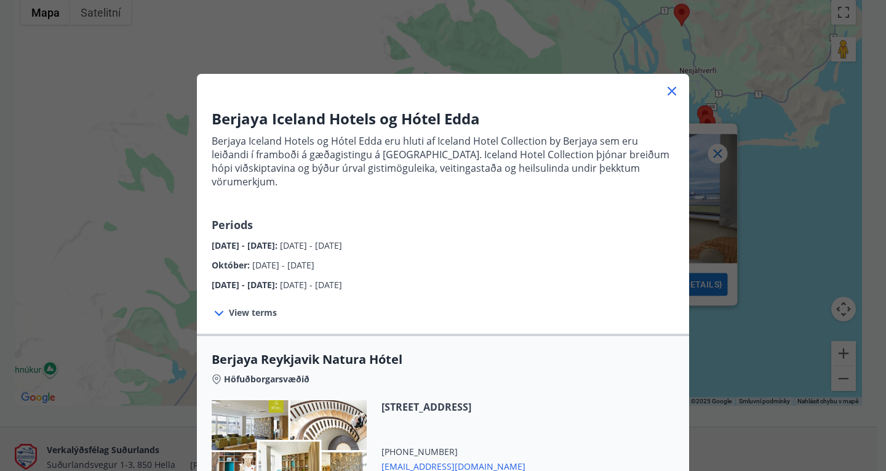
click at [665, 86] on icon at bounding box center [672, 91] width 15 height 15
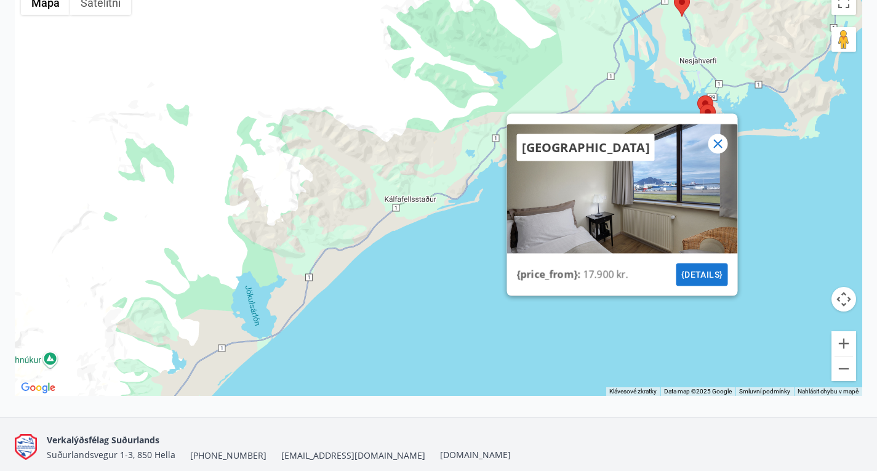
click at [697, 95] on area at bounding box center [697, 95] width 0 height 0
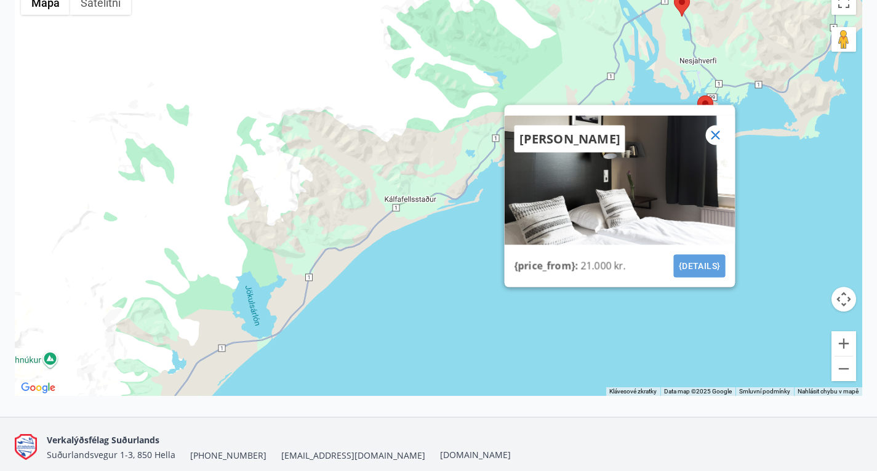
click at [697, 276] on button "{details}" at bounding box center [699, 265] width 52 height 23
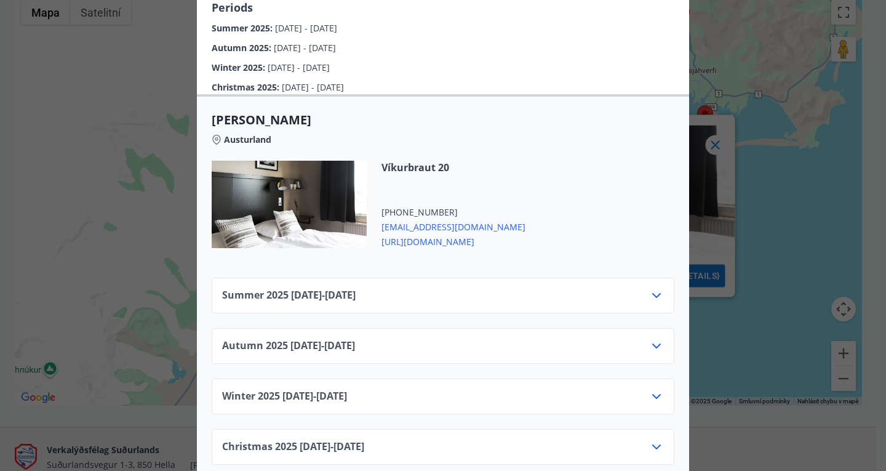
scroll to position [390, 0]
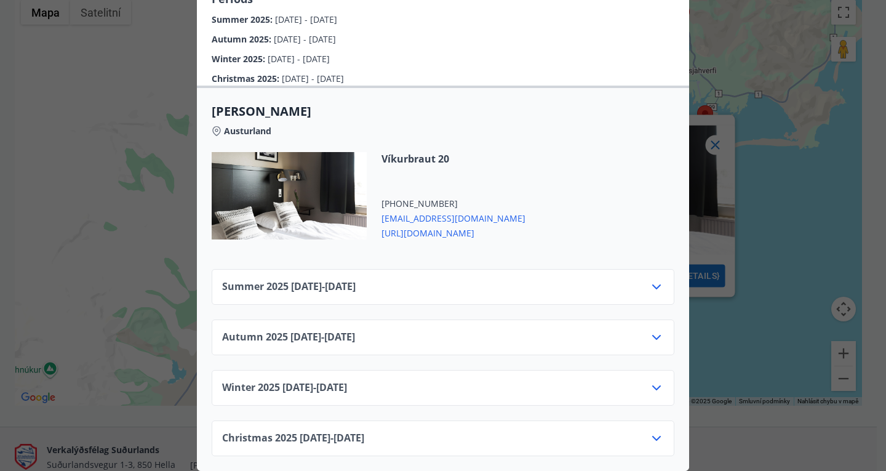
click at [540, 290] on div "Summer [PHONE_NUMBER][DATE] - [DATE]" at bounding box center [443, 291] width 442 height 25
click at [652, 287] on icon at bounding box center [656, 286] width 9 height 5
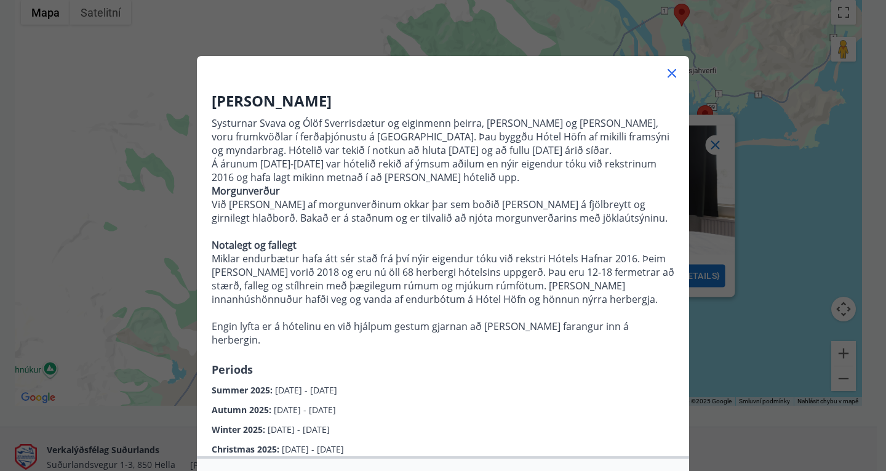
scroll to position [0, 0]
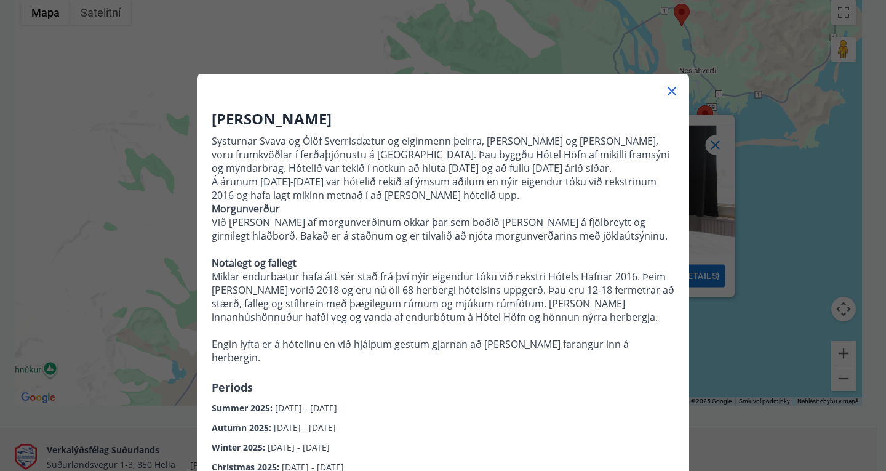
click at [667, 89] on icon at bounding box center [672, 91] width 15 height 15
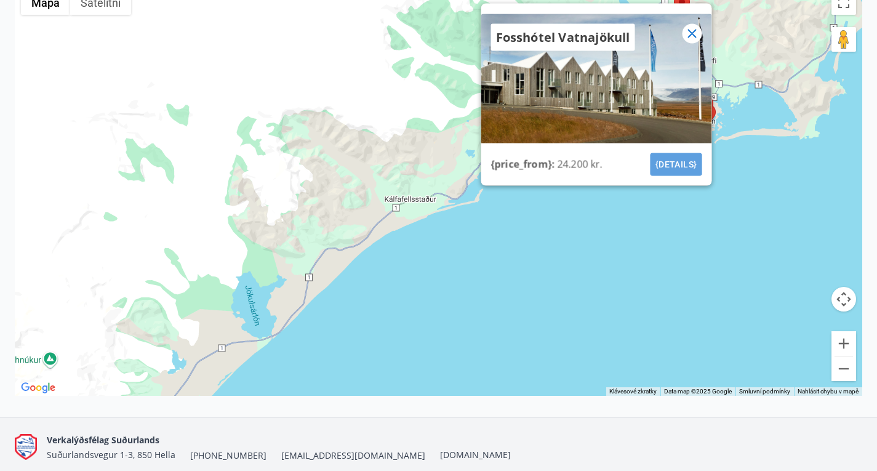
click at [660, 166] on button "{details}" at bounding box center [676, 164] width 52 height 23
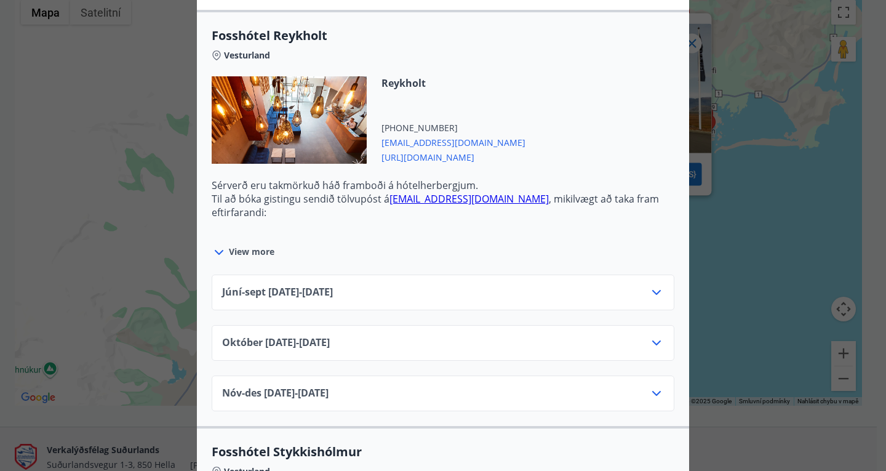
scroll to position [425, 0]
click at [467, 296] on div "Júní-[DATE]06.25 - [DATE]" at bounding box center [443, 296] width 442 height 25
click at [655, 289] on icon at bounding box center [656, 291] width 9 height 5
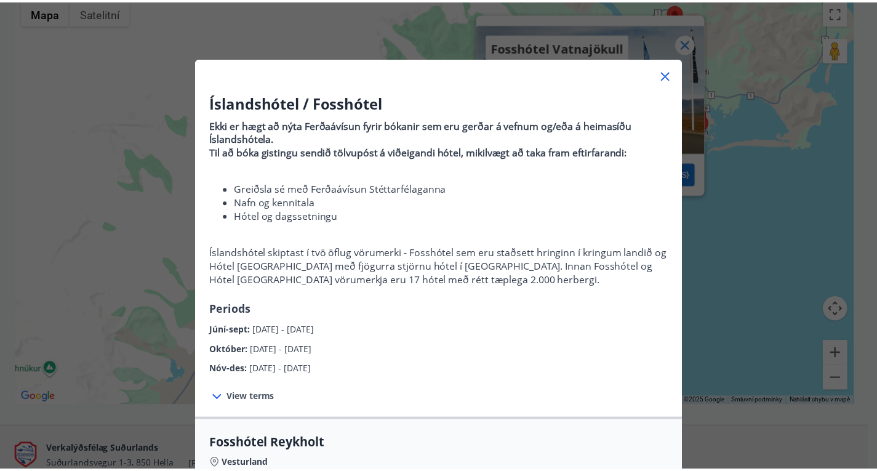
scroll to position [10, 0]
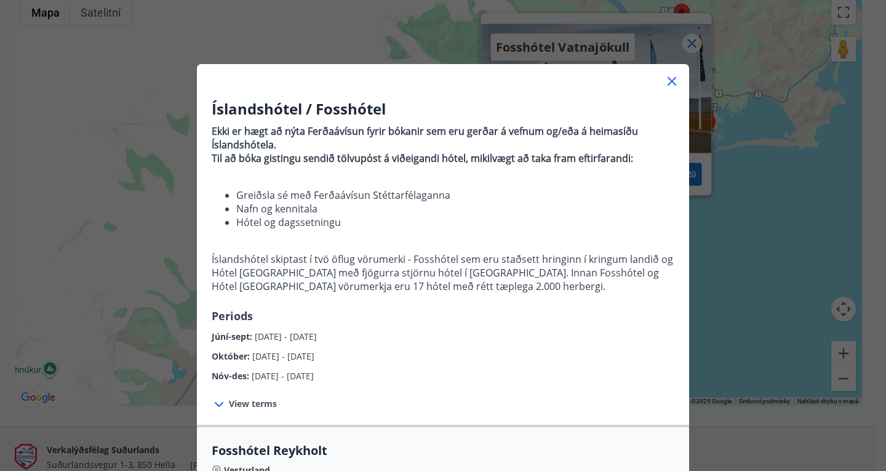
click at [668, 80] on icon at bounding box center [672, 81] width 9 height 9
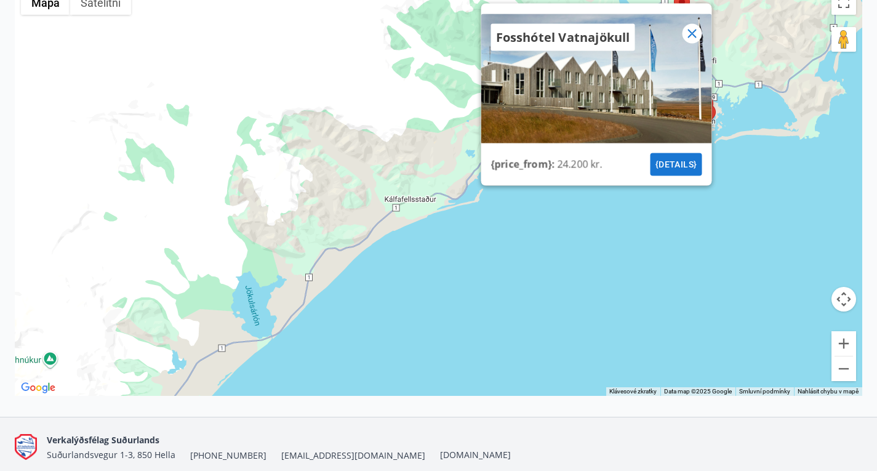
click at [695, 40] on icon at bounding box center [691, 33] width 15 height 15
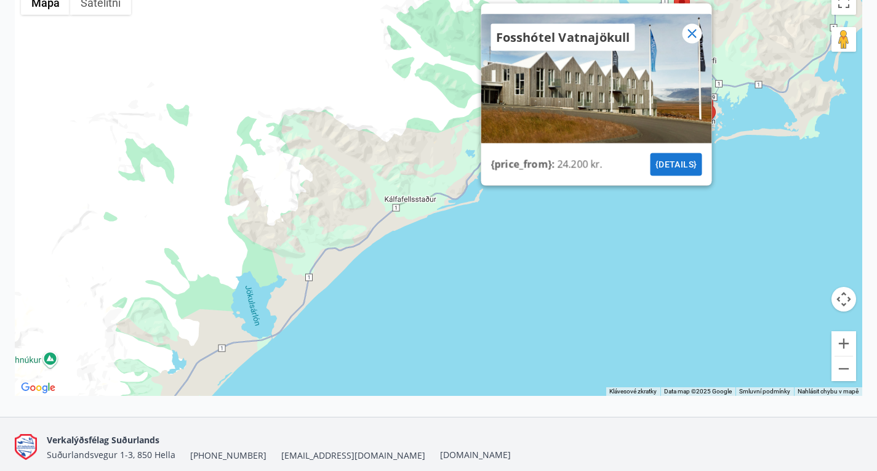
click at [745, 180] on div "Fosshótel Vatnajökull {price_from} : 24.200 kr. {details}" at bounding box center [438, 190] width 847 height 412
